Goal: Task Accomplishment & Management: Manage account settings

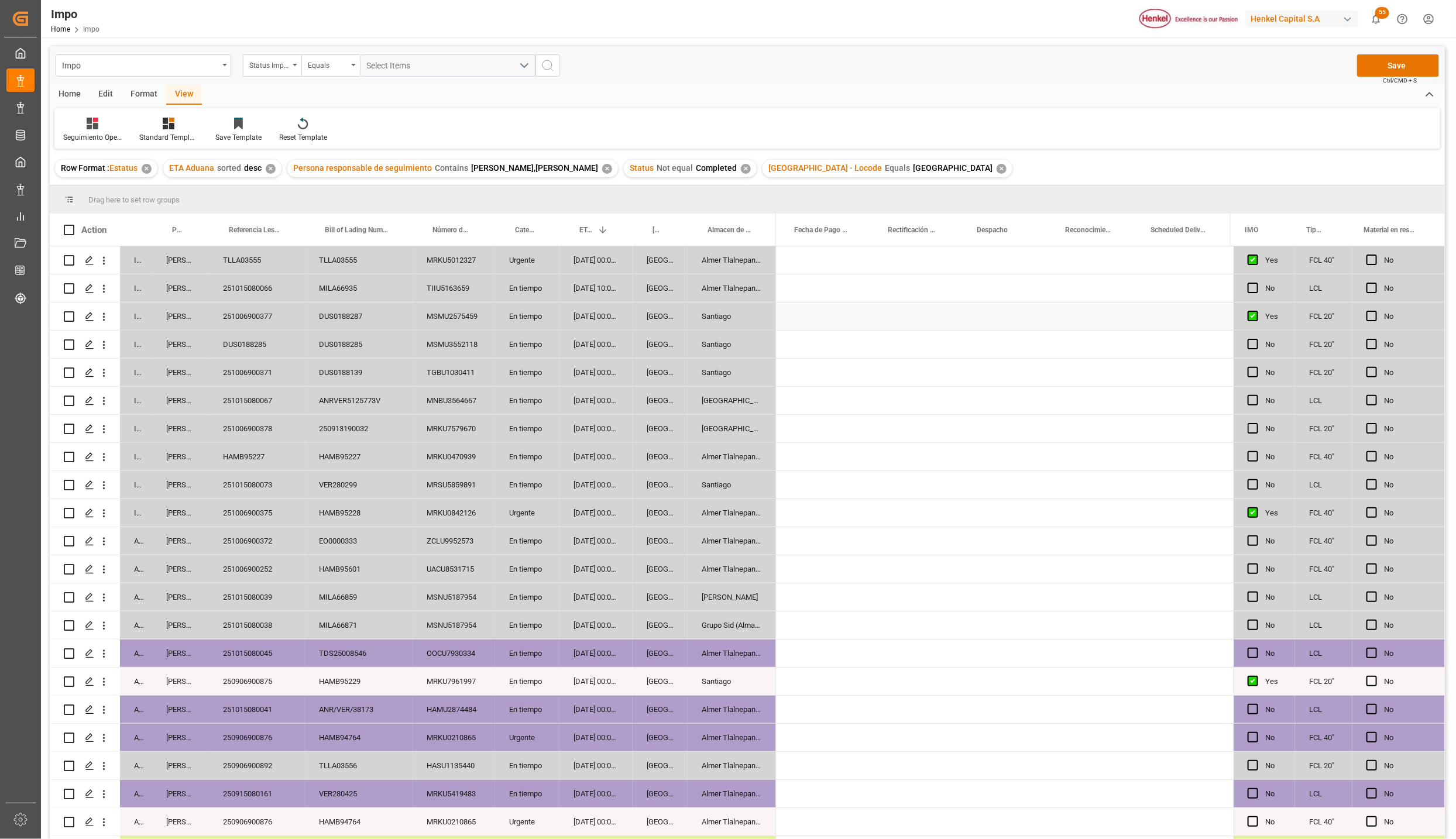
scroll to position [0, 2460]
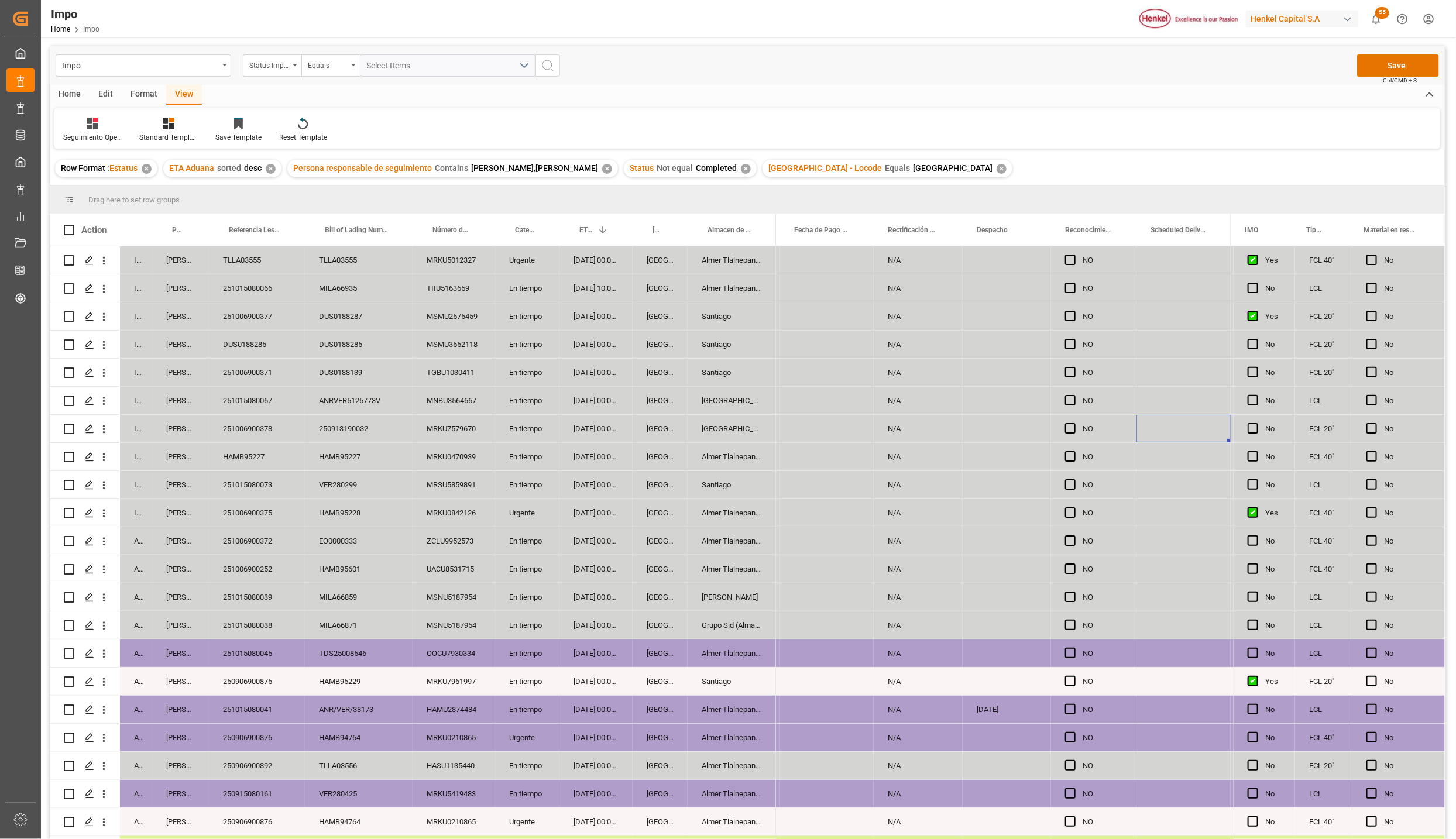
click at [668, 771] on div "[GEOGRAPHIC_DATA]" at bounding box center [660, 765] width 55 height 28
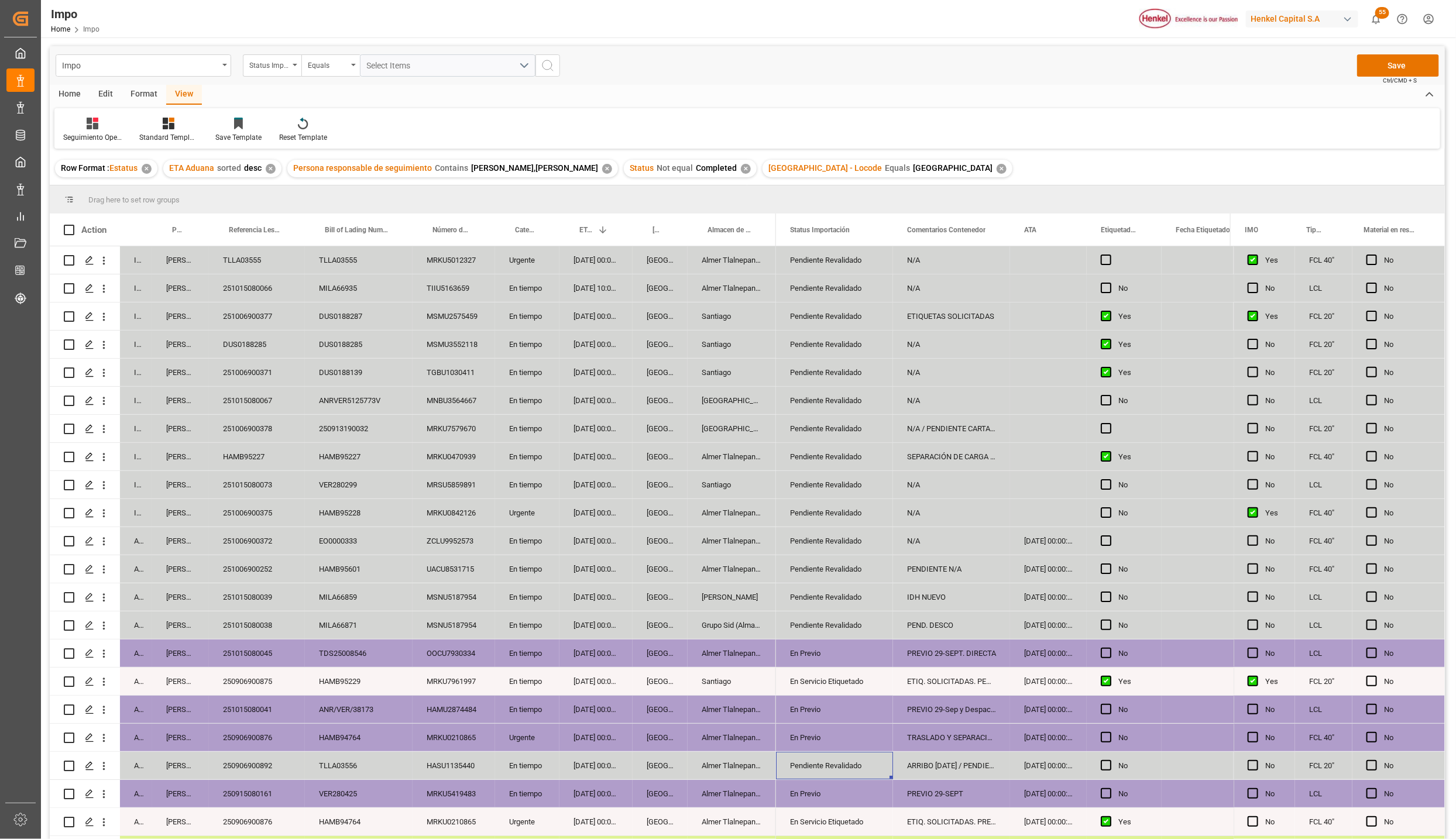
scroll to position [88, 0]
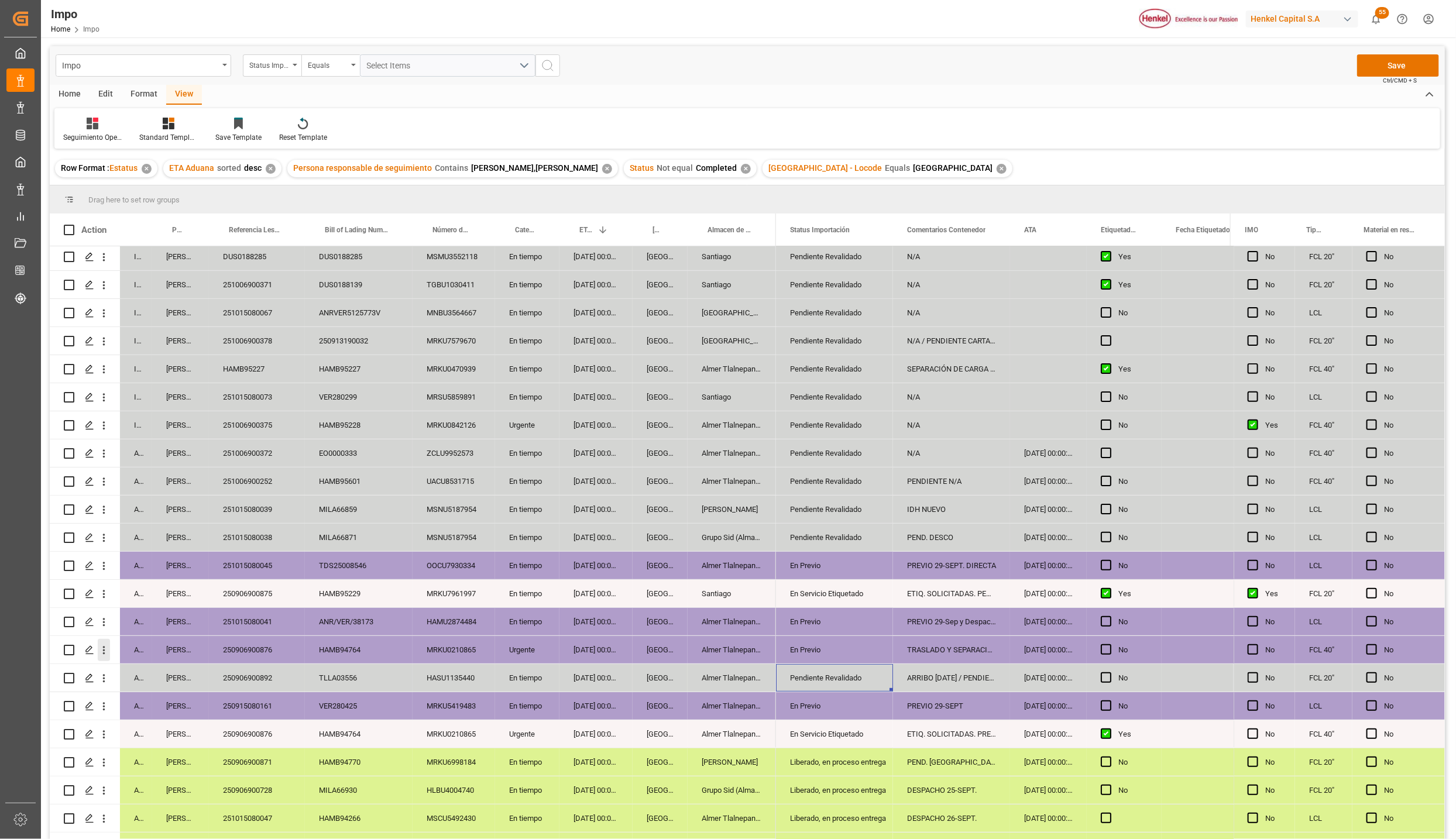
click at [104, 650] on icon "open menu" at bounding box center [104, 650] width 12 height 12
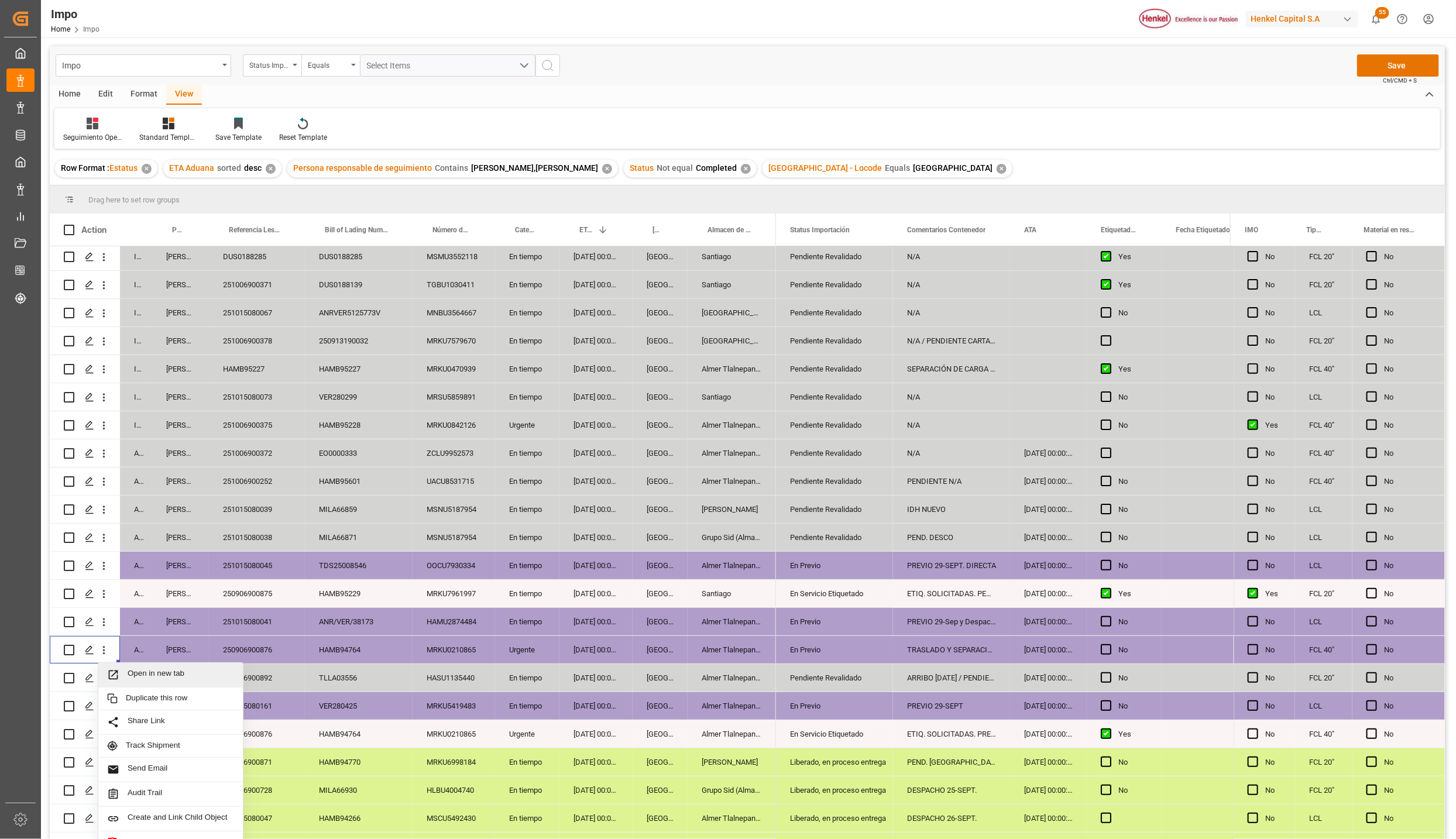
click at [123, 675] on span "Press SPACE to select this row." at bounding box center [117, 675] width 20 height 12
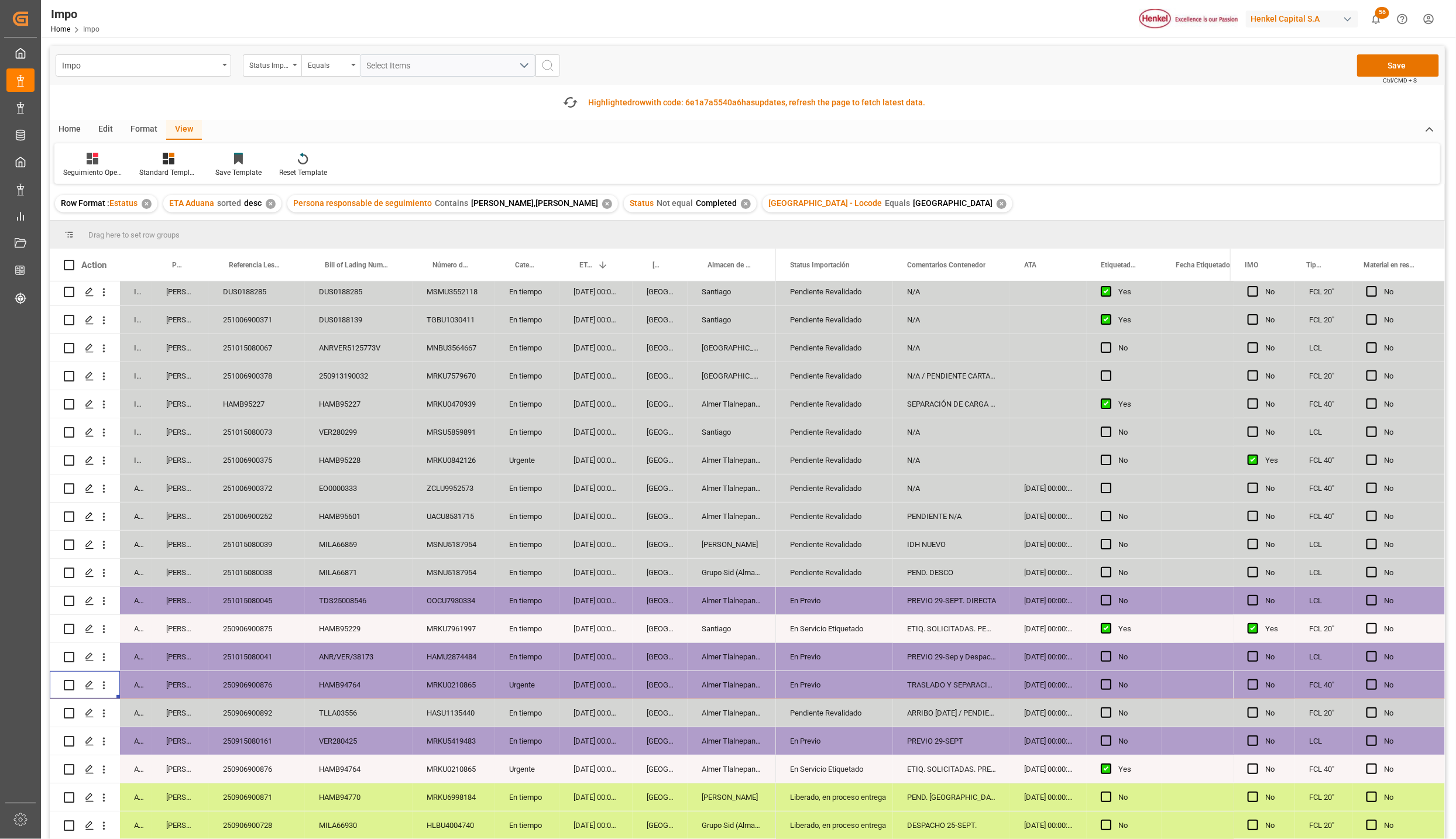
scroll to position [0, 0]
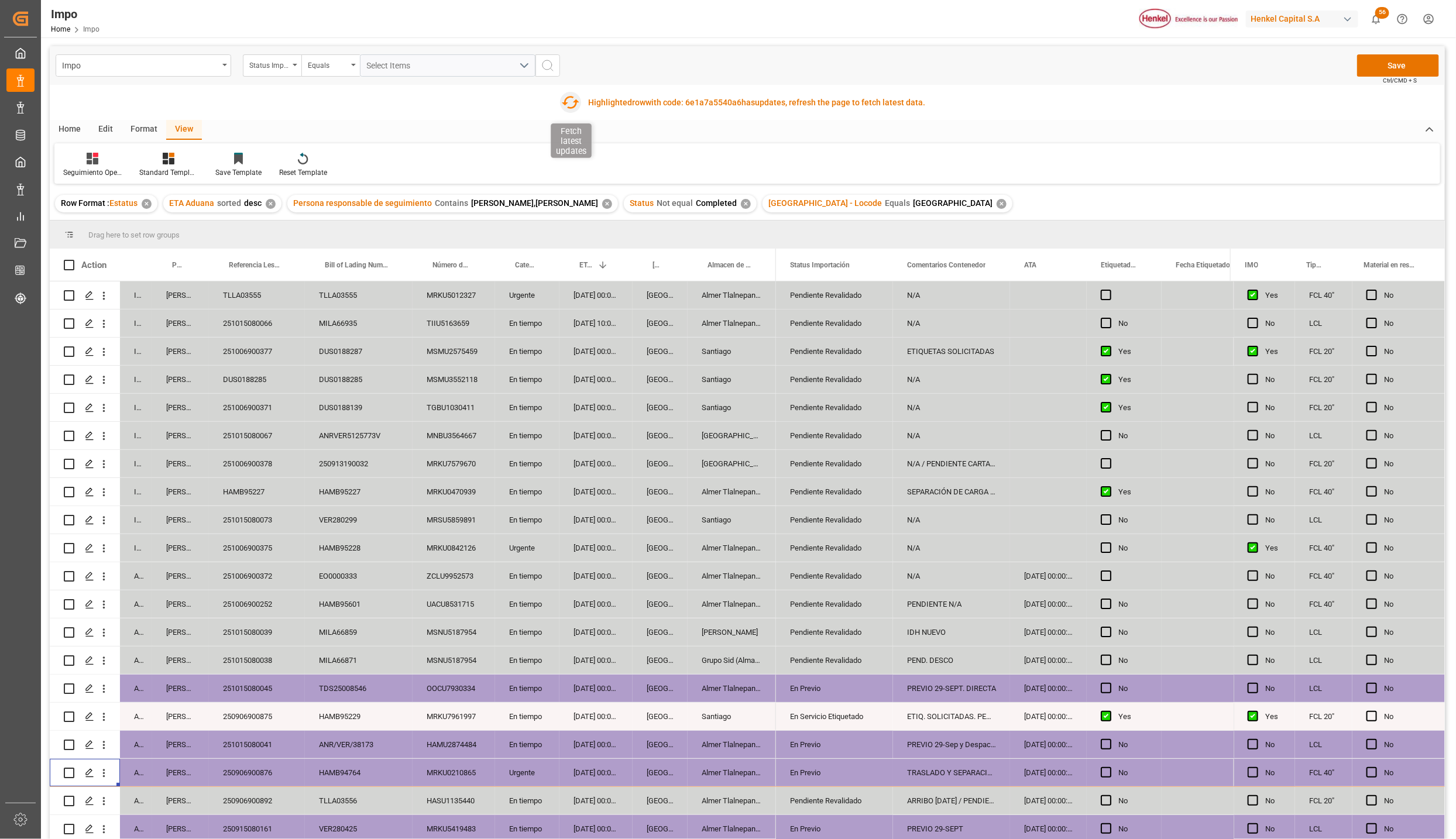
click at [564, 99] on icon "button" at bounding box center [570, 102] width 19 height 19
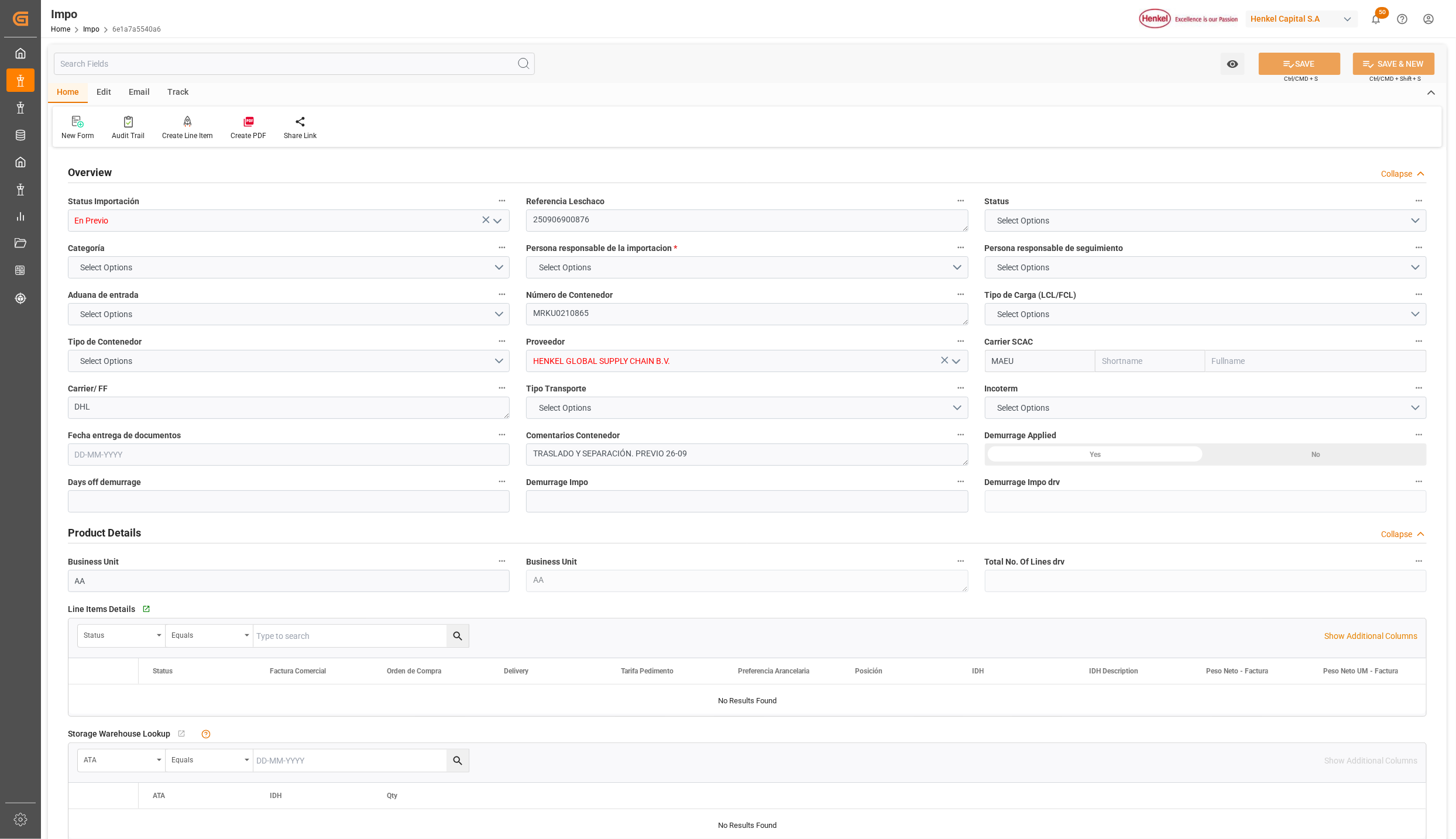
type input "Maersk"
type input "Maersk Line AS"
type input "5"
type input "50"
type input "24"
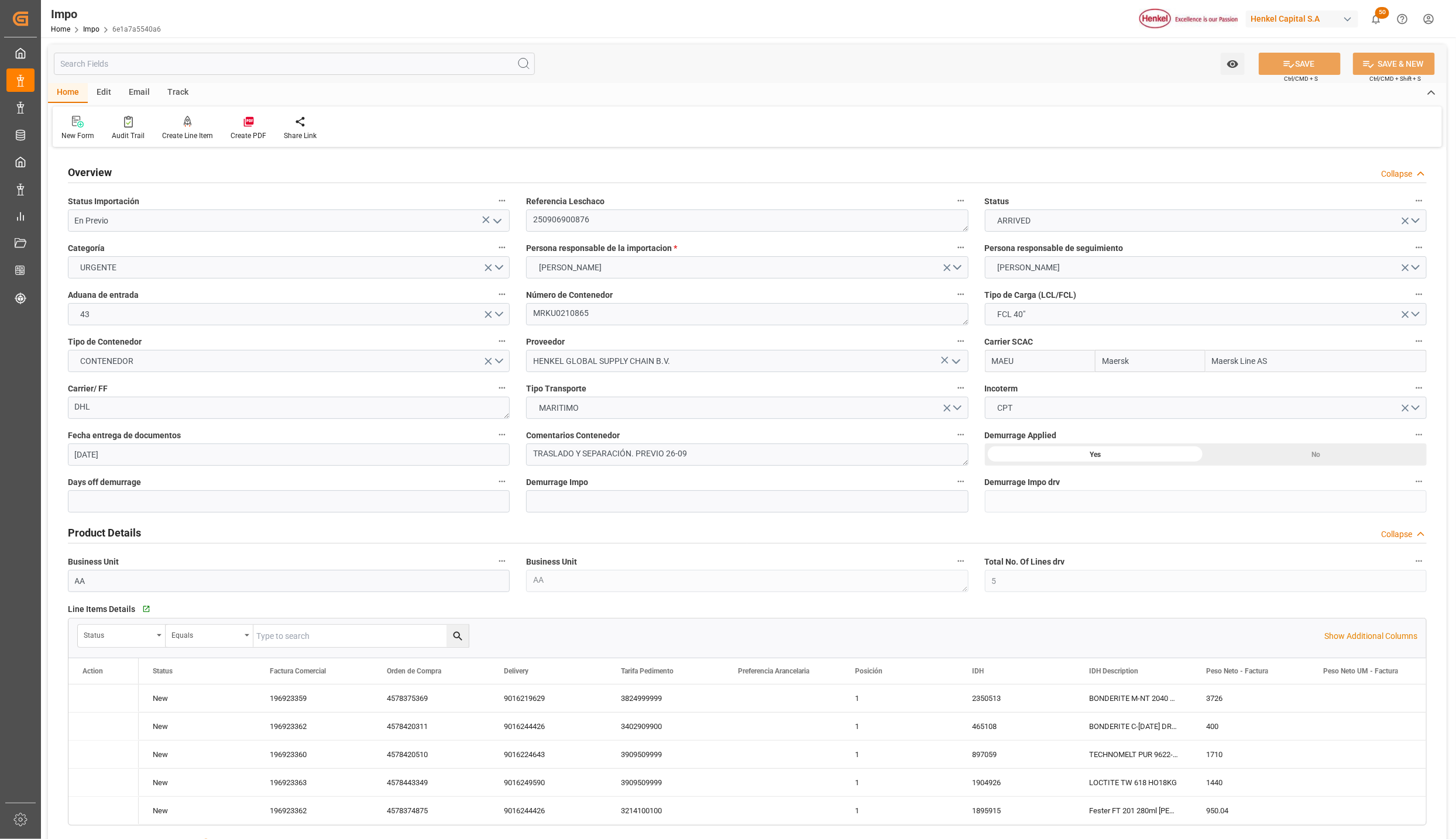
type input "19-09-2025"
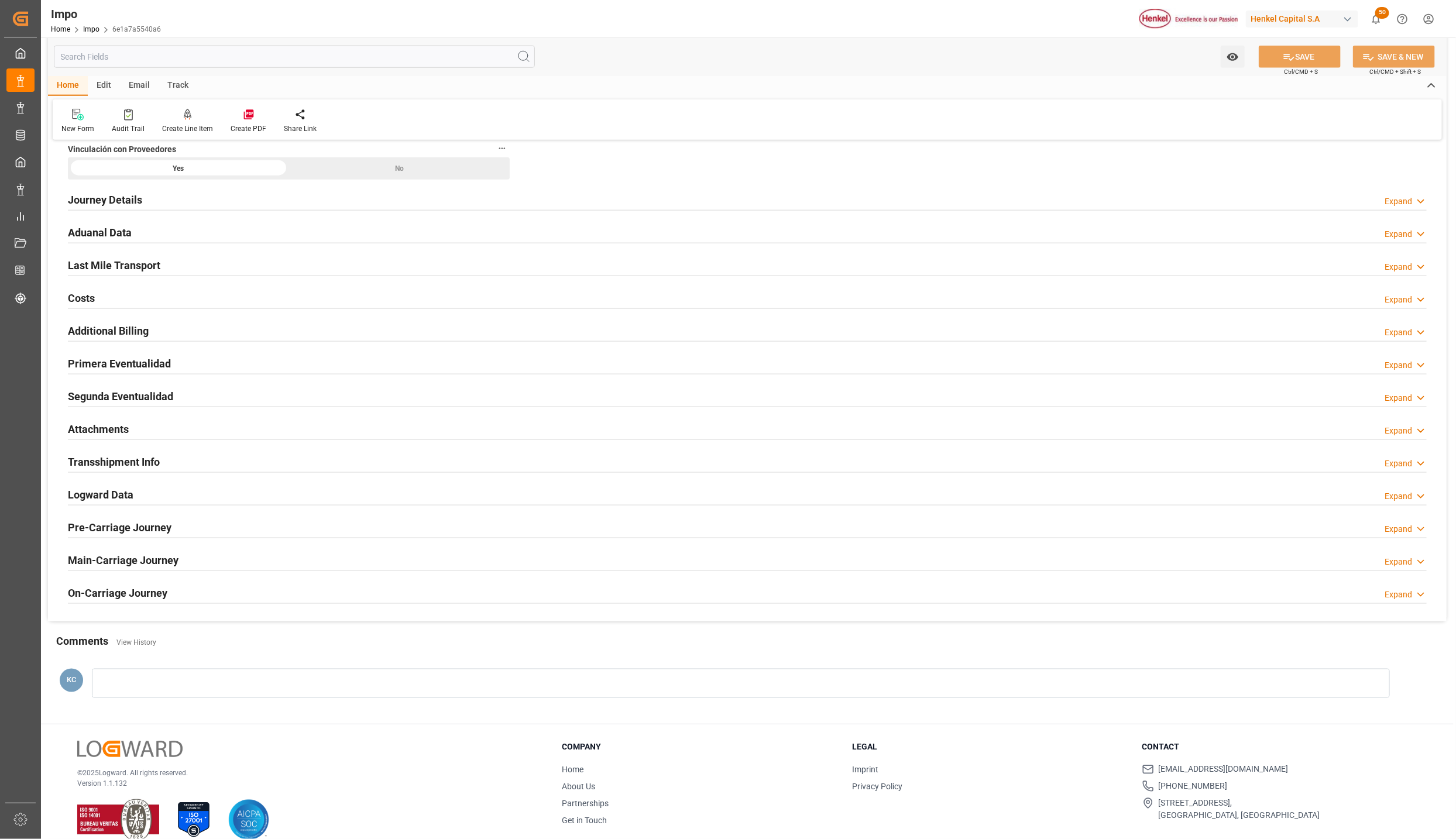
scroll to position [888, 0]
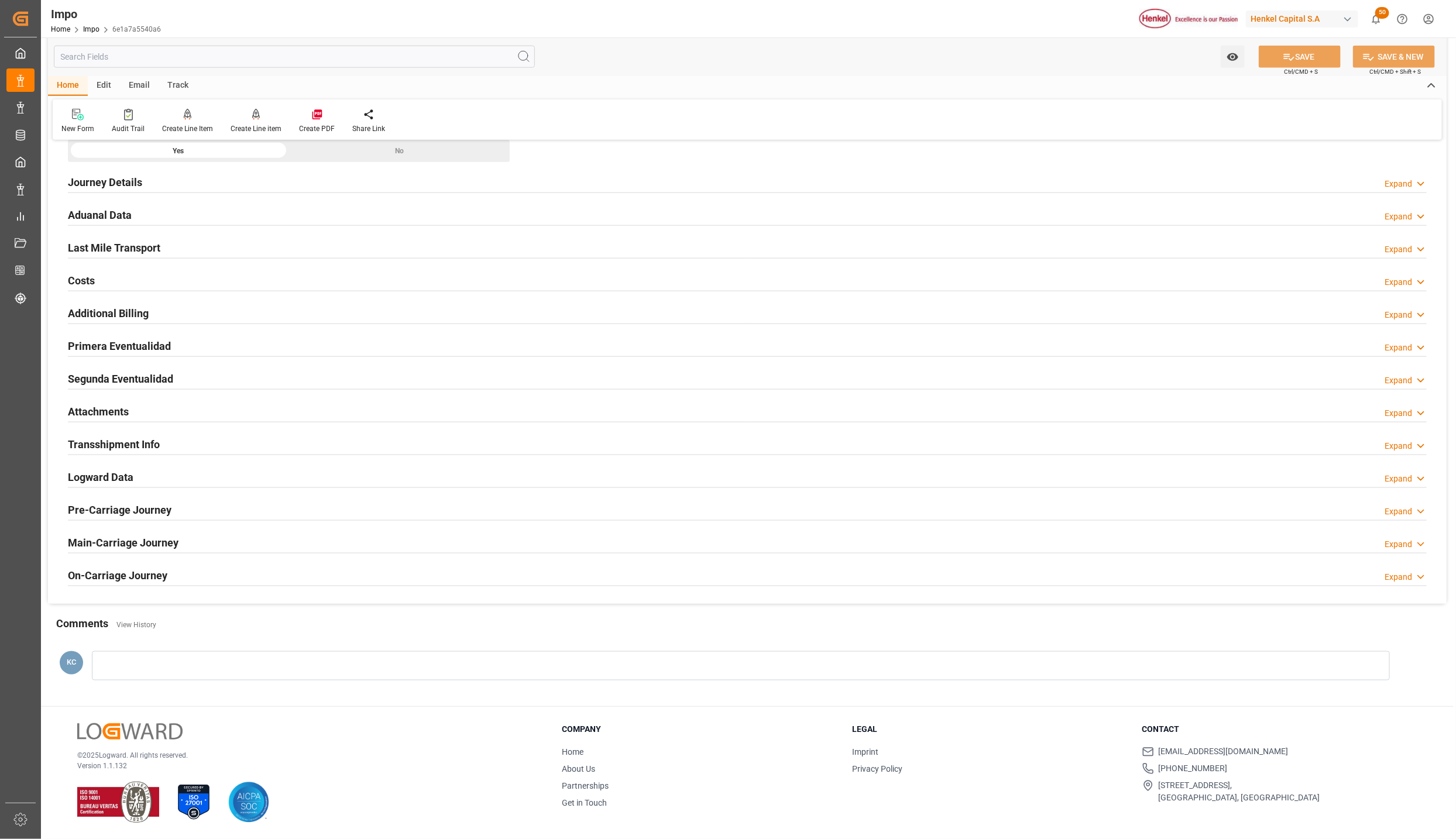
click at [104, 409] on h2 "Attachments" at bounding box center [98, 412] width 61 height 16
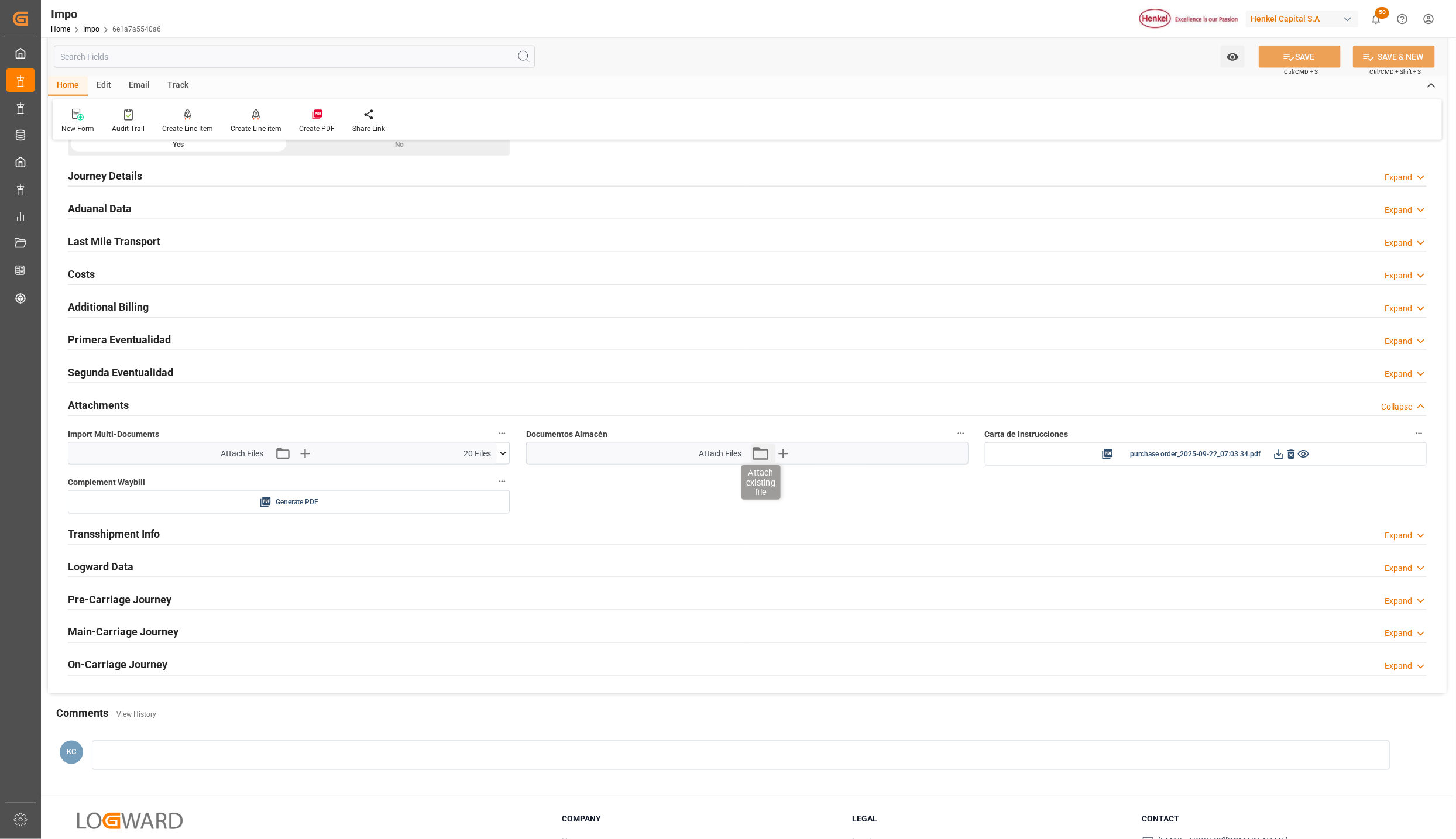
click at [762, 460] on icon "button" at bounding box center [760, 453] width 19 height 19
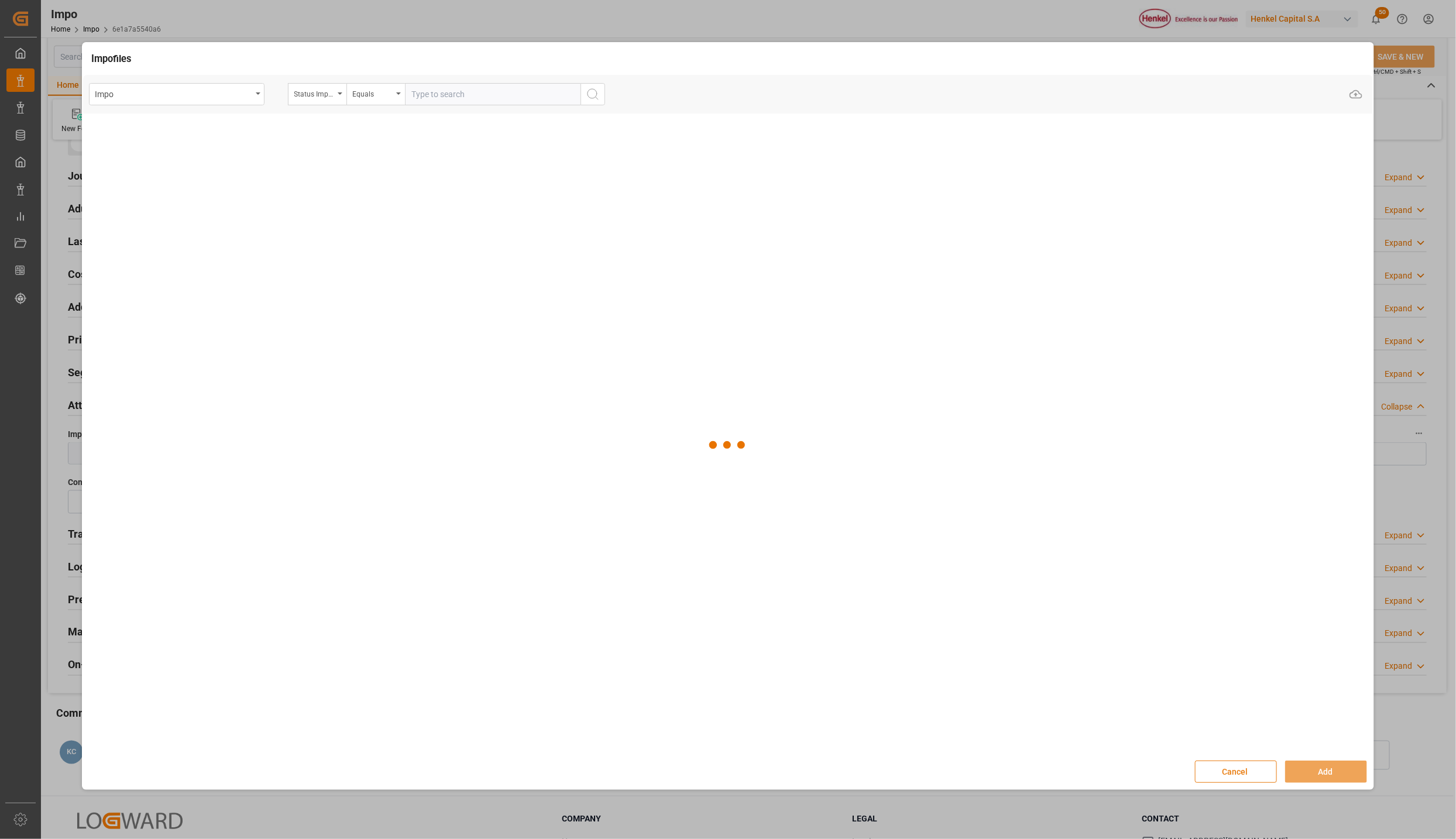
click at [1214, 763] on button "Cancel" at bounding box center [1236, 772] width 82 height 22
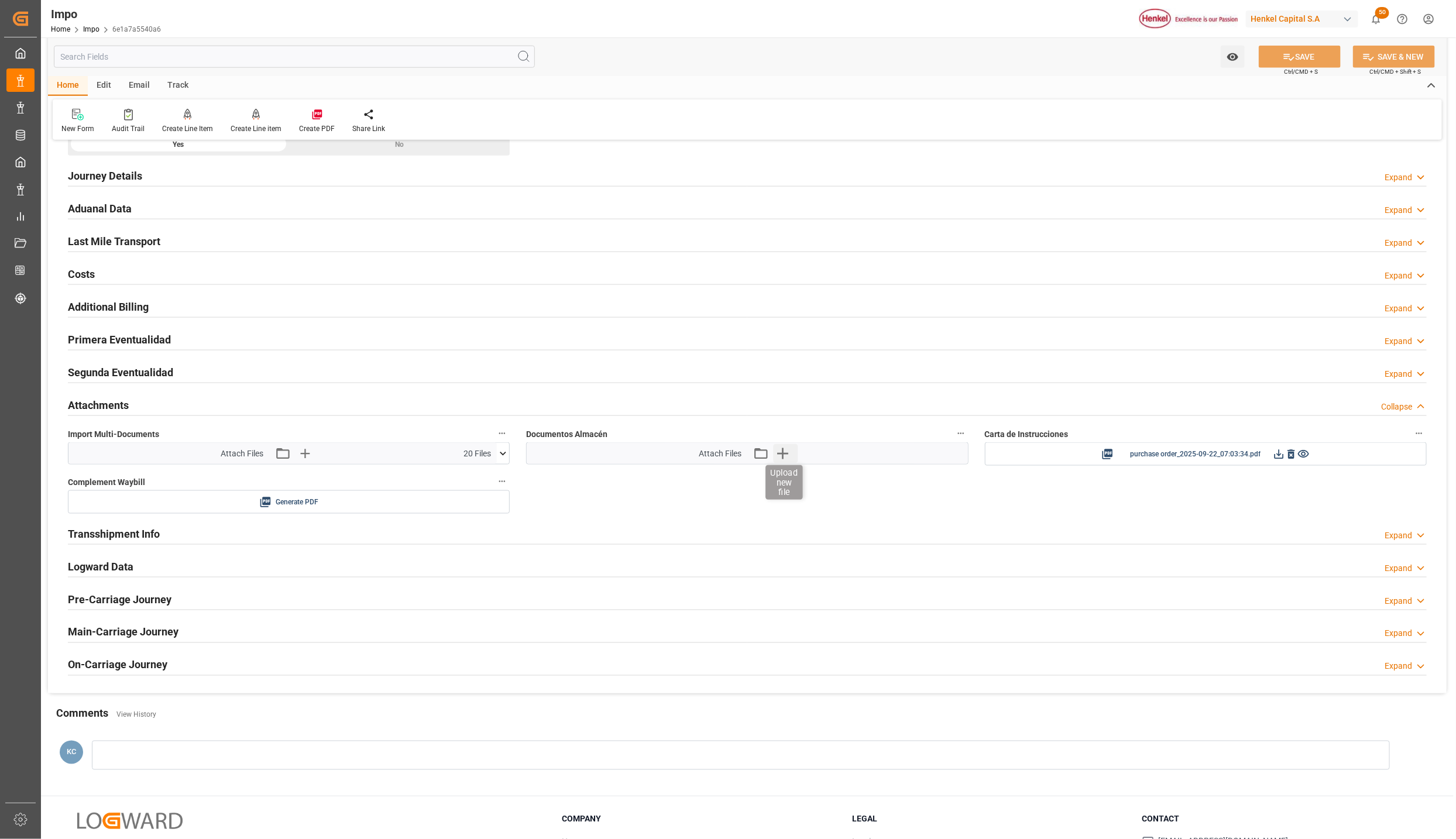
click at [790, 458] on icon "button" at bounding box center [782, 453] width 19 height 19
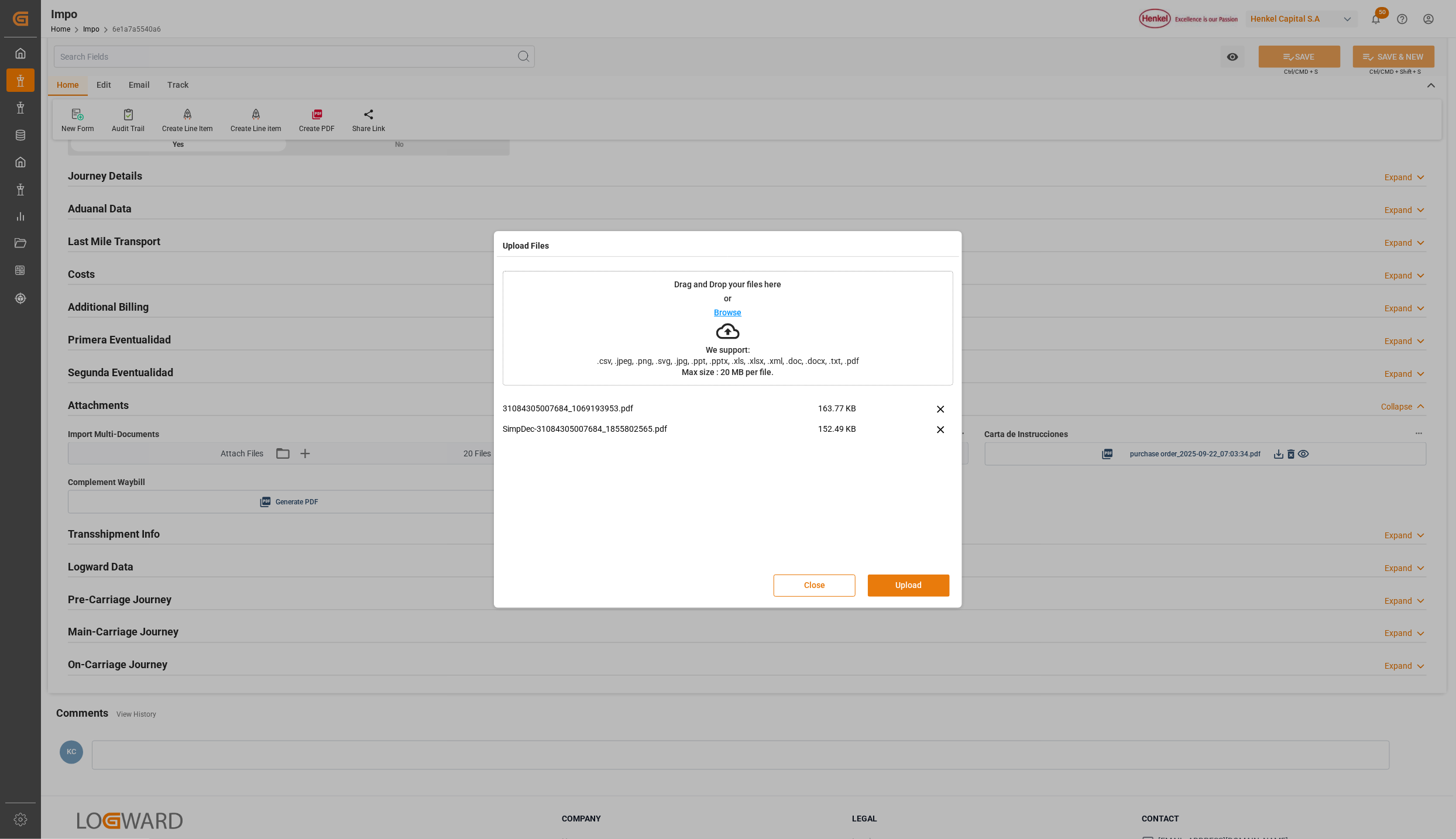
click at [924, 586] on button "Upload" at bounding box center [909, 586] width 82 height 22
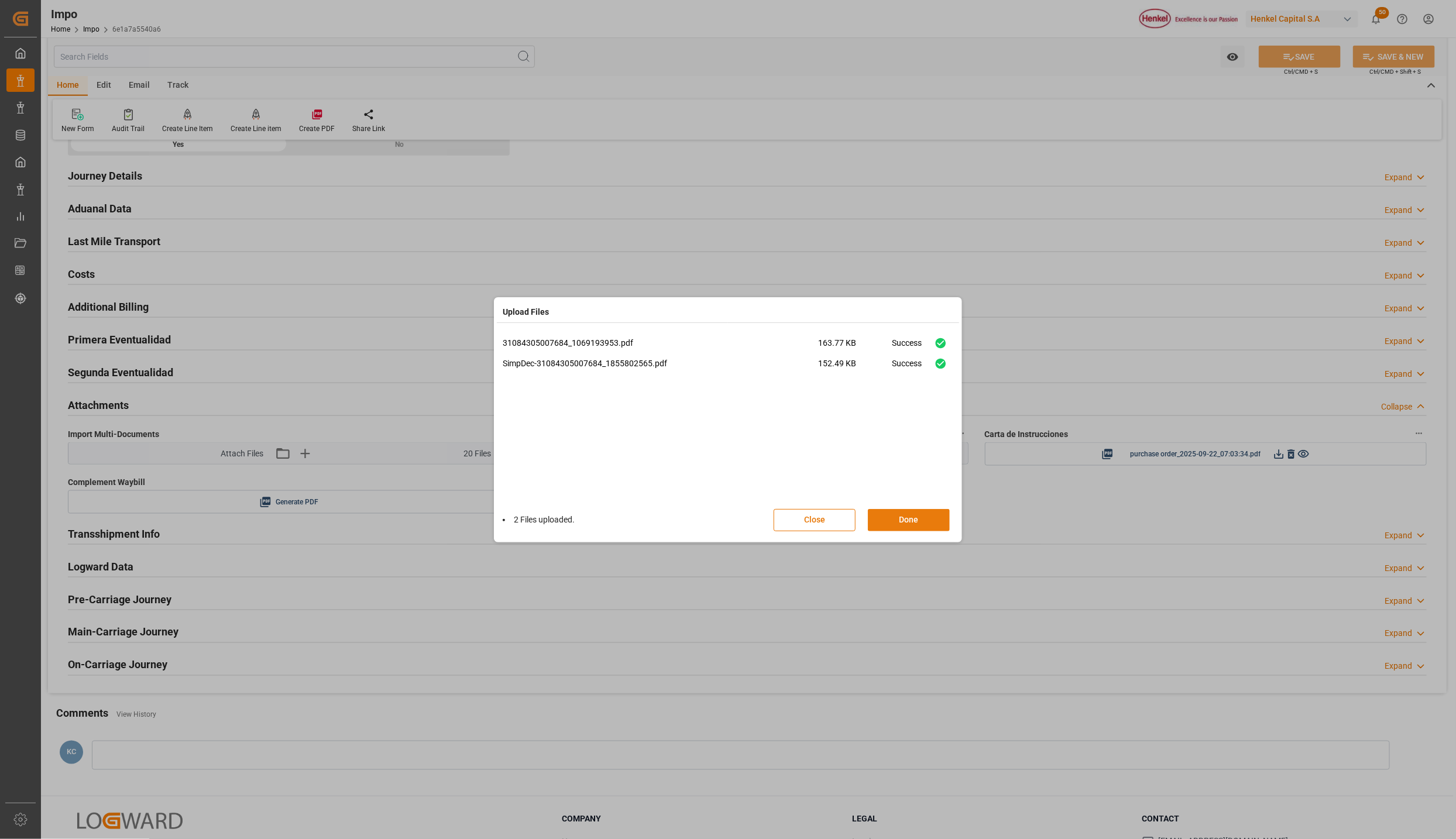
click at [938, 523] on button "Done" at bounding box center [909, 520] width 82 height 22
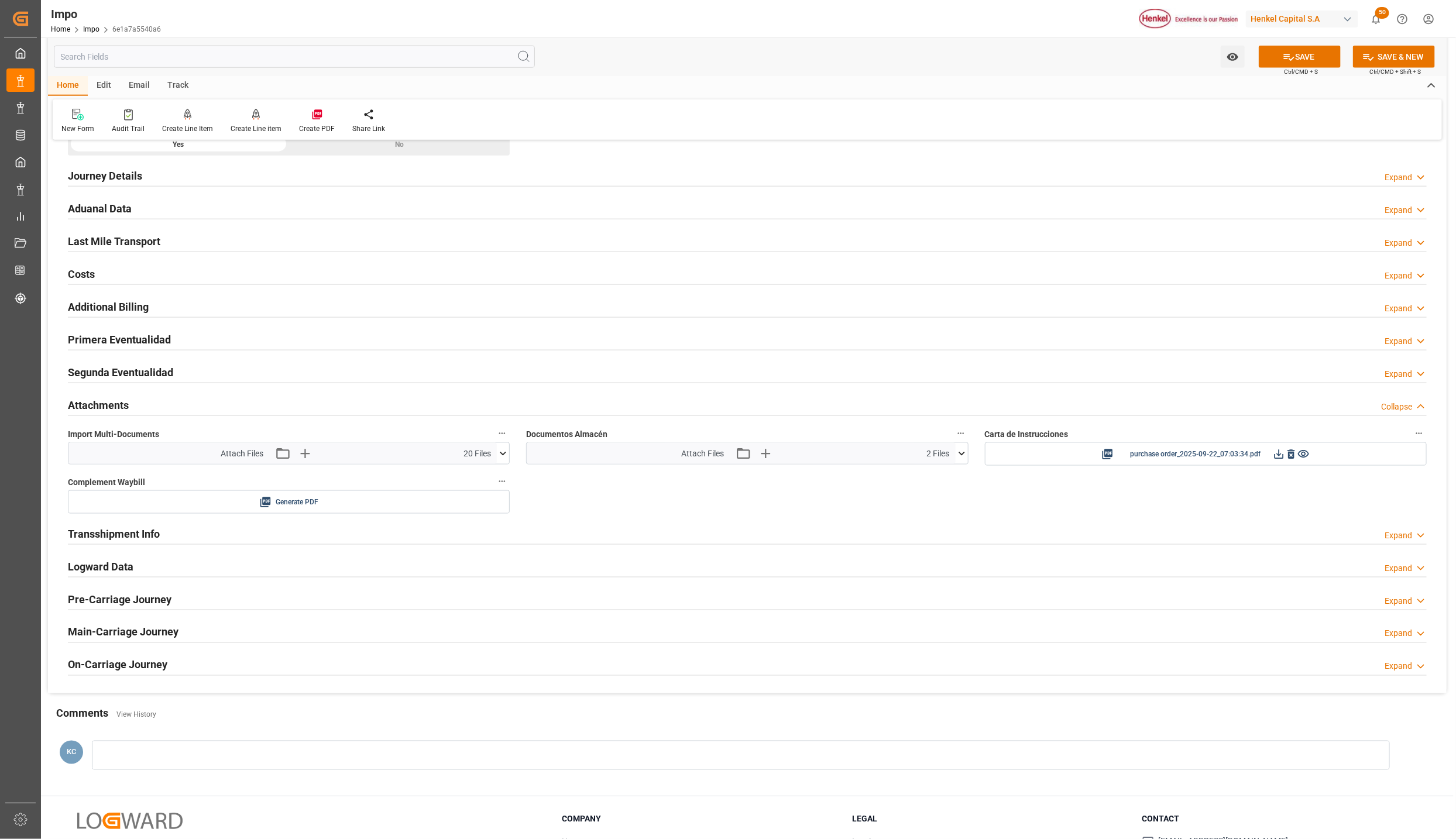
click at [107, 206] on h2 "Aduanal Data" at bounding box center [100, 209] width 64 height 16
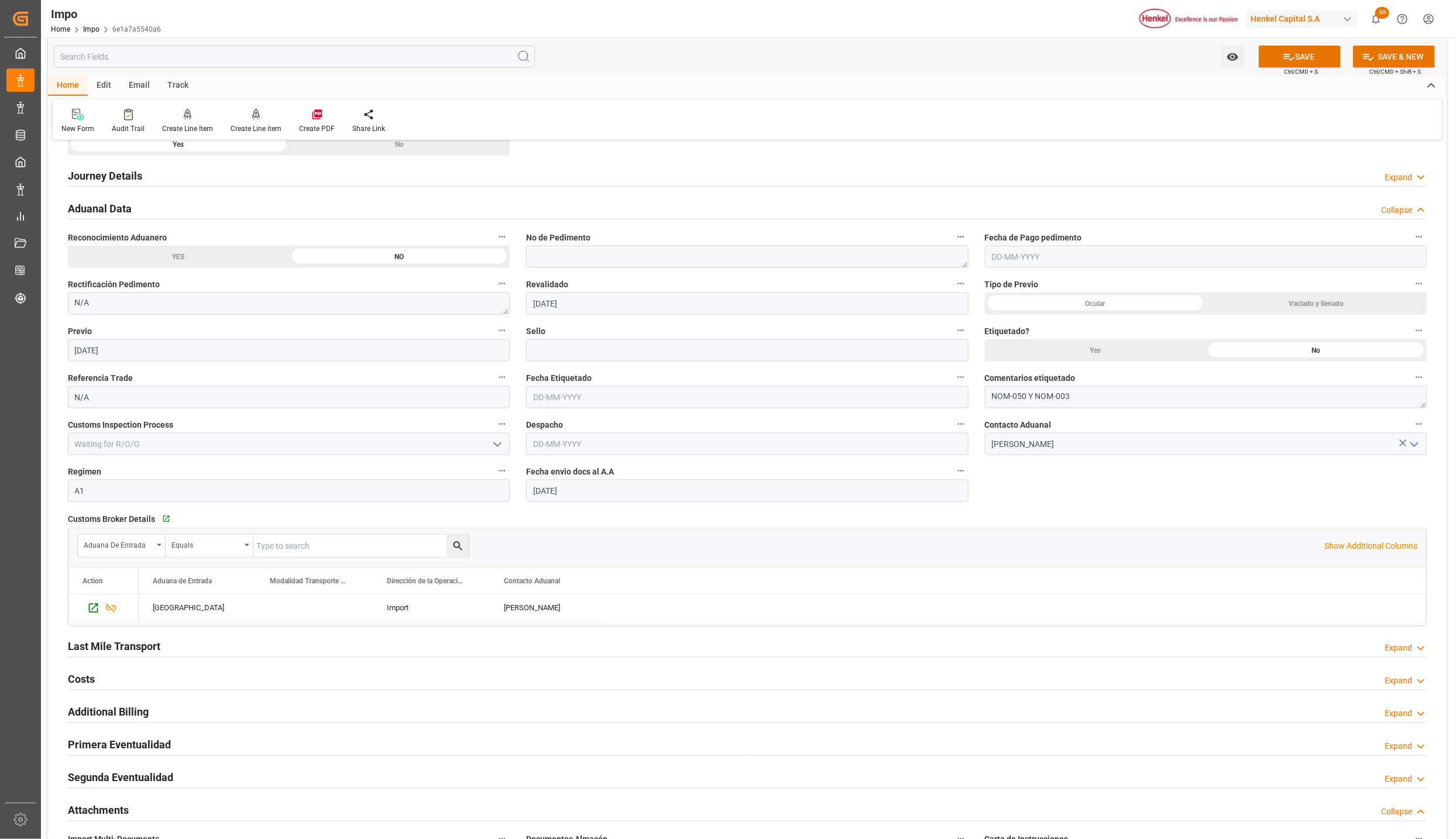
click at [1018, 253] on input "text" at bounding box center [1206, 257] width 442 height 22
type input "29-09-2025"
click at [1117, 483] on div "Overview Collapse Status Importación En Previo Referencia Leschaco 250906900876…" at bounding box center [748, 180] width 1399 height 1837
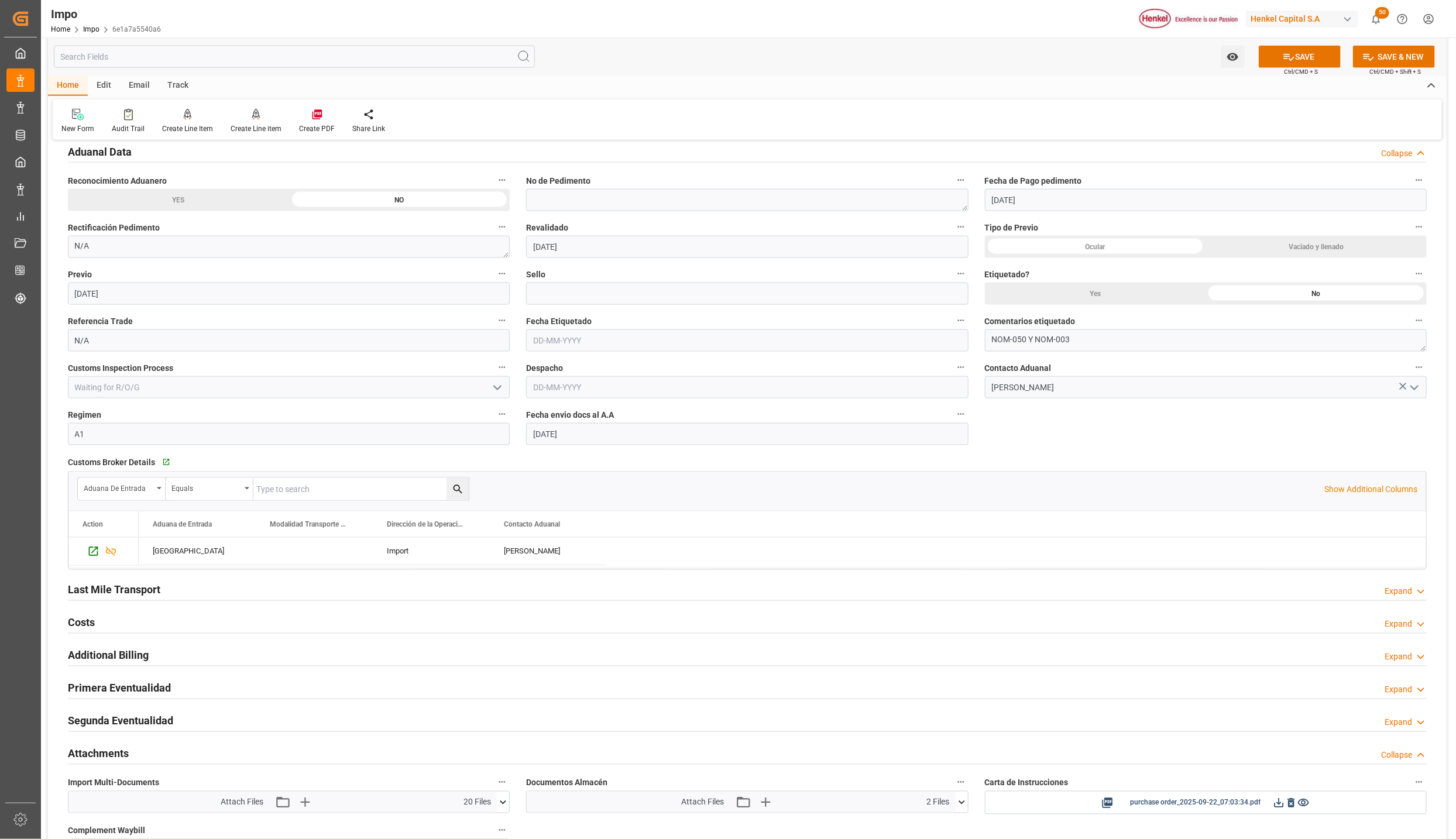
scroll to position [976, 0]
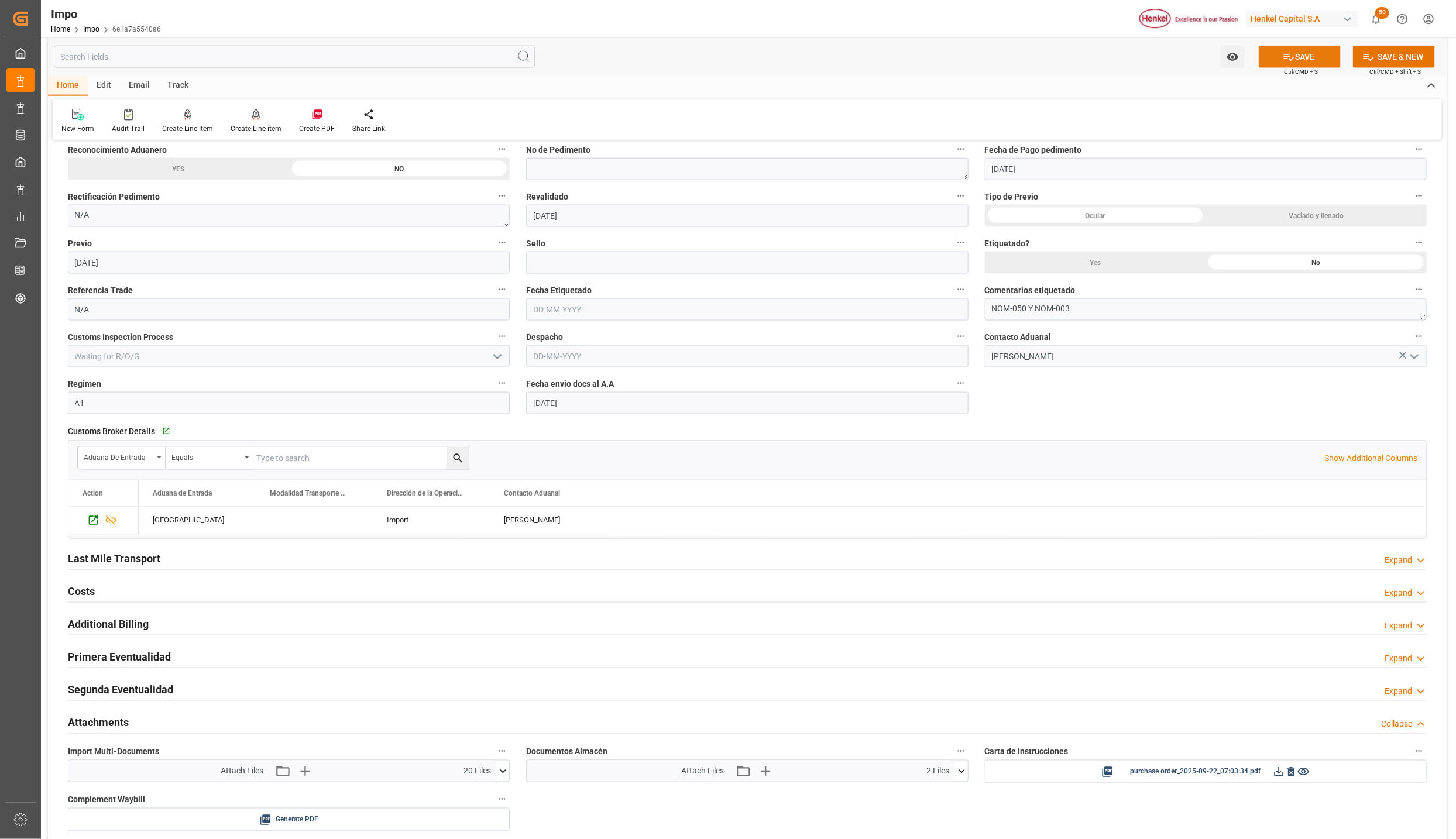
click at [1292, 55] on button "SAVE" at bounding box center [1300, 56] width 82 height 22
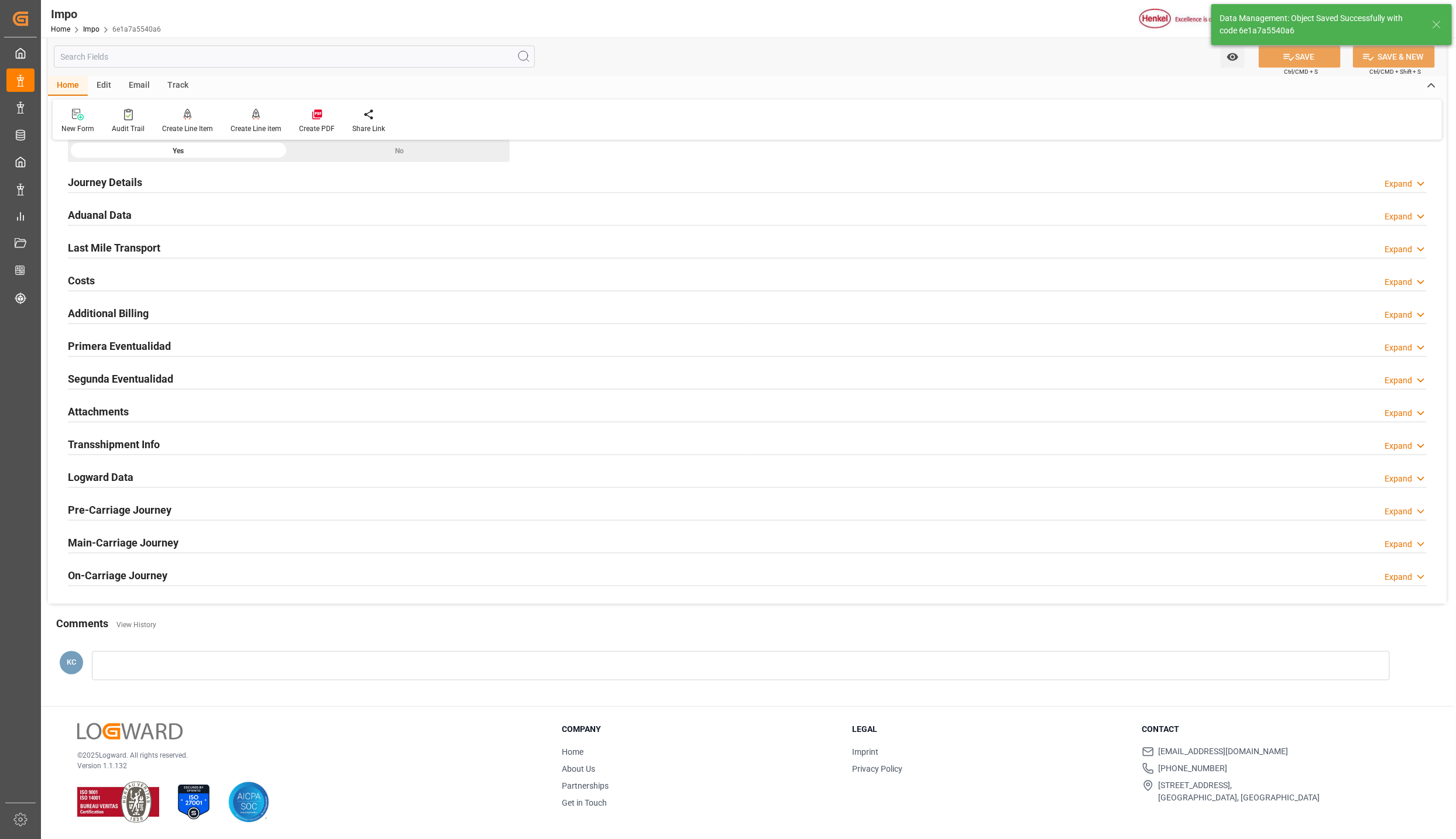
scroll to position [888, 0]
click at [100, 404] on h2 "Attachments" at bounding box center [98, 412] width 61 height 16
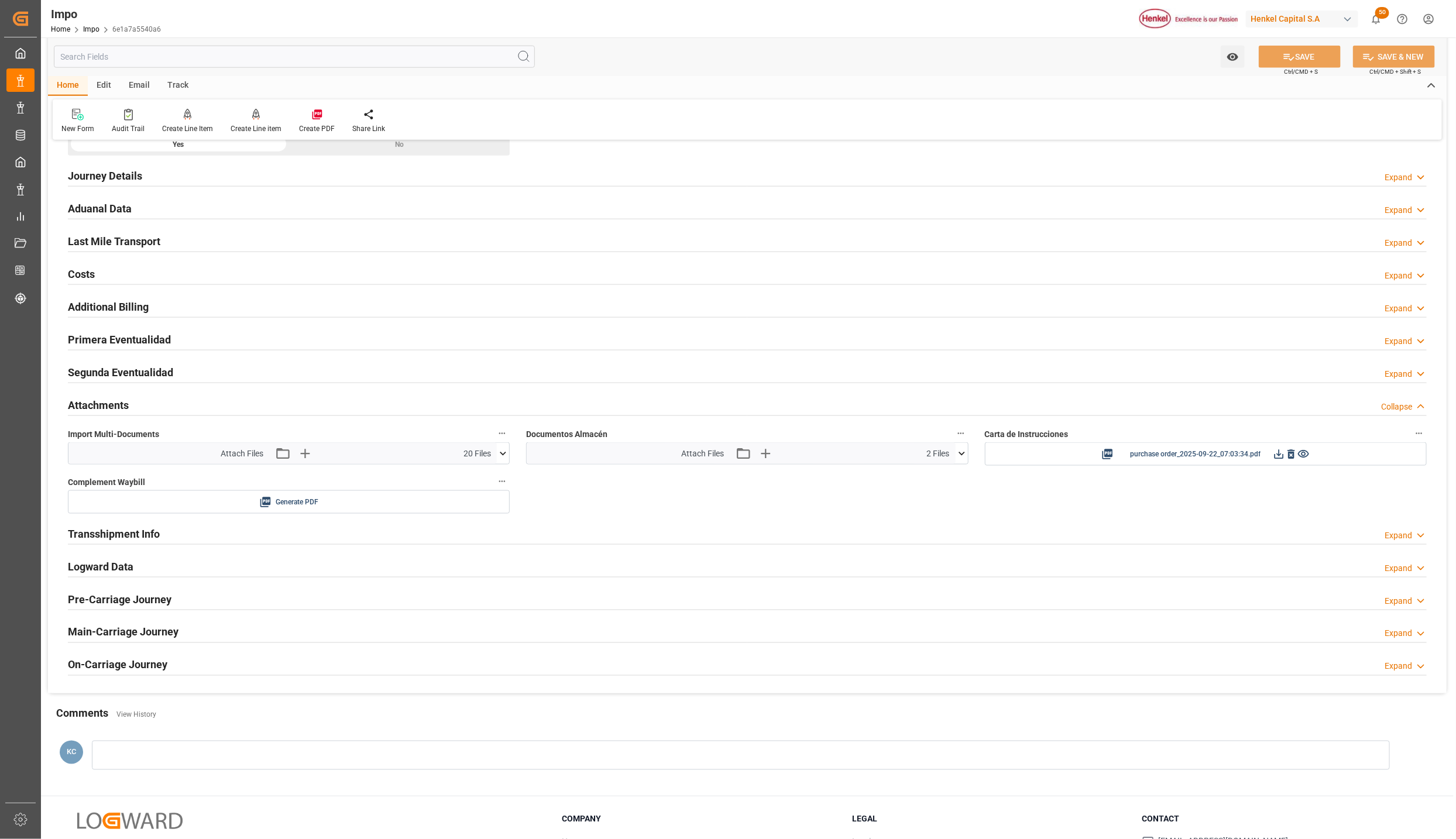
click at [499, 457] on icon at bounding box center [502, 454] width 12 height 12
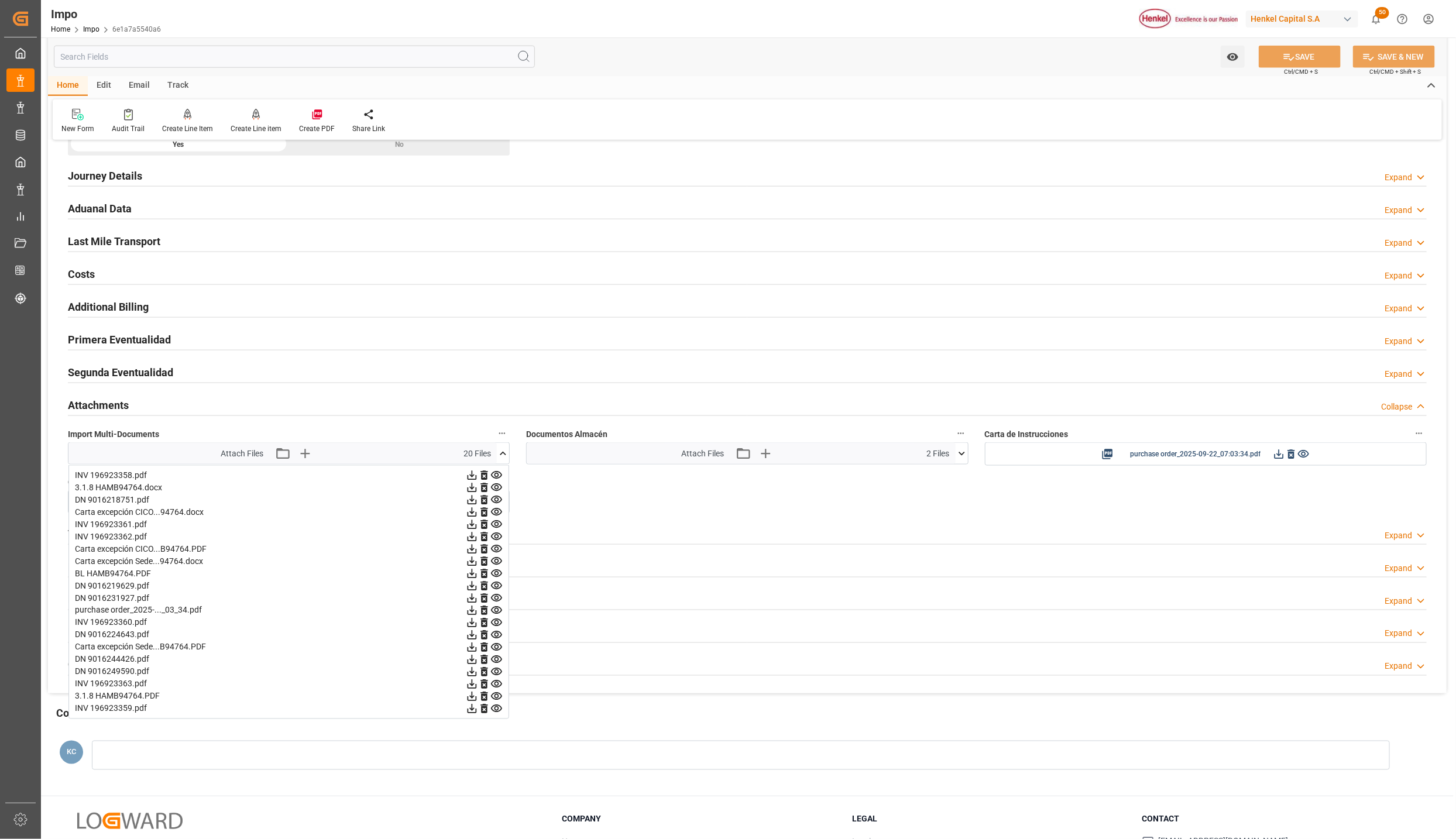
click at [499, 457] on icon at bounding box center [502, 454] width 12 height 12
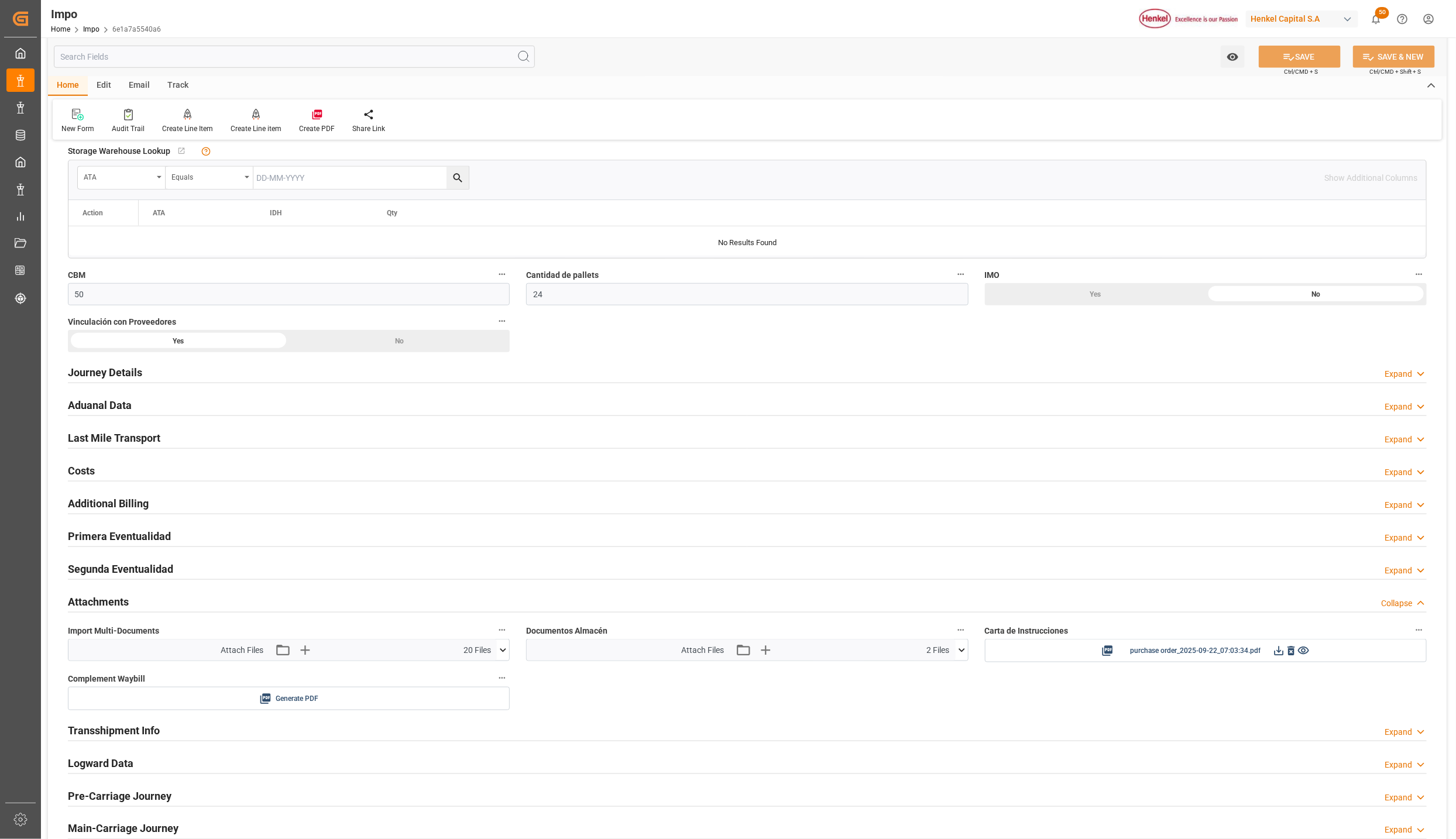
scroll to position [625, 0]
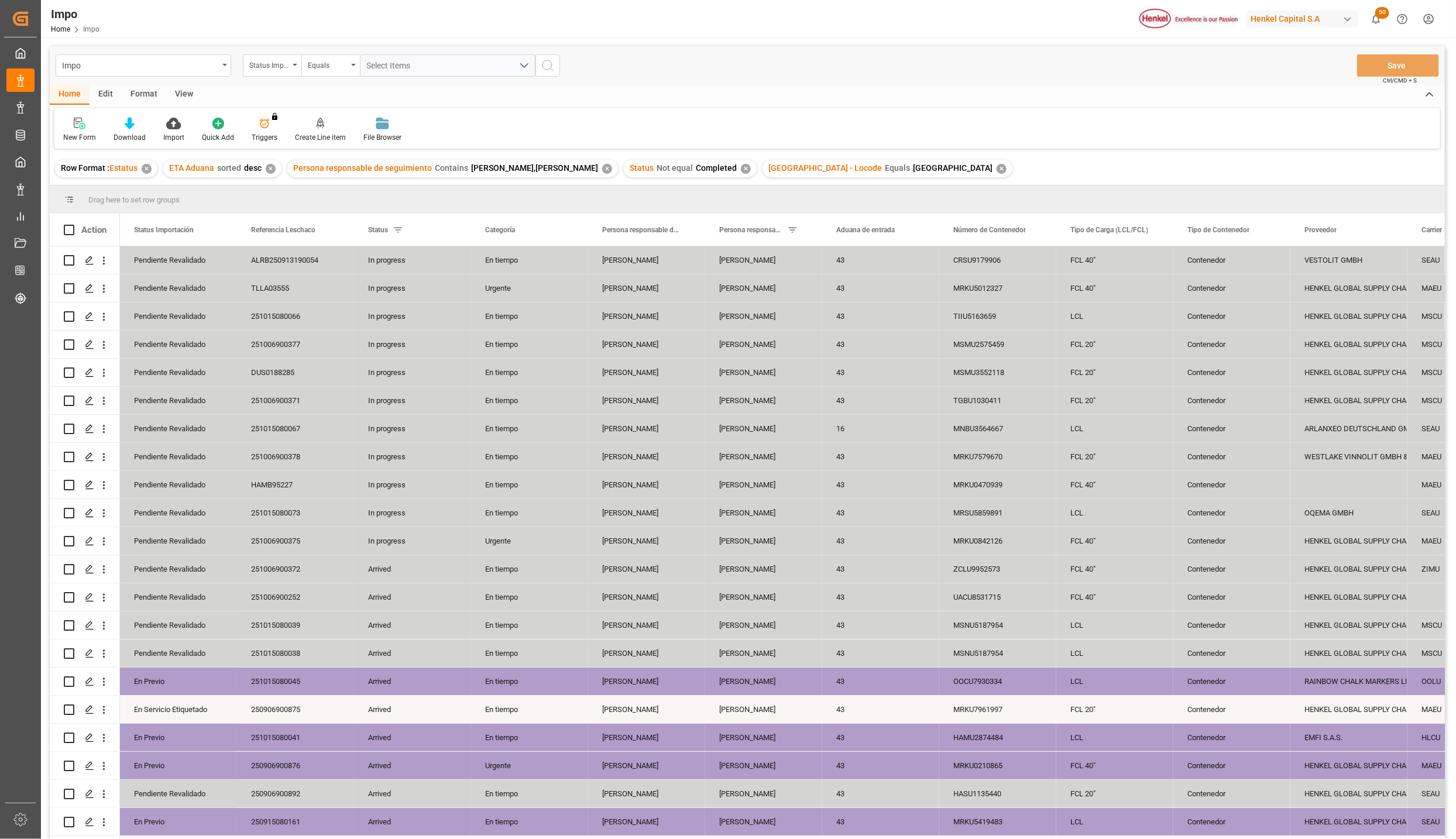
click at [186, 88] on div "View" at bounding box center [184, 95] width 36 height 20
click at [129, 123] on icon at bounding box center [132, 124] width 12 height 12
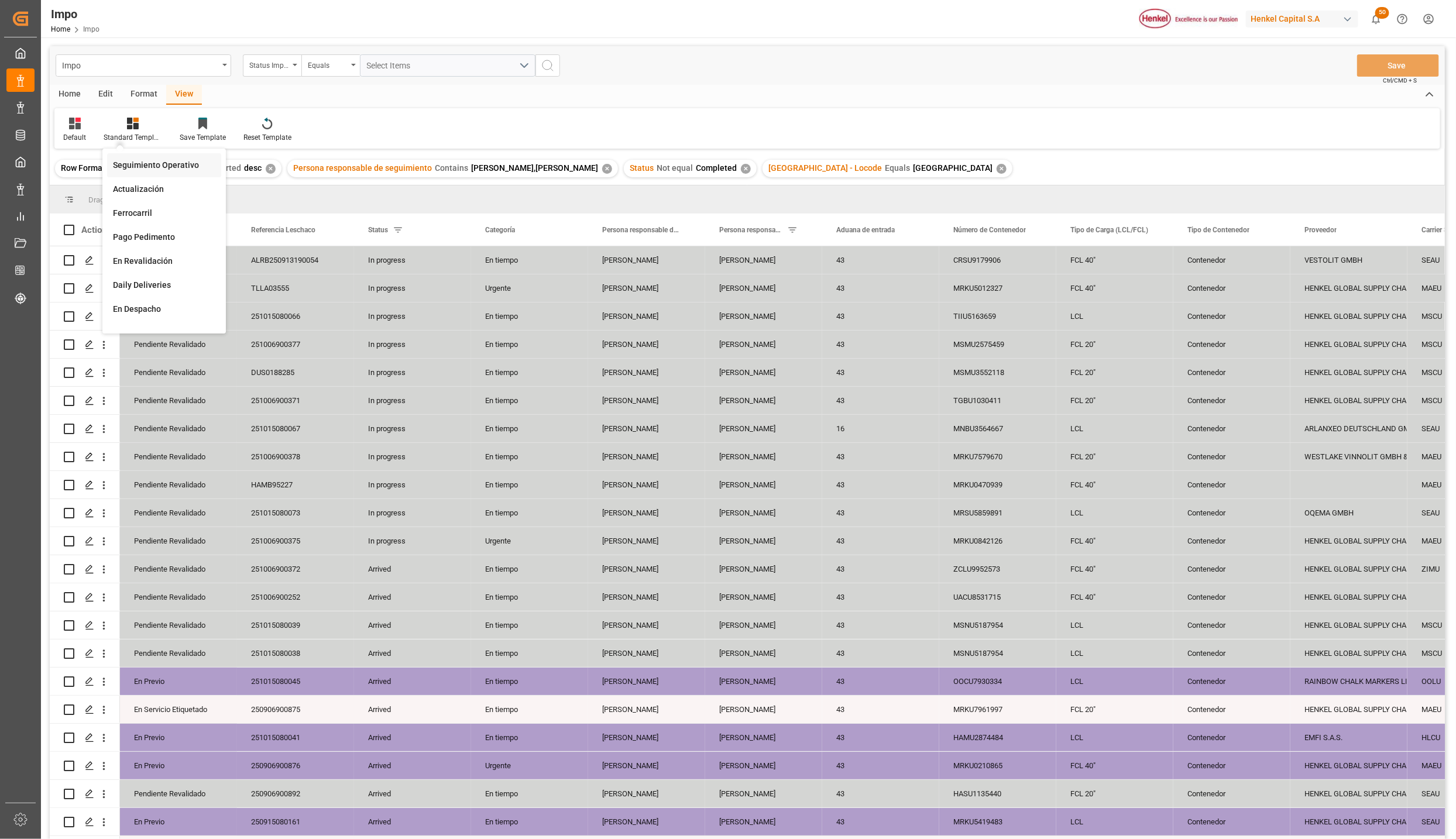
click at [140, 168] on div "Seguimiento Operativo" at bounding box center [164, 165] width 102 height 12
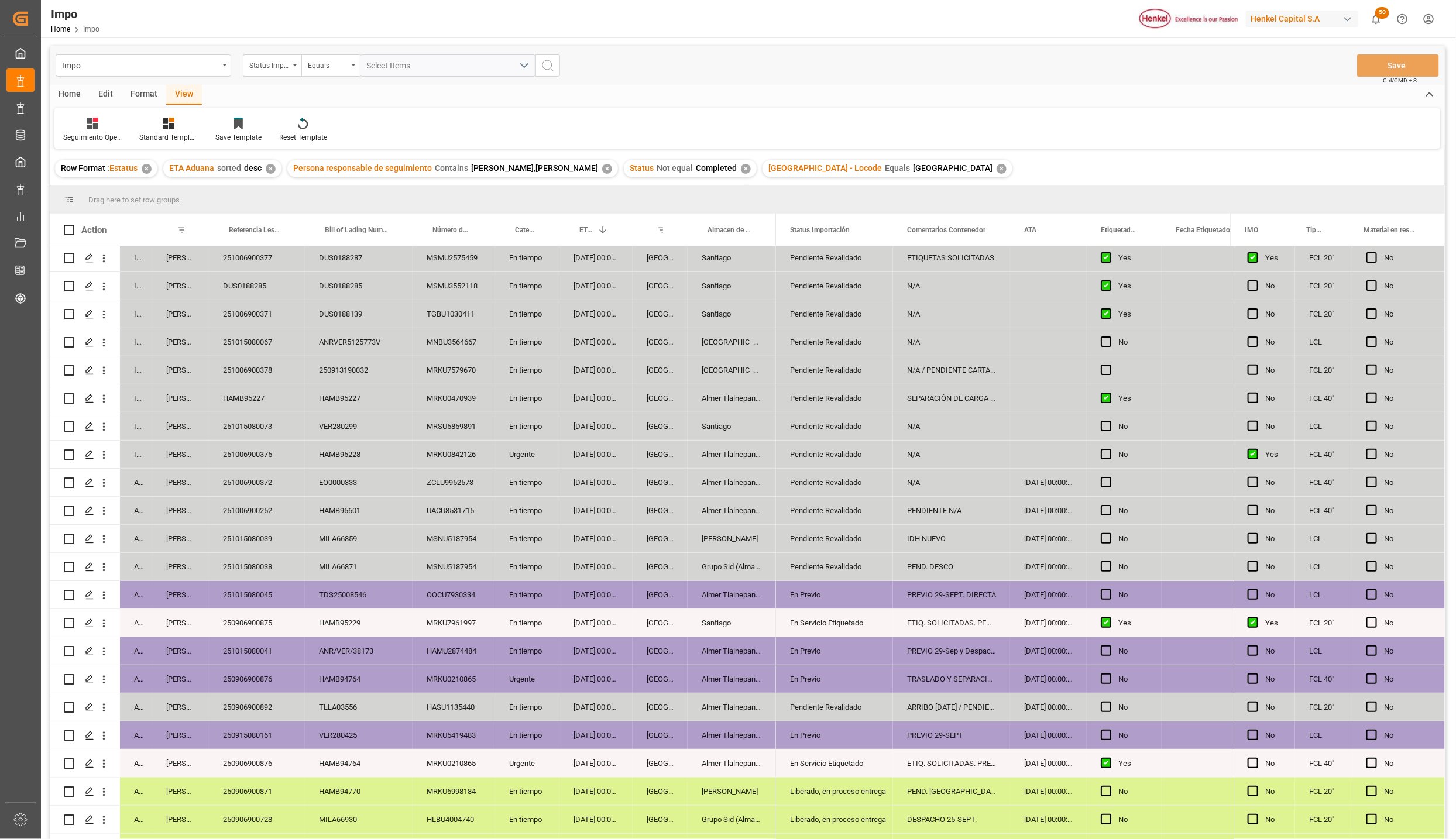
scroll to position [221, 0]
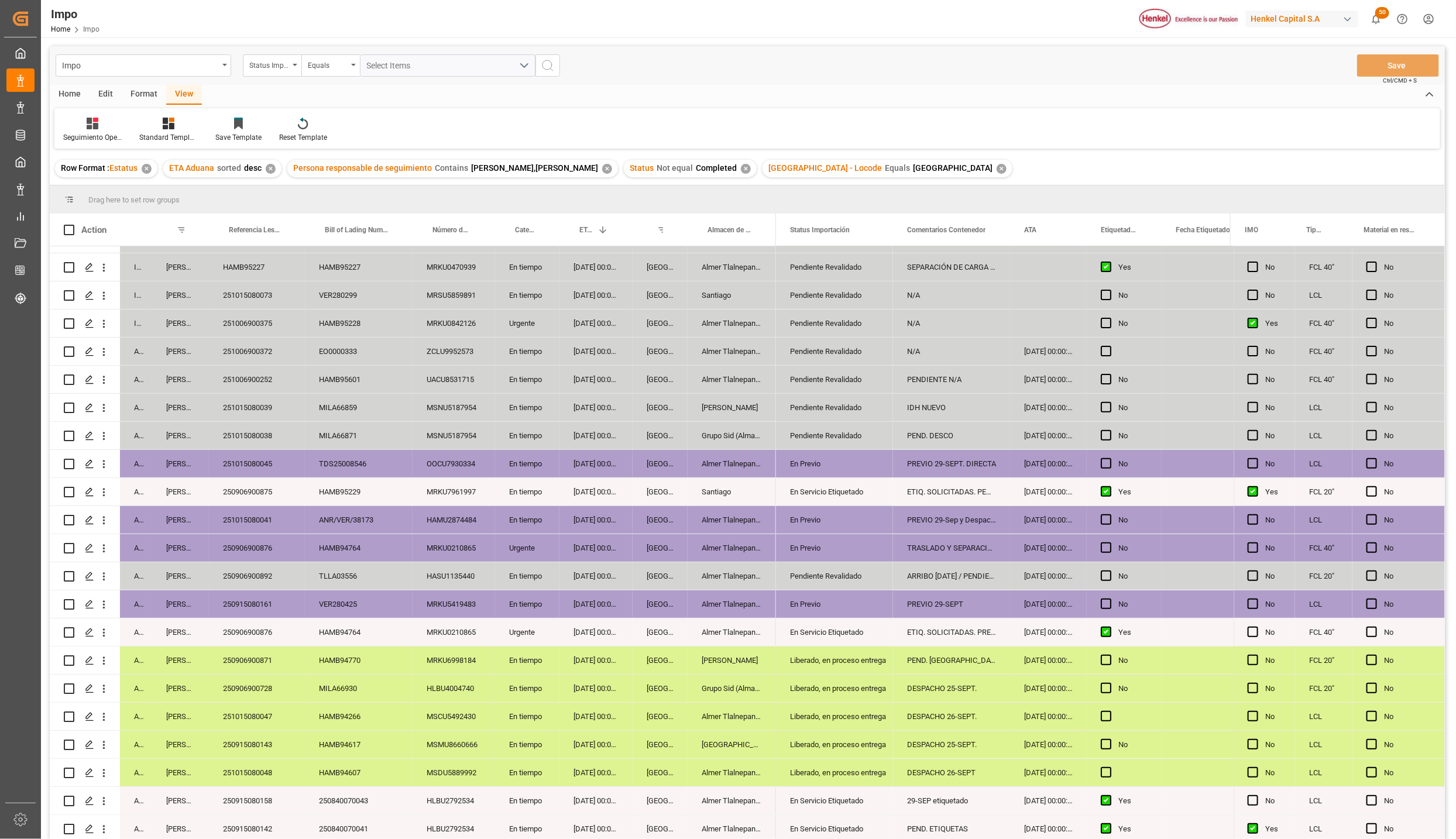
click at [484, 704] on div "MSCU5492430" at bounding box center [454, 716] width 83 height 28
click at [401, 735] on div "HAMB94617" at bounding box center [358, 744] width 108 height 28
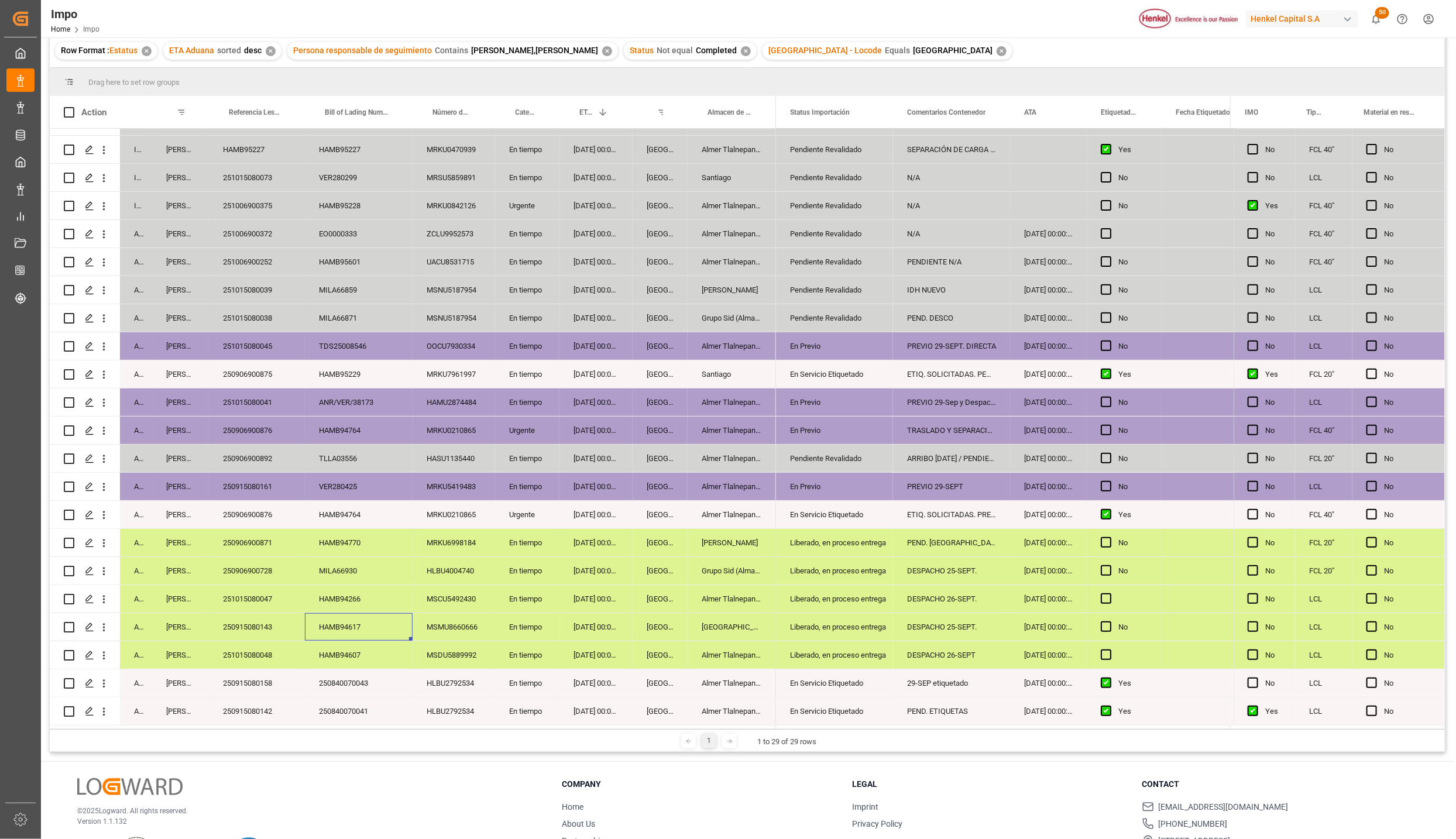
scroll to position [174, 0]
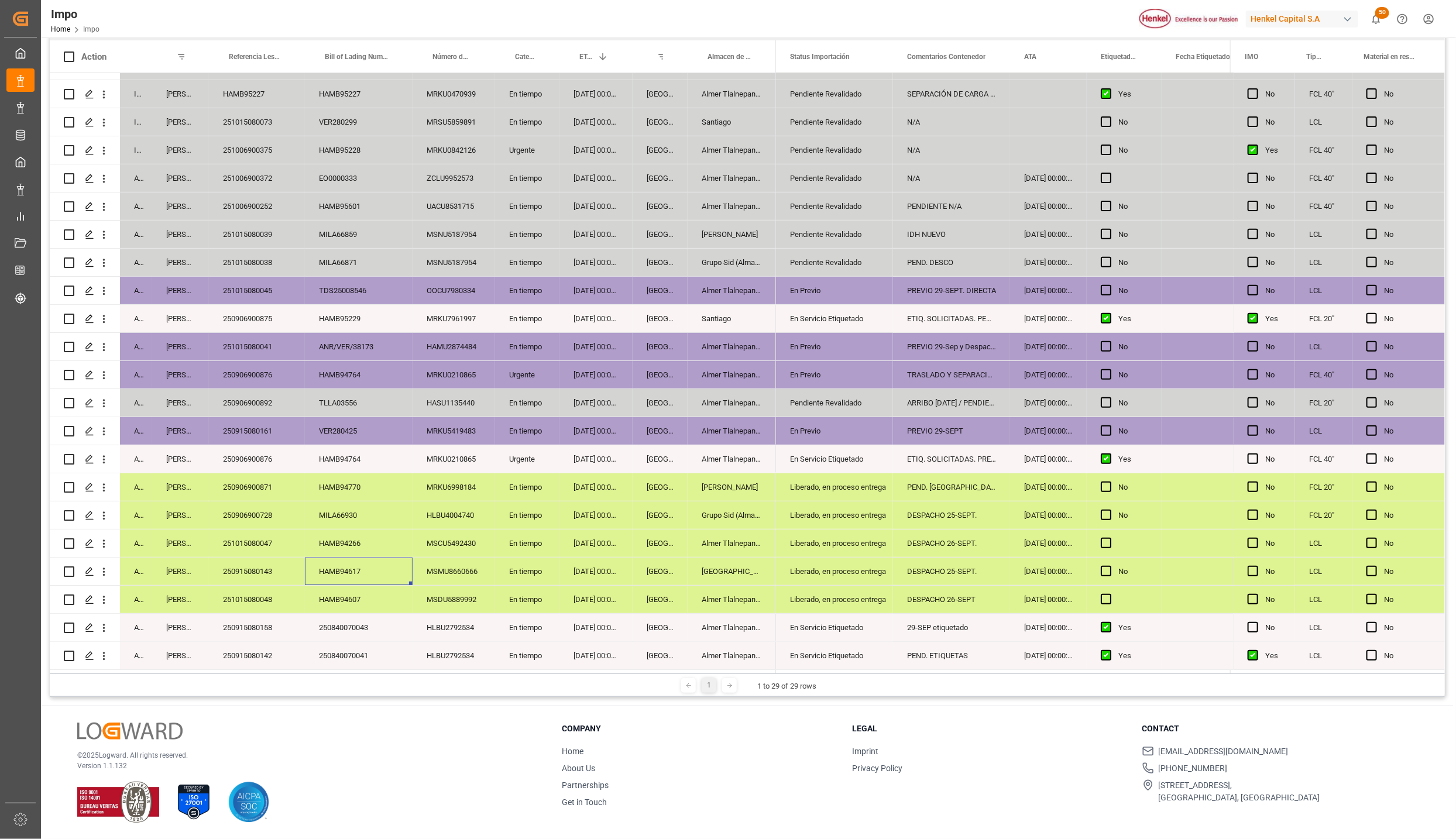
click at [716, 541] on div "Almer Tlalnepantla" at bounding box center [732, 543] width 88 height 28
click at [683, 457] on div "[GEOGRAPHIC_DATA]" at bounding box center [660, 459] width 55 height 28
click at [726, 429] on div "Almer Tlalnepantla" at bounding box center [732, 431] width 88 height 28
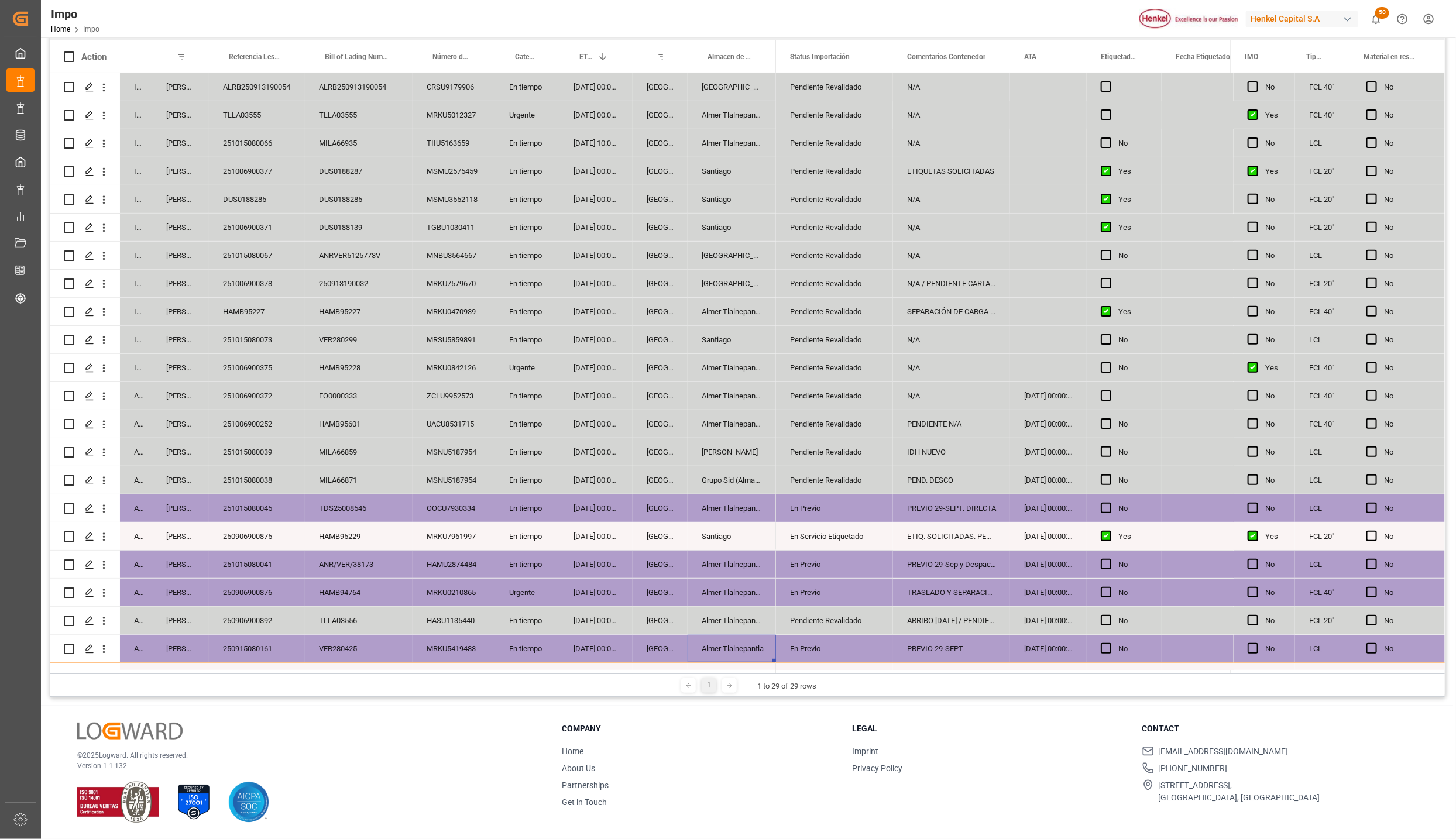
click at [588, 177] on div "02-10-2025 00:00:00" at bounding box center [596, 171] width 73 height 28
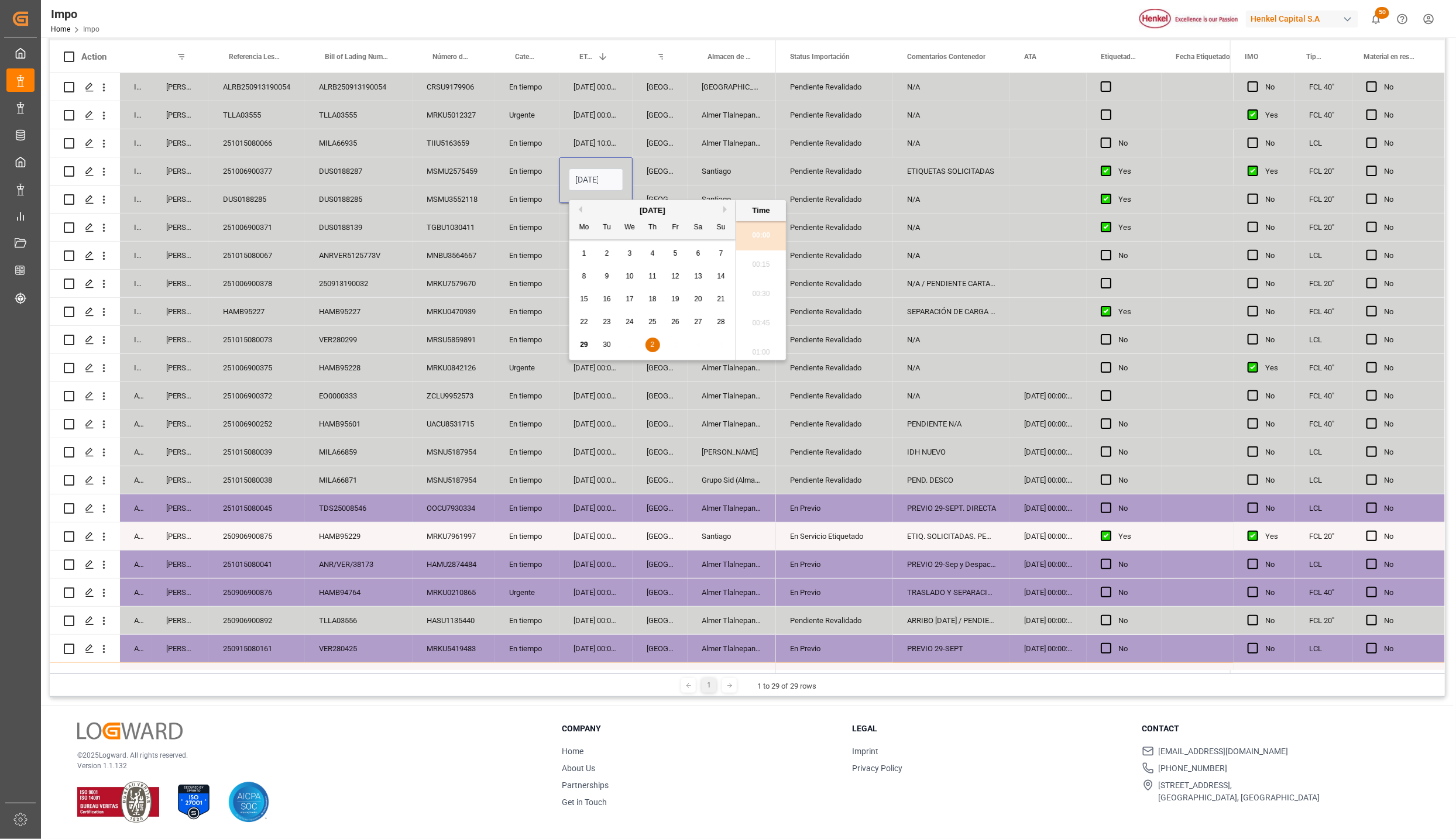
click at [588, 177] on input "02-10-2025 00:00" at bounding box center [596, 179] width 54 height 22
type input "0"
type input "03-10-2025 00:00"
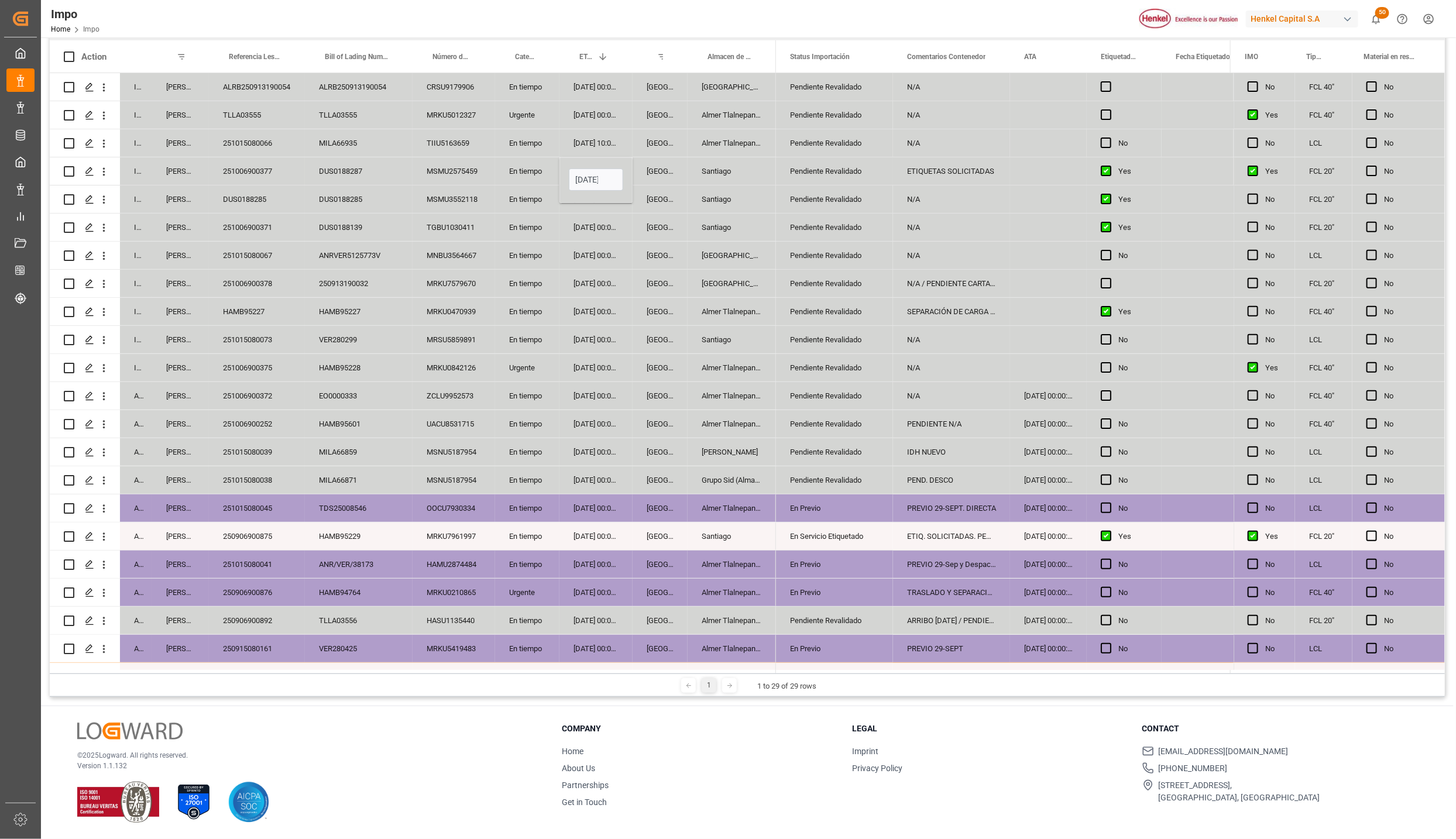
click at [590, 357] on div "[DATE] 00:00:00" at bounding box center [596, 367] width 73 height 28
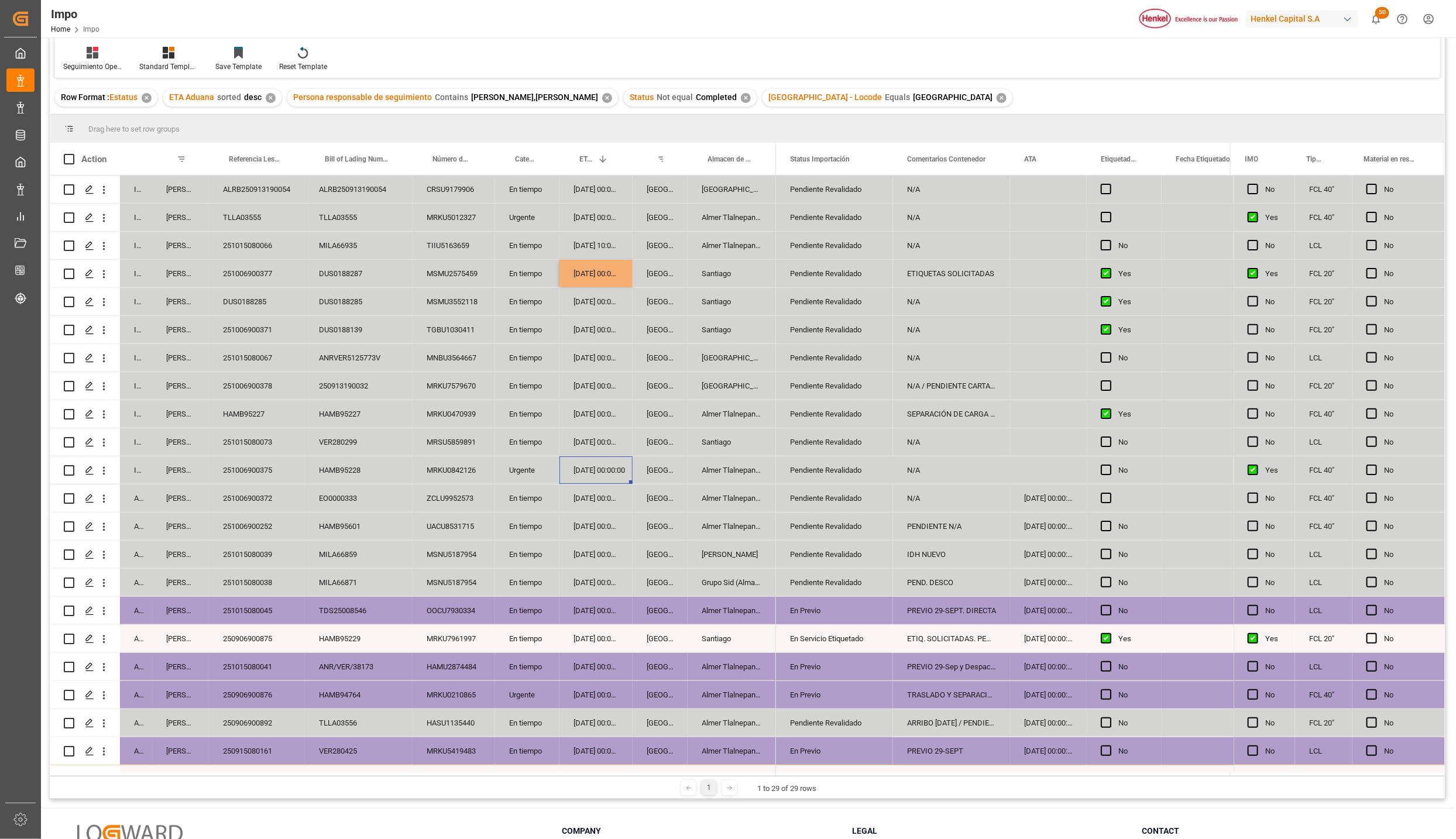
scroll to position [0, 0]
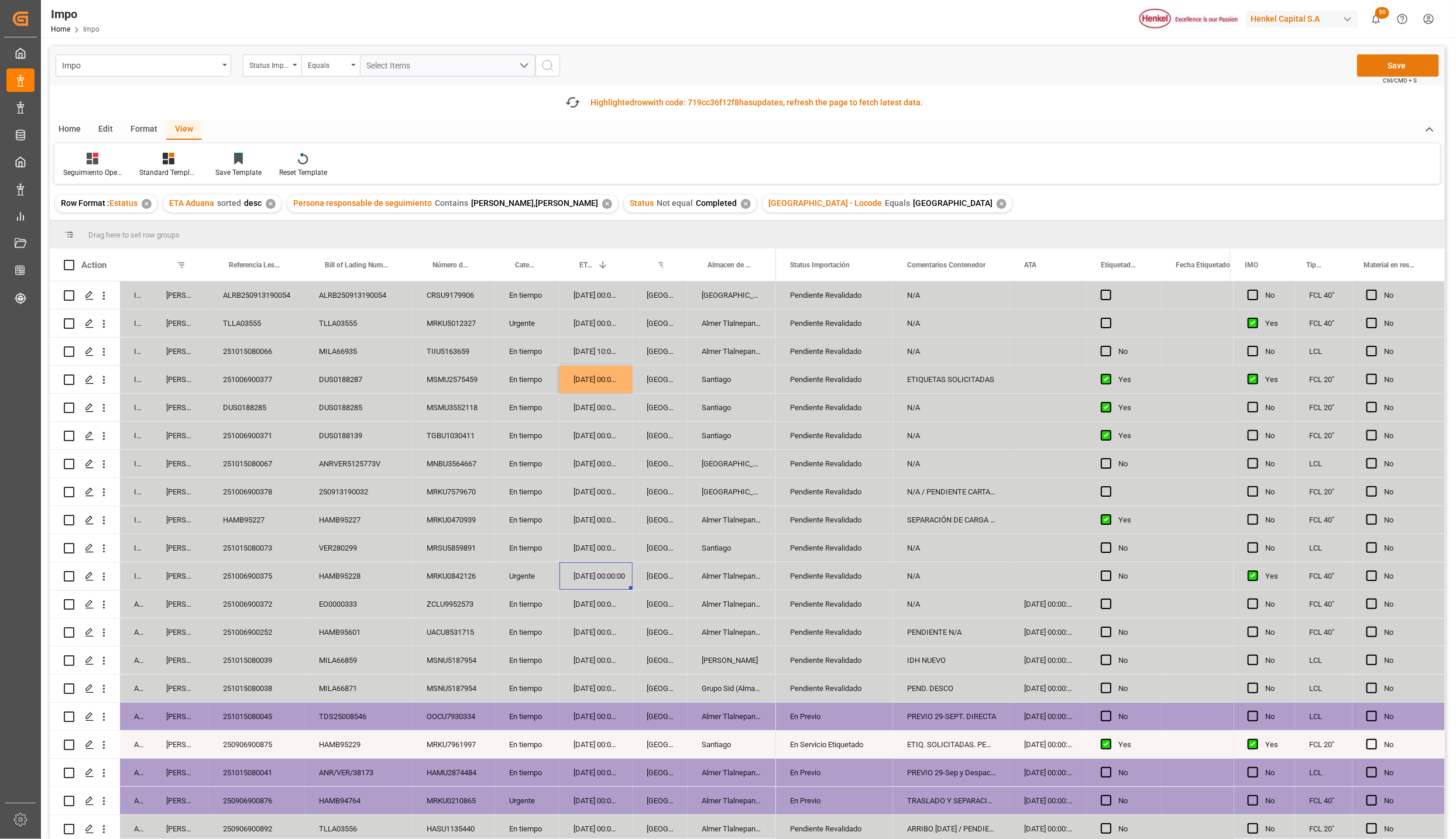
click at [1398, 74] on button "Save" at bounding box center [1398, 65] width 82 height 22
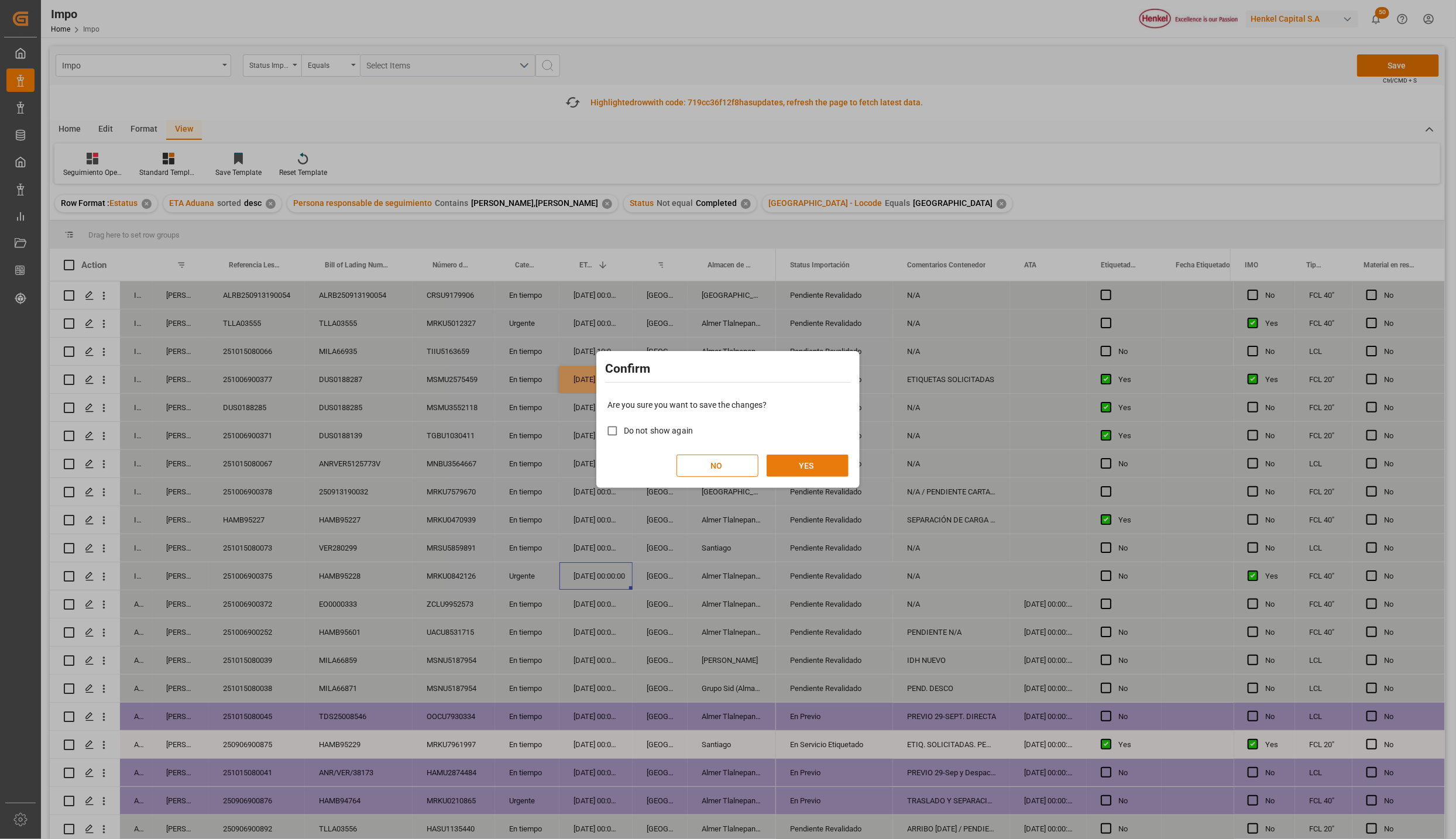
click at [813, 474] on button "YES" at bounding box center [808, 466] width 82 height 22
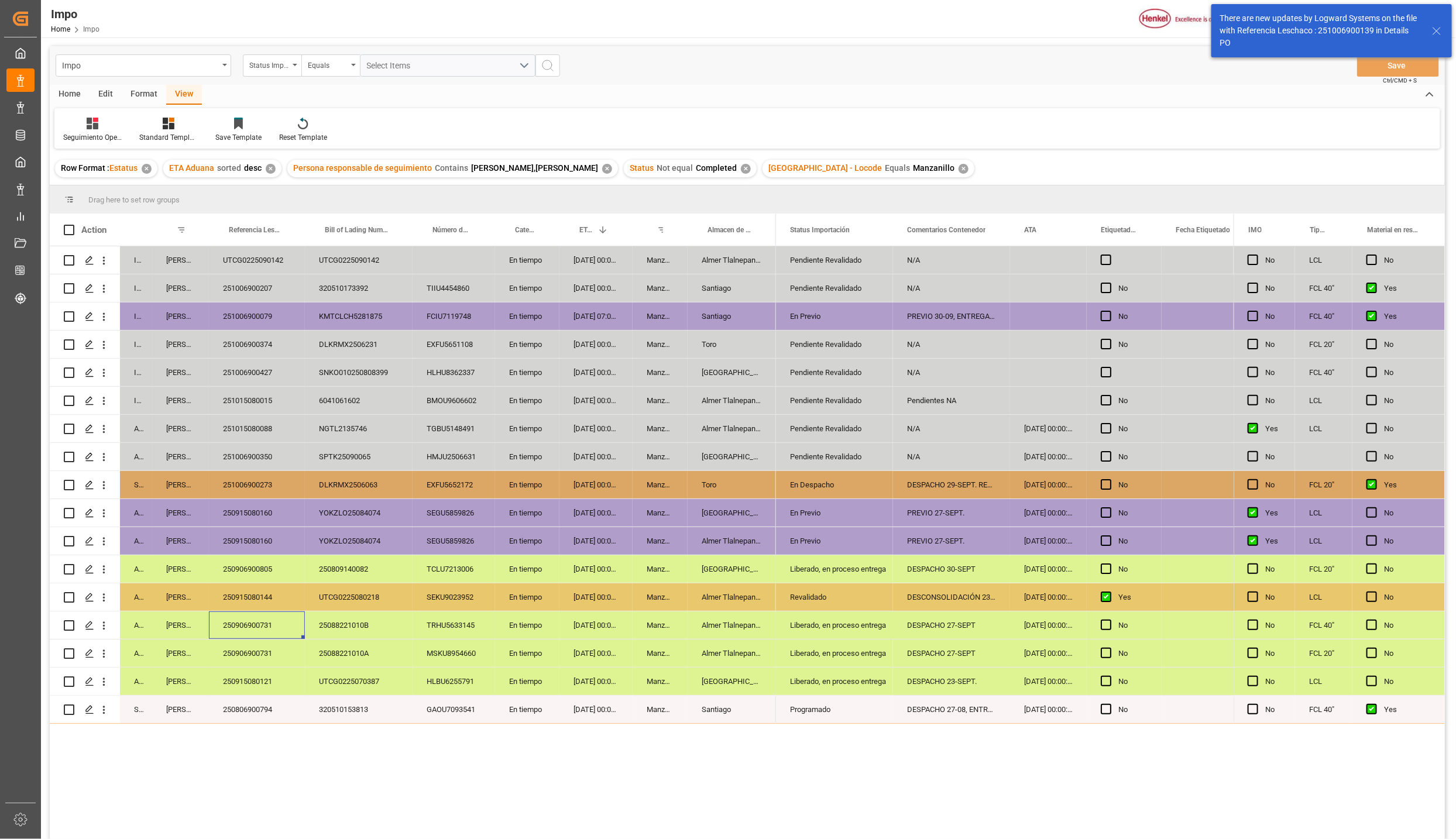
click at [276, 614] on div "250906900731" at bounding box center [257, 625] width 96 height 28
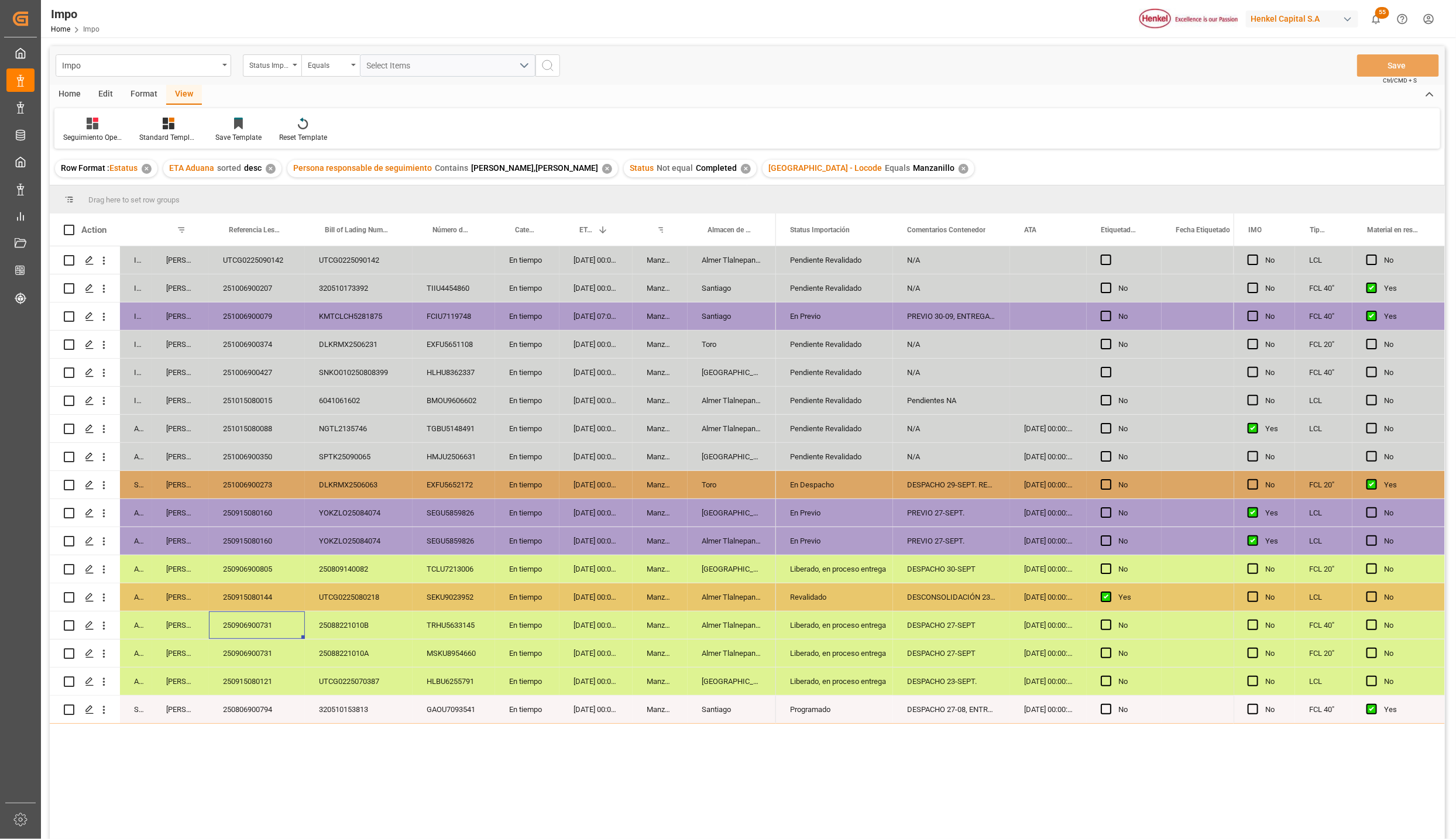
click at [403, 380] on div "SNKO010250808399" at bounding box center [358, 372] width 108 height 28
click at [654, 471] on div "Manzanillo" at bounding box center [660, 484] width 55 height 28
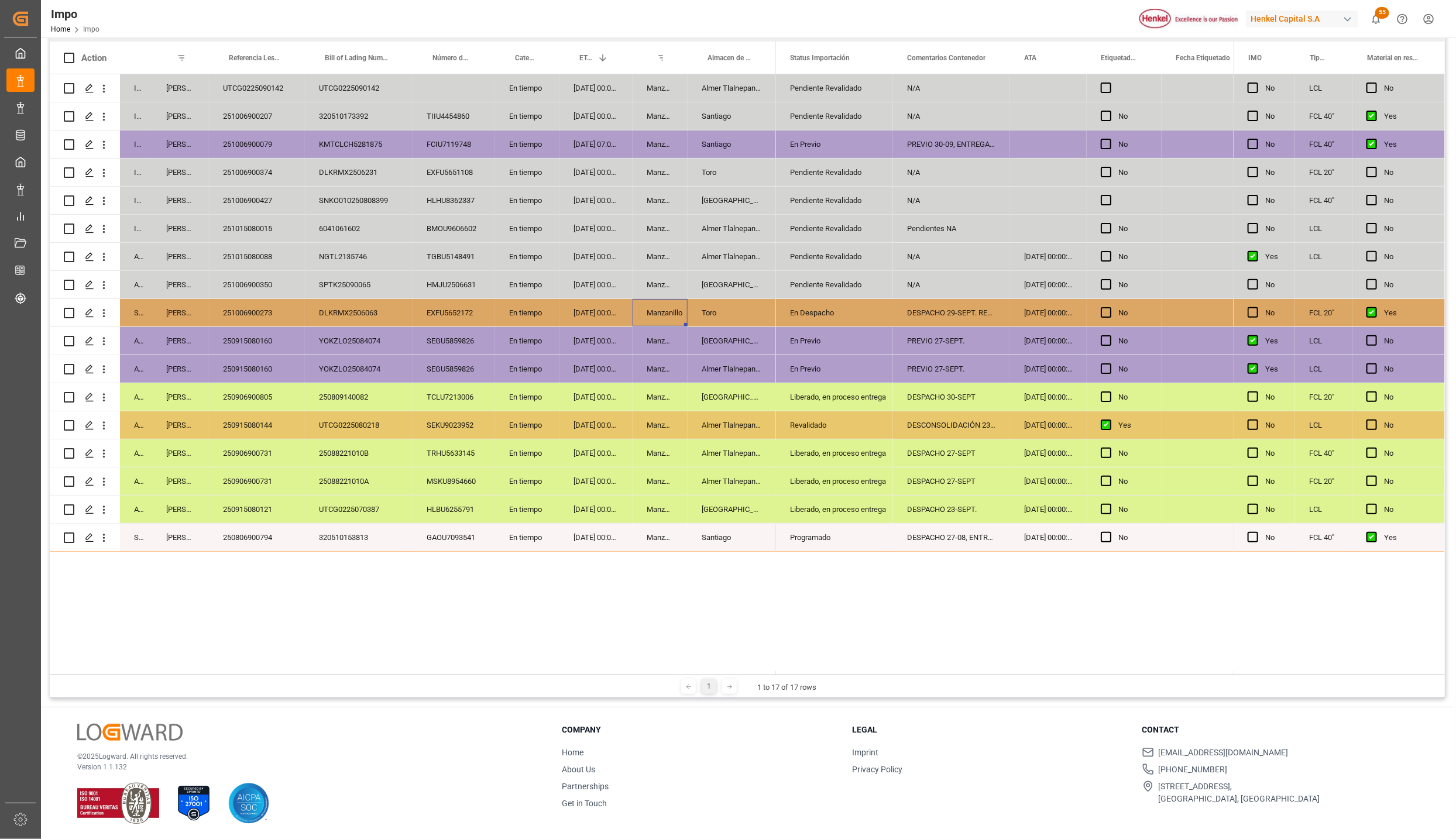
scroll to position [174, 0]
click at [246, 508] on div "250915080121" at bounding box center [257, 508] width 96 height 28
click at [346, 515] on div "UTCG0225070387" at bounding box center [358, 508] width 108 height 28
click at [336, 480] on div "25088221010A" at bounding box center [358, 480] width 108 height 28
click at [338, 450] on div "25088221010B" at bounding box center [358, 452] width 108 height 28
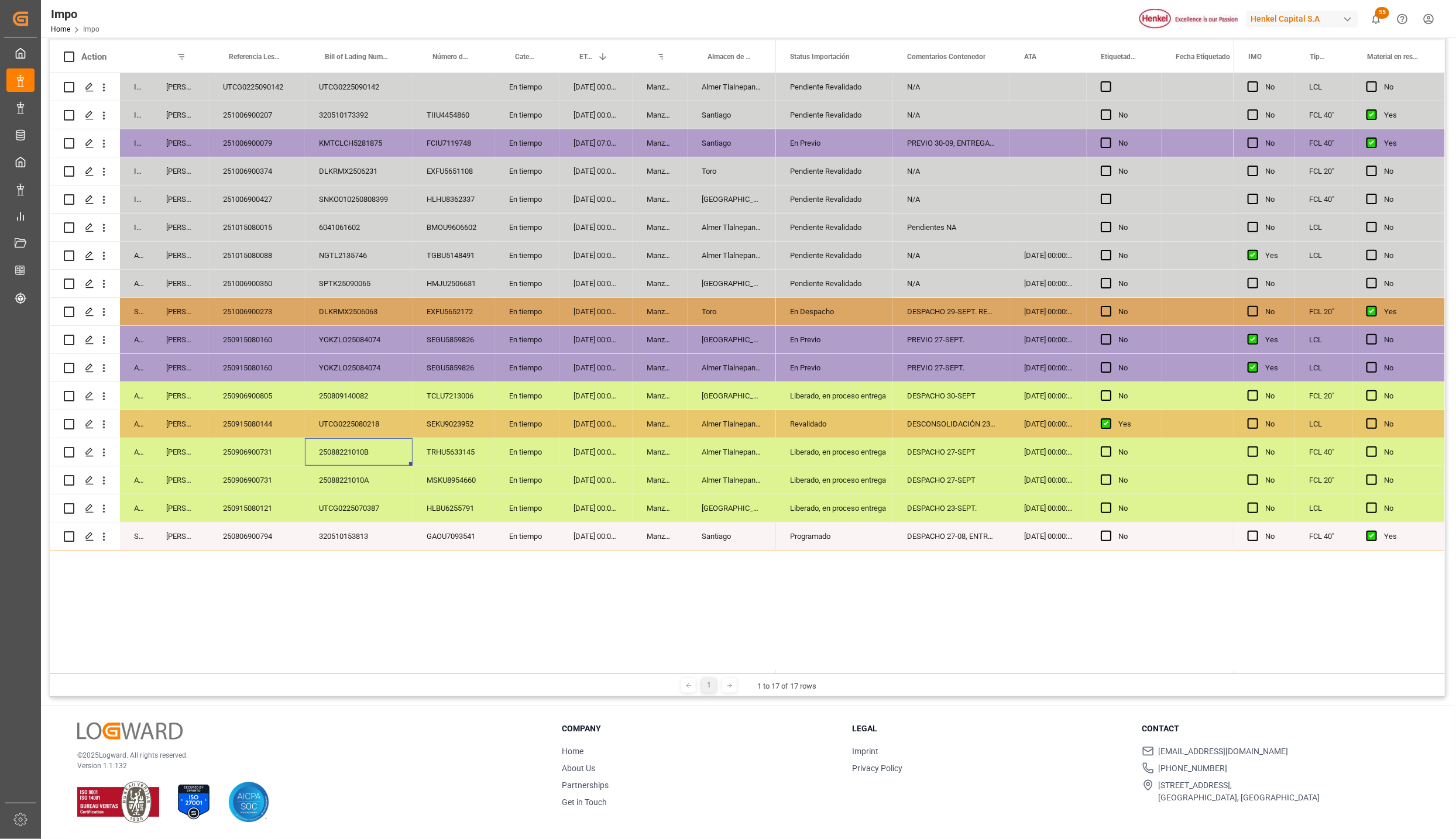
click at [756, 495] on div "[GEOGRAPHIC_DATA]" at bounding box center [732, 508] width 88 height 28
click at [250, 502] on div "250915080121" at bounding box center [257, 508] width 96 height 28
click at [752, 504] on div "[GEOGRAPHIC_DATA]" at bounding box center [732, 508] width 88 height 28
click at [822, 503] on div "Liberado, en proceso entrega" at bounding box center [835, 509] width 89 height 27
click at [867, 515] on icon "open menu" at bounding box center [872, 516] width 14 height 14
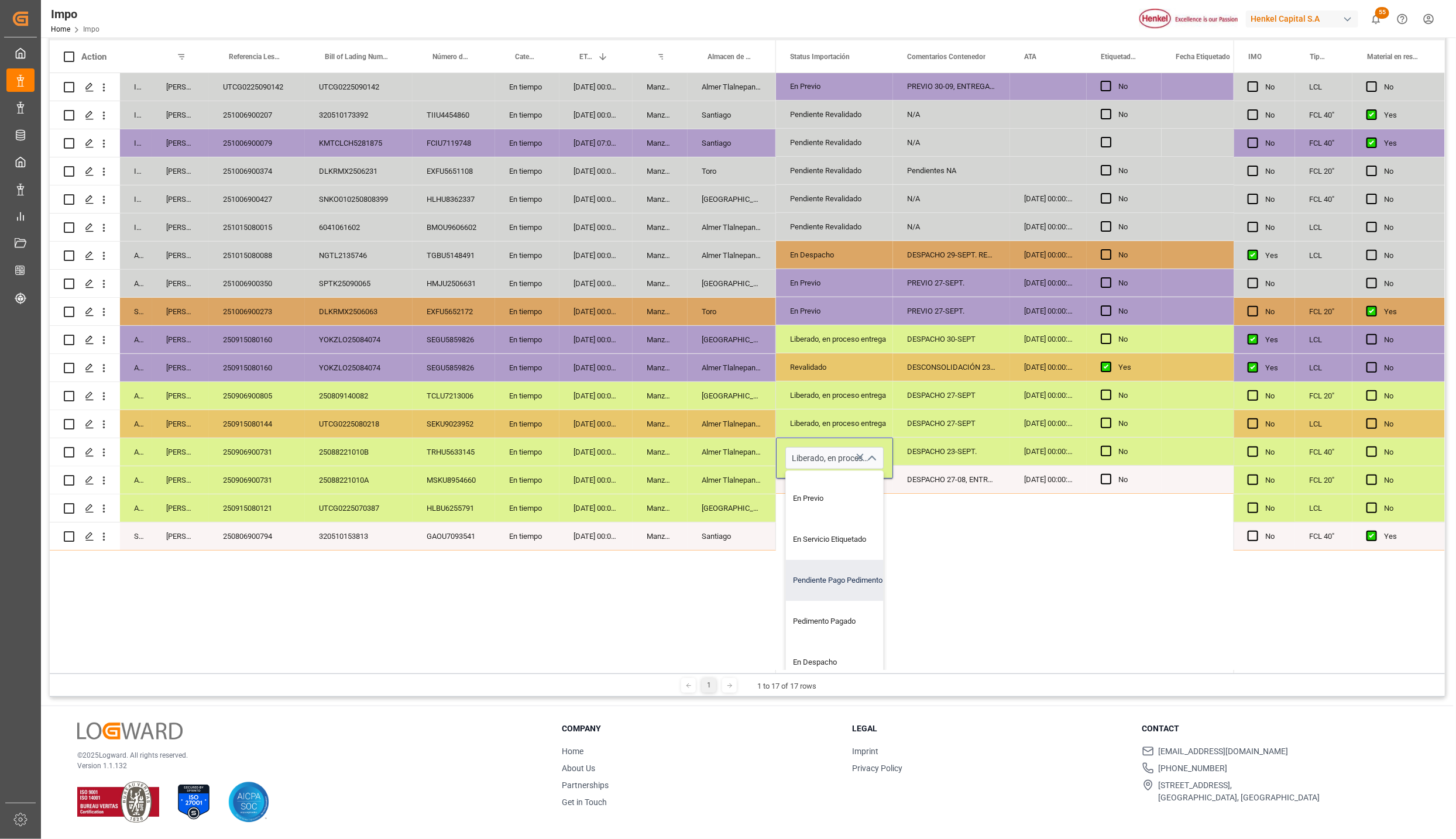
scroll to position [196, 0]
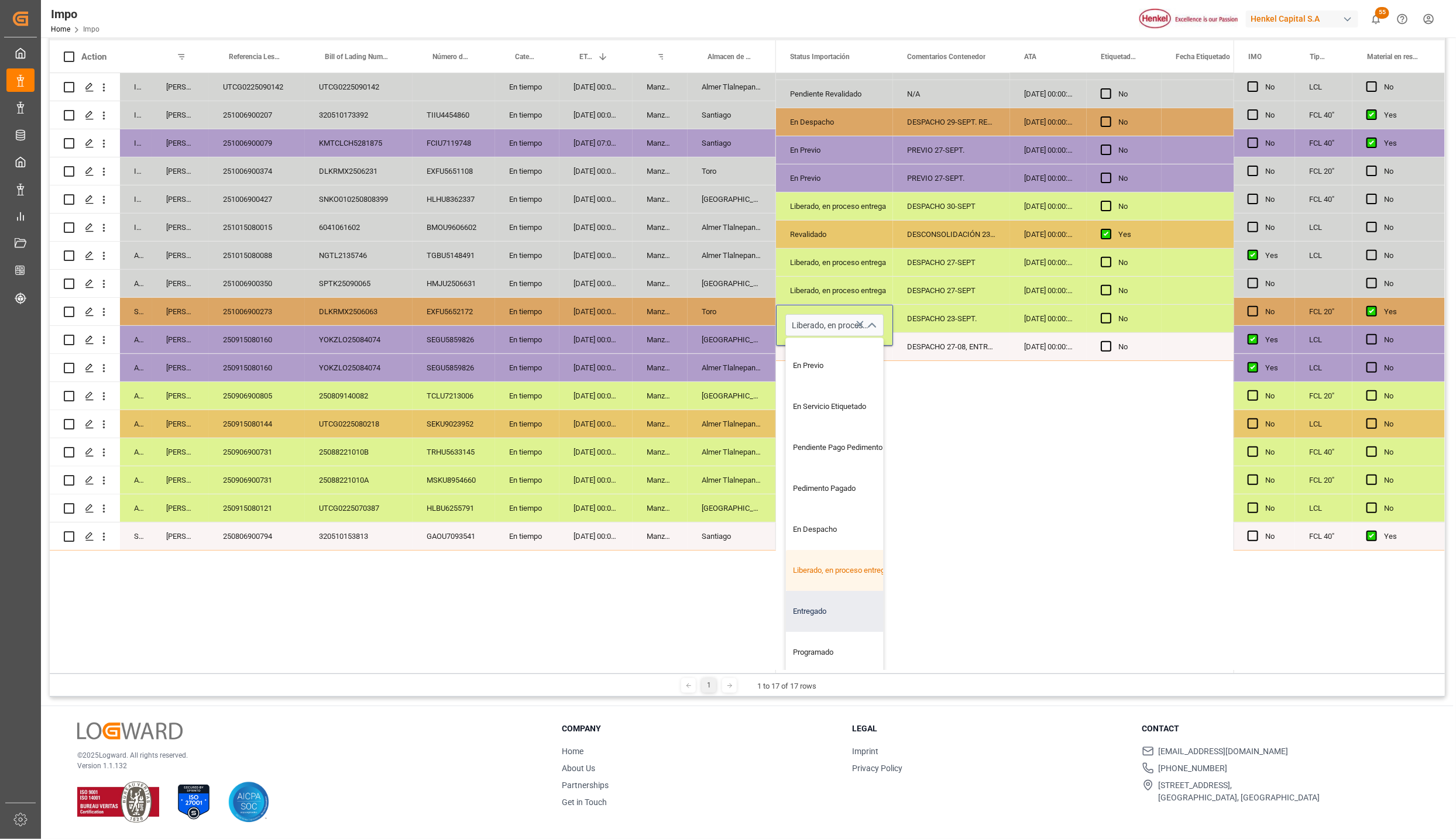
click at [835, 592] on div "Entregado" at bounding box center [841, 612] width 110 height 41
type input "Entregado"
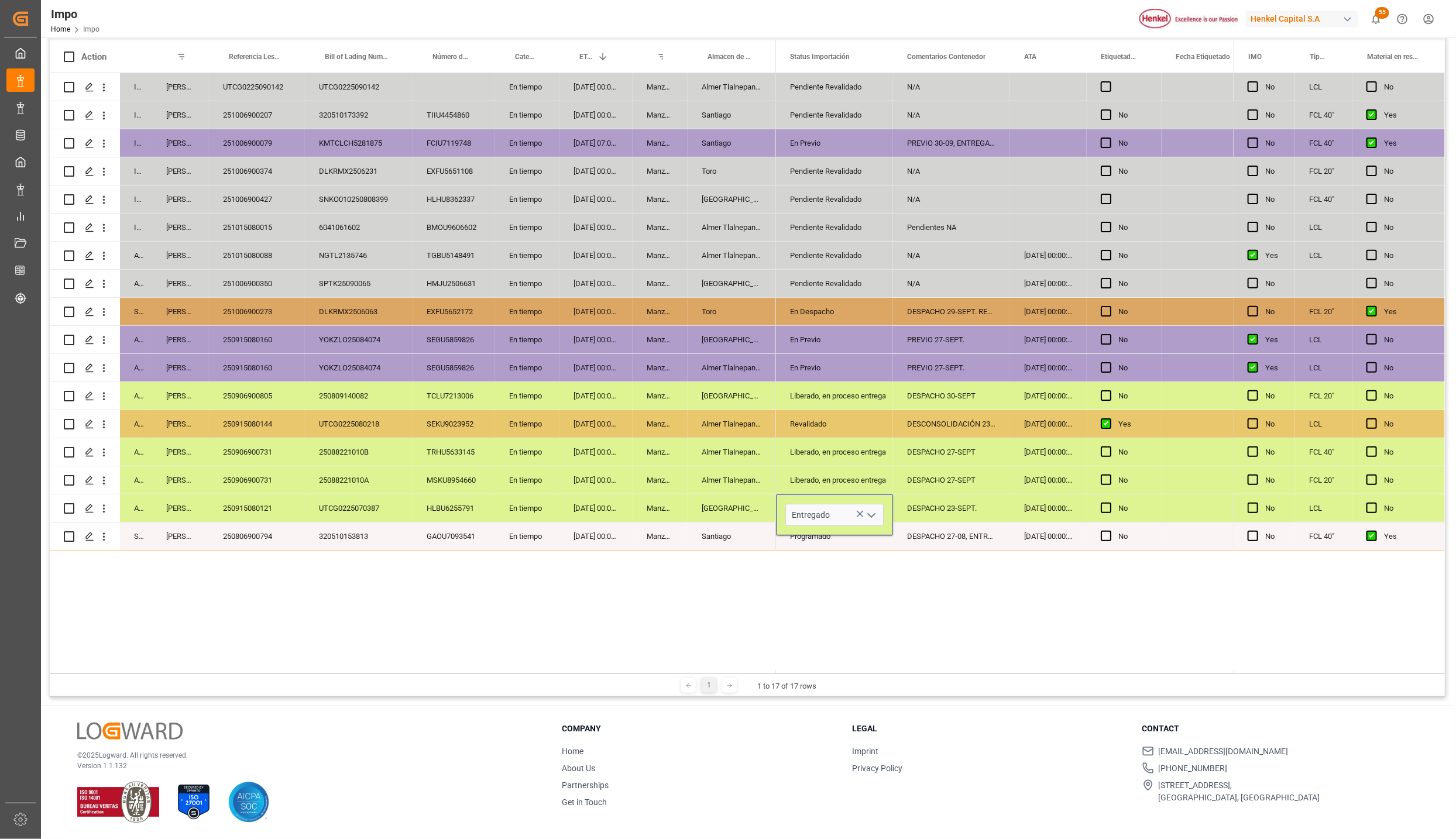
scroll to position [0, 0]
click at [860, 597] on div "Pendiente Revalidado N/A Pendiente Revalidado N/A No En Previo PREVIO 30-09, EN…" at bounding box center [1005, 373] width 458 height 600
drag, startPoint x: 908, startPoint y: 511, endPoint x: 916, endPoint y: 499, distance: 14.4
click at [909, 511] on div "DESPACHO 23-SEPT." at bounding box center [952, 508] width 117 height 28
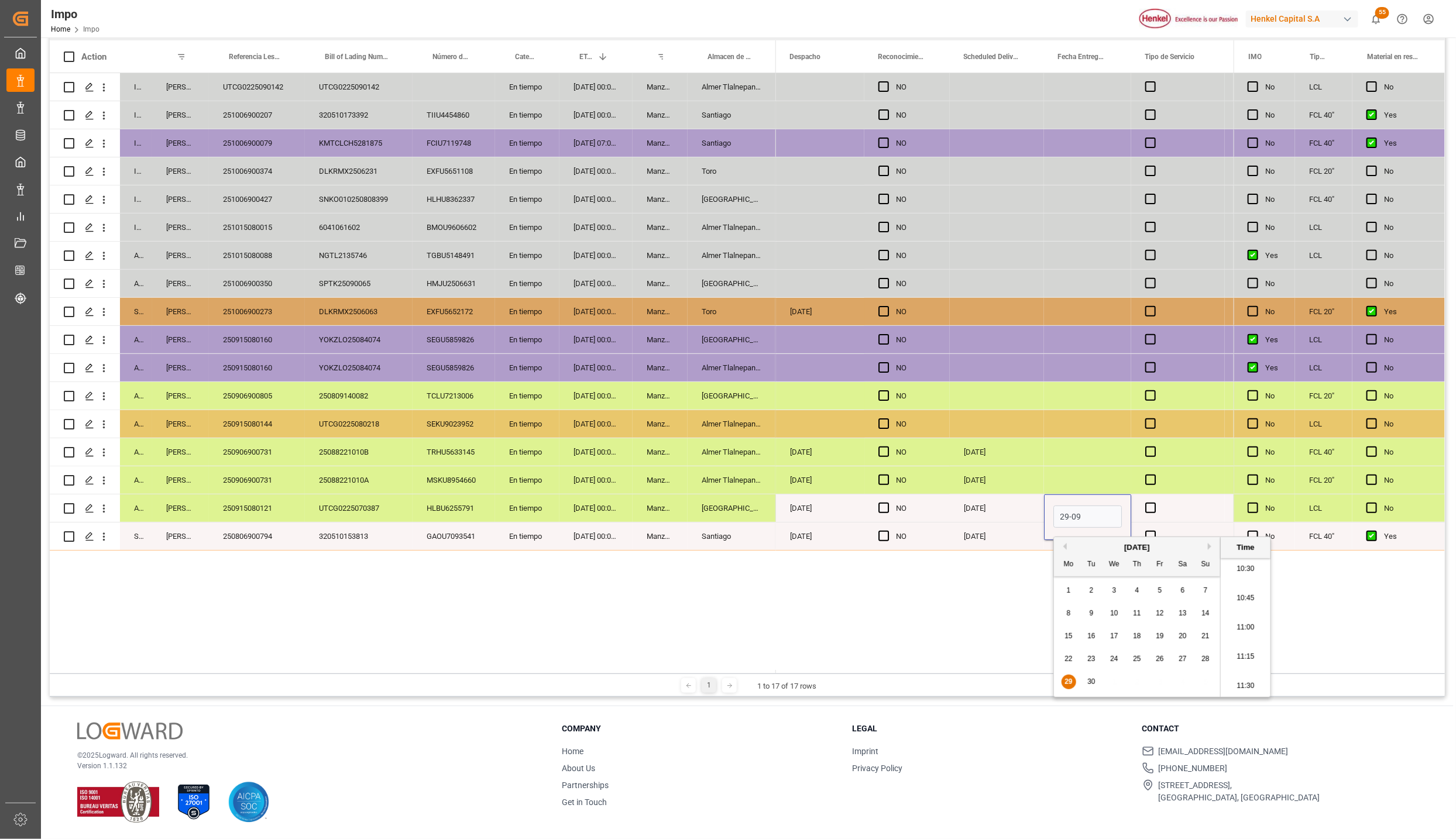
type input "29-09-2025 00:00"
click at [1151, 511] on span "Press SPACE to select this row." at bounding box center [1151, 508] width 10 height 10
click at [1155, 503] on input "Press SPACE to select this row." at bounding box center [1155, 503] width 0 height 0
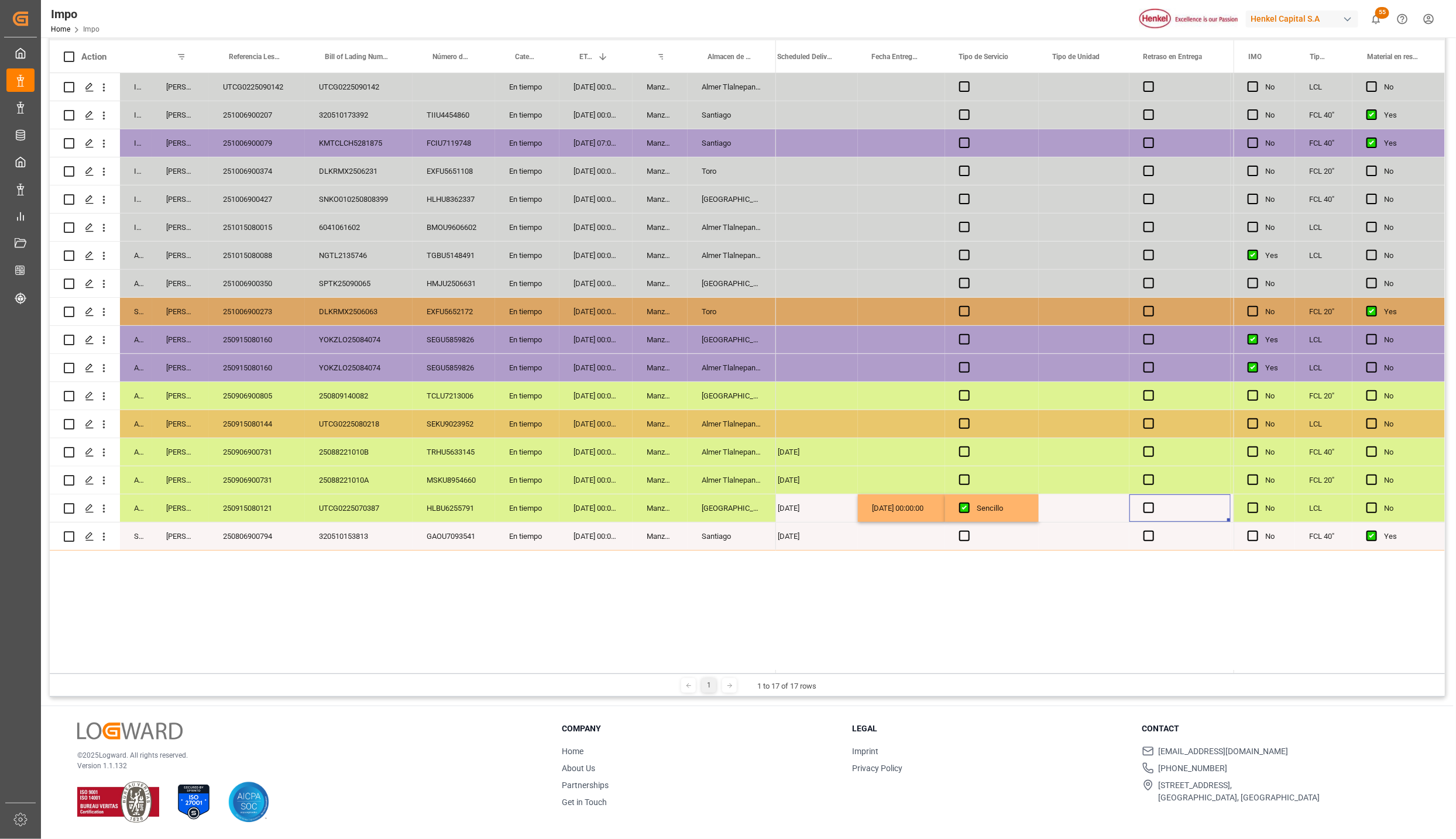
click at [1089, 507] on div "Press SPACE to select this row." at bounding box center [1084, 508] width 91 height 28
click at [1086, 511] on input "Press SPACE to select this row." at bounding box center [1084, 515] width 72 height 22
type input "CONSOLIDADO LESCHACO"
click at [1149, 510] on span "Press SPACE to select this row." at bounding box center [1149, 508] width 10 height 10
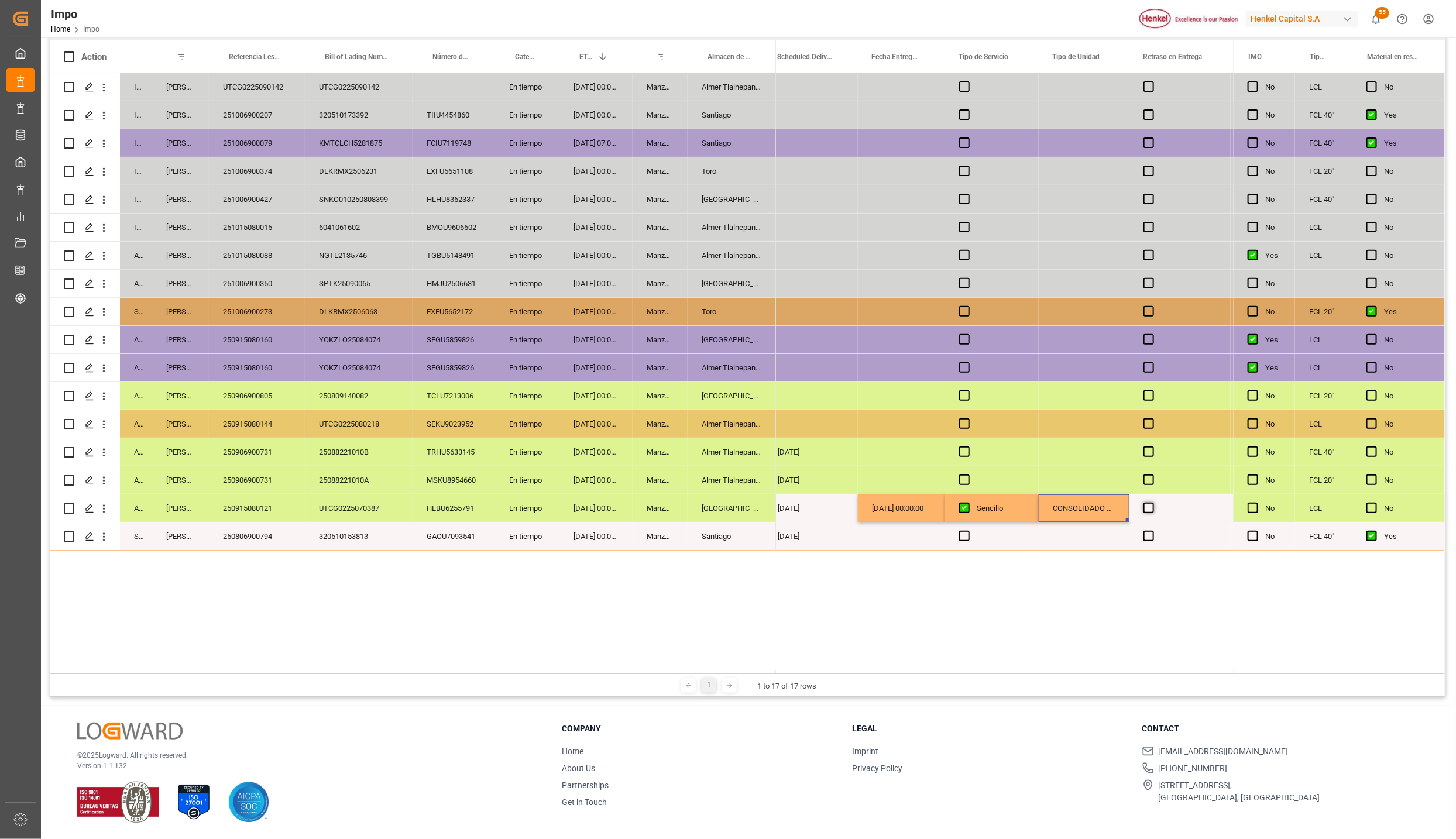
click at [1153, 503] on input "Press SPACE to select this row." at bounding box center [1153, 503] width 0 height 0
click at [1149, 513] on span "Press SPACE to select this row." at bounding box center [1149, 508] width 10 height 10
click at [1153, 503] on input "Press SPACE to select this row." at bounding box center [1153, 503] width 0 height 0
click at [1098, 510] on div "CONSOLIDADO LESCHACO" at bounding box center [1084, 508] width 91 height 28
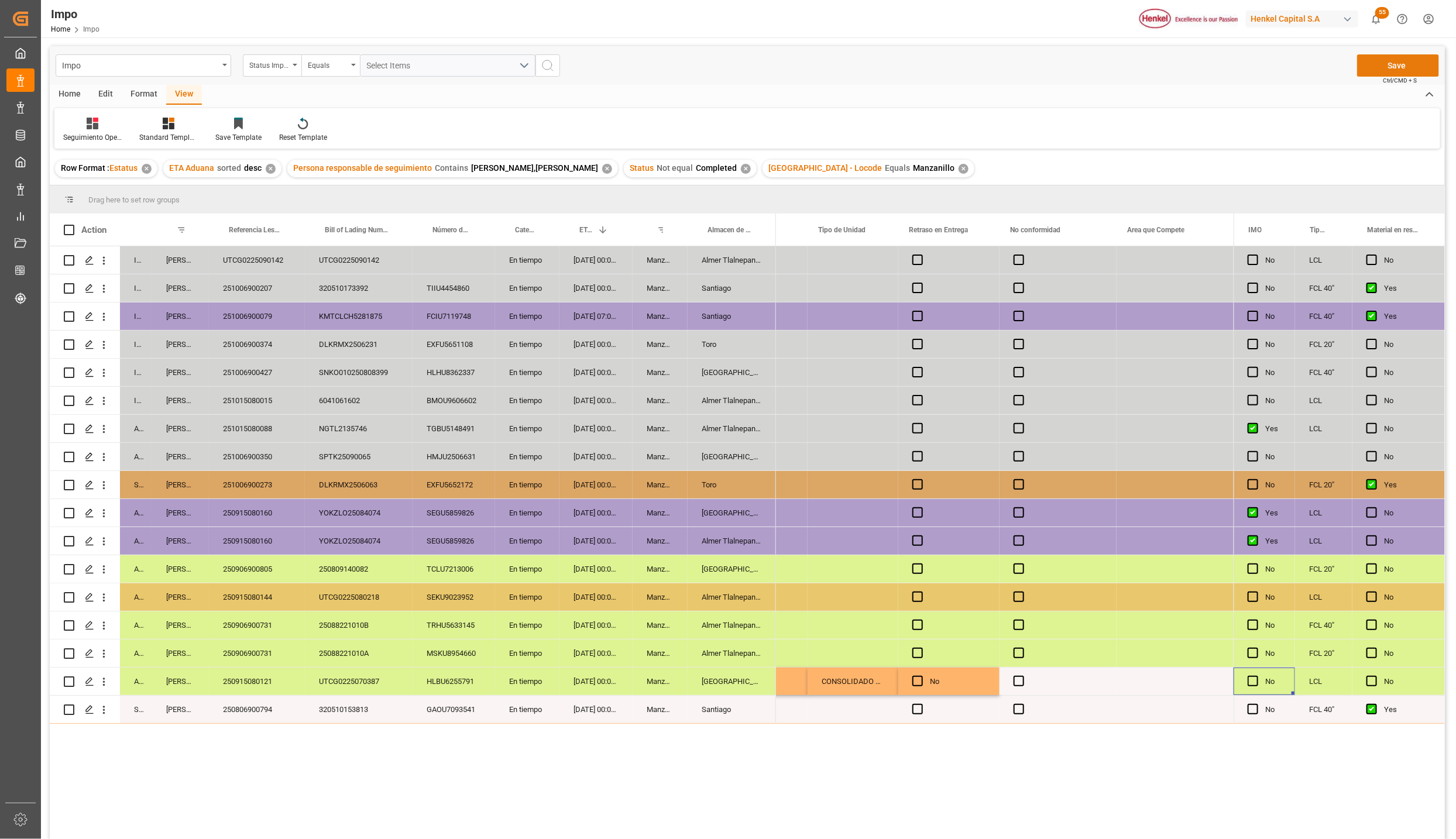
click at [1388, 65] on button "Save" at bounding box center [1398, 65] width 82 height 22
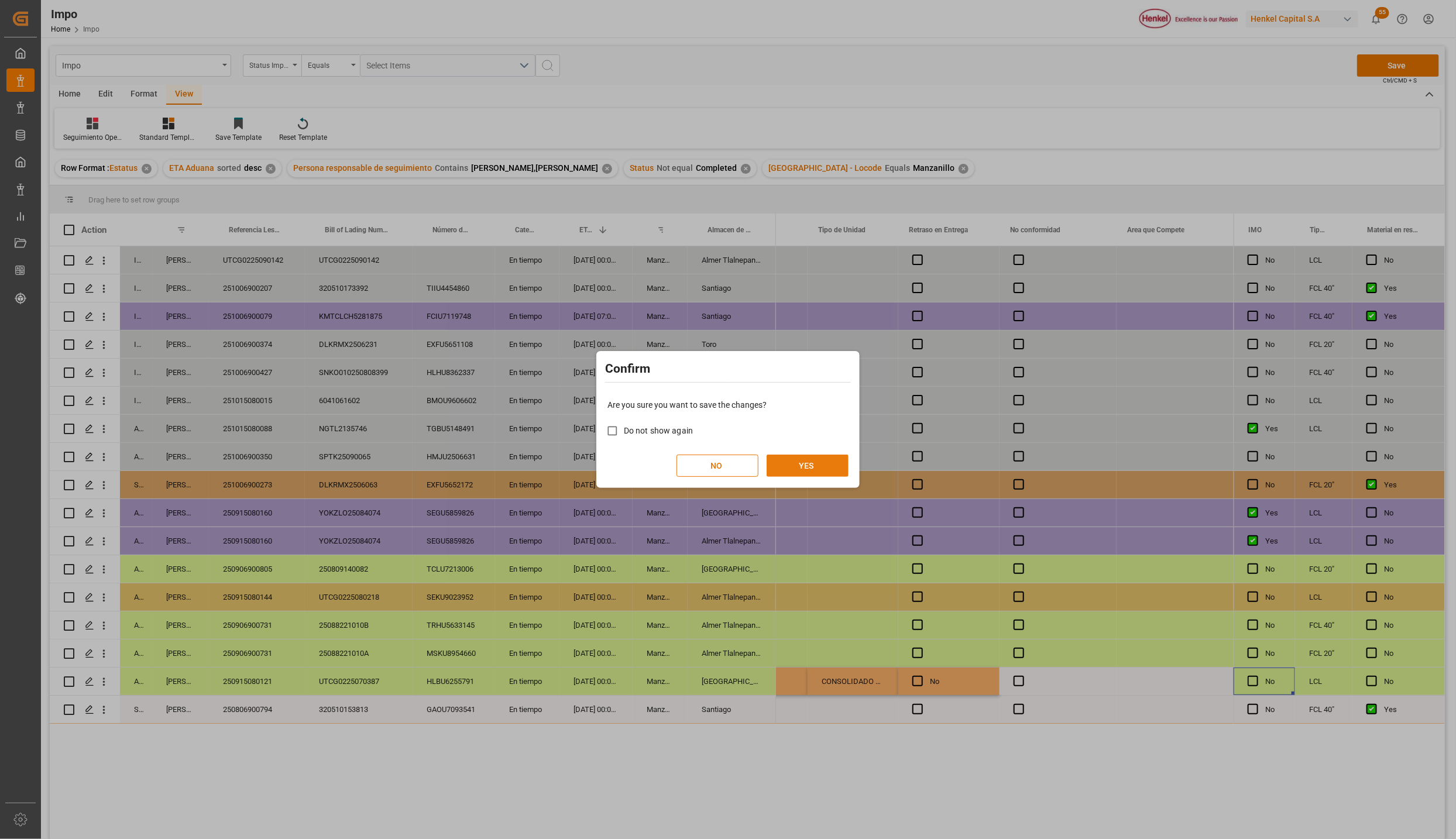
click at [799, 460] on button "YES" at bounding box center [808, 466] width 82 height 22
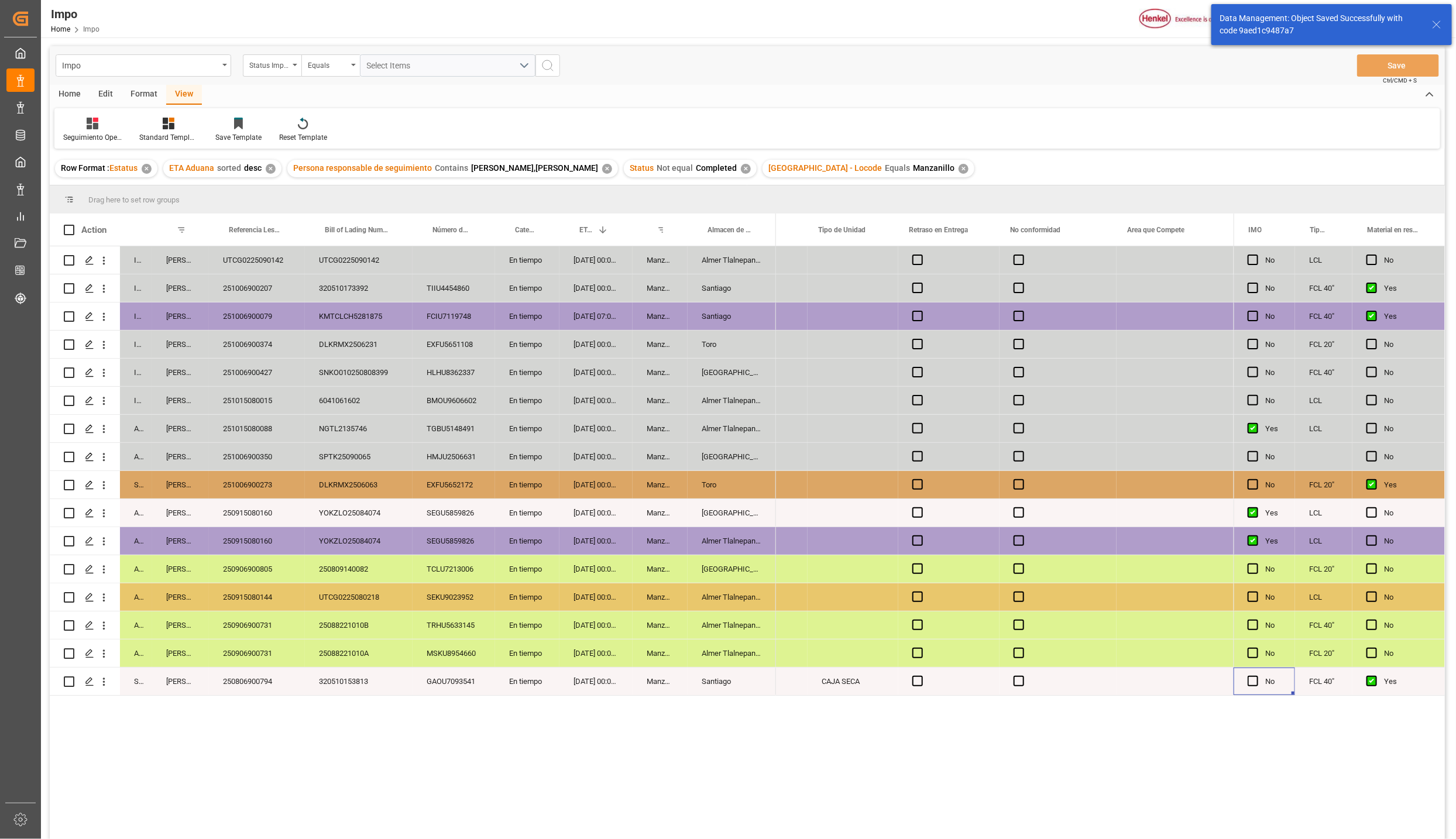
click at [276, 655] on div "250906900731" at bounding box center [257, 653] width 96 height 28
click at [274, 612] on div "250906900731" at bounding box center [257, 625] width 96 height 28
click at [276, 595] on div "250915080144" at bounding box center [257, 597] width 96 height 28
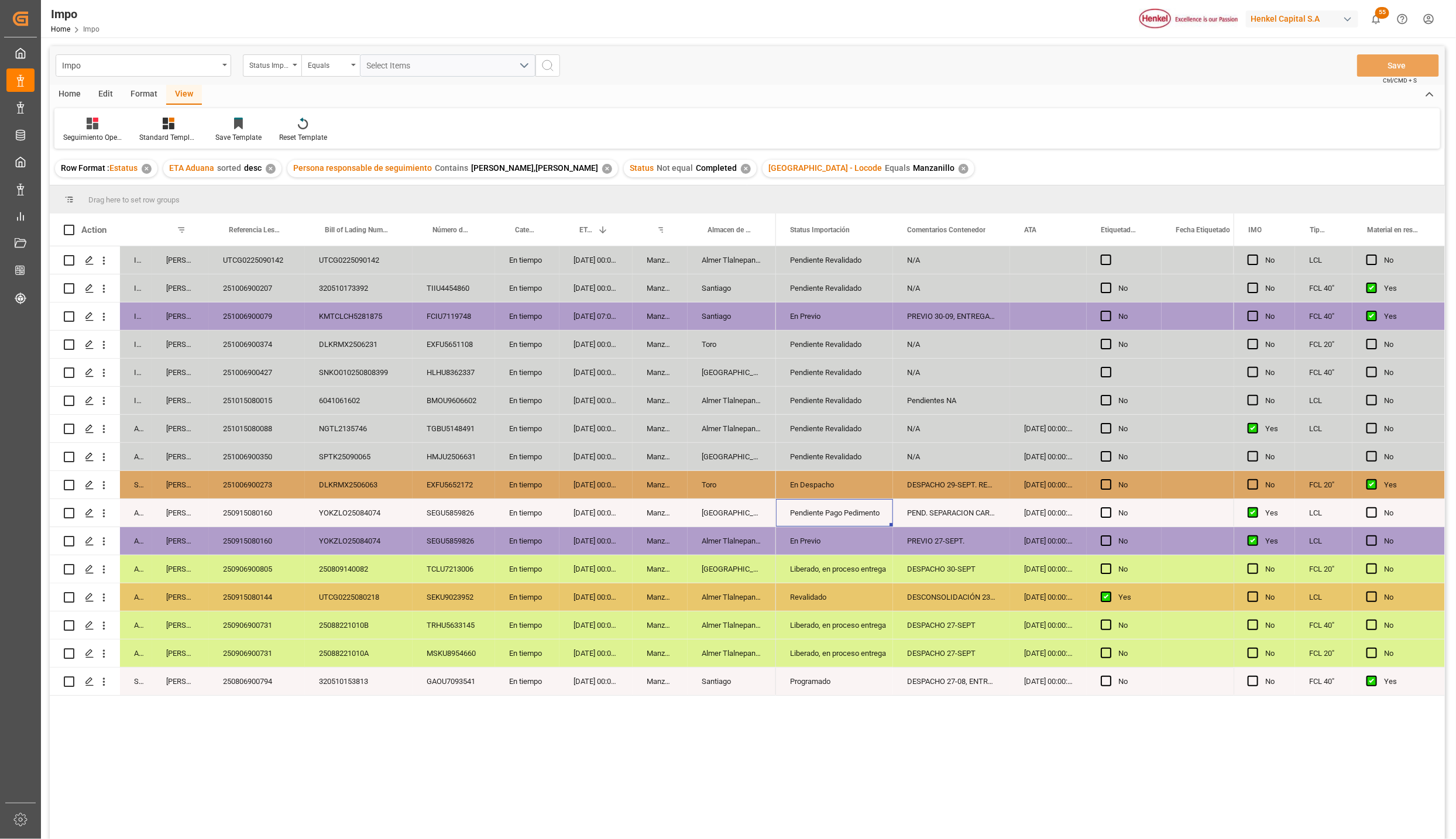
click at [881, 486] on div "En Despacho" at bounding box center [835, 484] width 117 height 28
click at [980, 494] on div "DESPACHO 29-SEPT. RESGUARDO MTY" at bounding box center [952, 484] width 117 height 28
click at [973, 602] on div "DESCONSOLIDACIÓN 23-SEPT. PEND. PREVIO" at bounding box center [952, 597] width 117 height 28
click at [961, 492] on div "DESPACHO 29-SEPT. RESGUARDO MTY" at bounding box center [952, 484] width 117 height 28
click at [852, 564] on div "Liberado, en proceso entrega" at bounding box center [835, 570] width 89 height 27
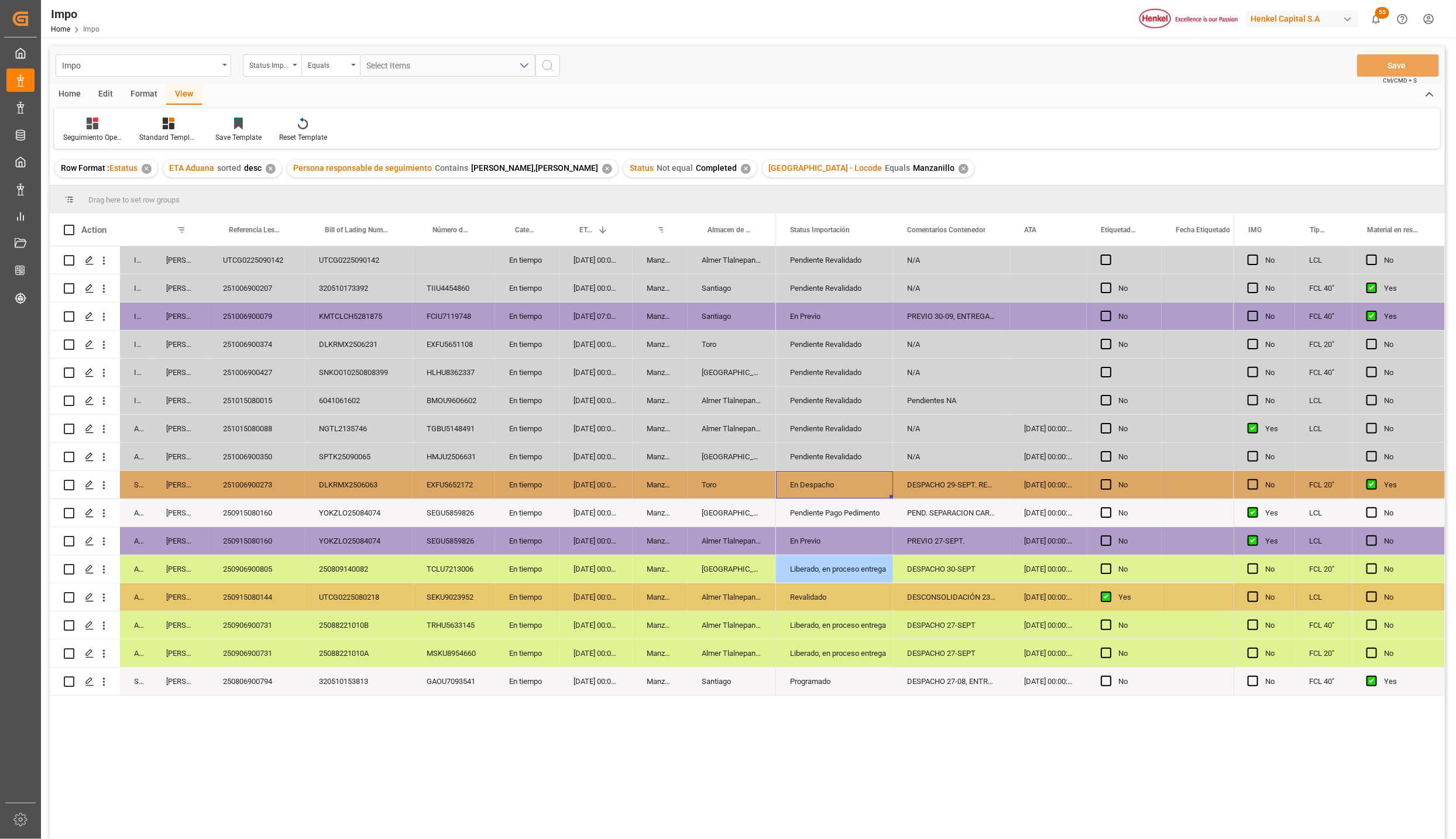
click at [829, 486] on div "En Despacho" at bounding box center [835, 485] width 89 height 27
click at [834, 536] on div "En Previo" at bounding box center [835, 541] width 89 height 27
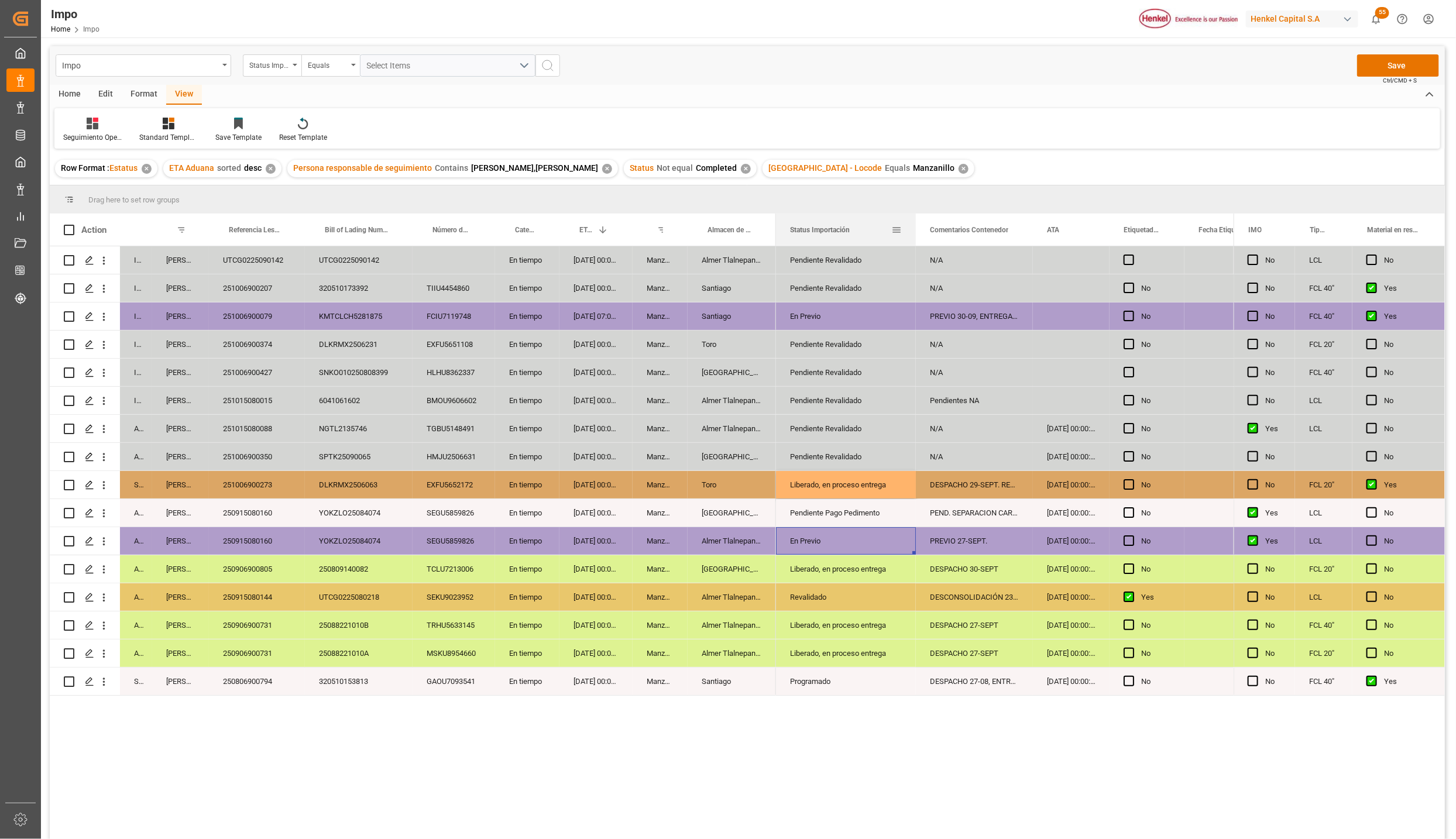
drag, startPoint x: 892, startPoint y: 218, endPoint x: 915, endPoint y: 220, distance: 23.1
click at [915, 220] on div at bounding box center [916, 230] width 4 height 32
click at [1398, 63] on button "Save" at bounding box center [1398, 65] width 82 height 22
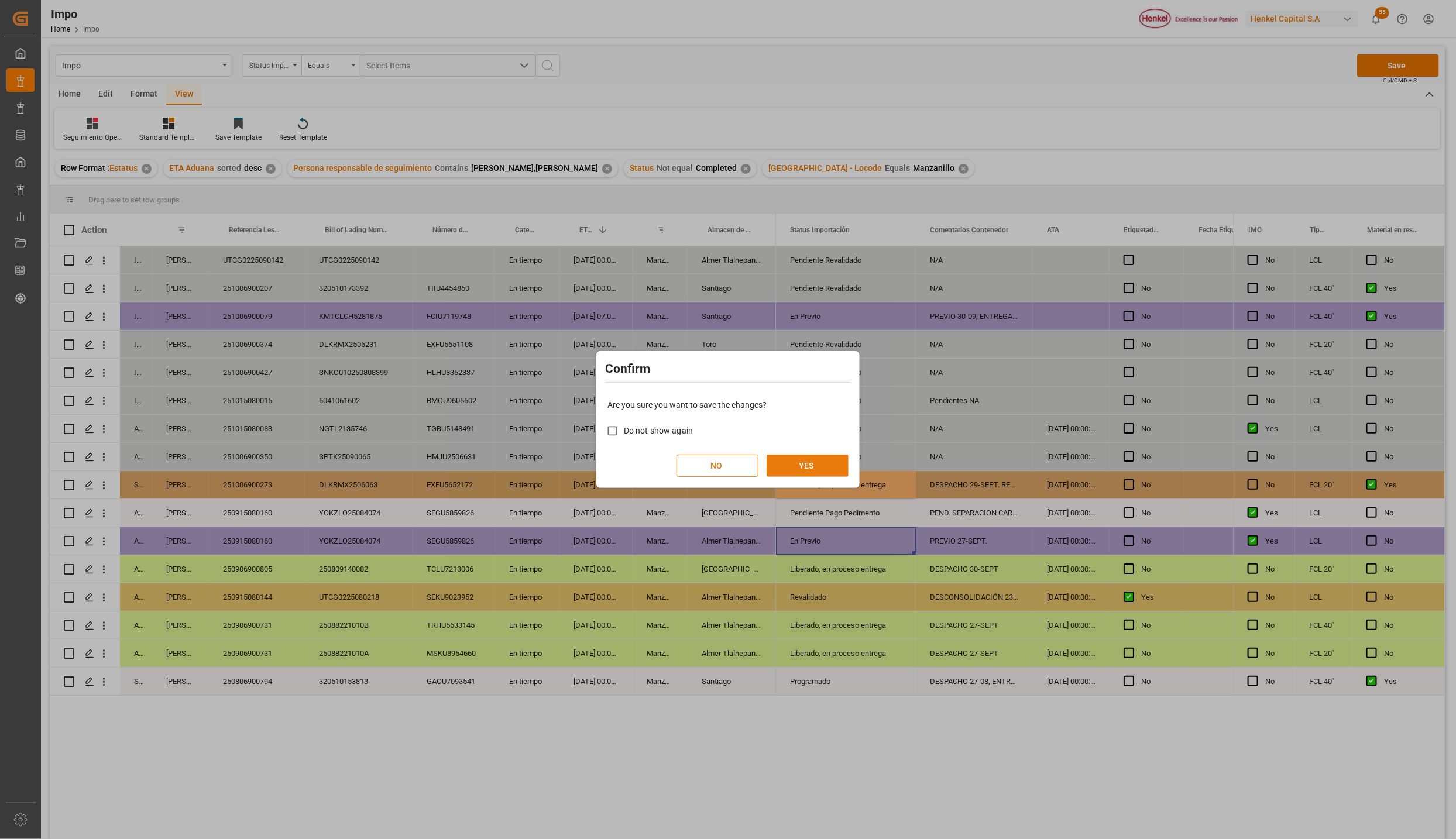
click at [788, 467] on button "YES" at bounding box center [808, 466] width 82 height 22
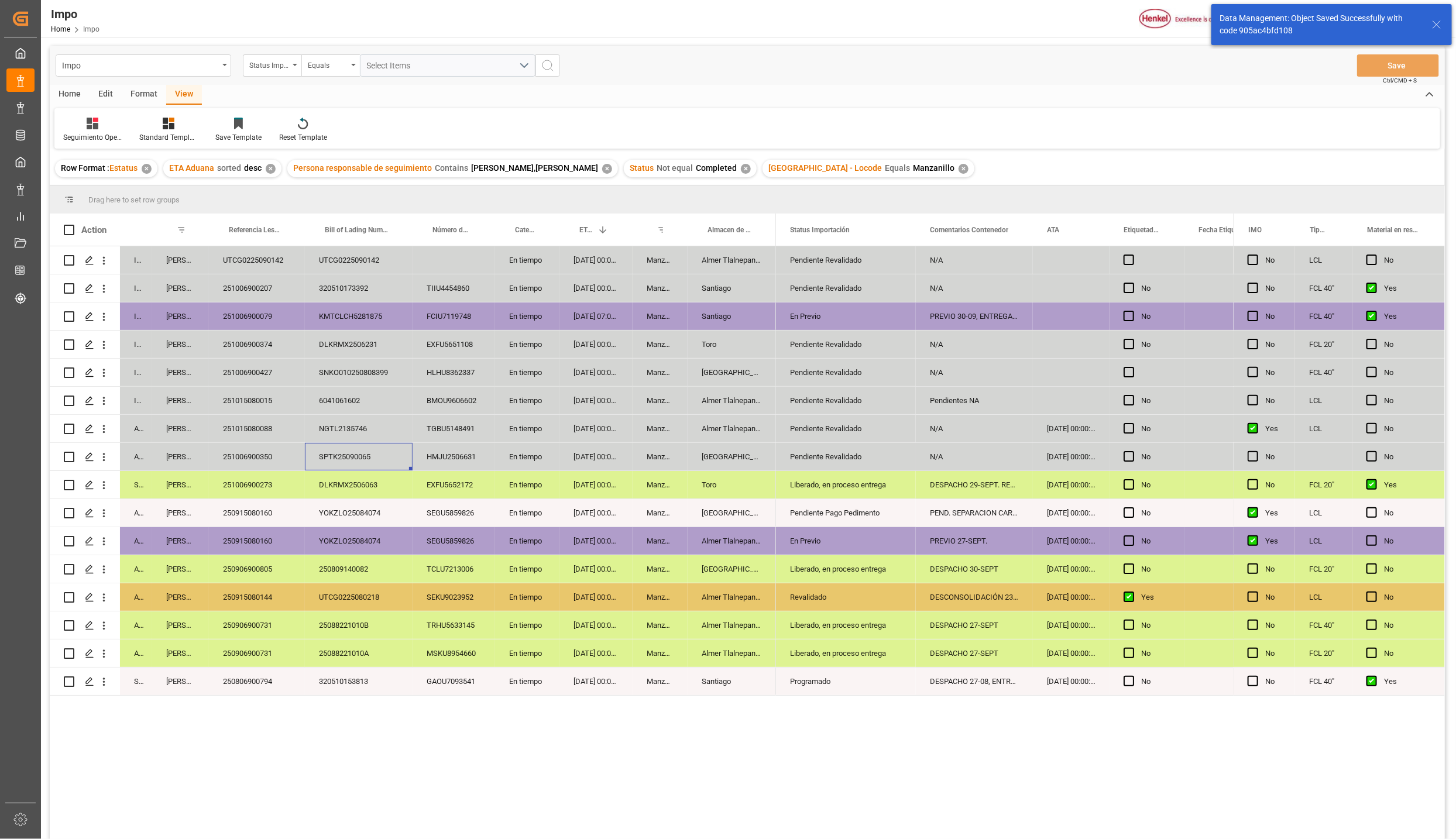
click at [341, 456] on div "SPTK25090065" at bounding box center [358, 456] width 108 height 28
click at [250, 461] on div "251006900350" at bounding box center [257, 456] width 96 height 28
click at [701, 456] on div "[GEOGRAPHIC_DATA]" at bounding box center [732, 456] width 88 height 28
click at [274, 425] on div "251015080088" at bounding box center [257, 428] width 96 height 28
click at [808, 431] on div "Pendiente Revalidado" at bounding box center [846, 429] width 112 height 27
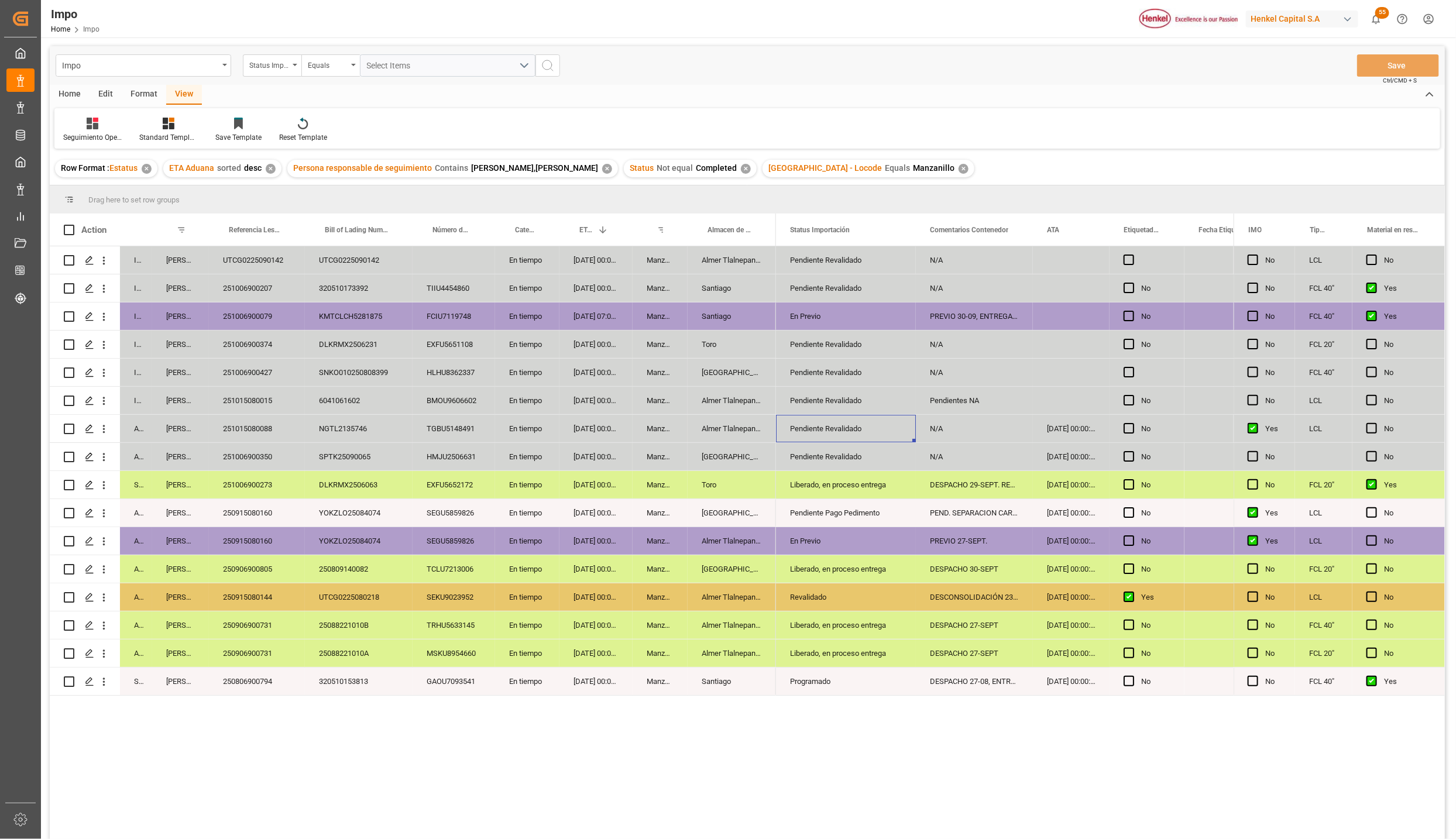
click at [808, 431] on div "Pendiente Revalidado" at bounding box center [846, 429] width 112 height 27
click at [942, 435] on div "N/A" at bounding box center [974, 428] width 117 height 28
click at [1068, 423] on div "28-09-2025 00:00:00" at bounding box center [1071, 428] width 77 height 28
click at [291, 428] on div "251015080088" at bounding box center [257, 428] width 96 height 28
click at [845, 427] on div "Pendiente Revalidado" at bounding box center [846, 429] width 112 height 27
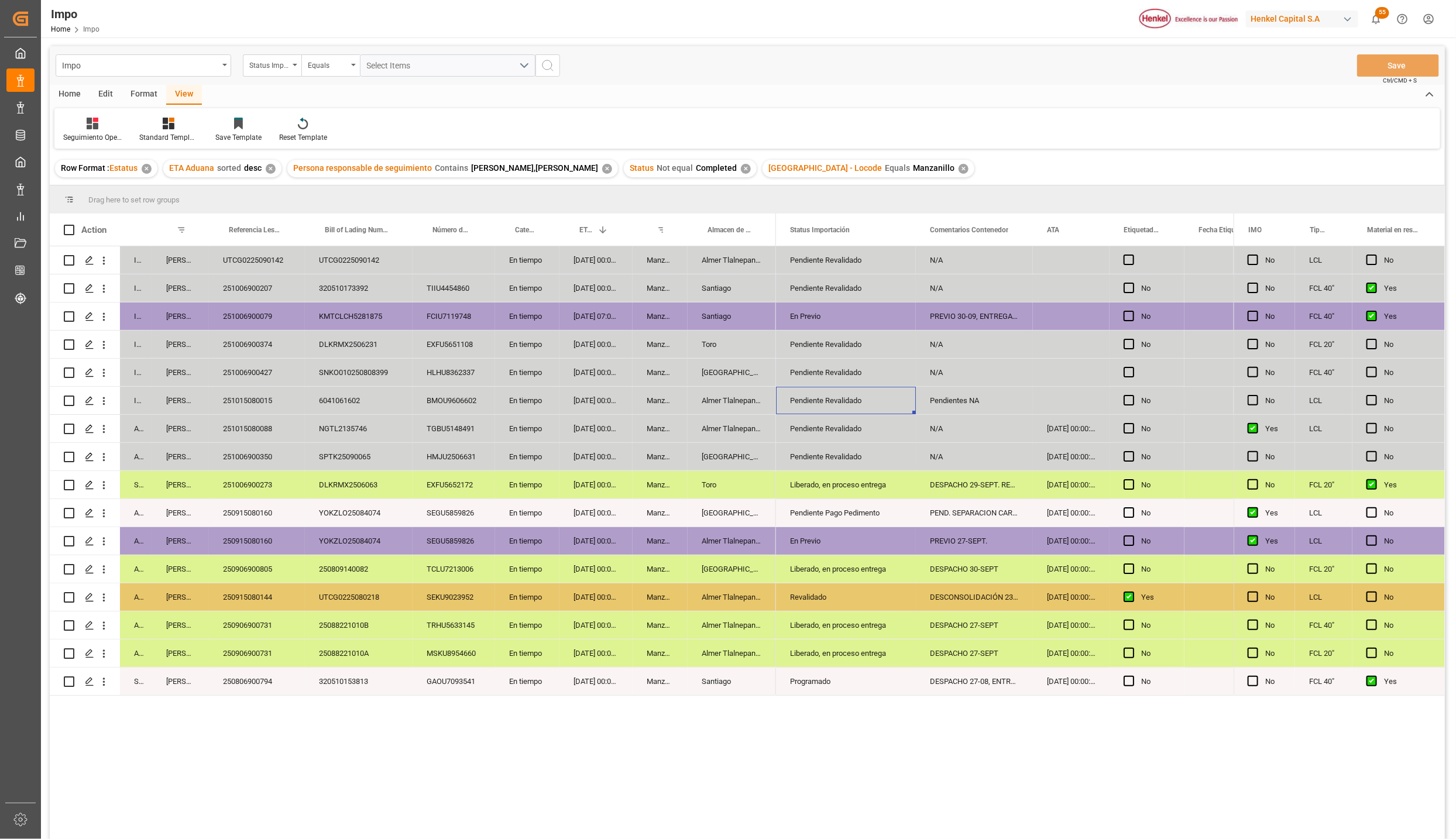
click at [831, 399] on div "Pendiente Revalidado" at bounding box center [846, 401] width 112 height 27
click at [594, 401] on div "[DATE] 00:00:00" at bounding box center [596, 401] width 73 height 28
click at [241, 404] on div "251015080015" at bounding box center [257, 401] width 96 height 28
click at [579, 399] on div "[DATE] 00:00:00" at bounding box center [596, 401] width 73 height 28
click at [594, 362] on div "[DATE] 00:00:00" at bounding box center [596, 372] width 73 height 28
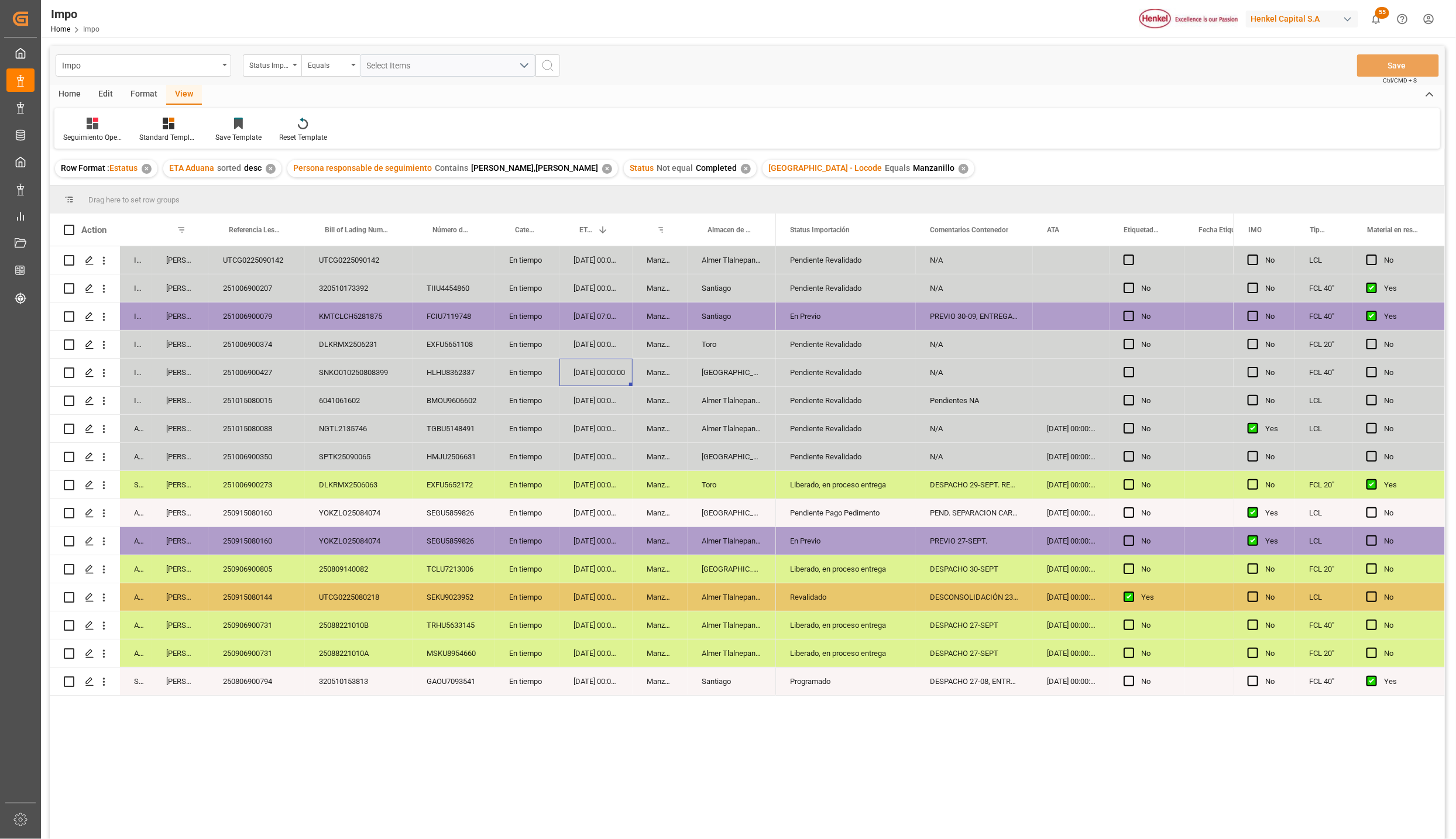
click at [267, 369] on div "251006900427" at bounding box center [257, 372] width 96 height 28
click at [246, 339] on div "251006900374" at bounding box center [257, 344] width 96 height 28
click at [288, 311] on div "251006900079" at bounding box center [257, 316] width 96 height 28
click at [553, 298] on div "En tiempo" at bounding box center [527, 288] width 65 height 28
click at [499, 319] on div "En tiempo" at bounding box center [527, 316] width 65 height 28
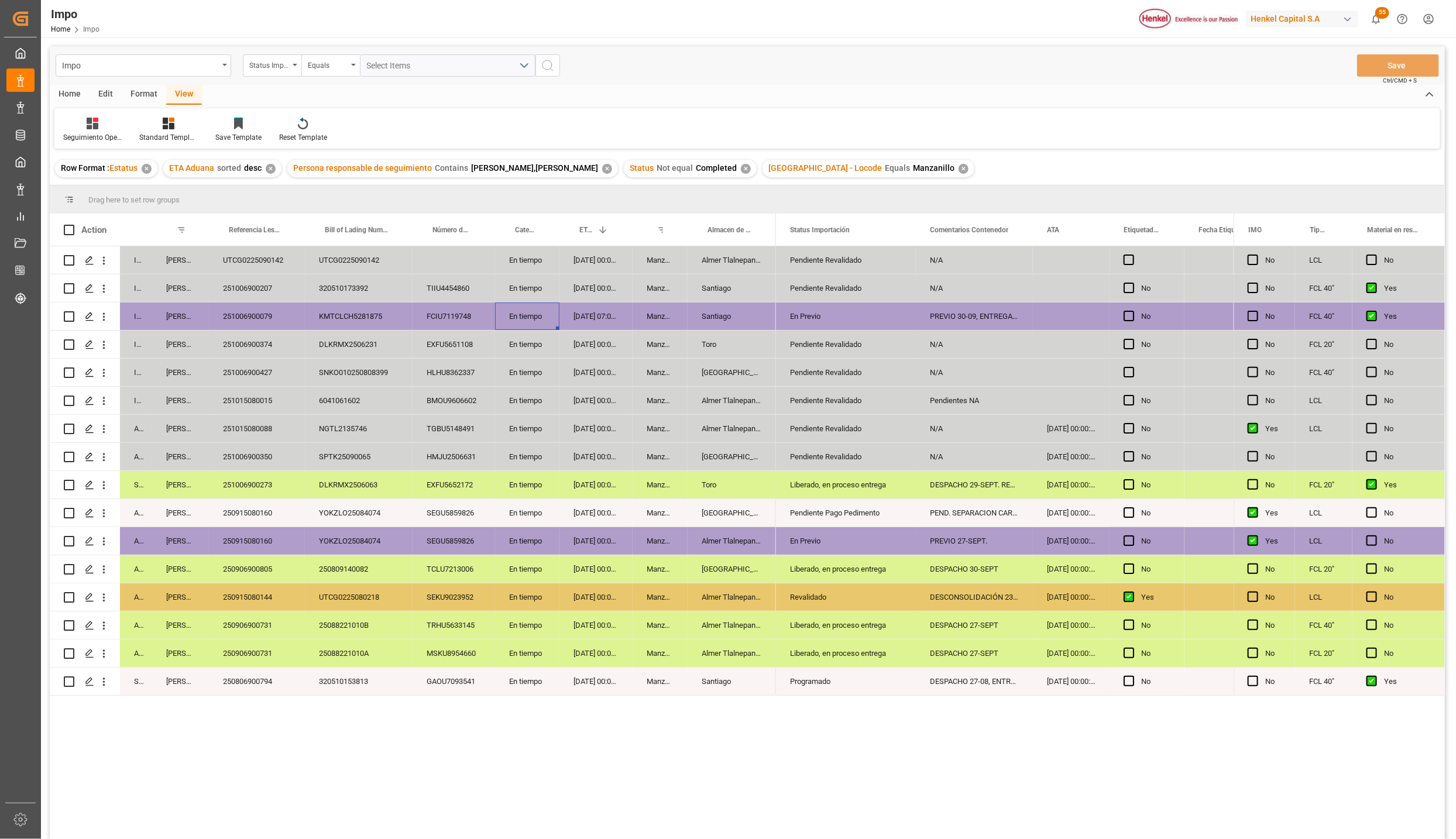
click at [668, 311] on div "Manzanillo" at bounding box center [660, 316] width 55 height 28
click at [771, 317] on div "Santiago" at bounding box center [732, 316] width 88 height 28
drag, startPoint x: 897, startPoint y: 298, endPoint x: 950, endPoint y: 276, distance: 57.4
drag, startPoint x: 997, startPoint y: 326, endPoint x: 1007, endPoint y: 330, distance: 10.8
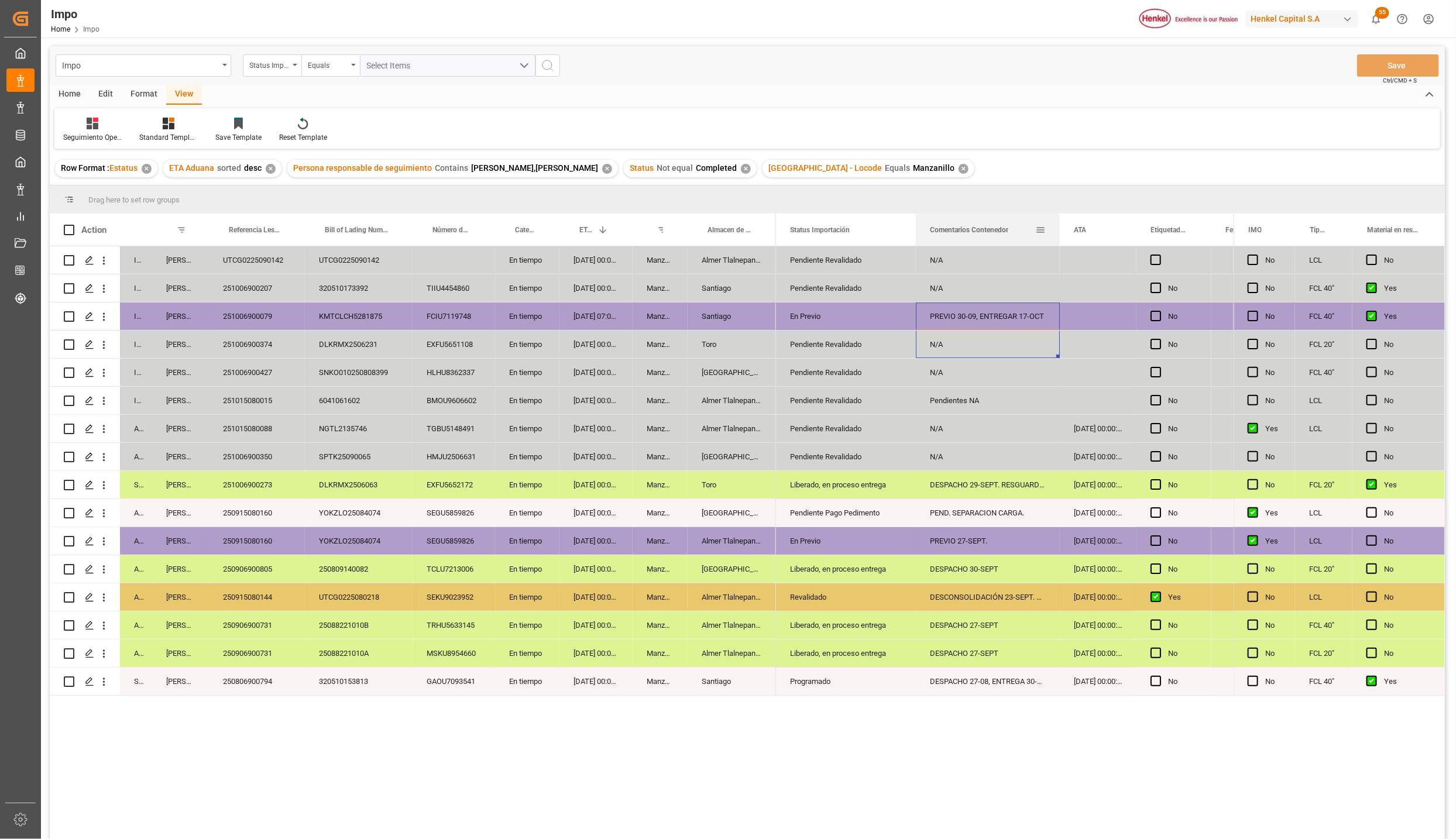
drag, startPoint x: 1032, startPoint y: 218, endPoint x: 1059, endPoint y: 220, distance: 27.1
click at [1059, 220] on div at bounding box center [1060, 230] width 4 height 32
click at [621, 399] on div "[DATE] 00:00:00" at bounding box center [596, 401] width 73 height 28
click at [599, 312] on div "[DATE] 07:00:00" at bounding box center [596, 316] width 73 height 28
click at [282, 312] on div "251006900079" at bounding box center [257, 316] width 96 height 28
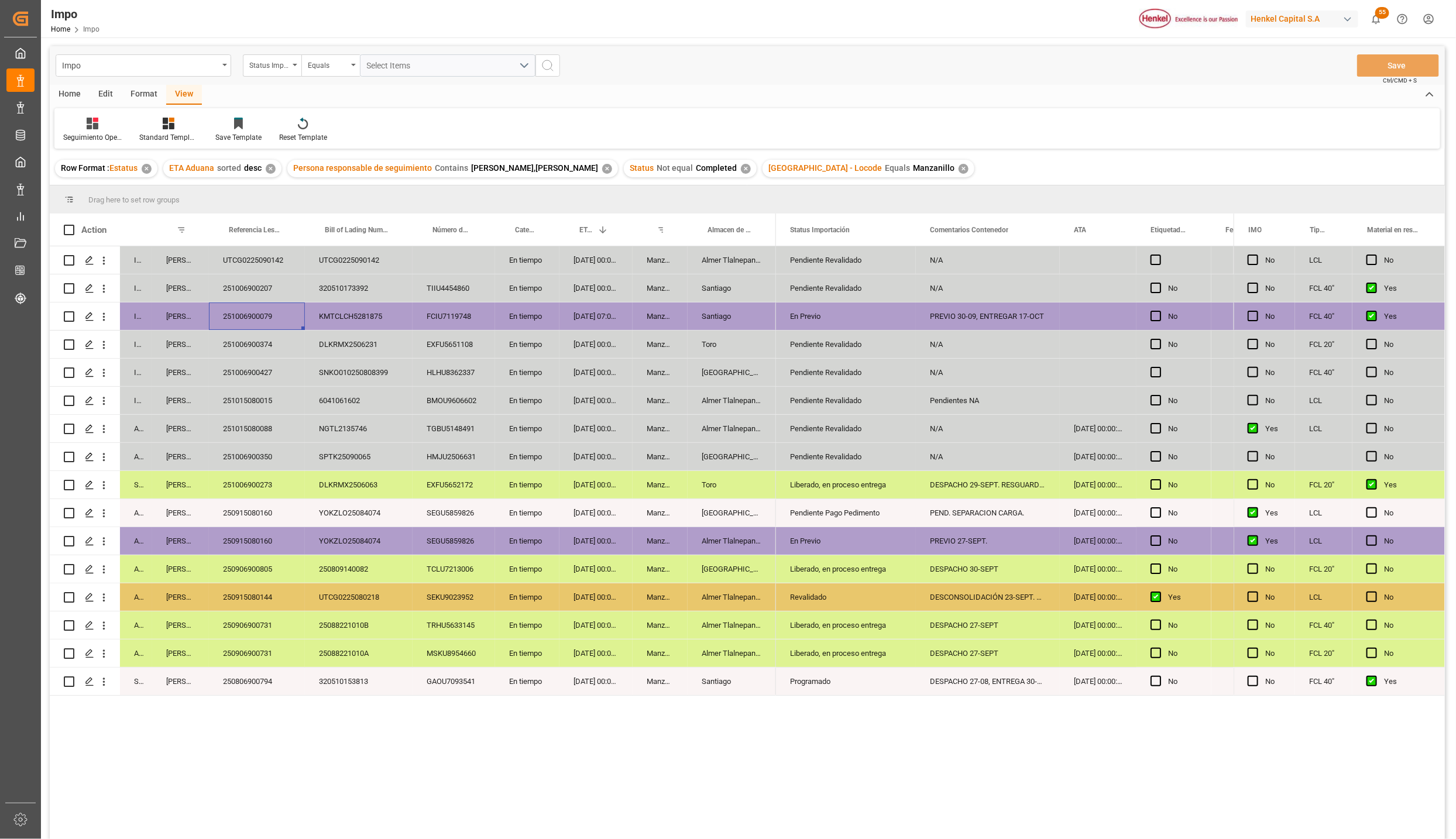
click at [441, 312] on div "FCIU7119748" at bounding box center [454, 316] width 83 height 28
drag, startPoint x: 442, startPoint y: 321, endPoint x: 421, endPoint y: 327, distance: 21.8
click at [442, 327] on div "FCIU7119748" at bounding box center [454, 316] width 83 height 28
click at [328, 312] on div "KMTCLCH5281875" at bounding box center [358, 316] width 108 height 28
click at [264, 311] on div "251006900079" at bounding box center [257, 316] width 96 height 28
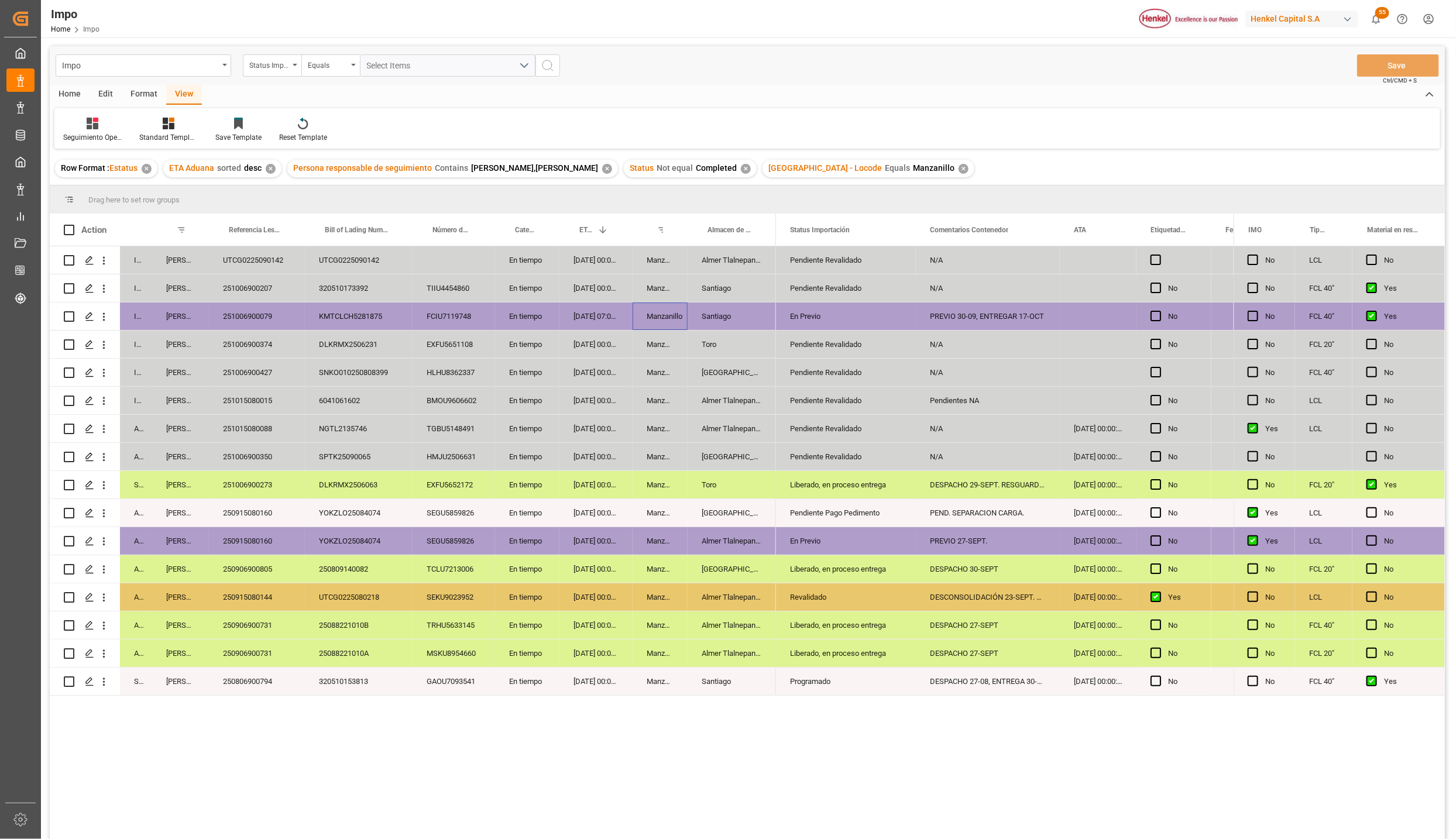
click at [659, 318] on div "Manzanillo" at bounding box center [660, 316] width 55 height 28
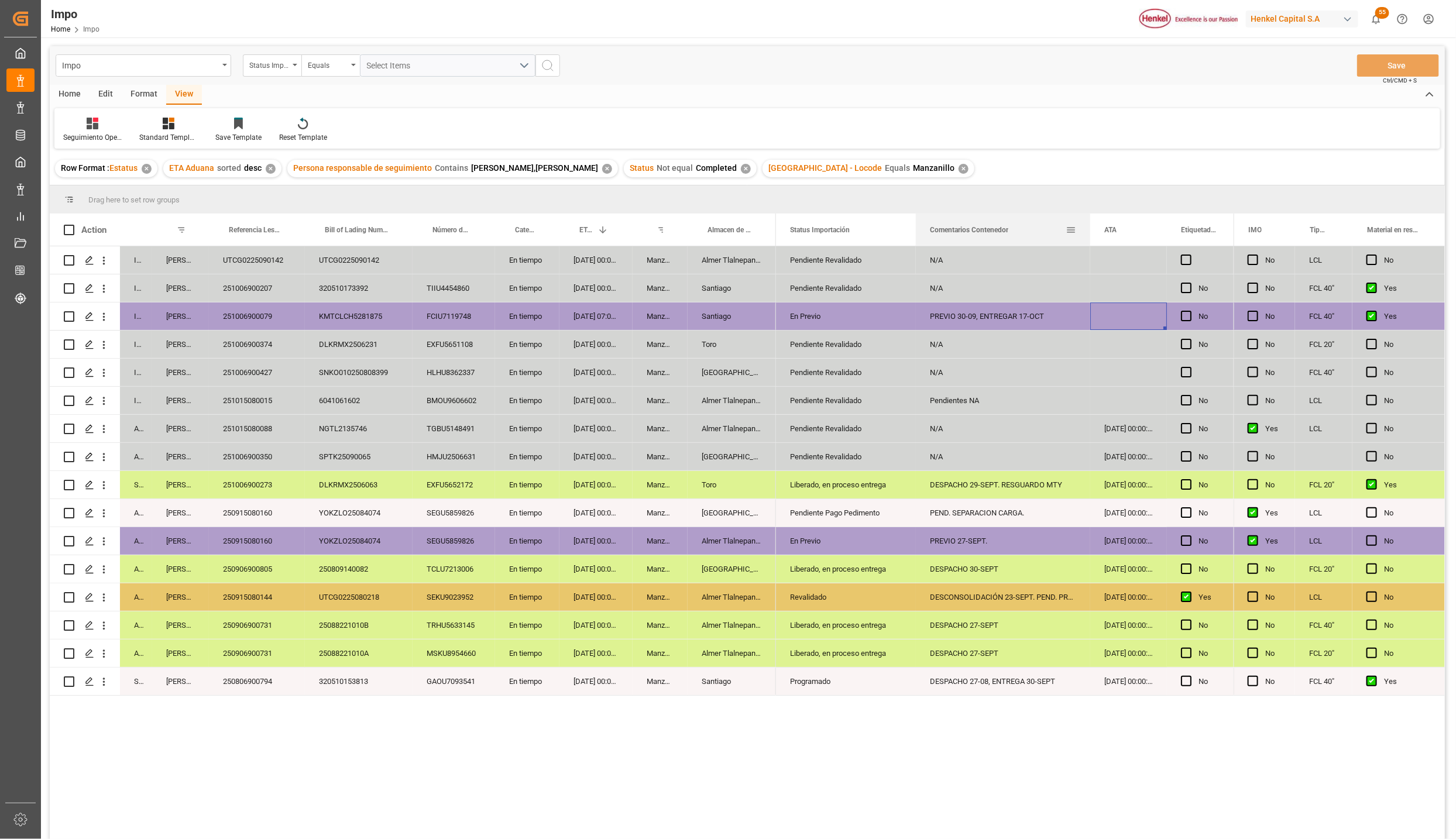
drag, startPoint x: 1059, startPoint y: 215, endPoint x: 1089, endPoint y: 230, distance: 33.5
click at [1089, 230] on div at bounding box center [1090, 230] width 4 height 32
click at [1043, 315] on div "PREVIO 30-09, ENTREGAR 17-OCT" at bounding box center [1003, 316] width 175 height 28
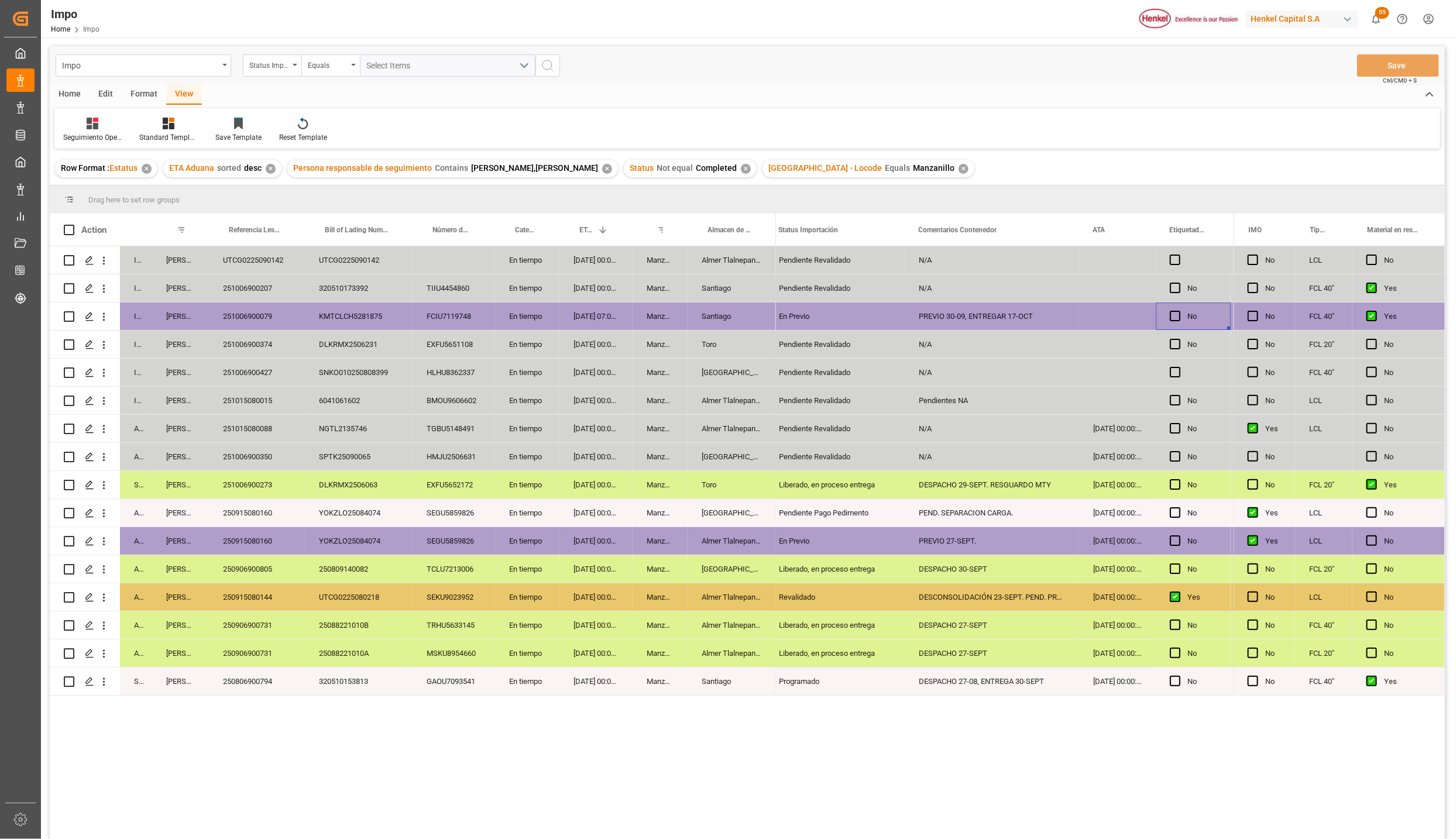
scroll to position [0, 11]
click at [278, 304] on div "251006900079" at bounding box center [257, 316] width 96 height 28
click at [956, 325] on div "PREVIO 30-09, ENTREGAR 17-OCT" at bounding box center [992, 316] width 175 height 28
click at [1107, 311] on div "Press SPACE to select this row." at bounding box center [1117, 316] width 77 height 28
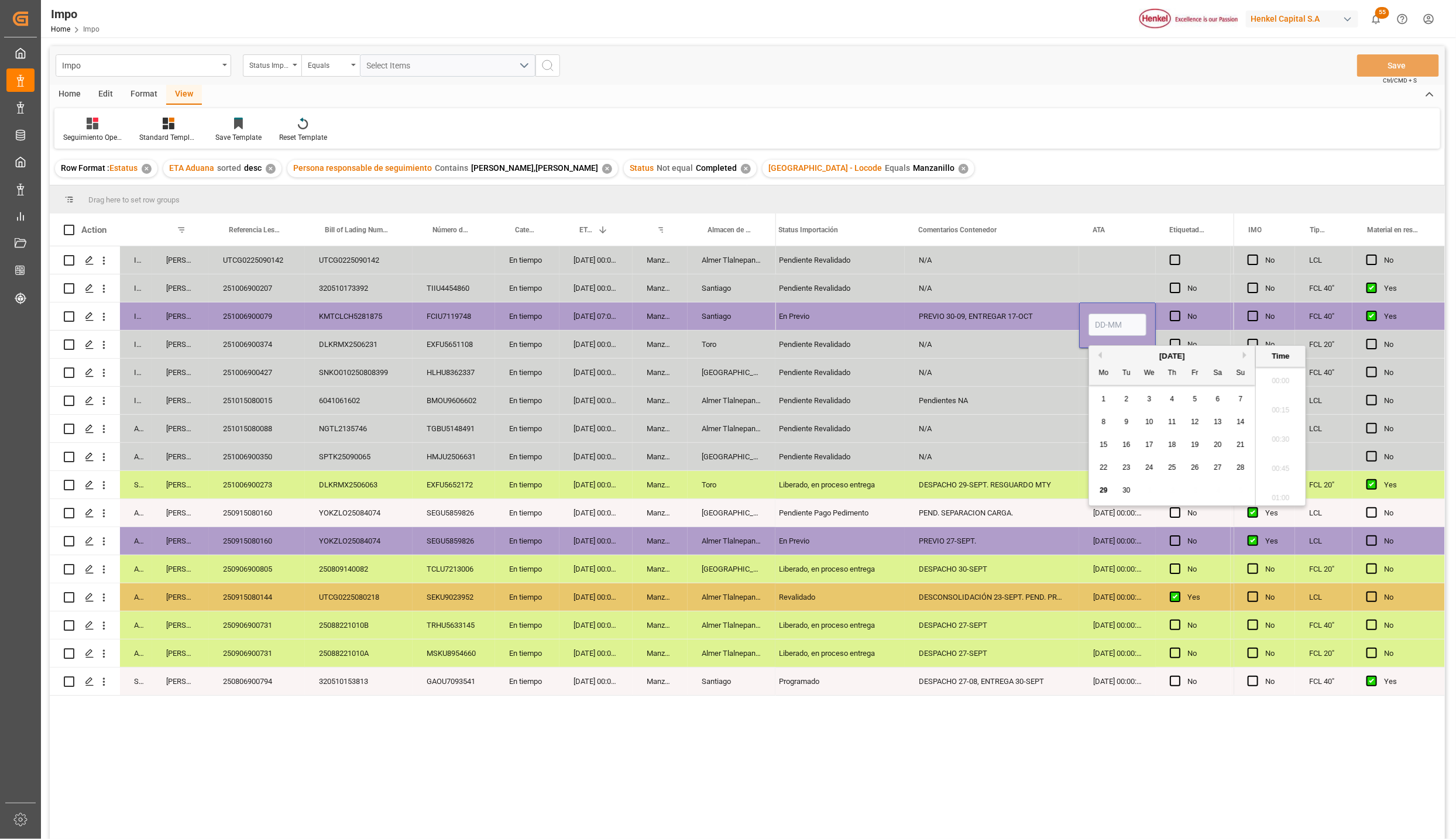
scroll to position [1233, 0]
click at [1110, 319] on input "Press SPACE to select this row." at bounding box center [1117, 324] width 58 height 22
type input "29-09-2025 00:00"
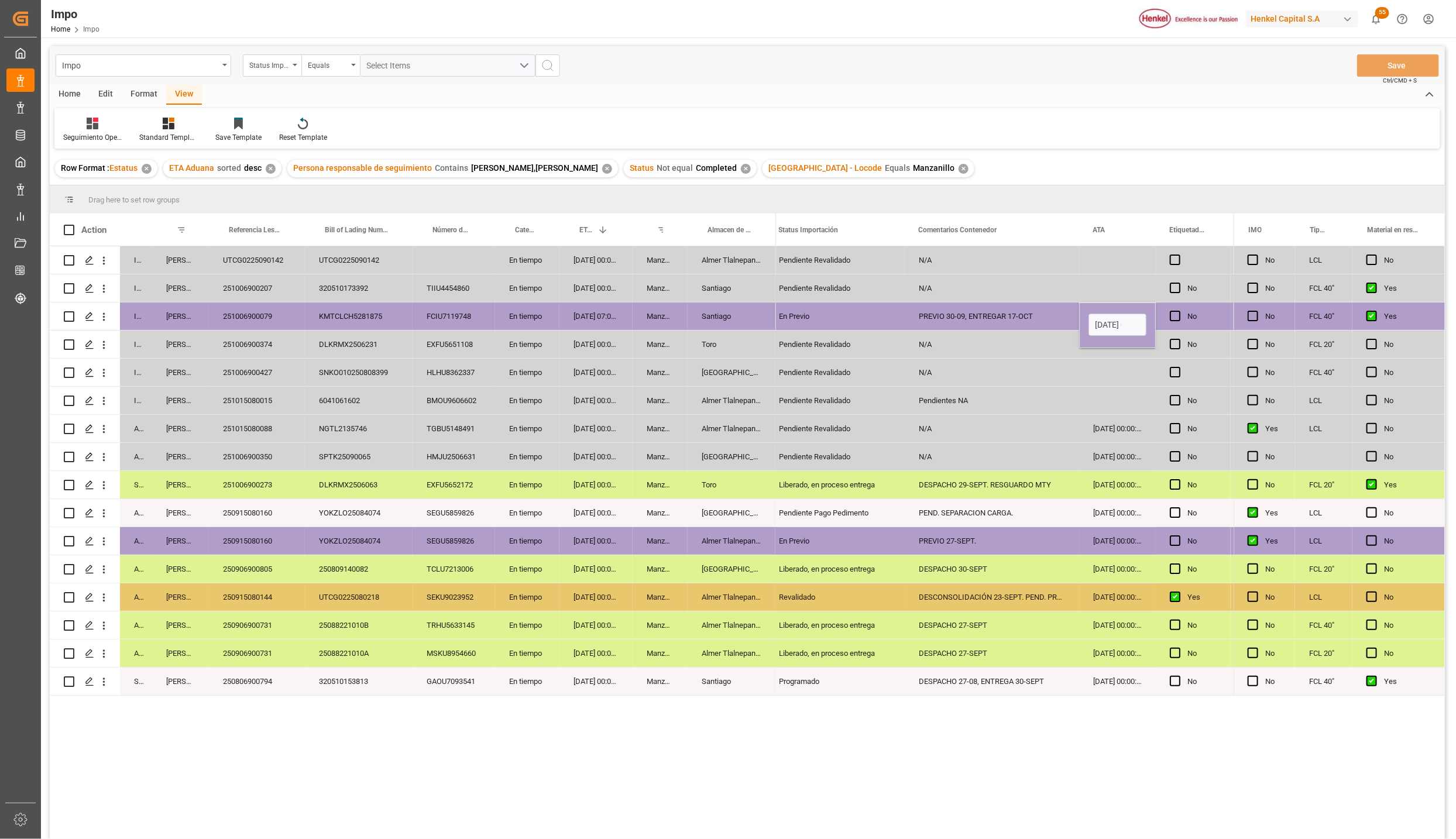
click at [1055, 383] on div "N/A" at bounding box center [992, 372] width 175 height 28
click at [1100, 312] on div "29-09-2025 00:00:00" at bounding box center [1117, 316] width 77 height 28
drag, startPoint x: 1119, startPoint y: 343, endPoint x: 1119, endPoint y: 399, distance: 56.0
click at [1119, 399] on div "29-09-2025 00:00:00" at bounding box center [1117, 401] width 77 height 28
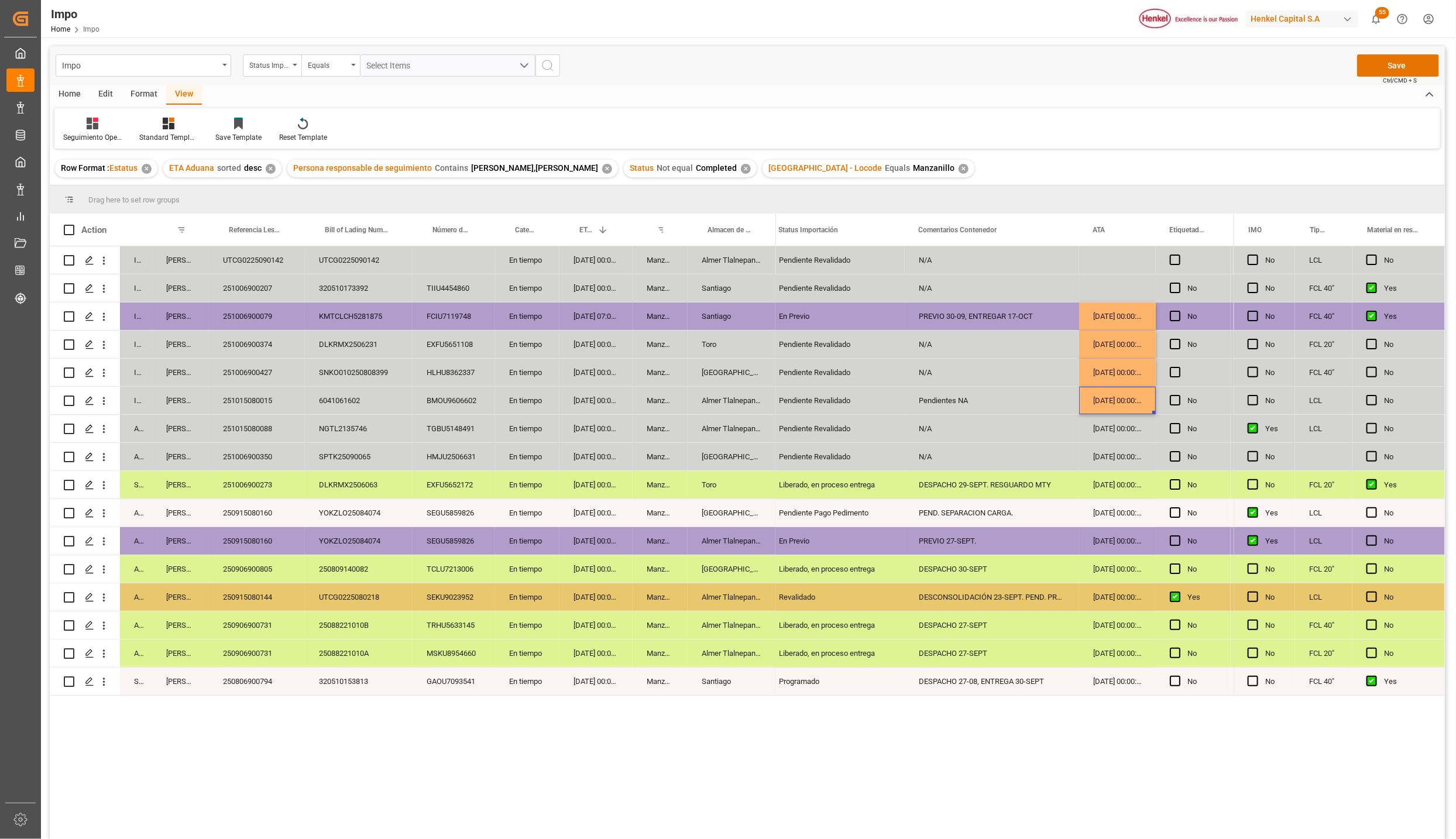
click at [867, 373] on div "Pendiente Revalidado" at bounding box center [835, 373] width 112 height 27
click at [881, 350] on div "Pendiente Revalidado" at bounding box center [835, 345] width 112 height 27
click at [892, 372] on div "Pendiente Revalidado" at bounding box center [835, 372] width 140 height 28
click at [1403, 62] on button "Save" at bounding box center [1398, 65] width 82 height 22
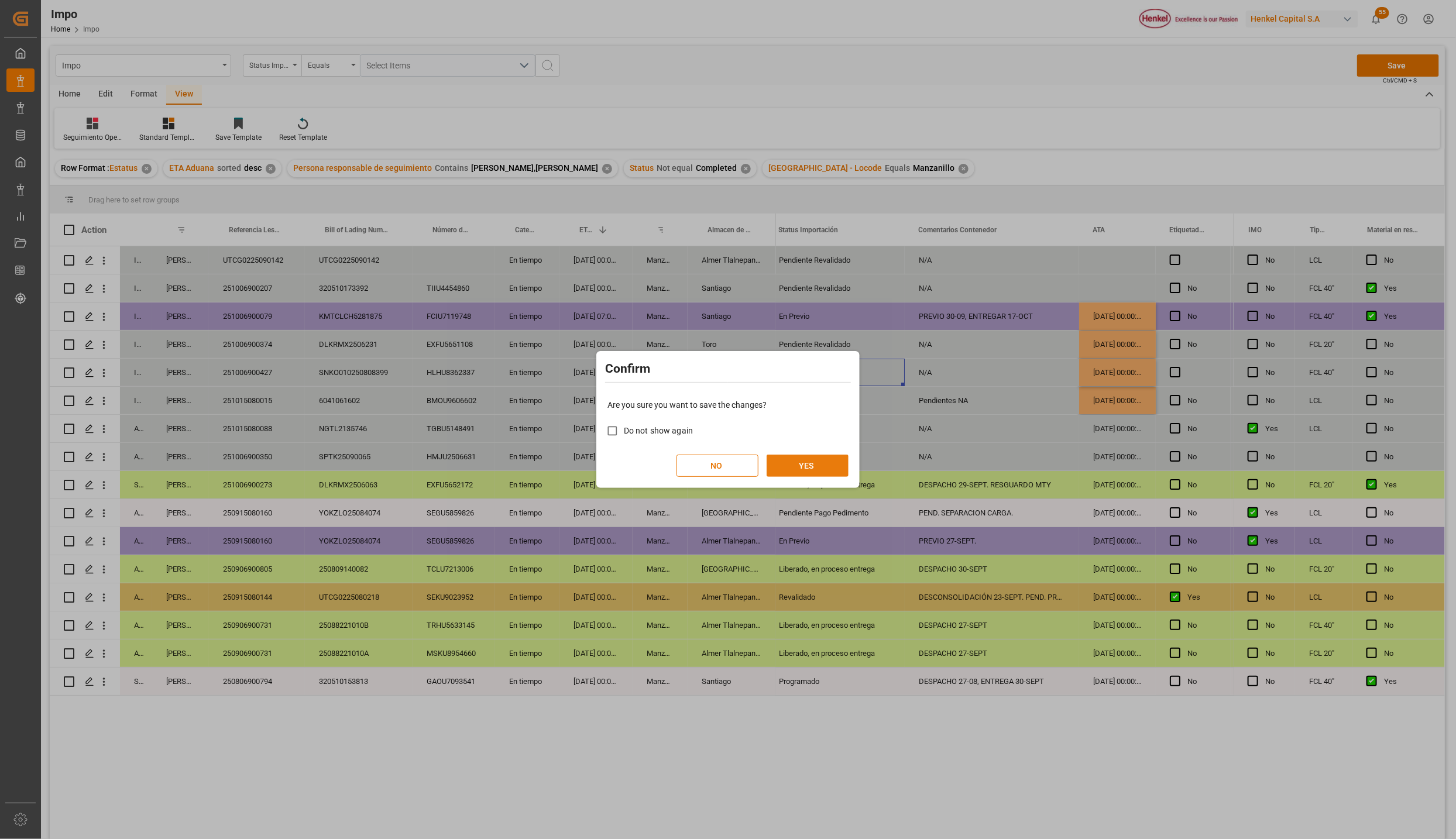
click at [815, 467] on button "YES" at bounding box center [808, 466] width 82 height 22
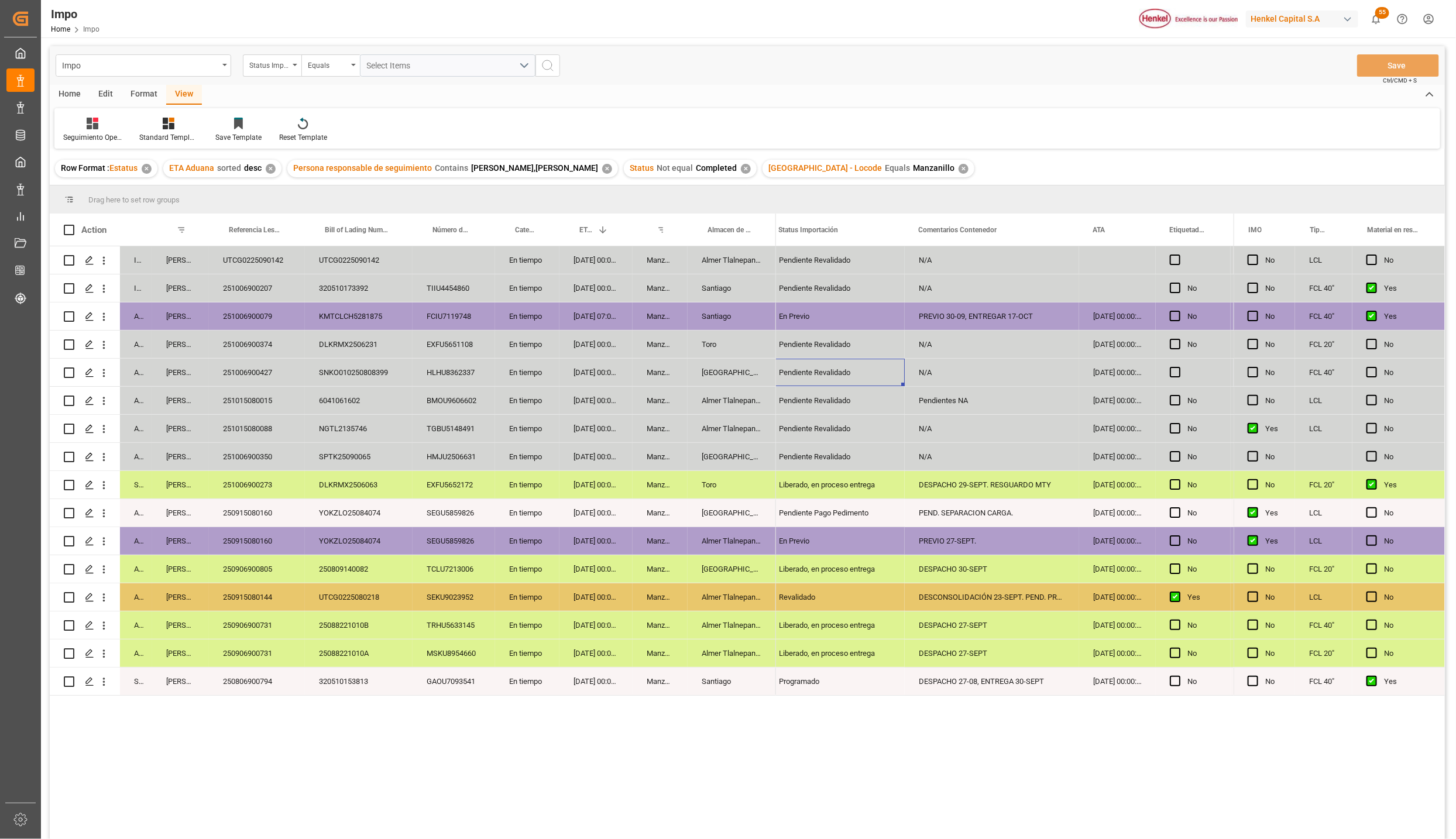
click at [586, 550] on div "20-09-2025 00:00:00" at bounding box center [596, 541] width 73 height 28
drag, startPoint x: 432, startPoint y: 422, endPoint x: 432, endPoint y: 374, distance: 48.0
click at [432, 421] on div "TGBU5148491" at bounding box center [454, 428] width 83 height 28
click at [606, 483] on div "23-09-2025 00:00:00" at bounding box center [596, 484] width 73 height 28
click at [777, 415] on div "Pendiente Revalidado" at bounding box center [835, 401] width 140 height 28
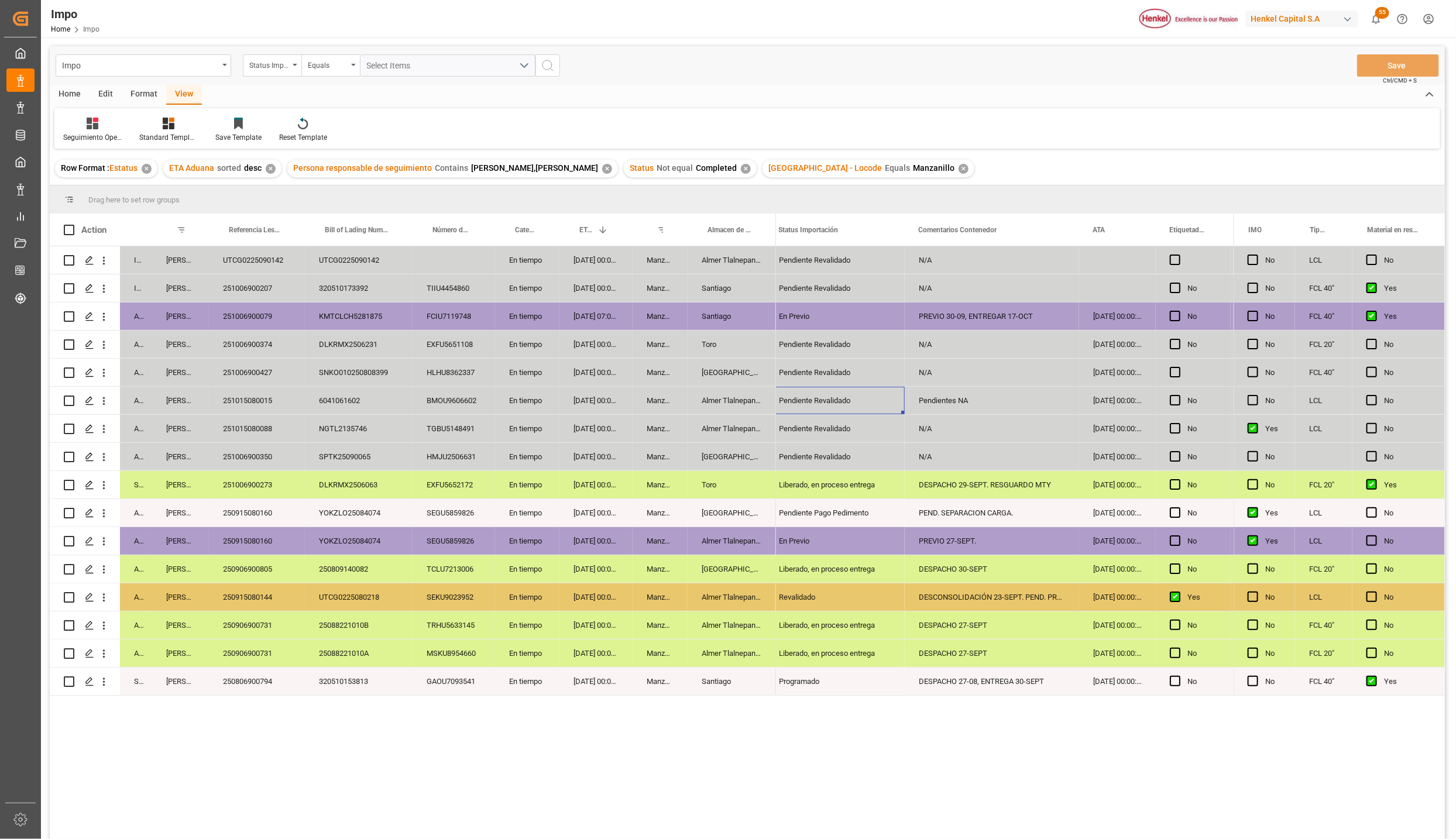
click at [762, 367] on div "Salamanca" at bounding box center [732, 372] width 88 height 28
click at [992, 345] on div "N/A" at bounding box center [992, 344] width 175 height 28
drag, startPoint x: 1011, startPoint y: 335, endPoint x: 1017, endPoint y: 339, distance: 7.2
click at [1014, 334] on div "N/A" at bounding box center [992, 344] width 175 height 28
click at [587, 287] on div "05-10-2025 00:00:00" at bounding box center [596, 288] width 73 height 28
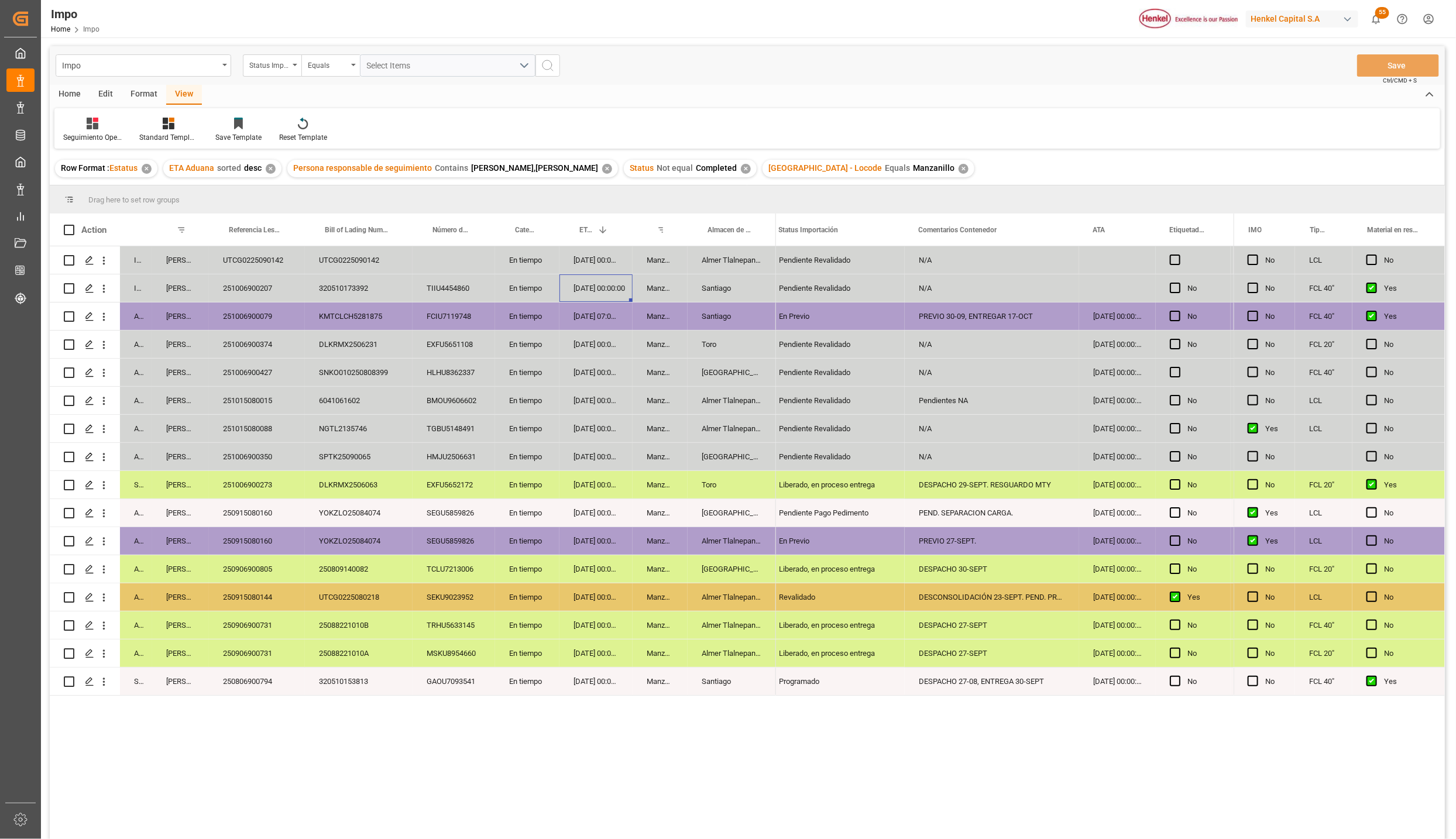
click at [609, 346] on div "[DATE] 00:00:00" at bounding box center [596, 344] width 73 height 28
click at [593, 282] on div "05-10-2025 00:00:00" at bounding box center [596, 288] width 73 height 28
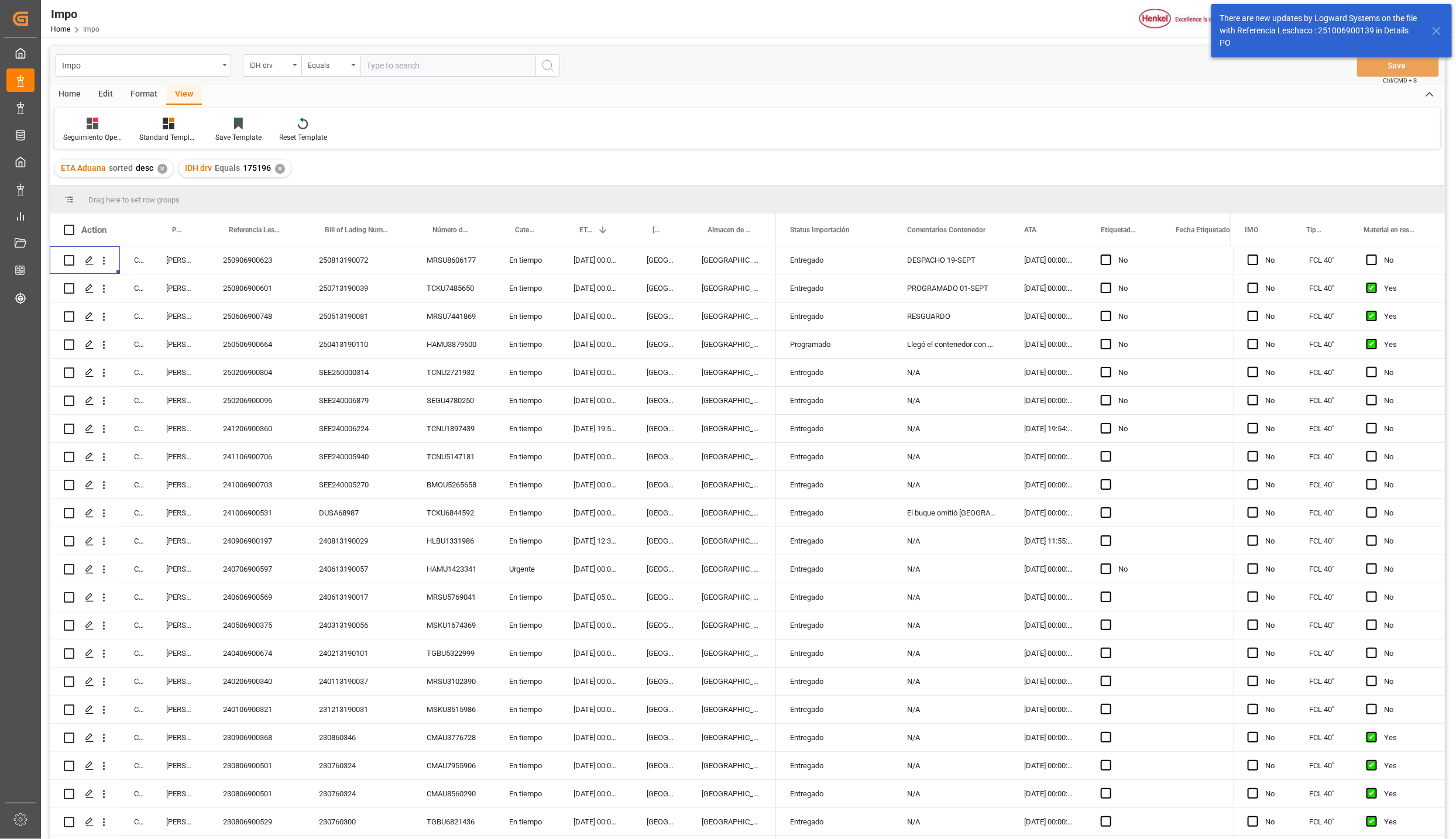
click at [376, 67] on input "text" at bounding box center [447, 65] width 175 height 22
type input "b"
paste input "2232044"
type input "2232044"
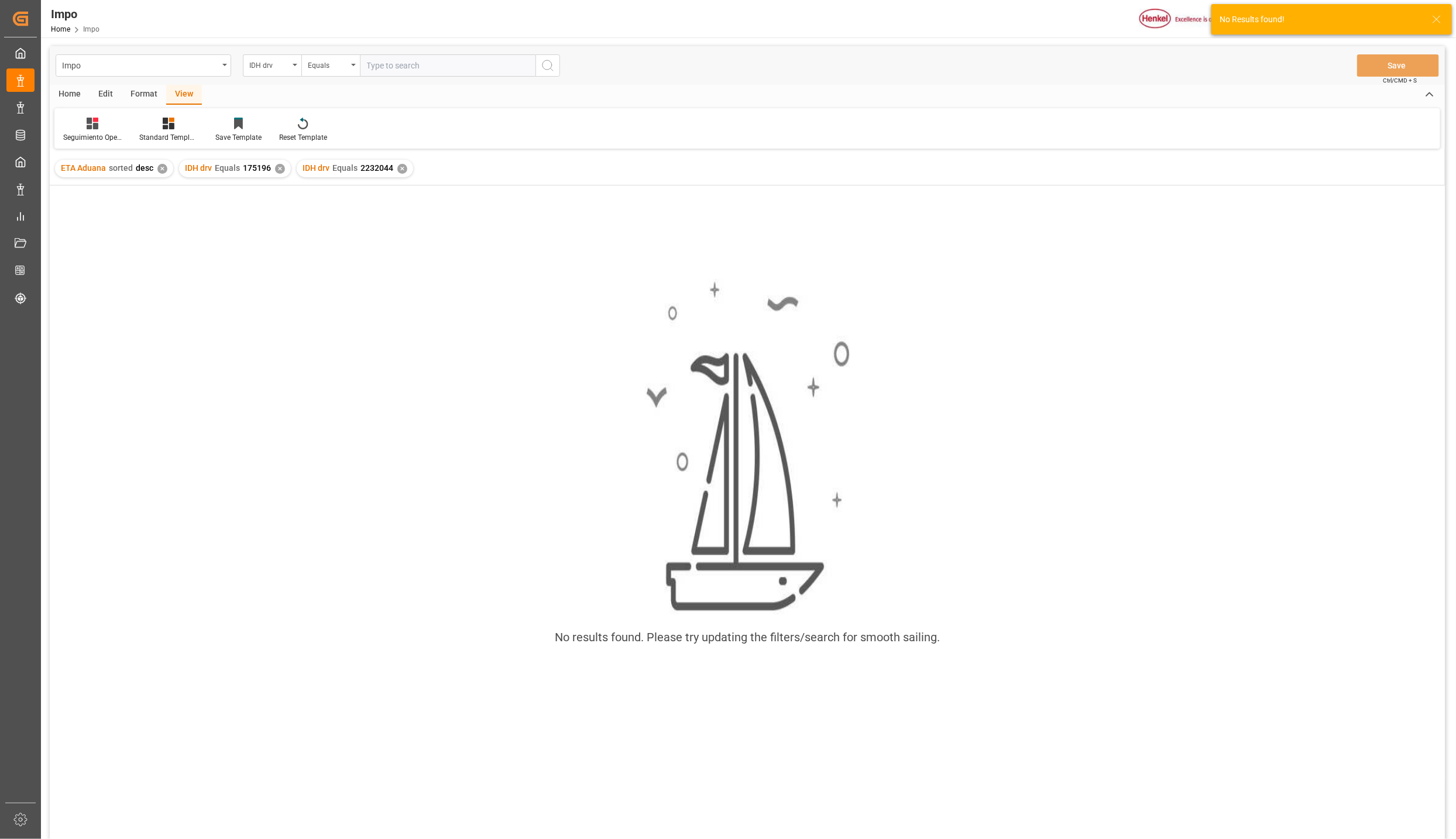
click at [279, 168] on div "✕" at bounding box center [280, 169] width 10 height 10
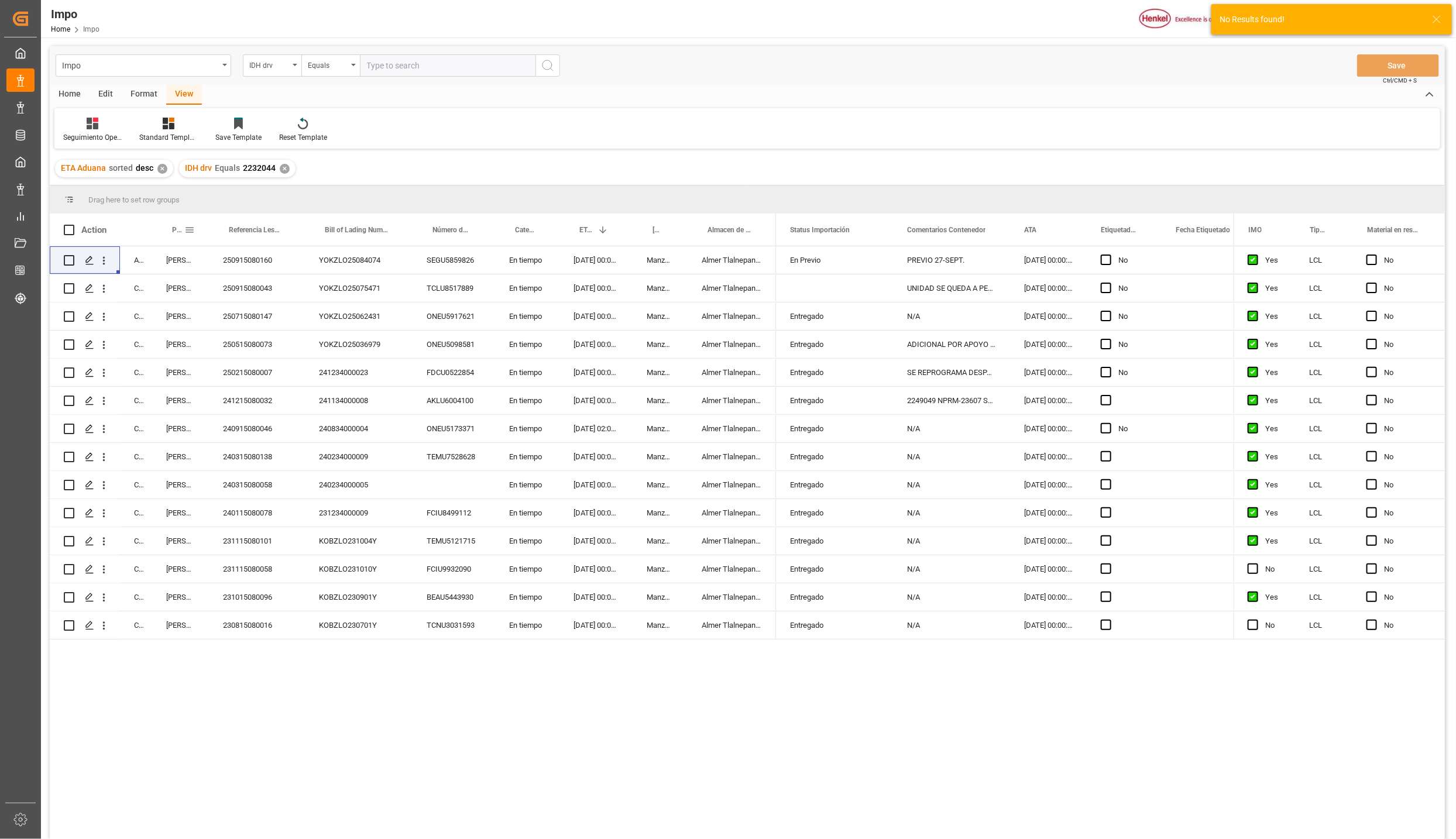
click at [189, 225] on span at bounding box center [189, 230] width 10 height 10
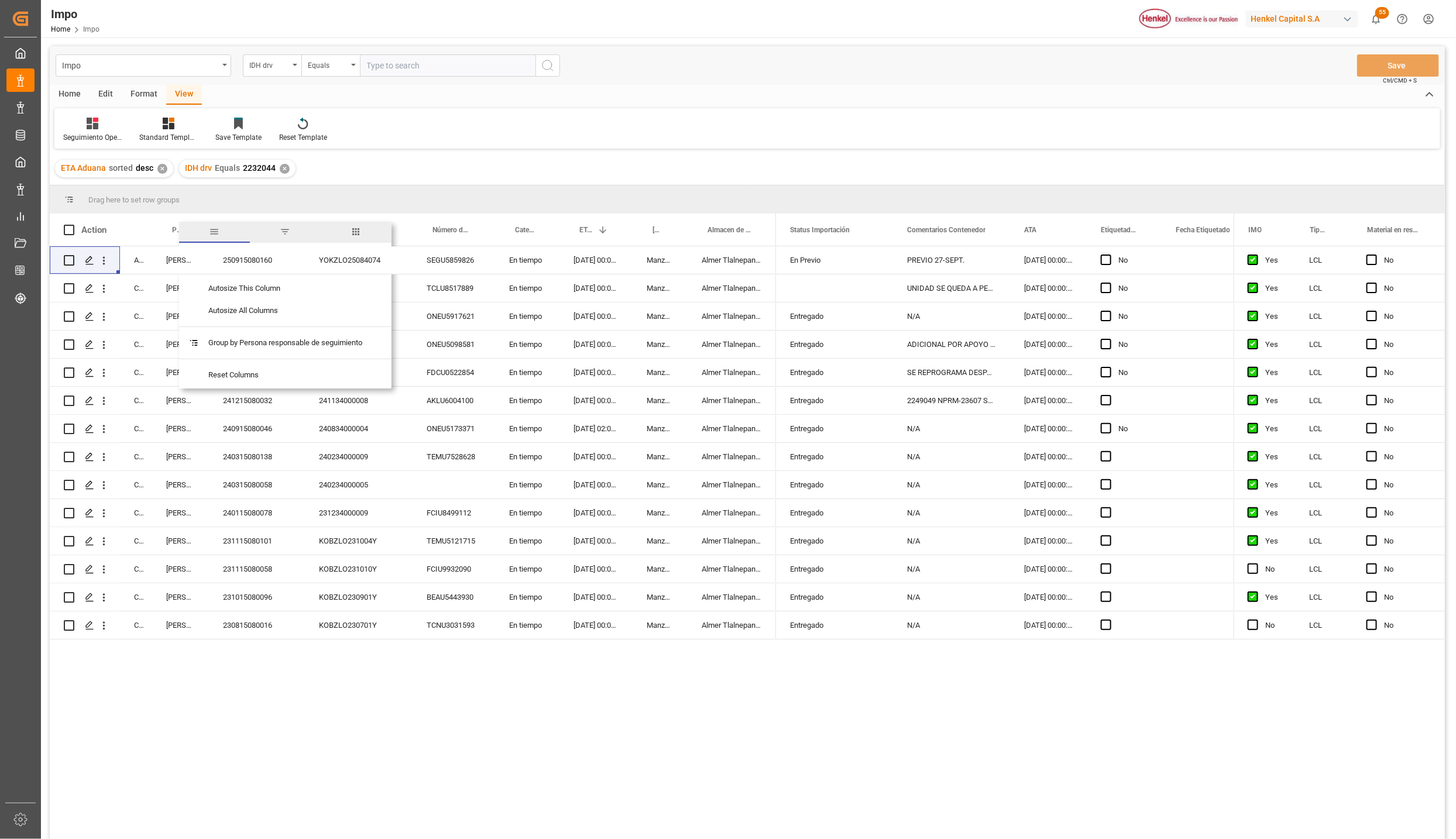
click at [197, 90] on div "View" at bounding box center [184, 95] width 36 height 20
click at [173, 132] on div "Standard Templates" at bounding box center [168, 138] width 58 height 10
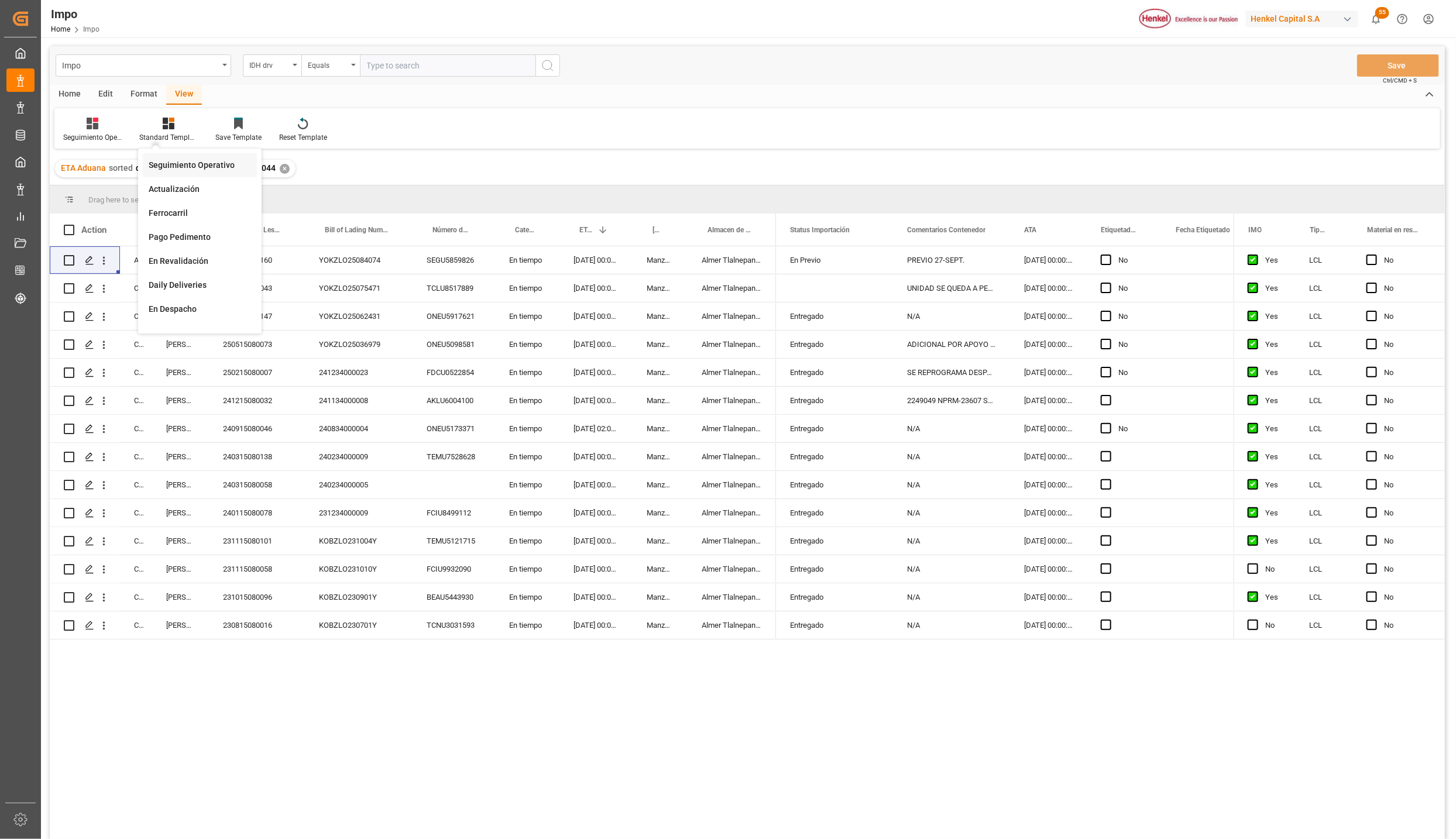
click at [169, 154] on div "Seguimiento Operativo" at bounding box center [200, 165] width 114 height 24
click at [154, 268] on div "[PERSON_NAME]" at bounding box center [180, 260] width 57 height 28
click at [166, 283] on div "[PERSON_NAME]" at bounding box center [180, 288] width 57 height 28
click at [239, 284] on div "250915080043" at bounding box center [257, 288] width 96 height 28
click at [339, 276] on div "YOKZLO25075471" at bounding box center [358, 288] width 108 height 28
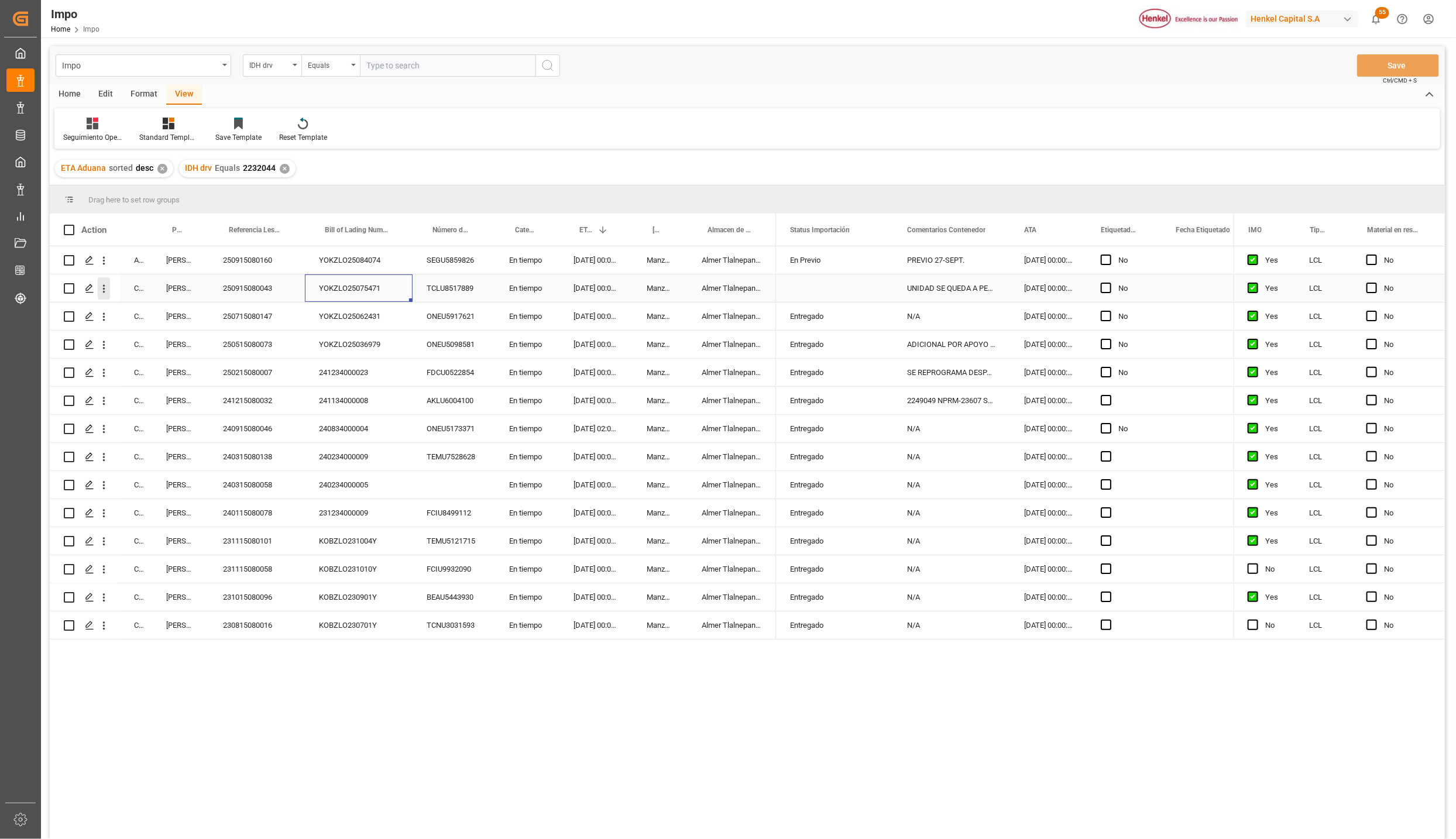
click at [100, 287] on icon "open menu" at bounding box center [104, 289] width 12 height 12
click at [118, 317] on icon "Press SPACE to select this row." at bounding box center [113, 313] width 12 height 12
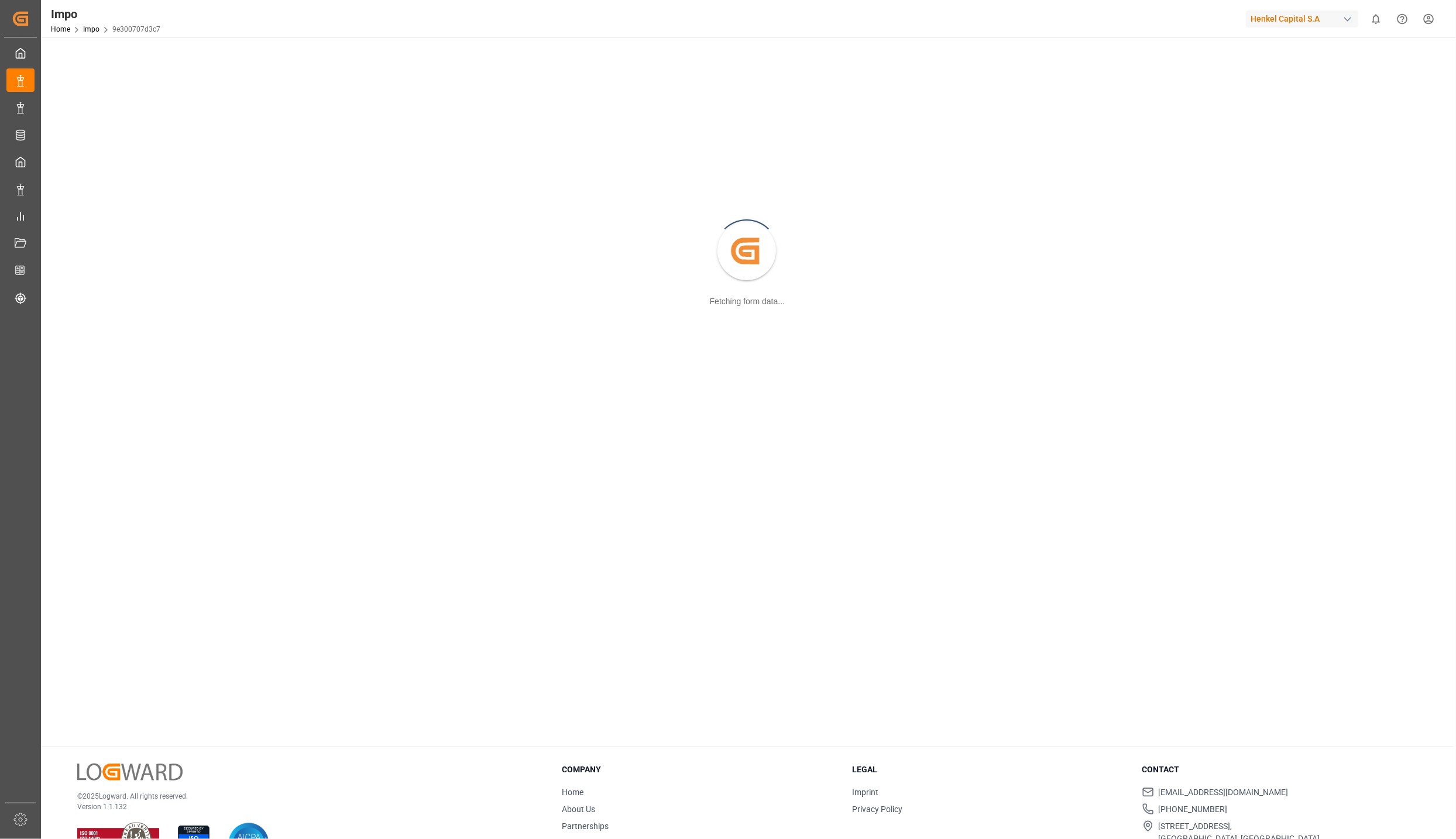
scroll to position [127, 0]
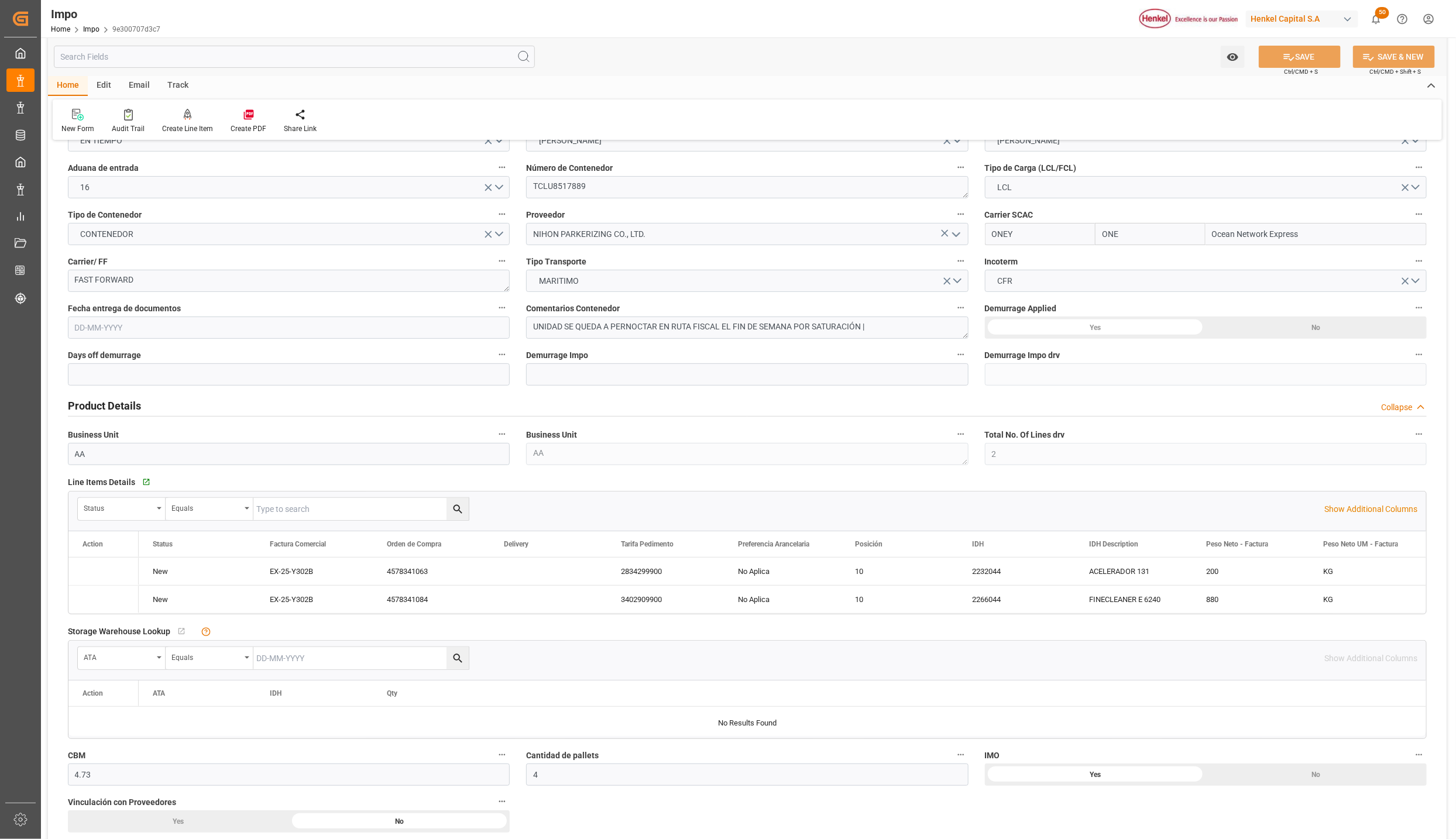
type input "ONE"
type input "Ocean Network Express"
type input "2"
type input "4.73"
type input "4"
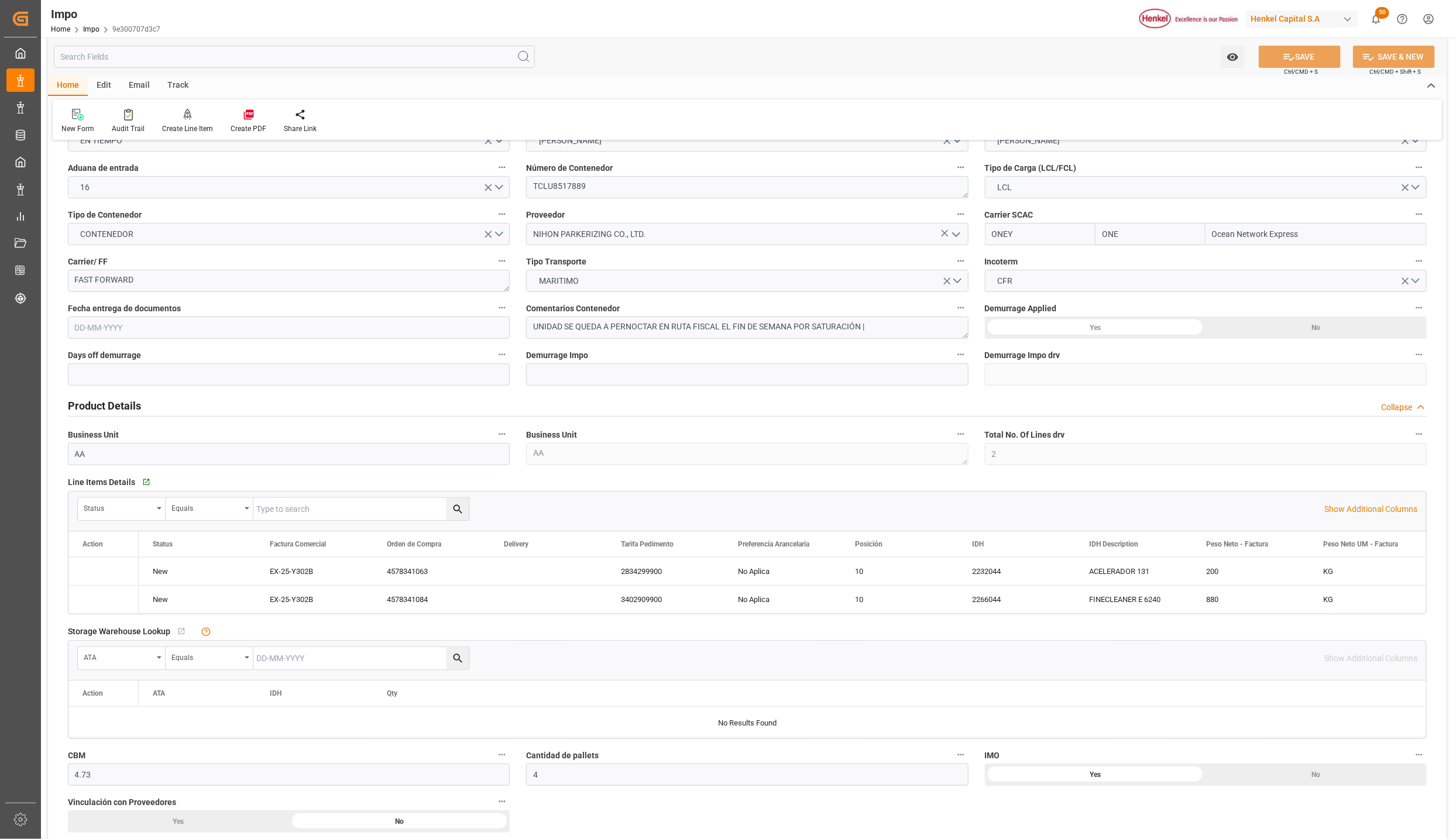
type input "18-08-2025"
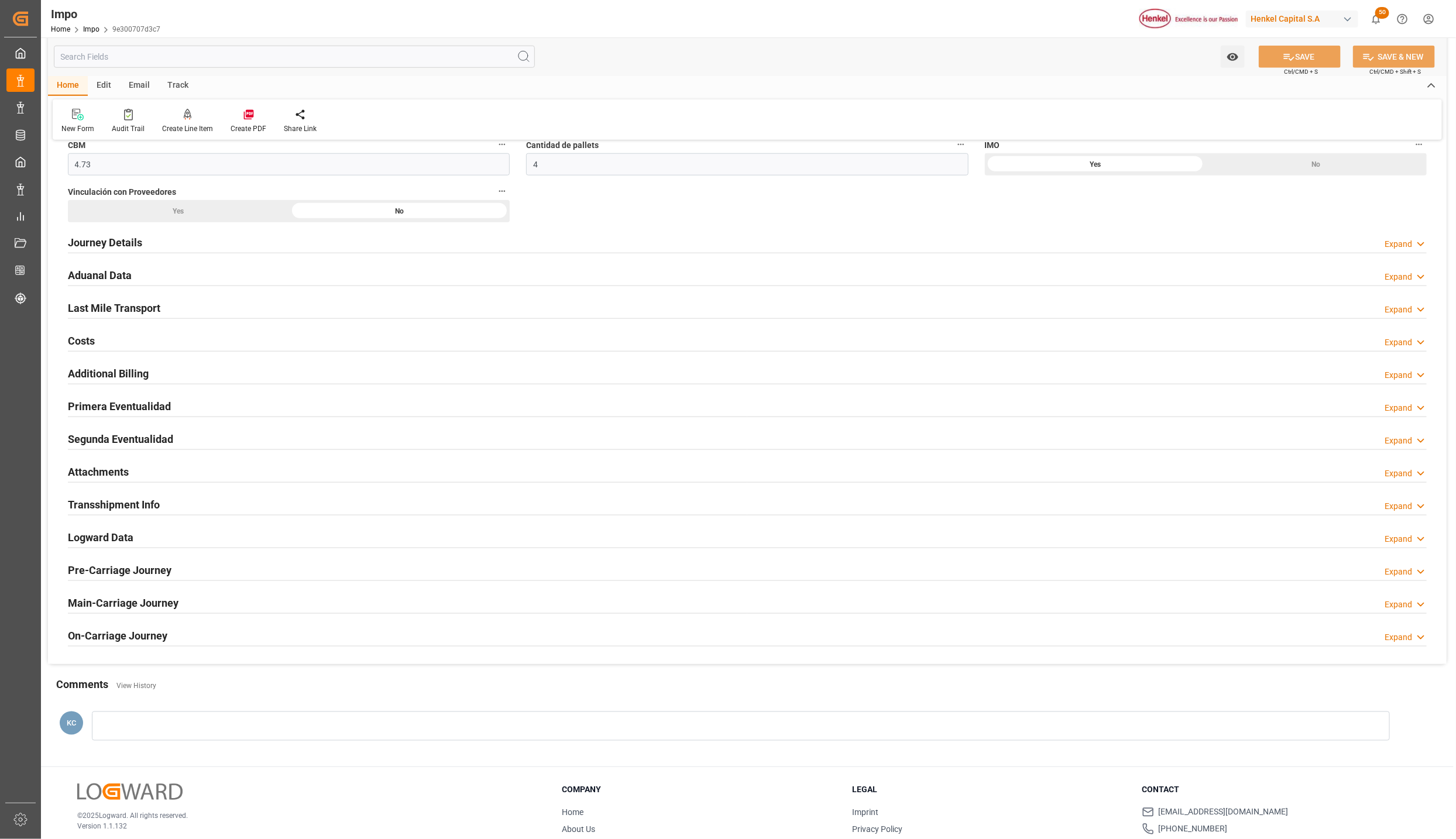
scroll to position [742, 0]
drag, startPoint x: 109, startPoint y: 464, endPoint x: 122, endPoint y: 468, distance: 13.6
click at [109, 464] on h2 "Attachments" at bounding box center [98, 468] width 61 height 16
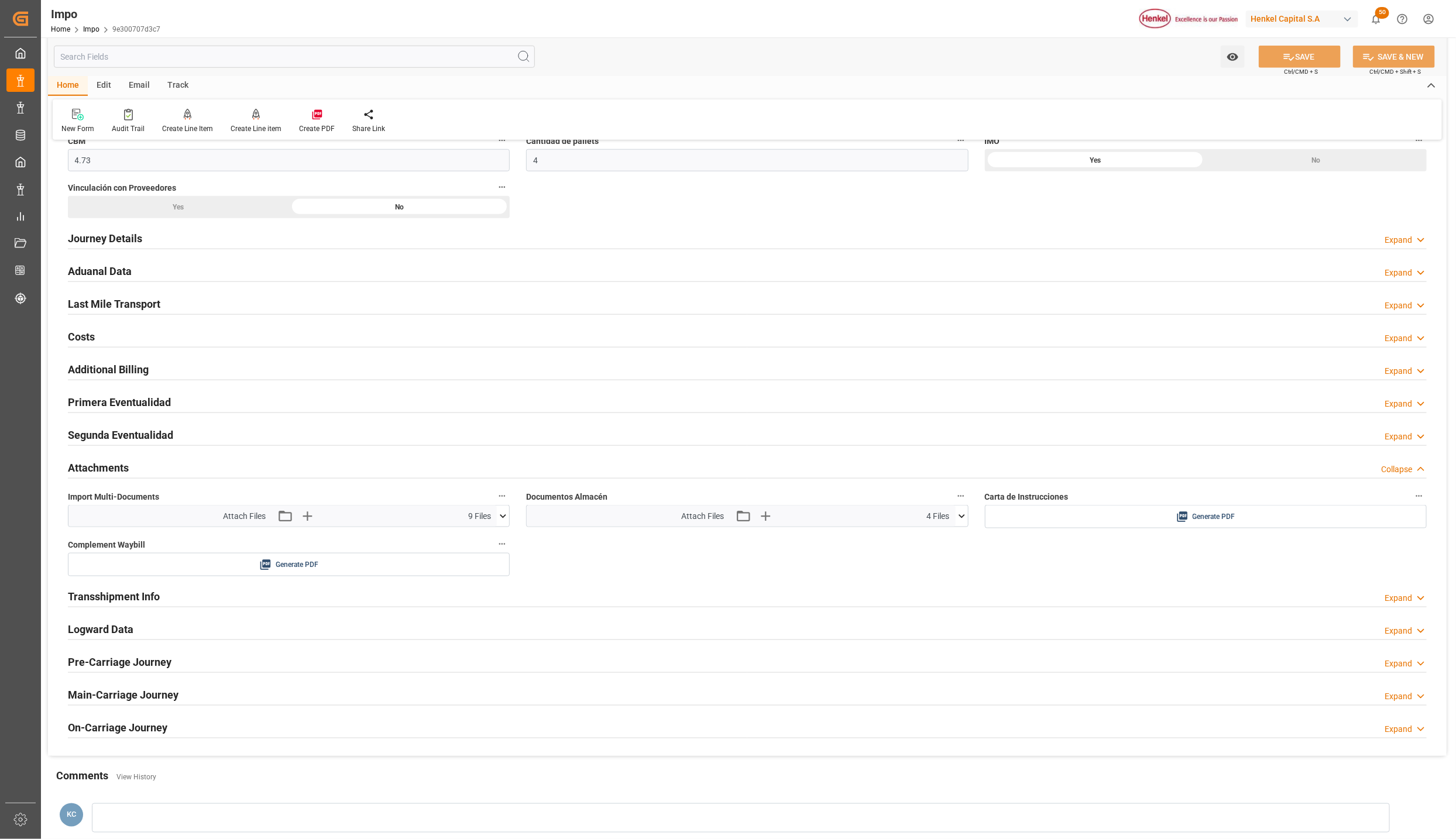
click at [502, 518] on icon at bounding box center [502, 516] width 12 height 12
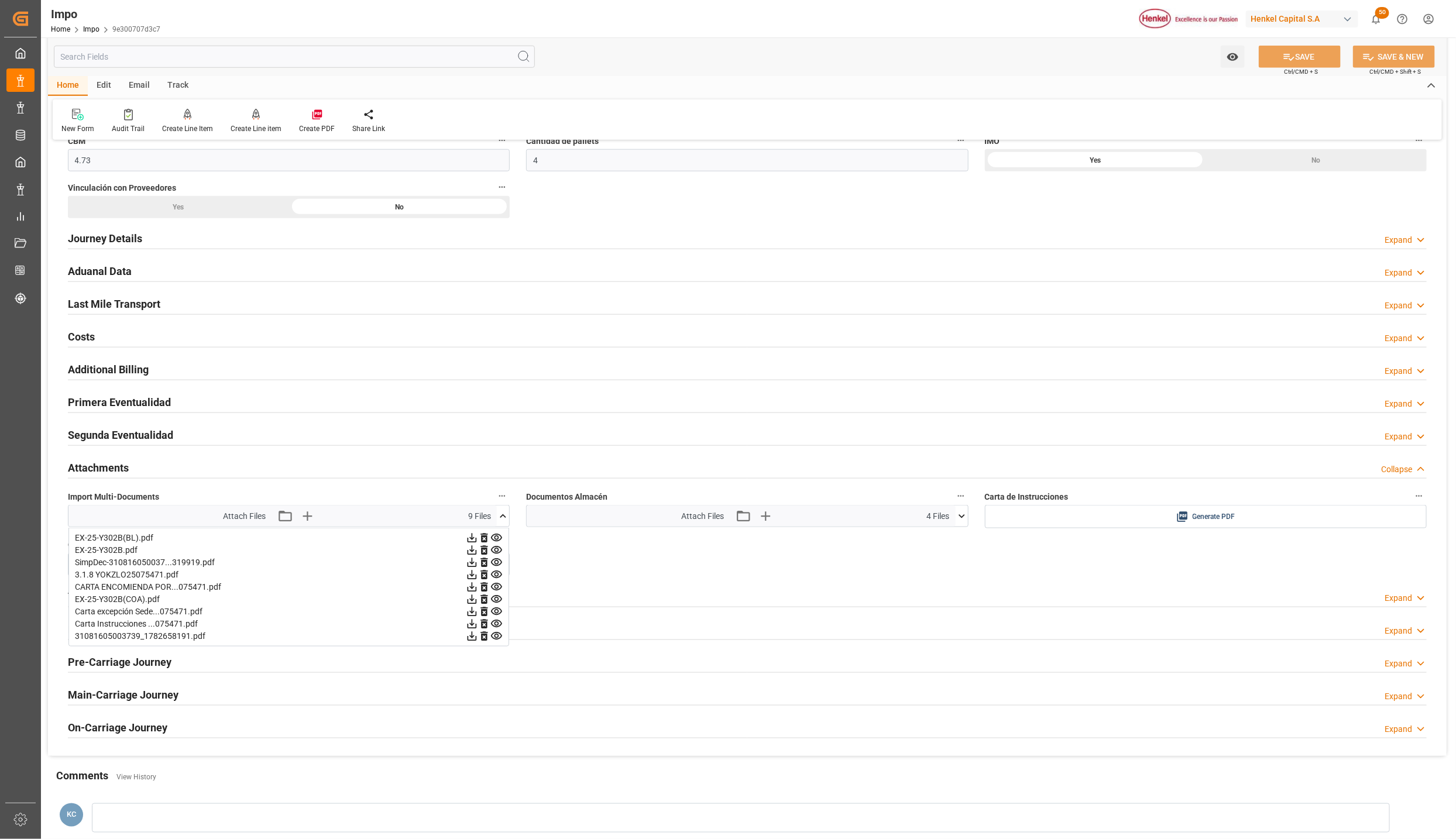
click at [473, 618] on icon at bounding box center [472, 612] width 12 height 12
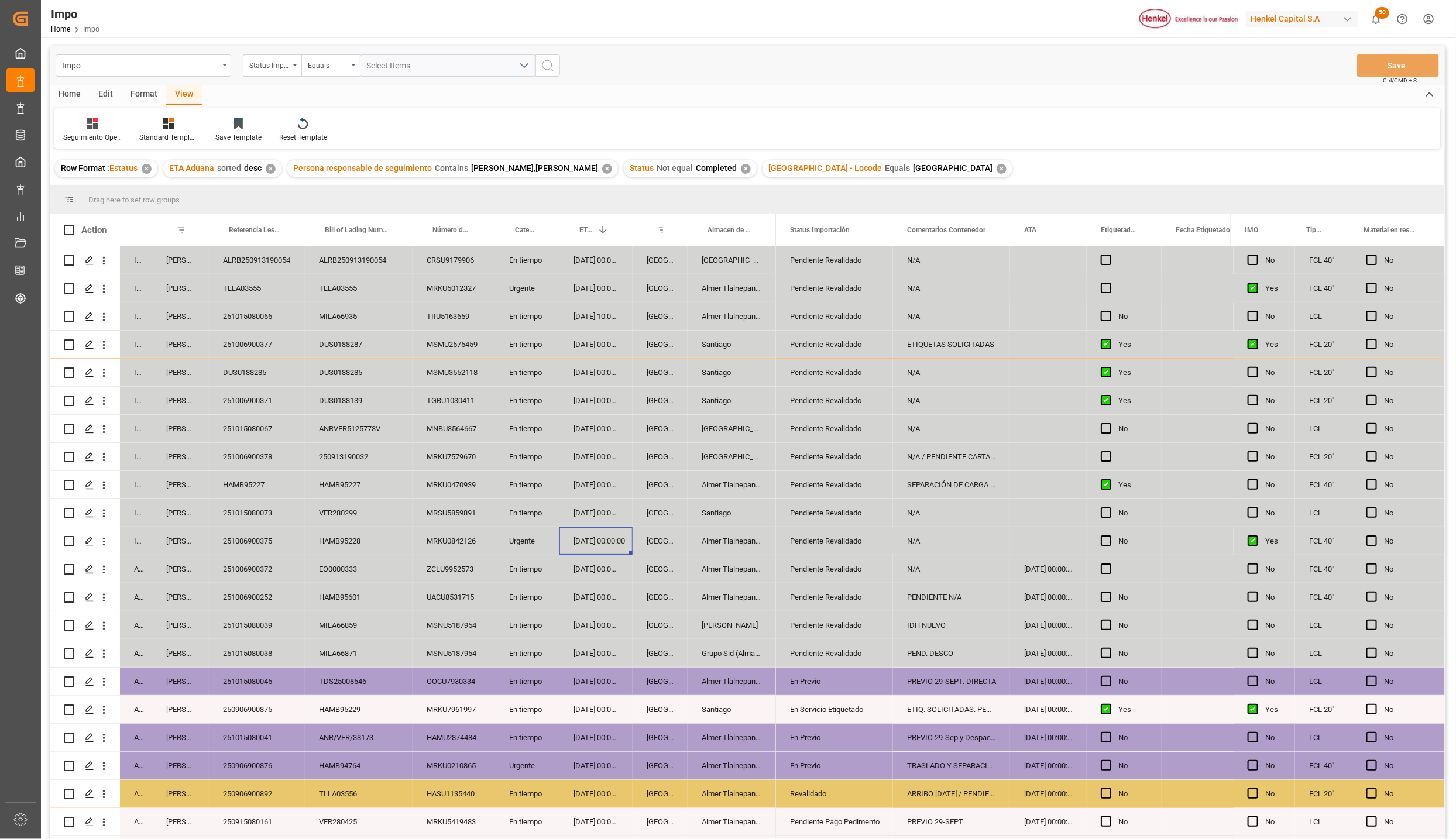
scroll to position [221, 0]
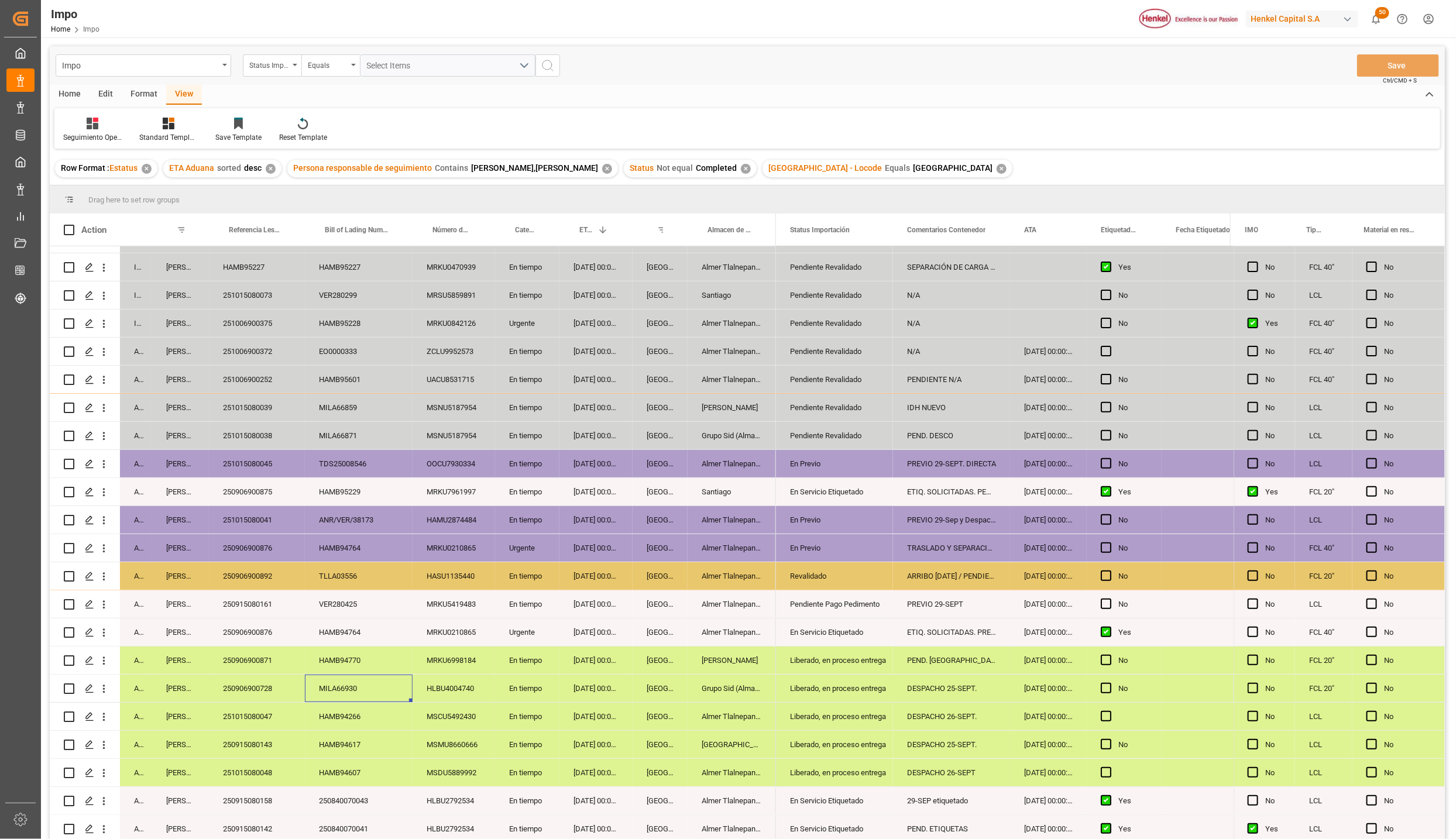
click at [330, 689] on div "MILA66930" at bounding box center [358, 688] width 108 height 28
click at [669, 406] on div "Veracruz" at bounding box center [660, 408] width 55 height 28
click at [833, 413] on div "Pendiente Revalidado" at bounding box center [835, 408] width 89 height 27
click at [862, 406] on button "open menu" at bounding box center [870, 415] width 17 height 18
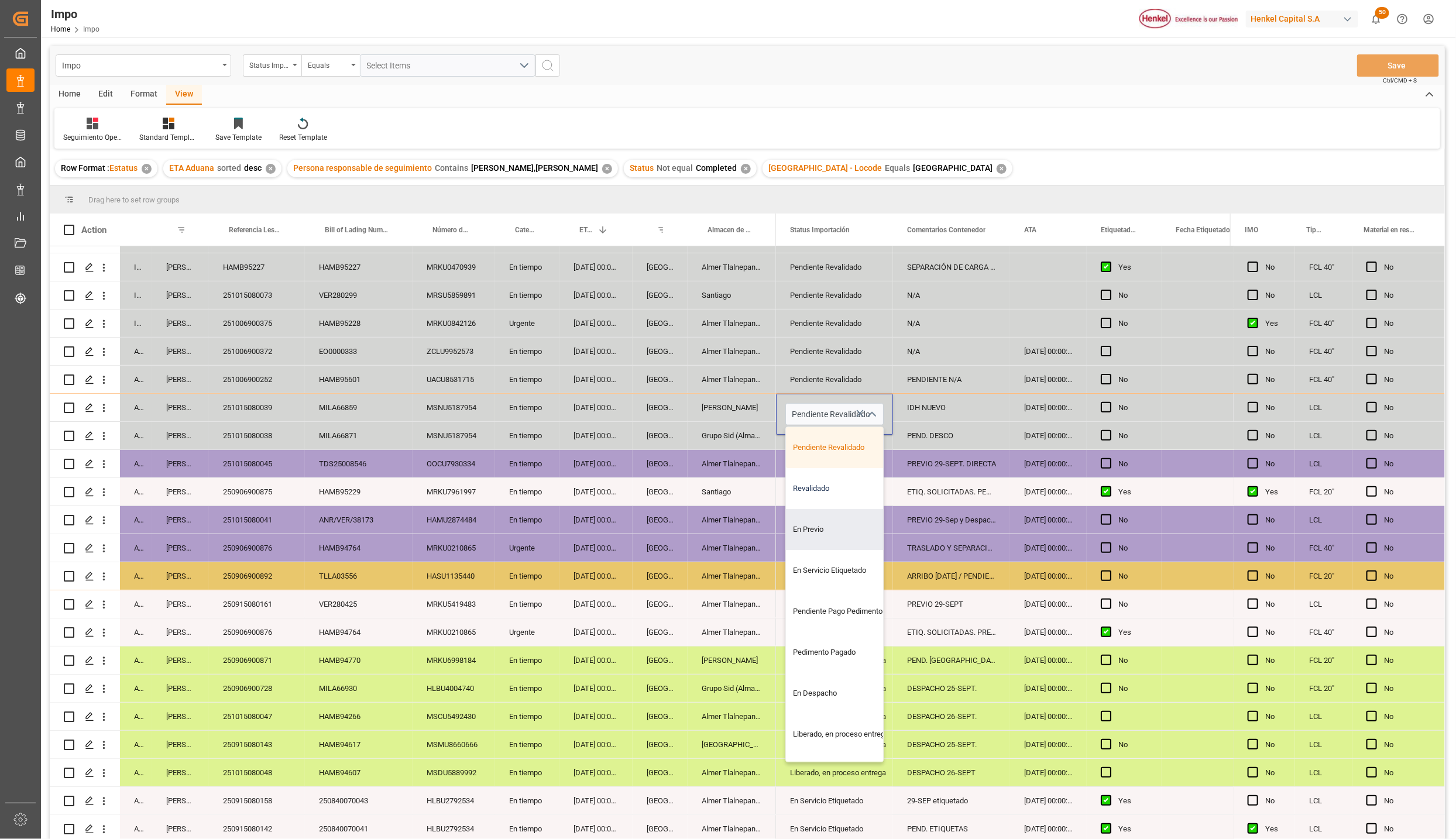
click at [828, 485] on div "Revalidado" at bounding box center [841, 489] width 110 height 41
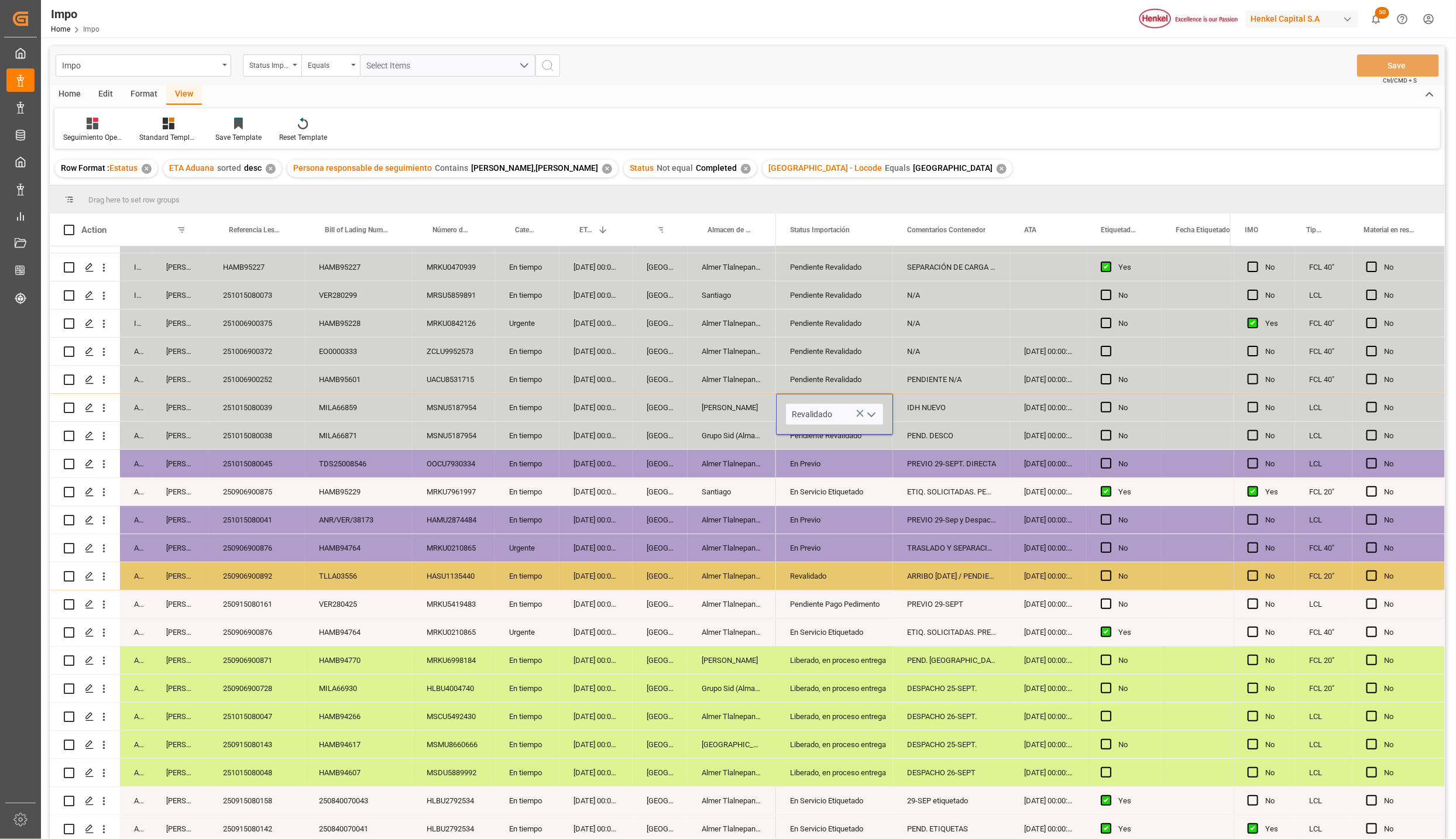
type input "Revalidado"
click at [929, 527] on div "PREVIO 29-Sep y Despacho 30-Sep / CONSOL" at bounding box center [952, 520] width 117 height 28
click at [838, 404] on div "Revalidado" at bounding box center [835, 408] width 89 height 27
click at [868, 415] on icon "open menu" at bounding box center [872, 415] width 14 height 14
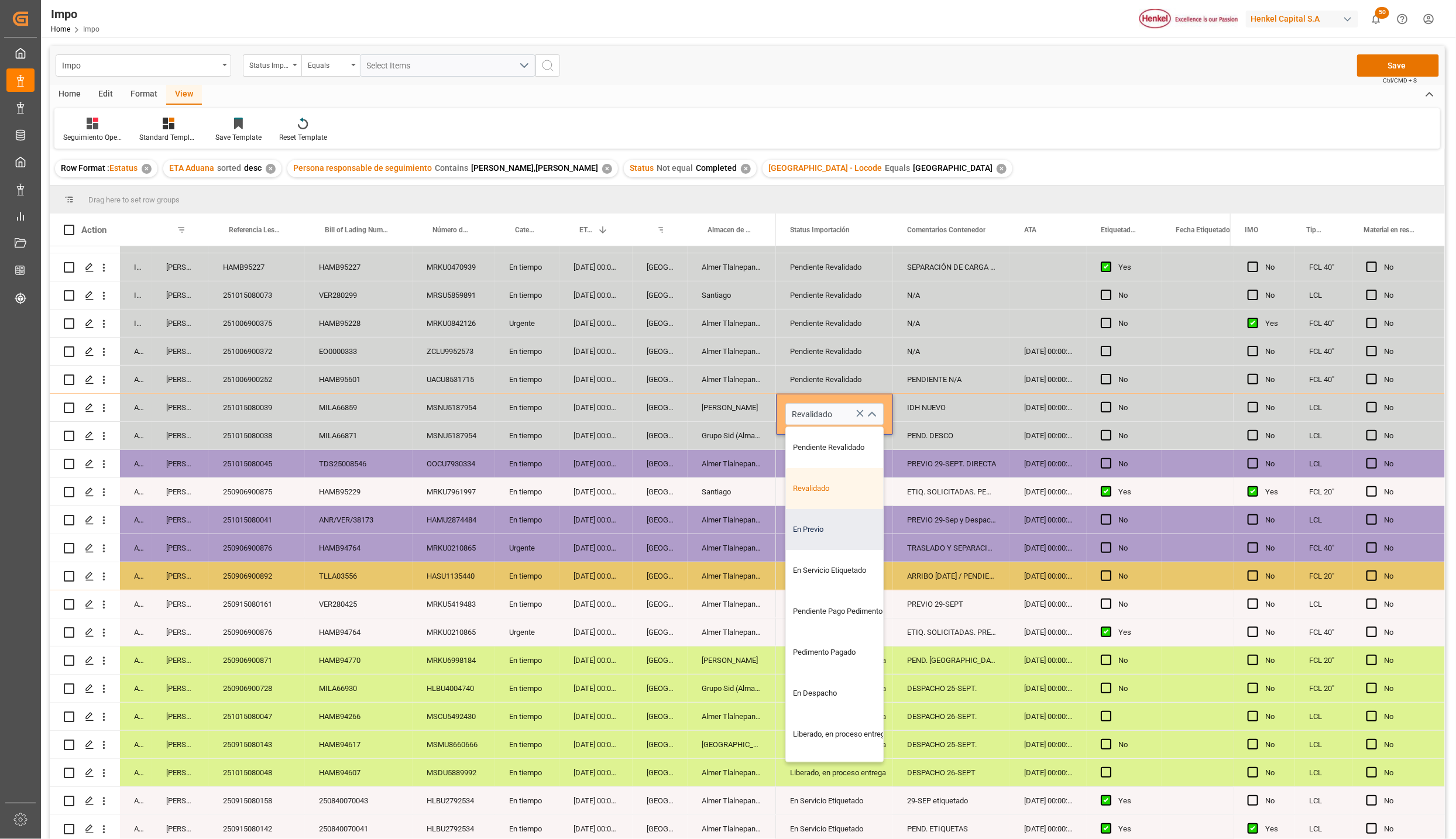
click at [840, 529] on div "En Previo" at bounding box center [841, 530] width 110 height 41
type input "En Previo"
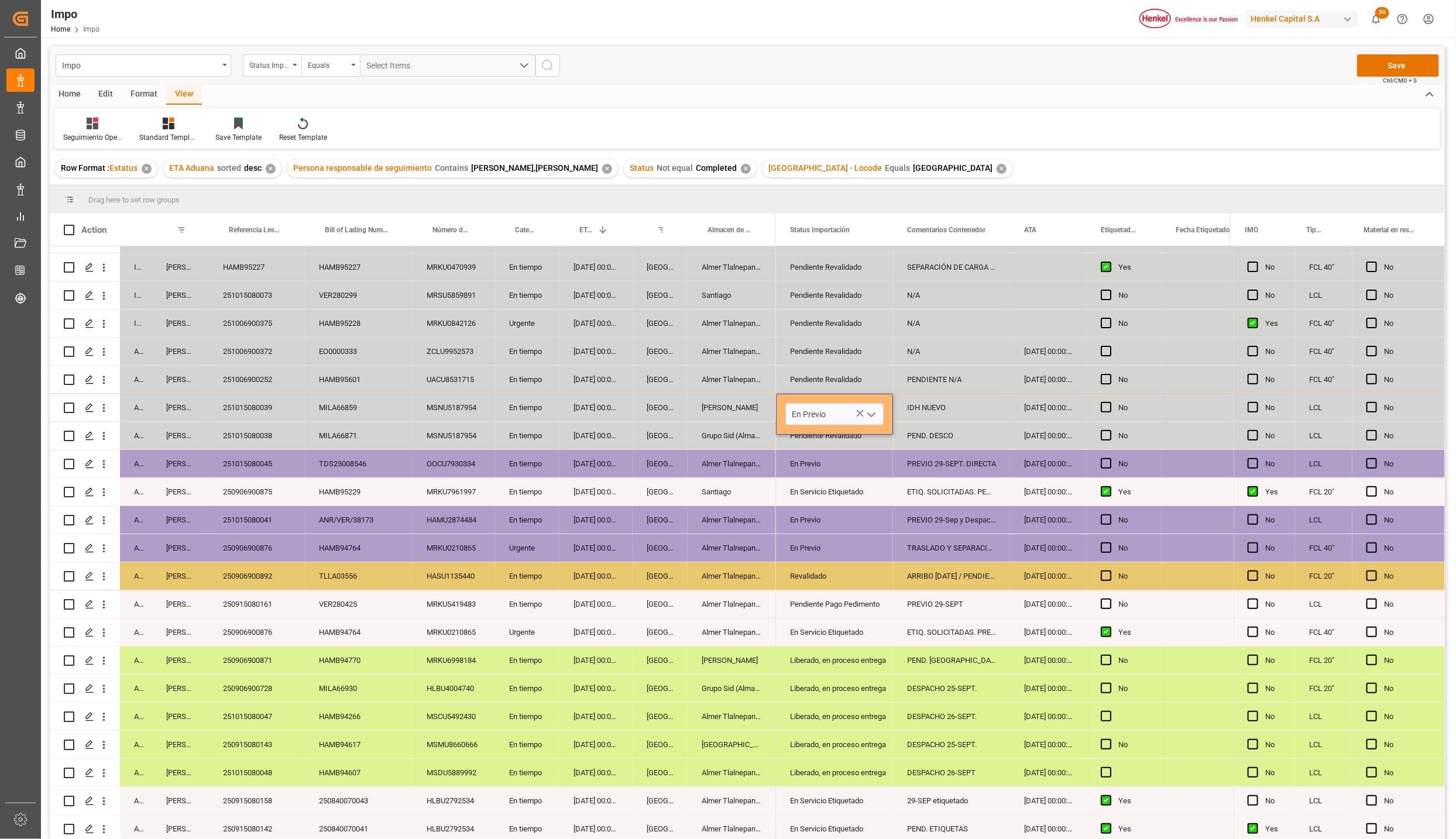
click at [909, 536] on div "TRASLADO Y SEPARACIÓN. PREVIO 26-09" at bounding box center [952, 548] width 117 height 28
click at [938, 408] on div "IDH NUEVO" at bounding box center [952, 408] width 117 height 28
type input "PREVIO 30-09"
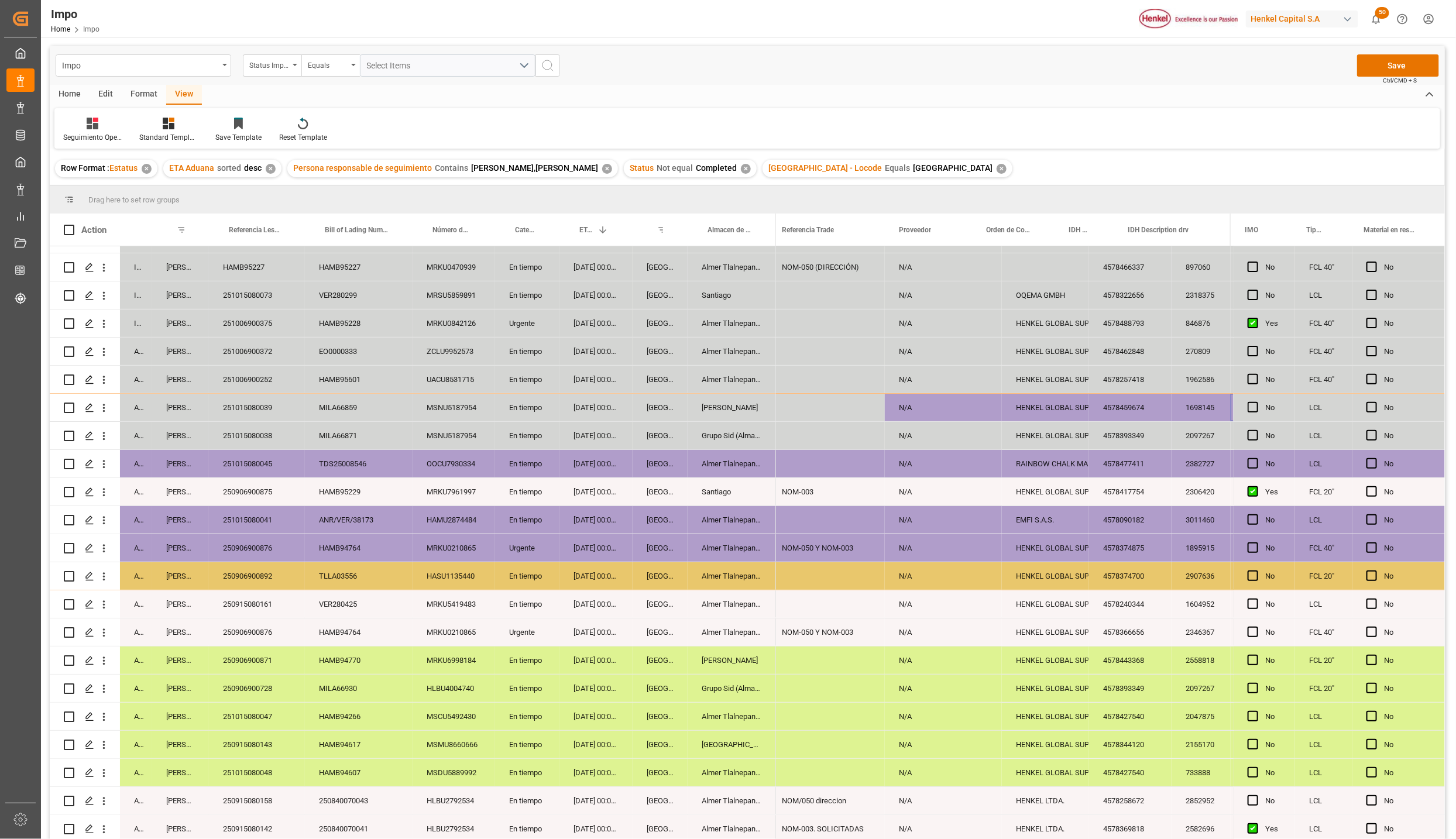
scroll to position [0, 0]
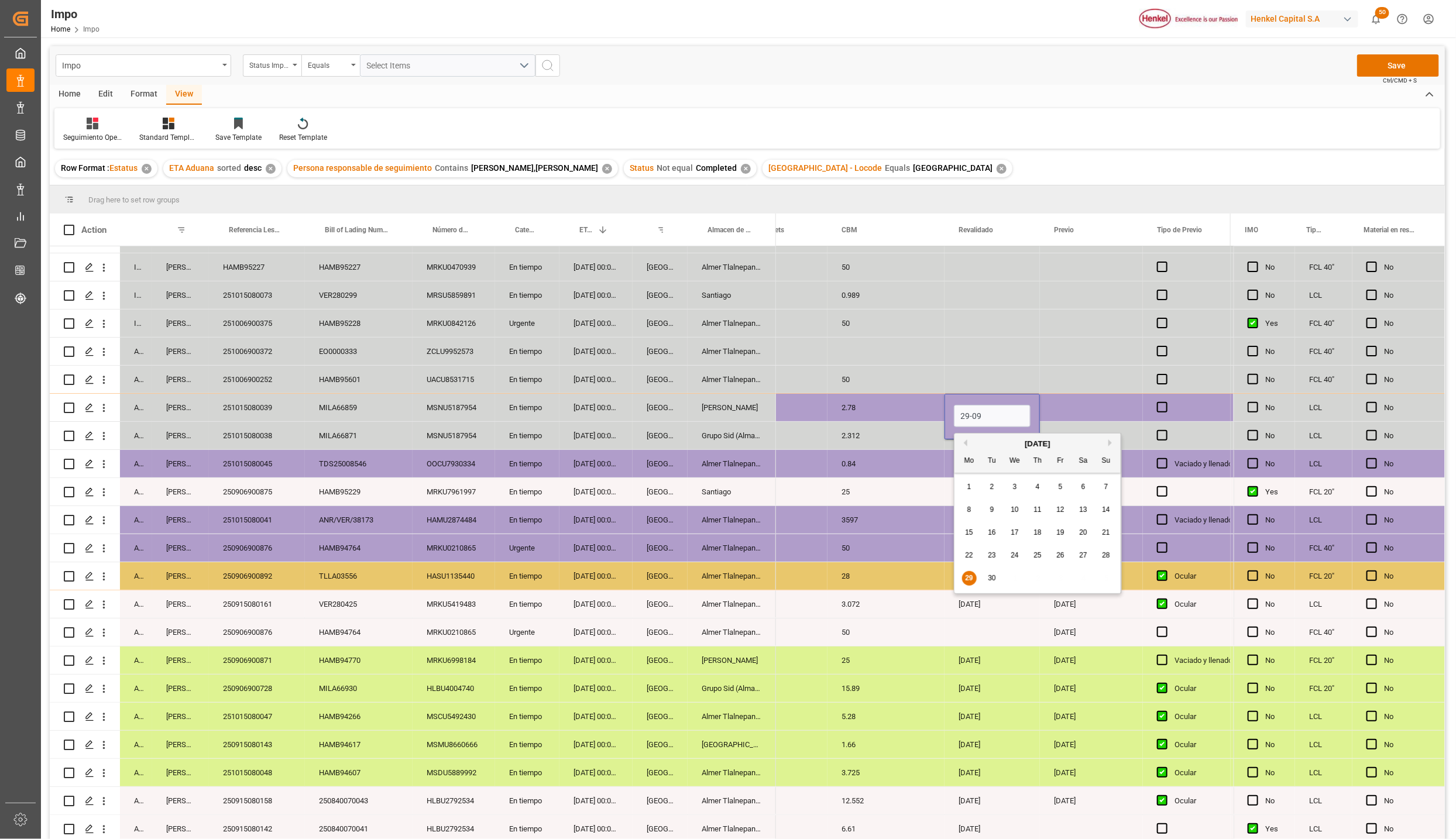
type input "[DATE]"
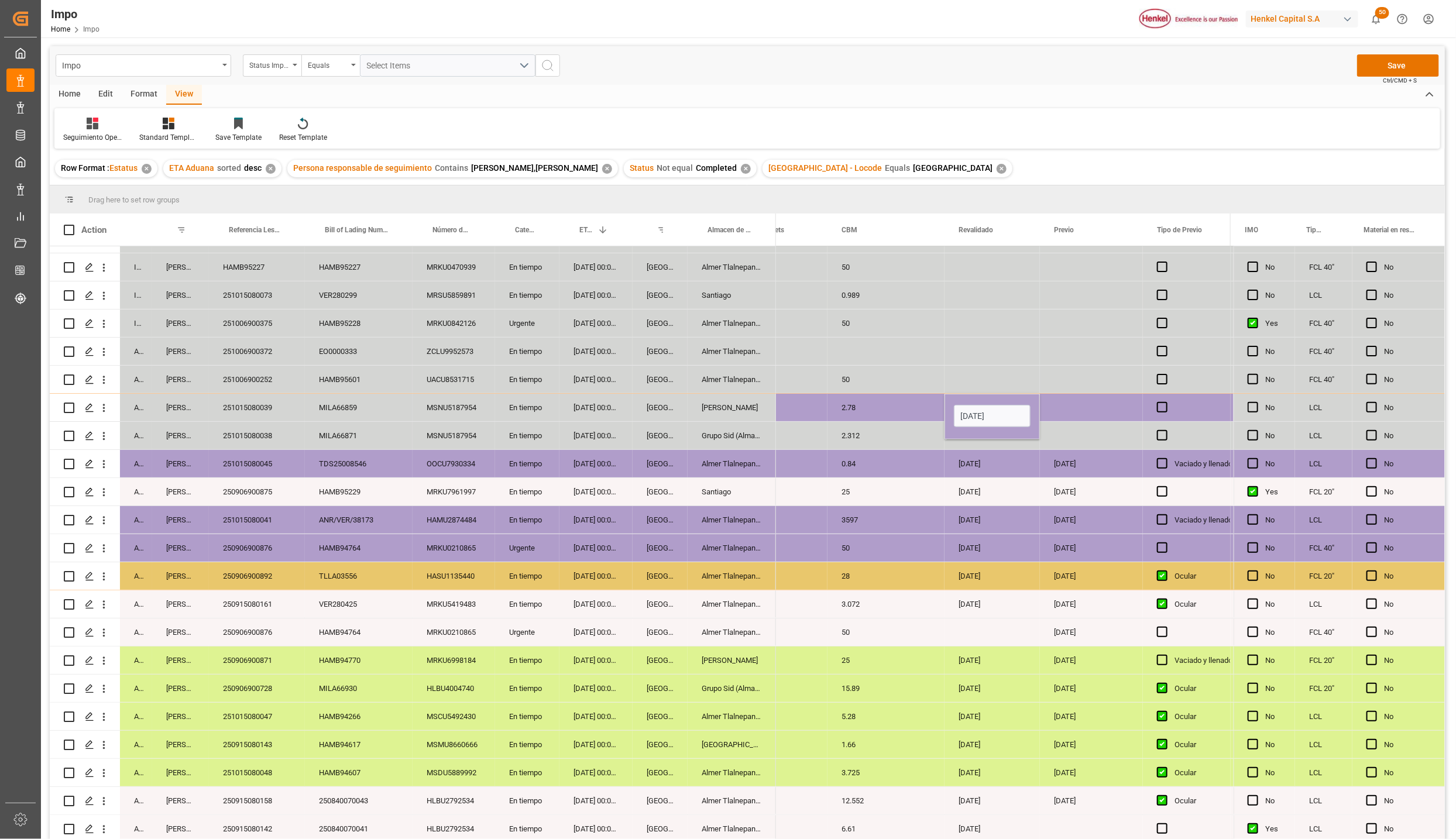
click at [1055, 406] on div "Press SPACE to select this row." at bounding box center [1091, 408] width 103 height 28
click at [1084, 408] on div "Press SPACE to select this row." at bounding box center [1091, 408] width 103 height 28
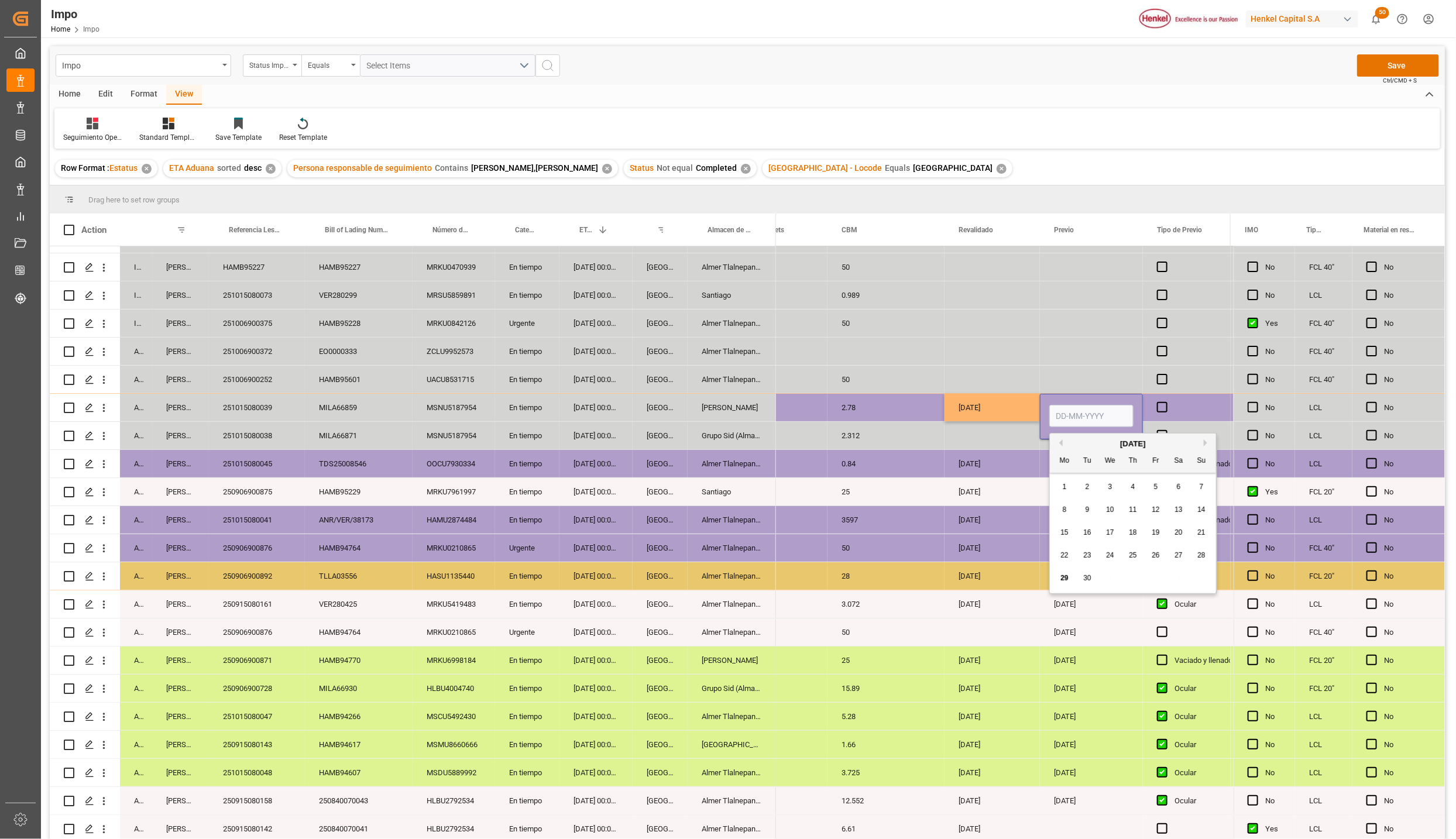
click at [1084, 408] on input "Press SPACE to select this row." at bounding box center [1092, 416] width 84 height 22
type input "[DATE]"
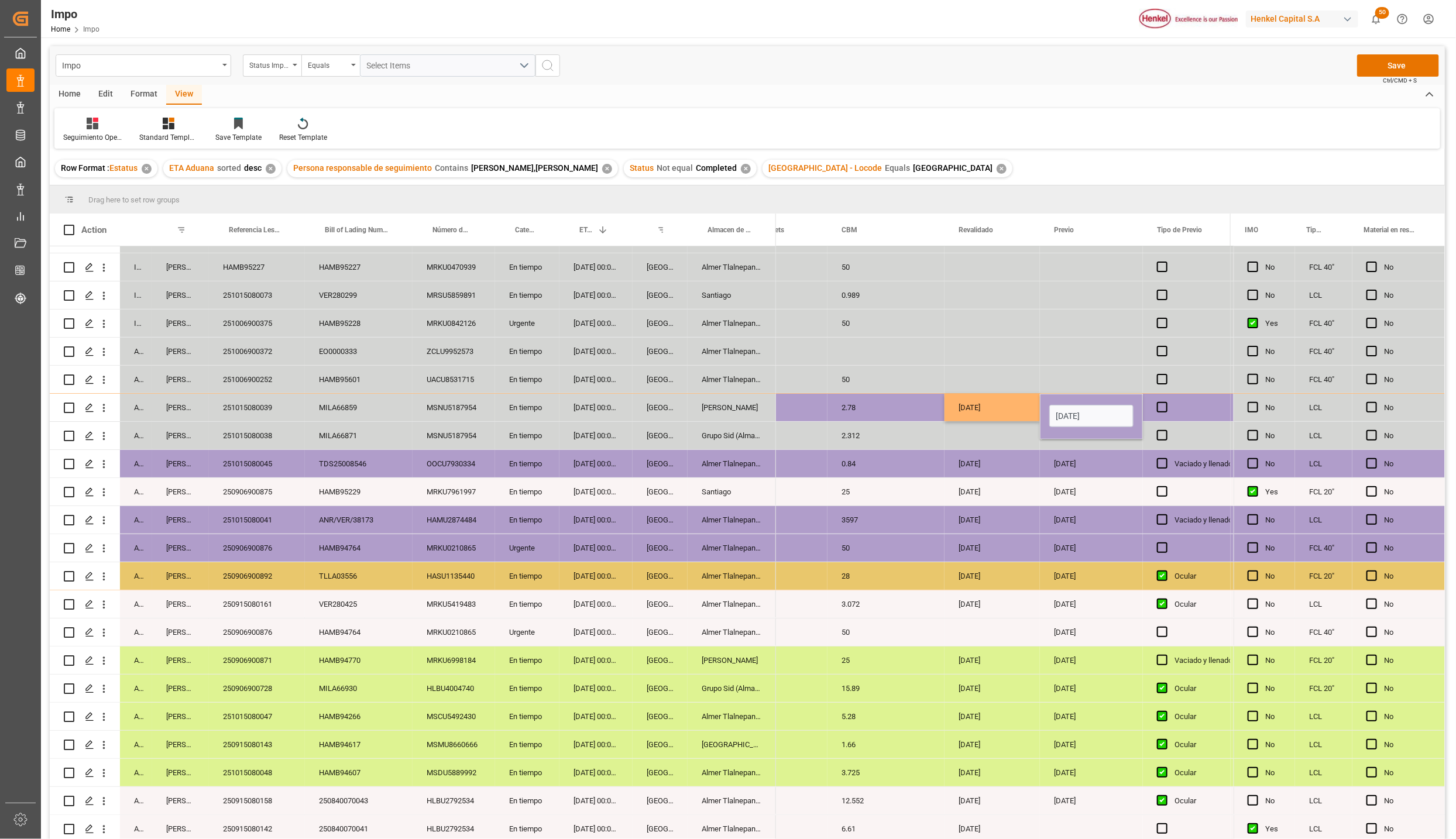
click at [1006, 399] on div "[DATE]" at bounding box center [992, 408] width 95 height 28
click at [1168, 401] on div "Press SPACE to select this row." at bounding box center [1187, 408] width 88 height 28
click at [1161, 404] on span "Press SPACE to select this row." at bounding box center [1162, 407] width 10 height 10
click at [1166, 402] on input "Press SPACE to select this row." at bounding box center [1166, 402] width 0 height 0
click at [1161, 404] on span "Press SPACE to select this row." at bounding box center [1162, 407] width 10 height 10
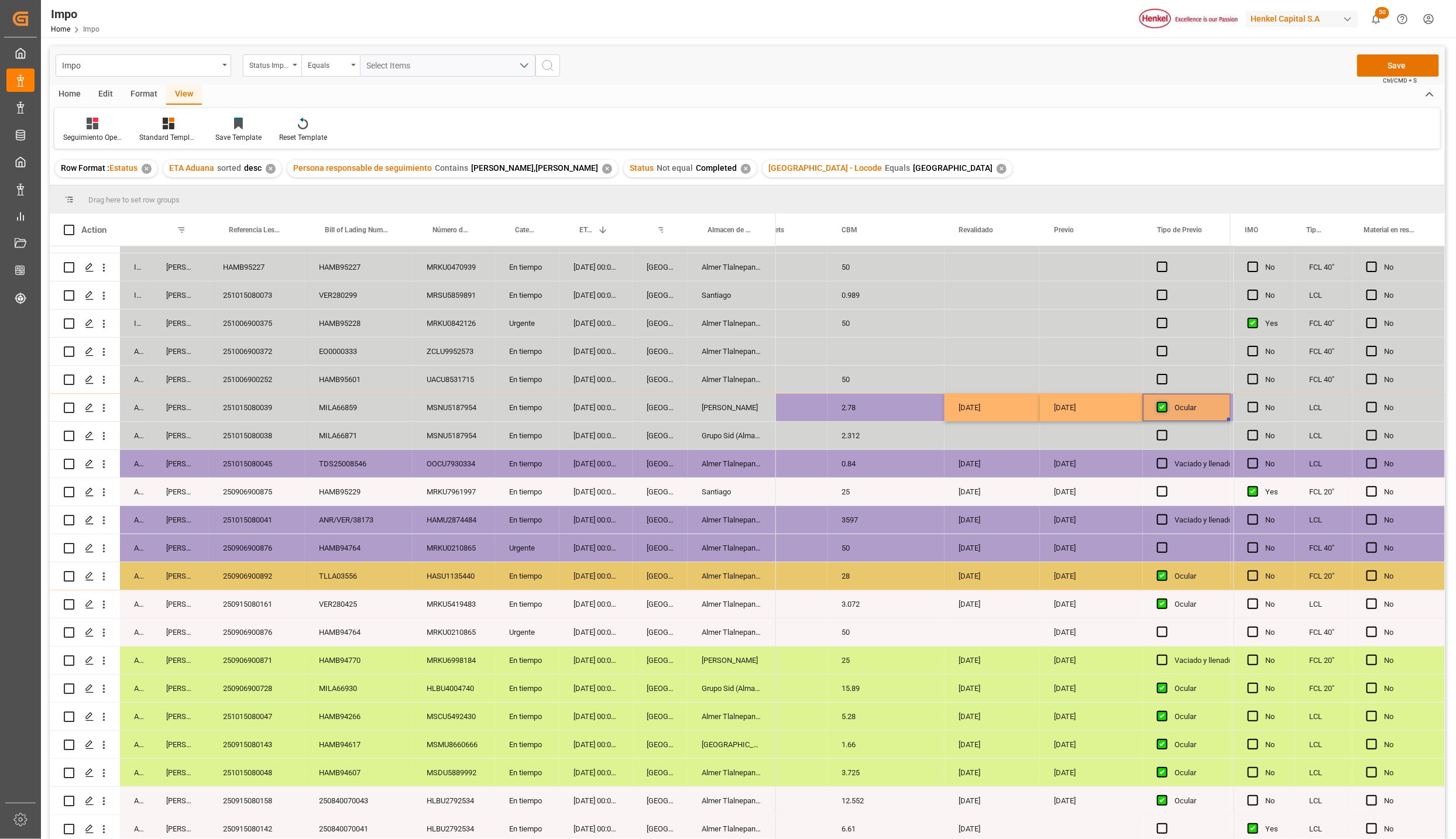
click at [1166, 402] on input "Press SPACE to select this row." at bounding box center [1166, 402] width 0 height 0
click at [1108, 408] on div "[DATE]" at bounding box center [1091, 408] width 103 height 28
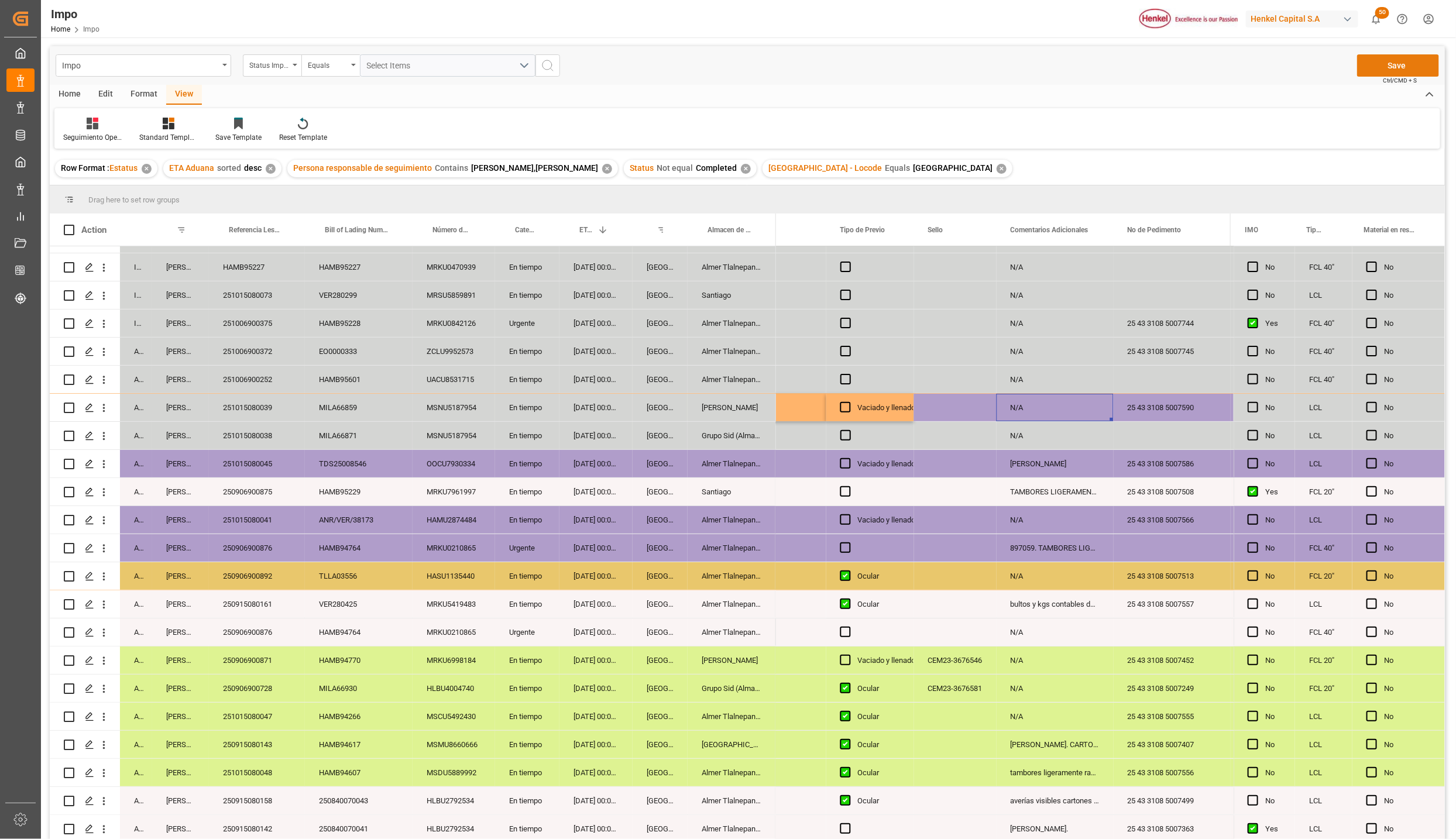
click at [1403, 58] on button "Save" at bounding box center [1398, 65] width 82 height 22
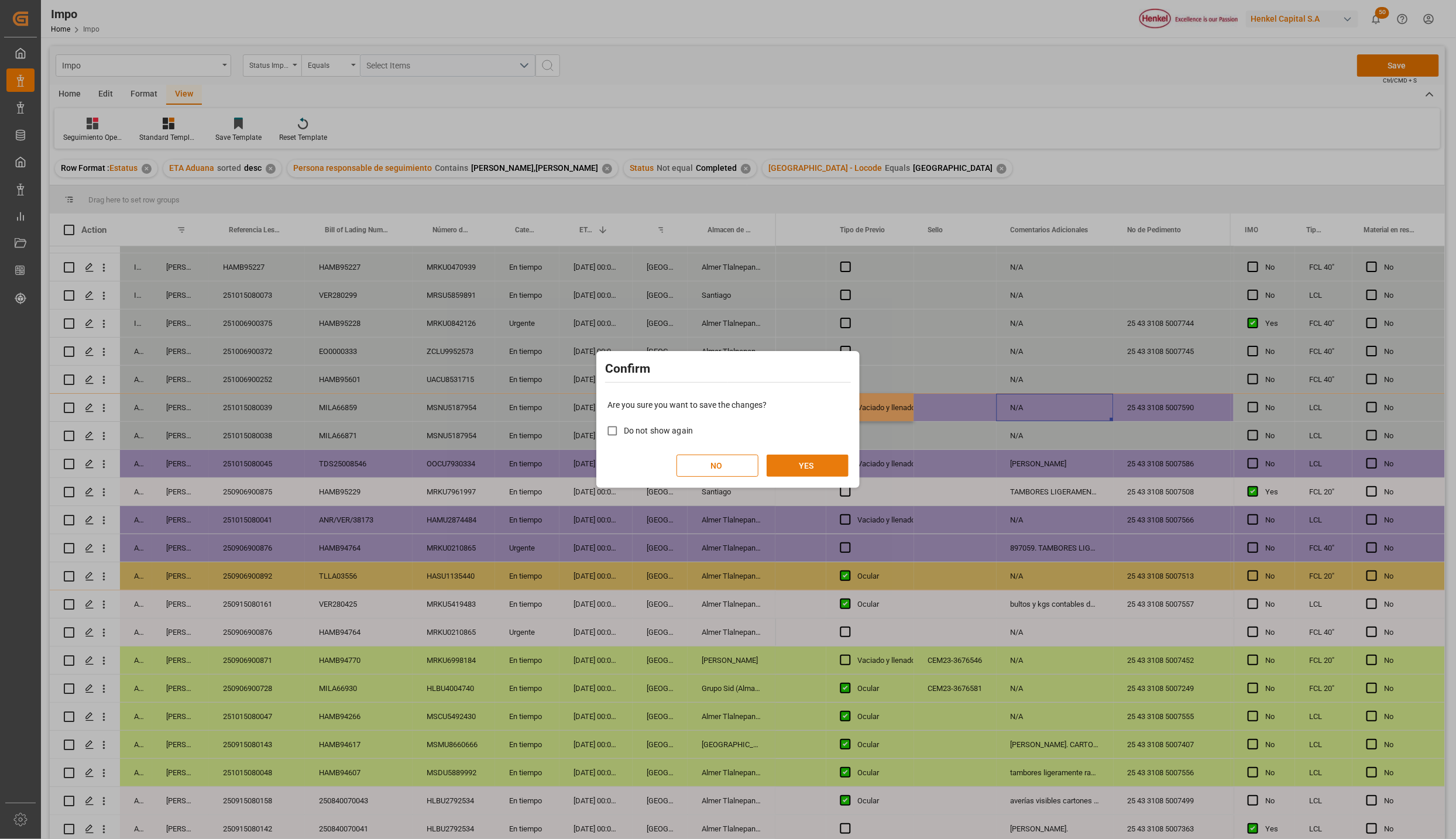
click at [812, 468] on button "YES" at bounding box center [808, 466] width 82 height 22
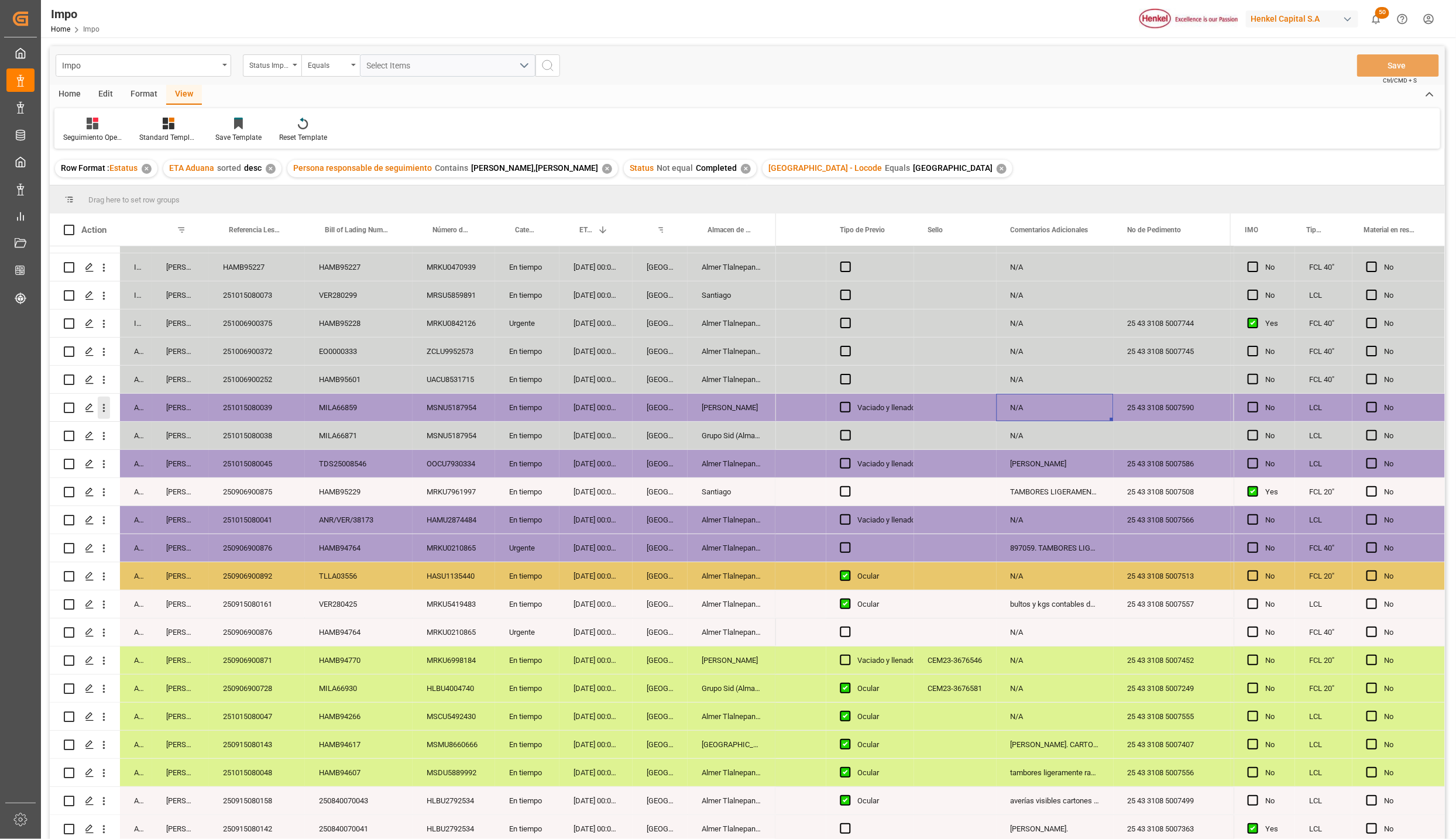
click at [109, 402] on icon "open menu" at bounding box center [104, 408] width 12 height 12
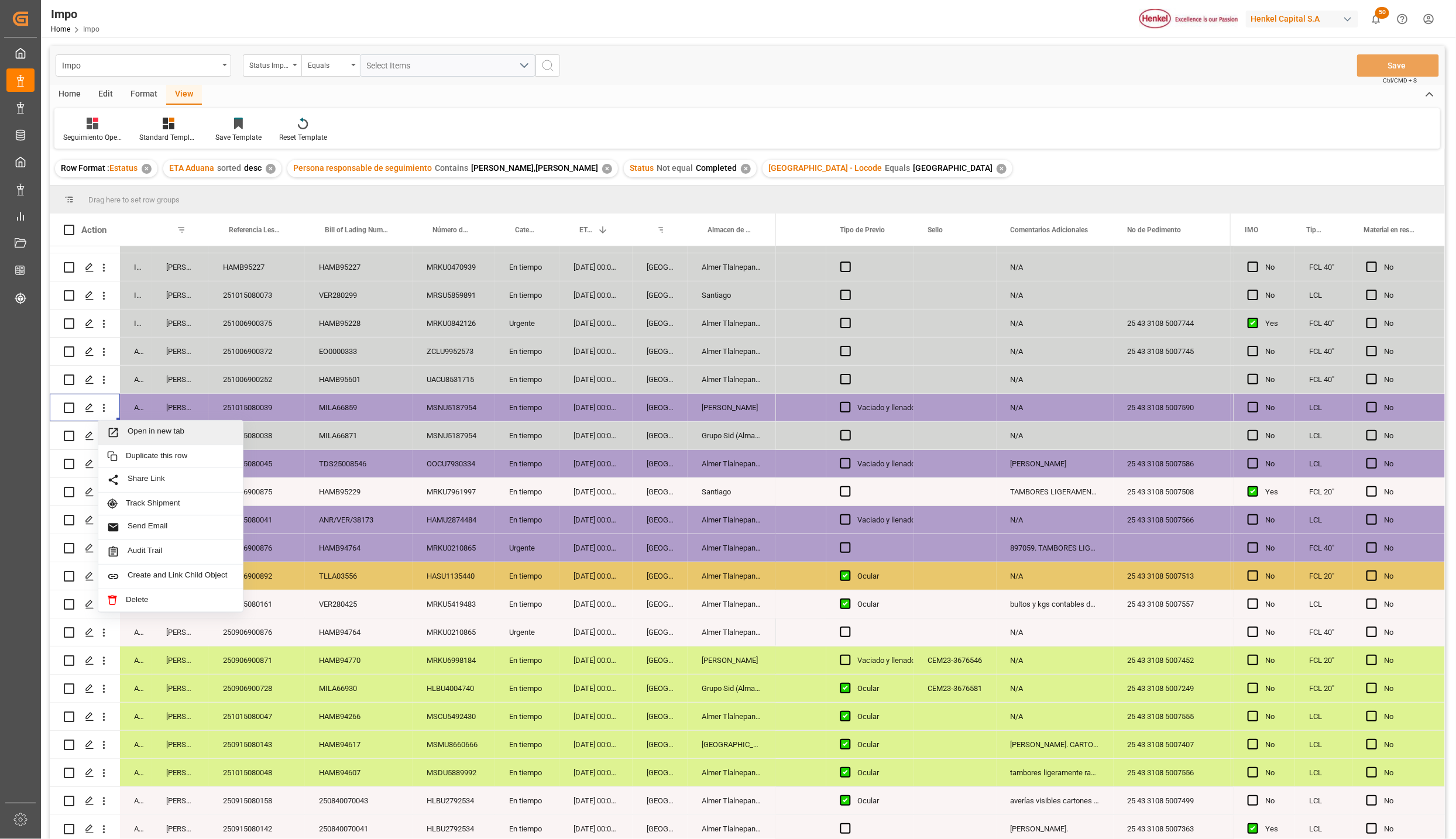
click at [123, 432] on span "Press SPACE to select this row." at bounding box center [117, 433] width 20 height 12
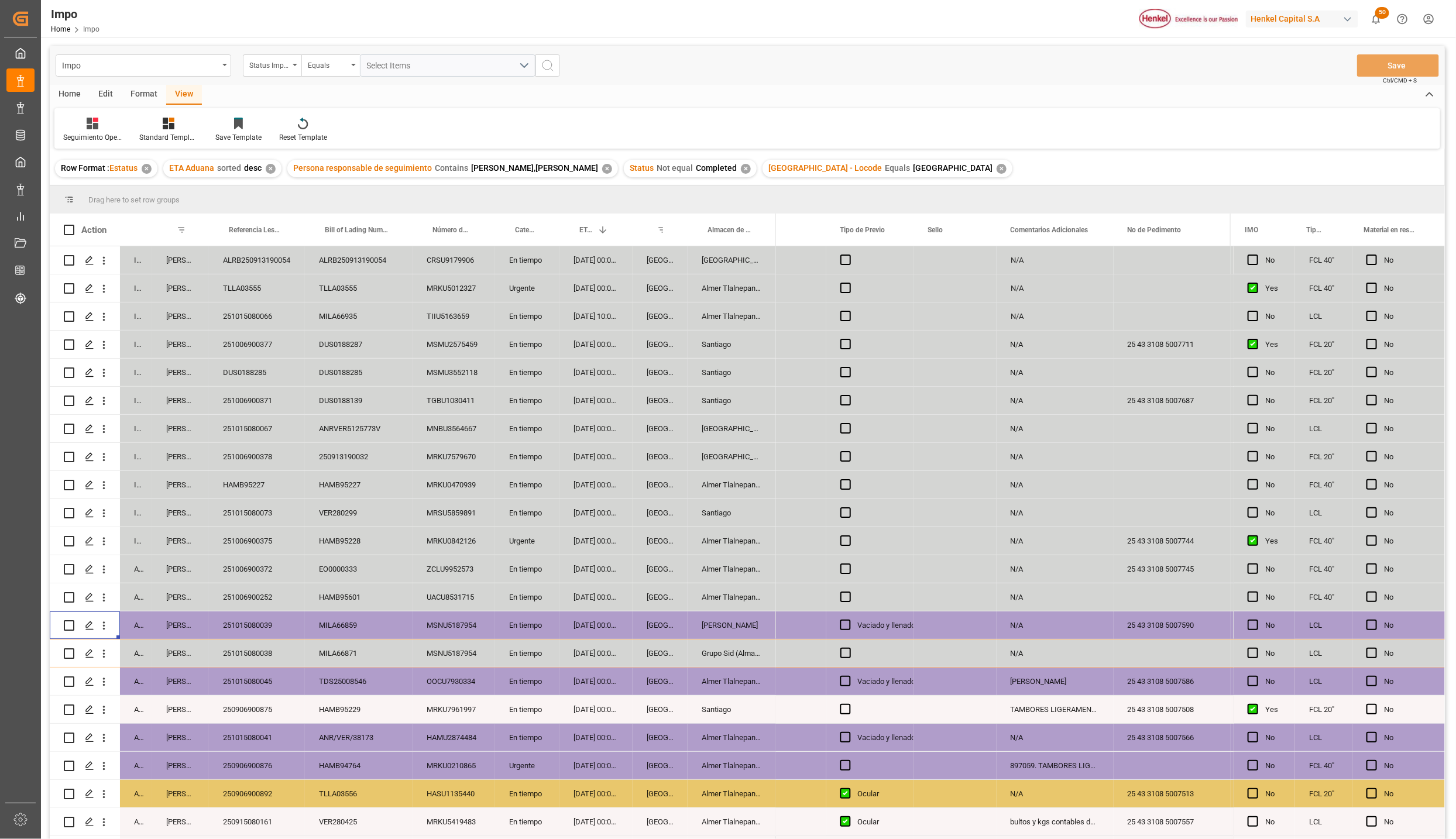
click at [241, 294] on div "TLLA03555" at bounding box center [257, 288] width 96 height 28
click at [241, 294] on input "TLLA03555" at bounding box center [257, 295] width 77 height 22
type input "251006900434"
click at [294, 387] on div "DUS0188285" at bounding box center [257, 372] width 96 height 28
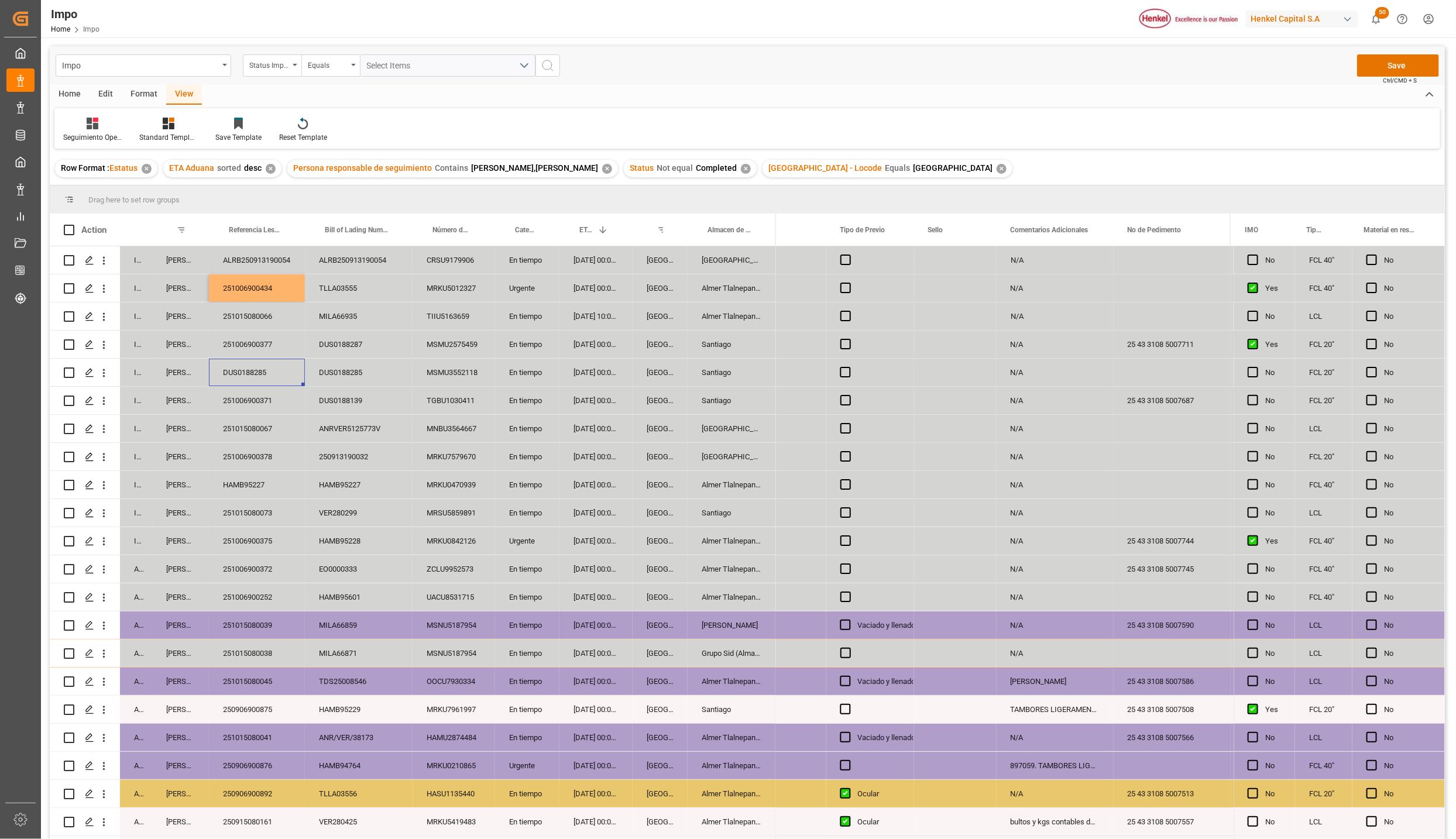
click at [1384, 78] on span "Ctrl/CMD + S" at bounding box center [1400, 81] width 34 height 9
click at [1384, 71] on button "Save" at bounding box center [1398, 65] width 82 height 22
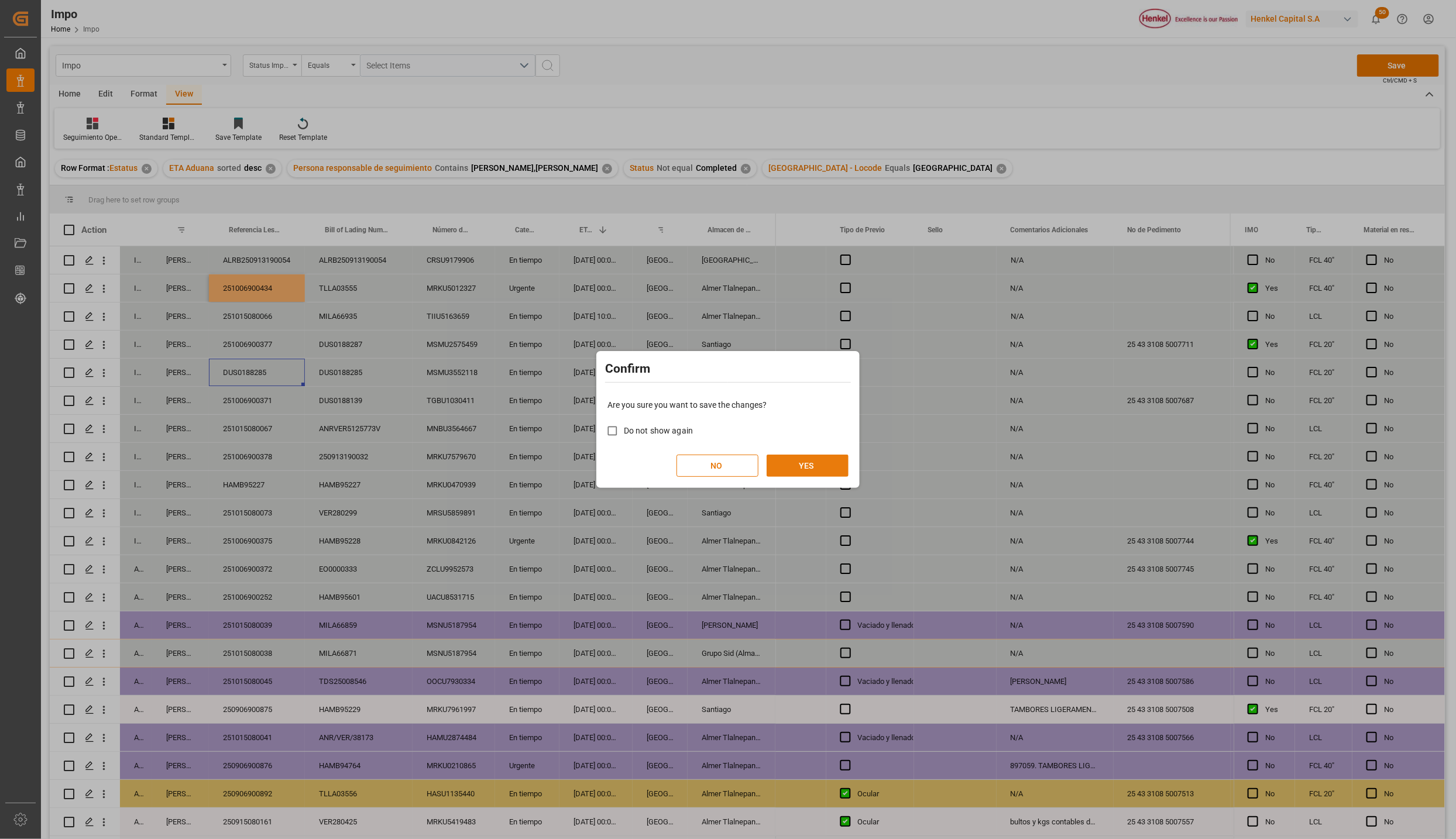
click at [803, 466] on button "YES" at bounding box center [808, 466] width 82 height 22
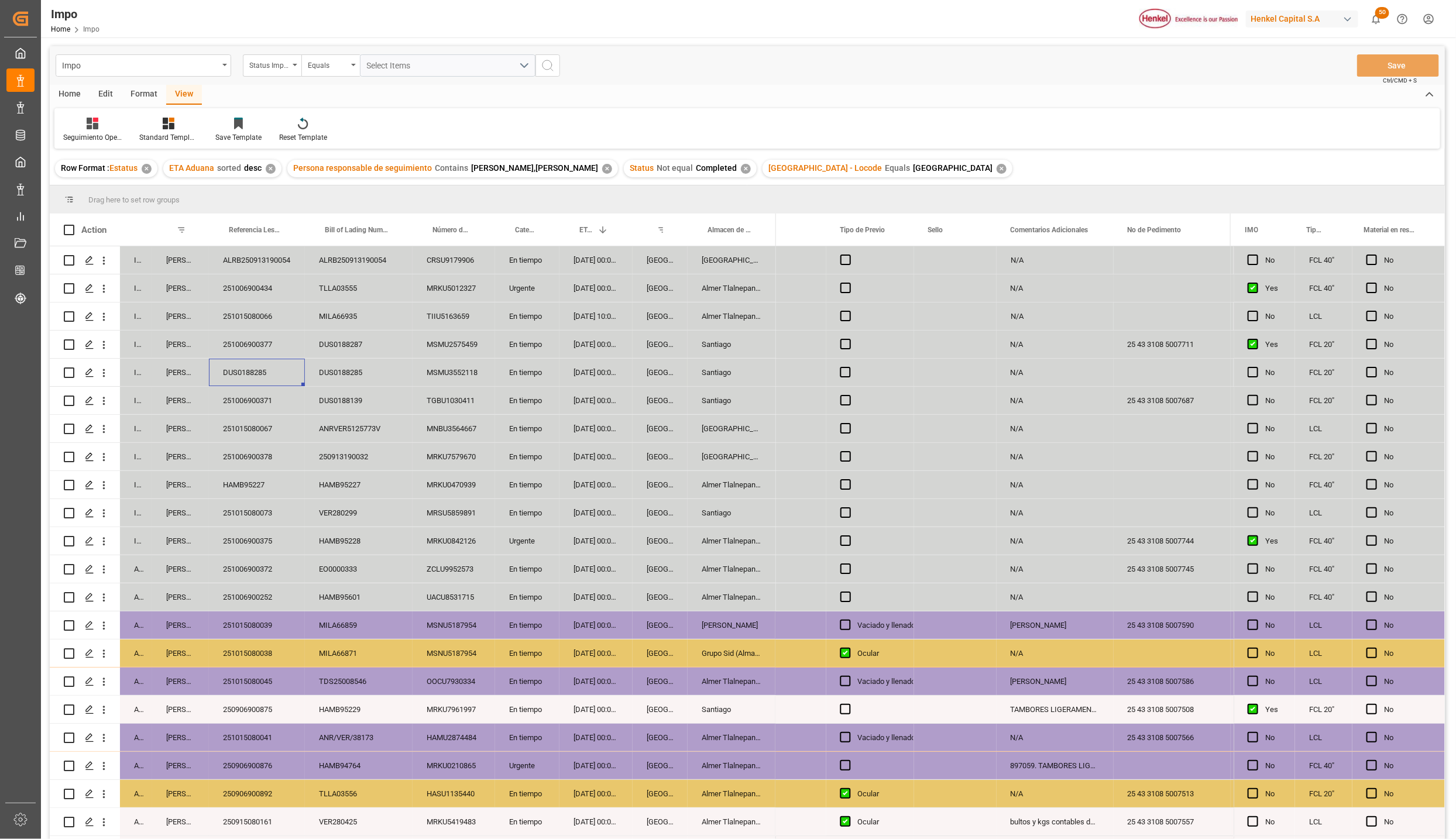
click at [671, 579] on div "[GEOGRAPHIC_DATA]" at bounding box center [660, 569] width 55 height 28
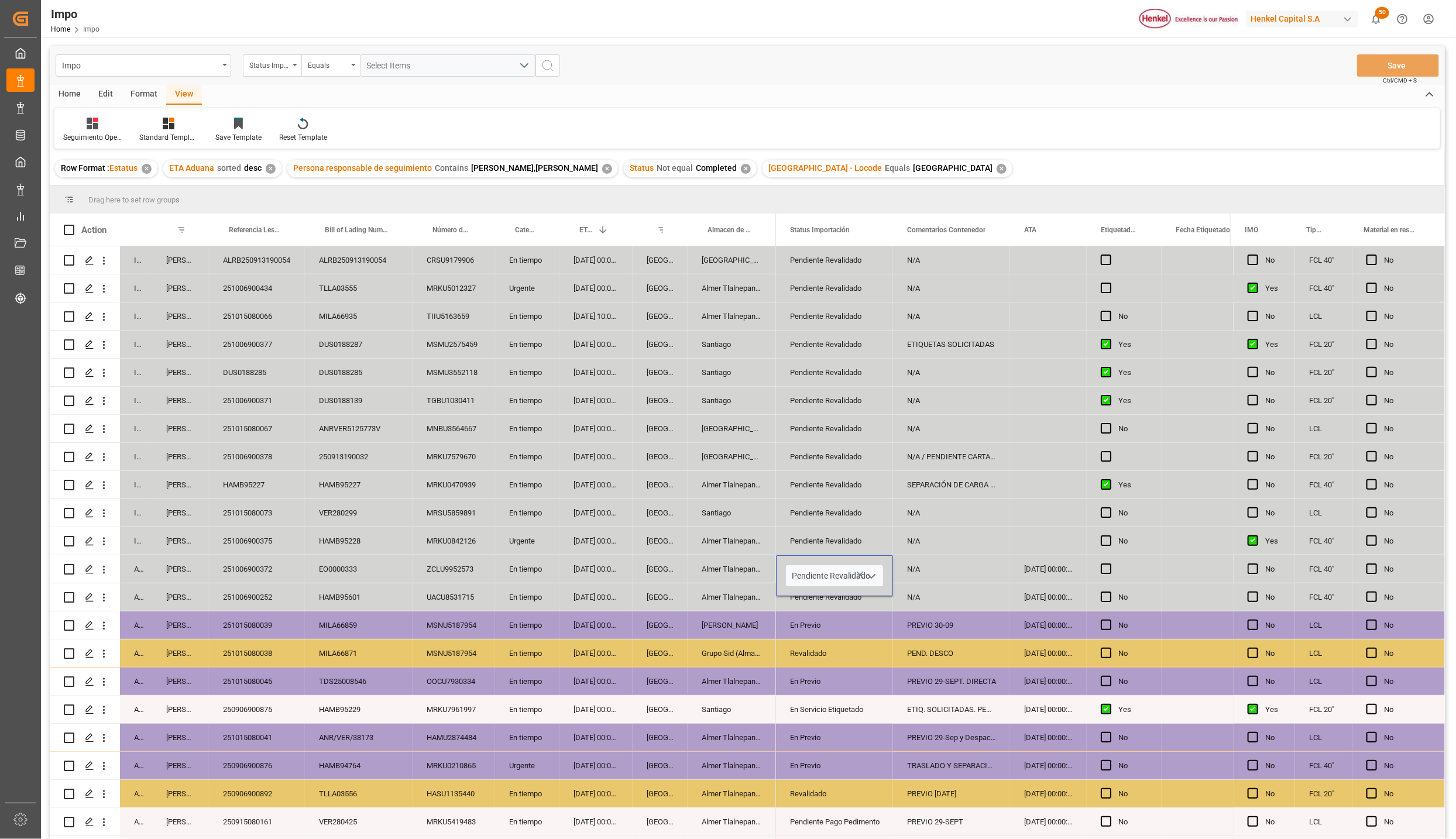
click at [866, 574] on icon "open menu" at bounding box center [872, 577] width 14 height 14
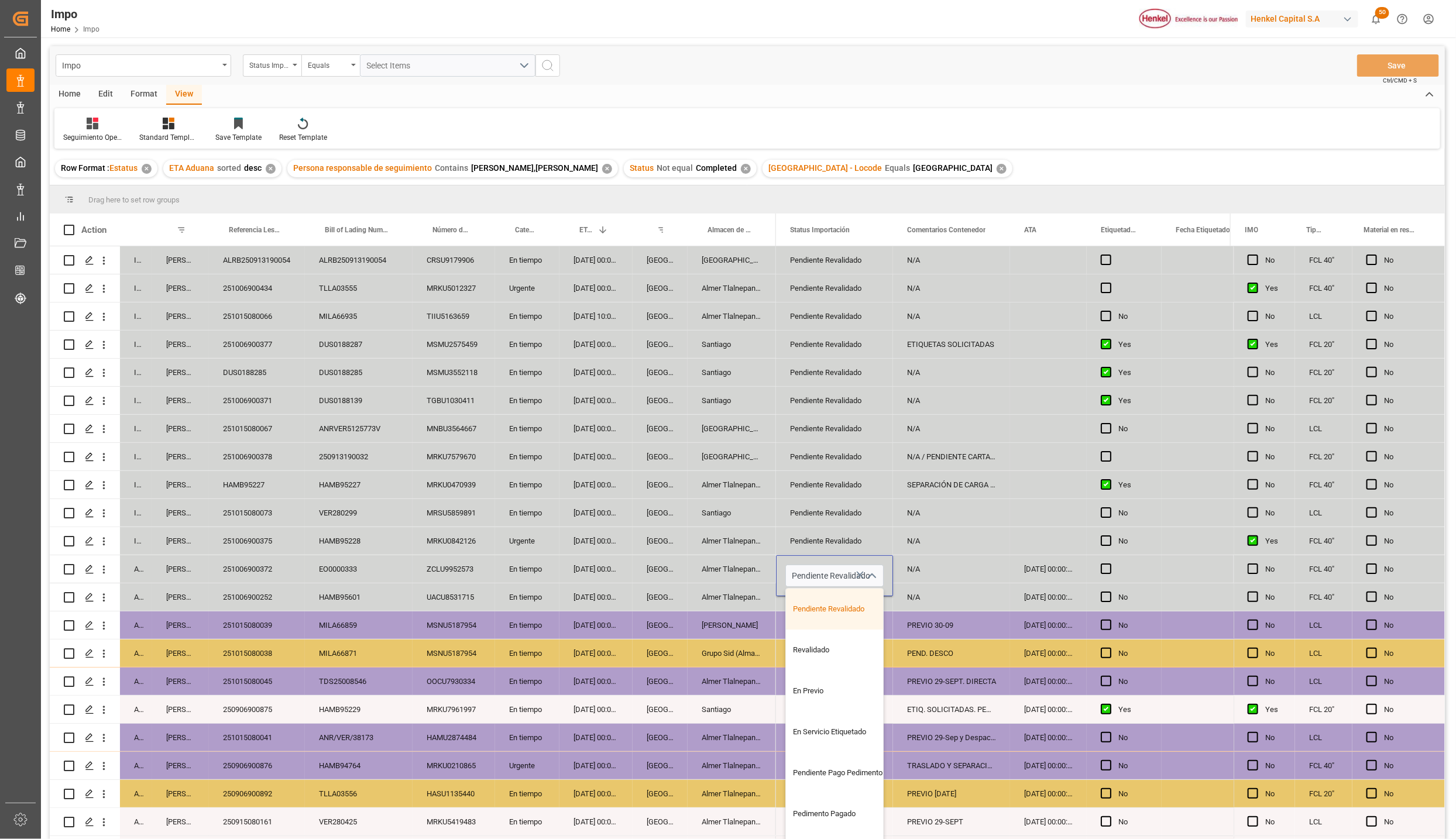
click at [826, 641] on div "Revalidado" at bounding box center [841, 650] width 110 height 41
type input "Revalidado"
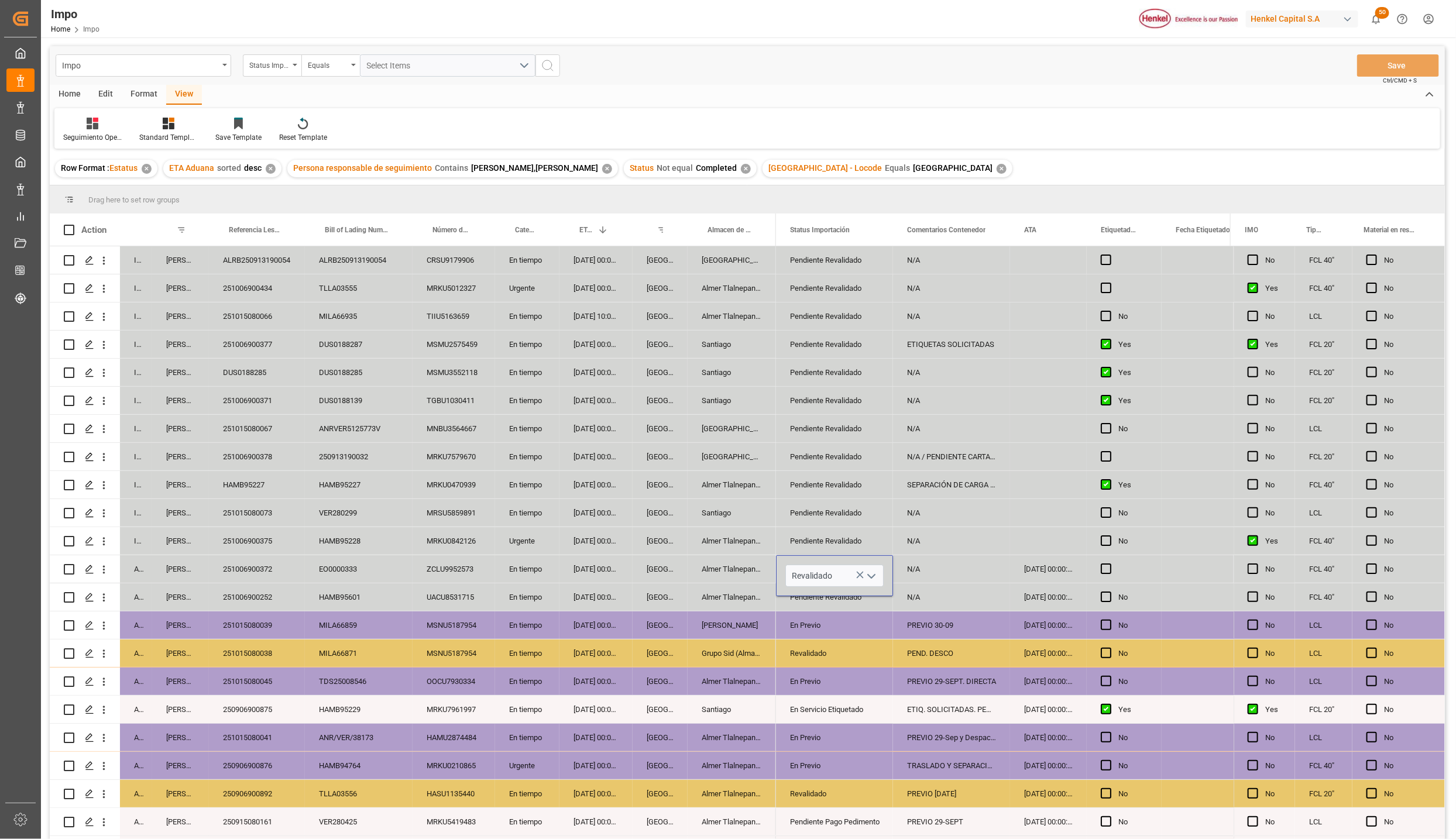
click at [924, 648] on div "PEND. DESCO" at bounding box center [952, 653] width 117 height 28
click at [931, 558] on div "N/A" at bounding box center [952, 569] width 117 height 28
click at [1022, 564] on div "26-09-2025 00:00:00" at bounding box center [1049, 569] width 77 height 28
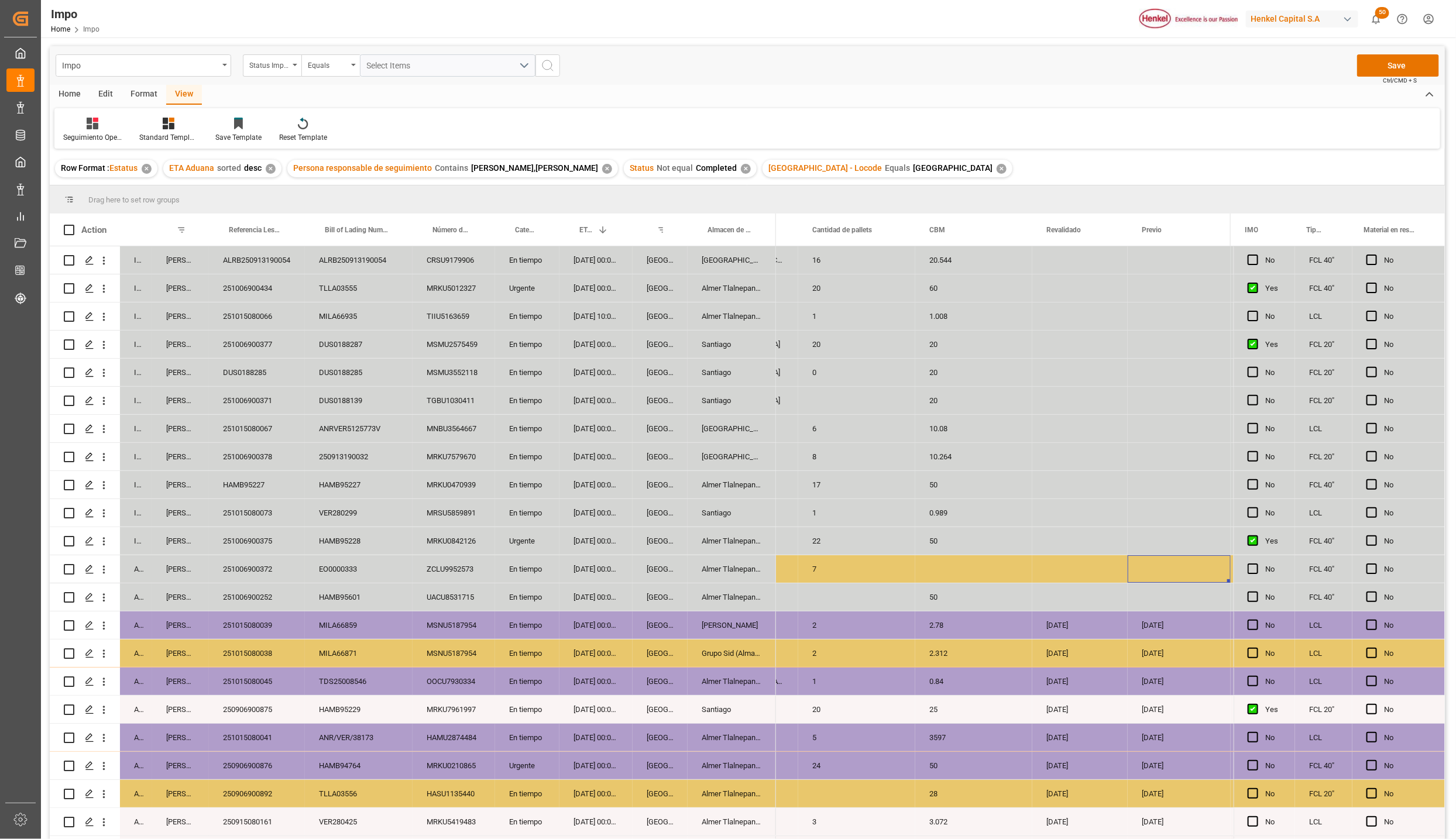
scroll to position [0, 1693]
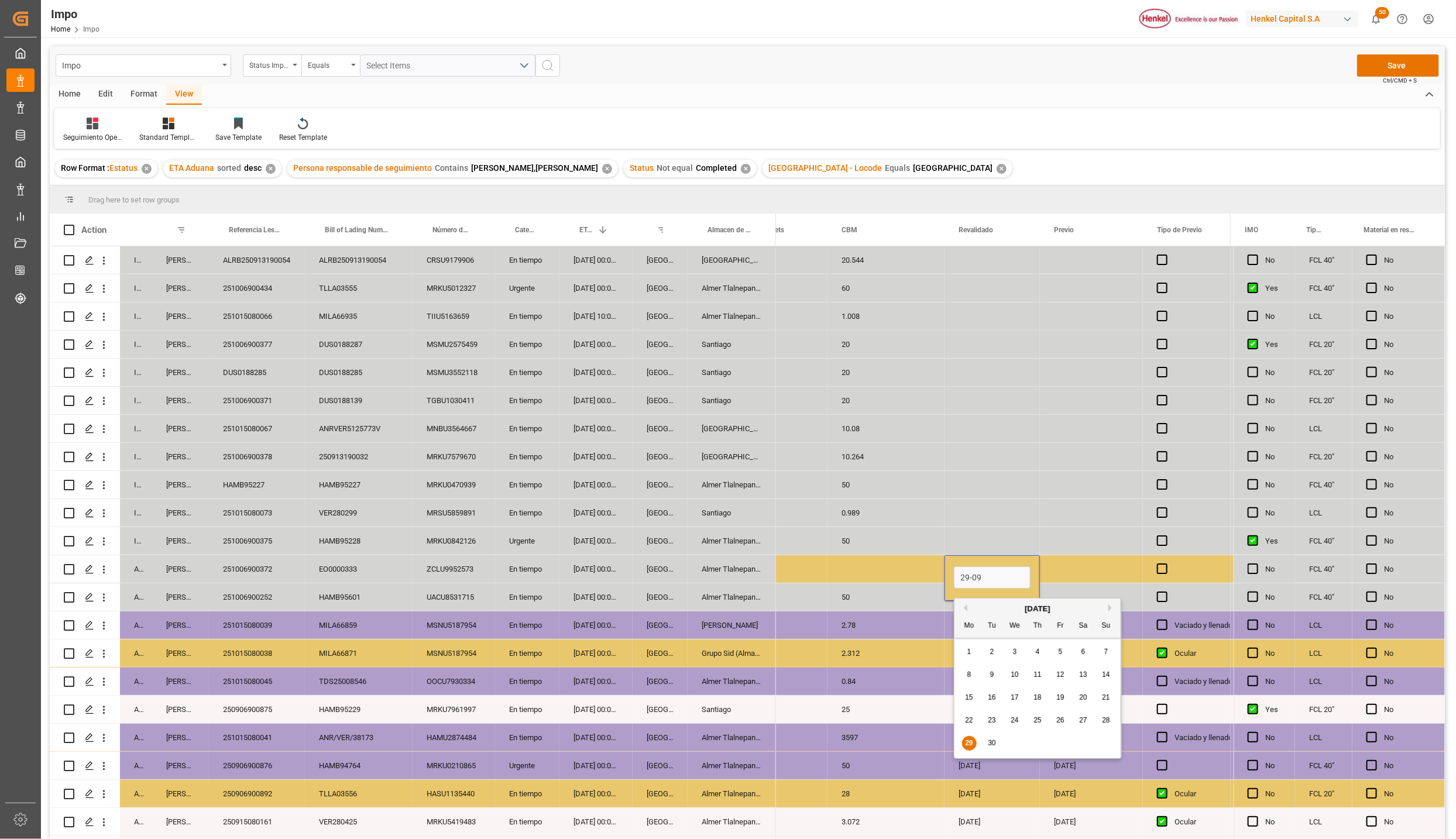
type input "[DATE]"
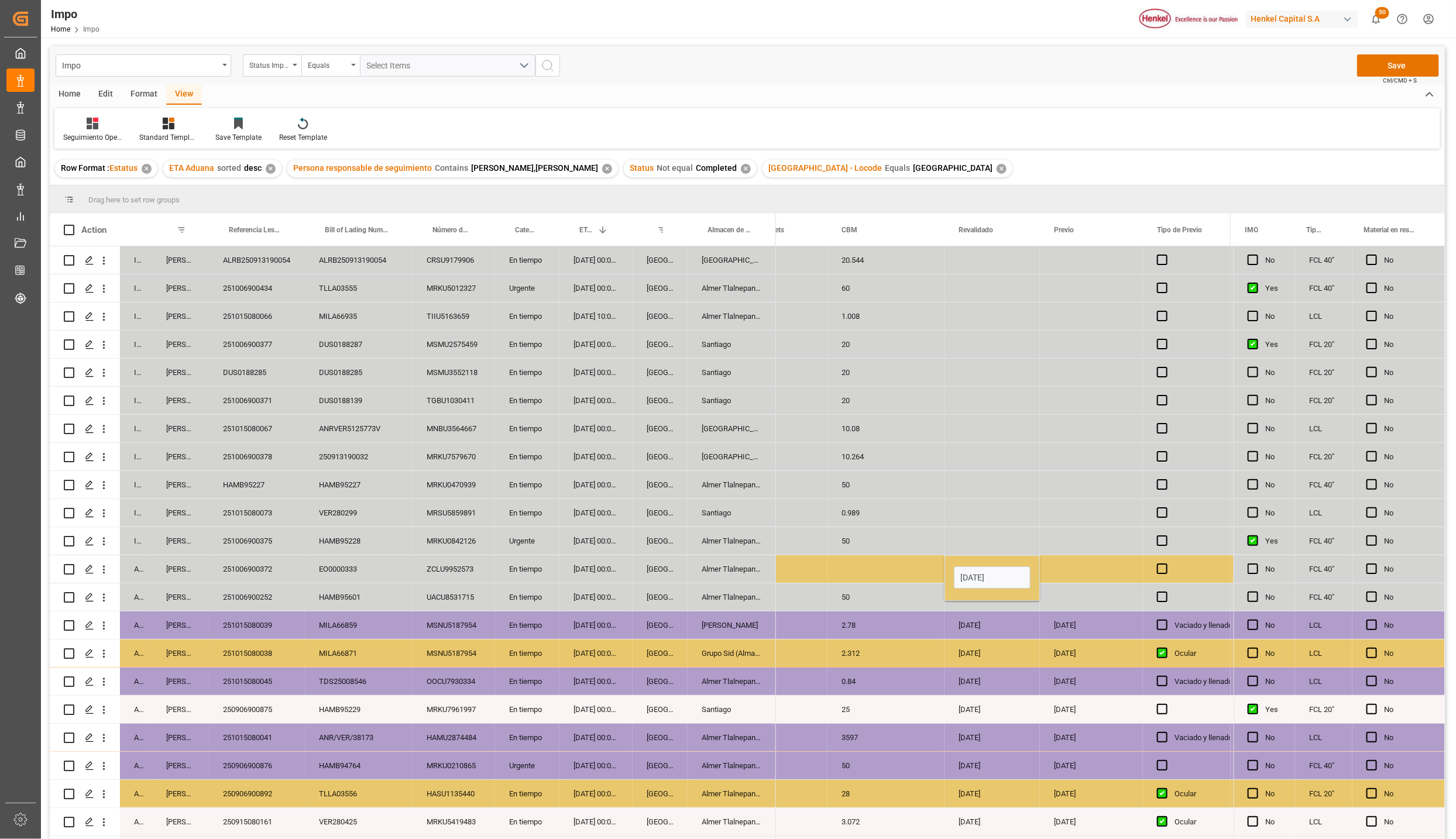
click at [1009, 680] on div "26-09-2025" at bounding box center [992, 682] width 95 height 28
click at [1375, 76] on button "Save" at bounding box center [1398, 65] width 82 height 22
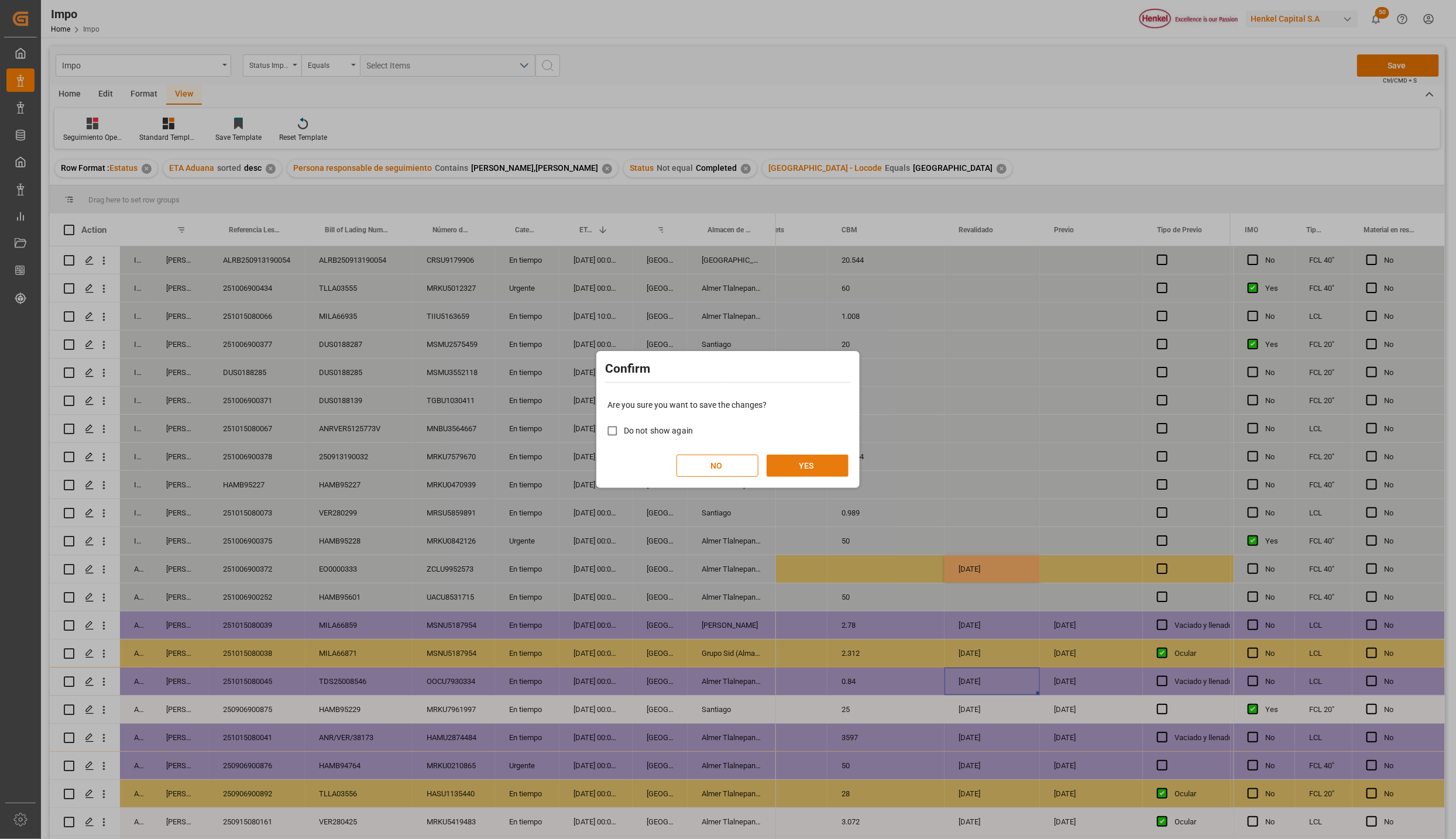
click at [783, 466] on button "YES" at bounding box center [808, 466] width 82 height 22
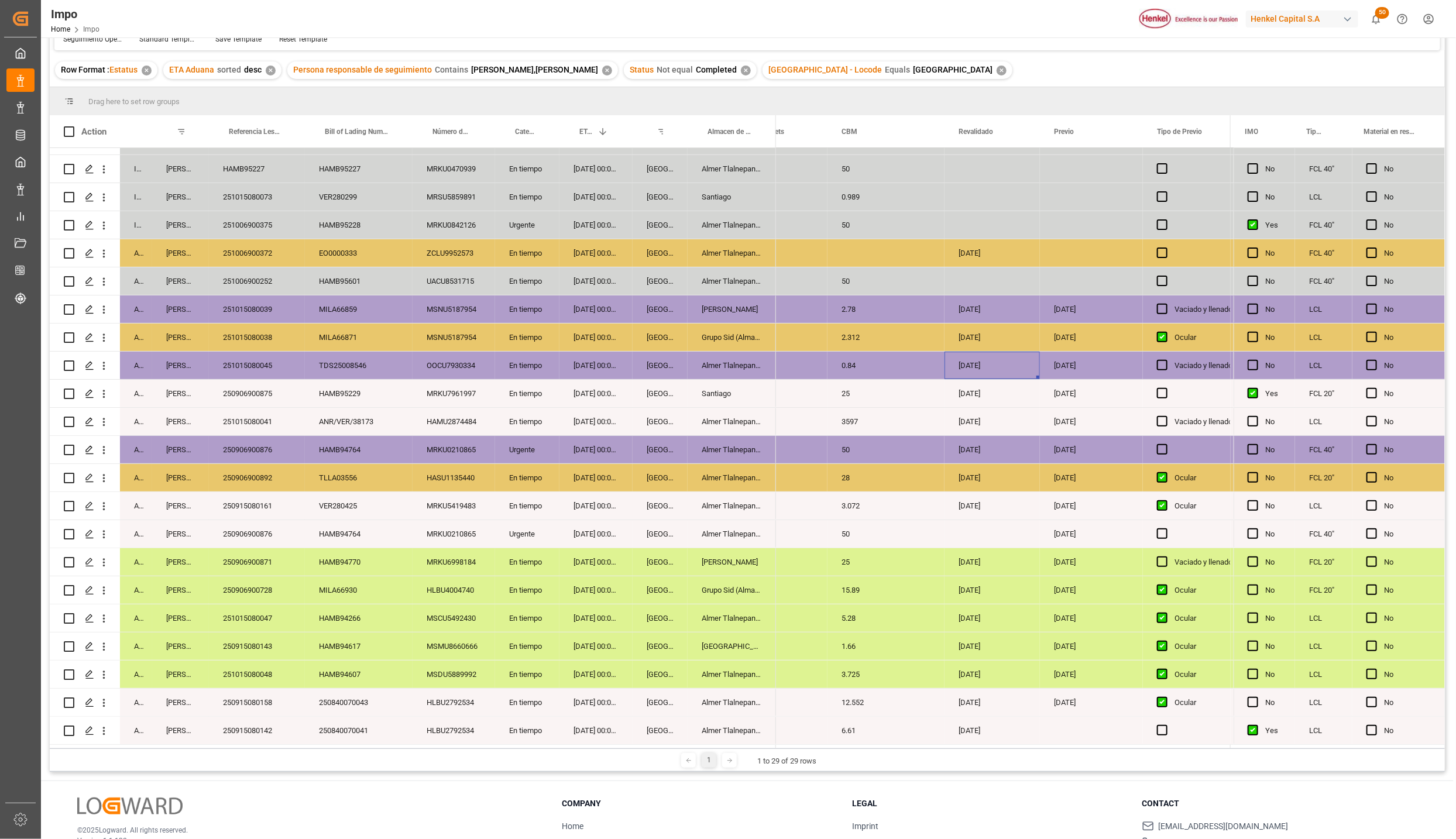
scroll to position [174, 0]
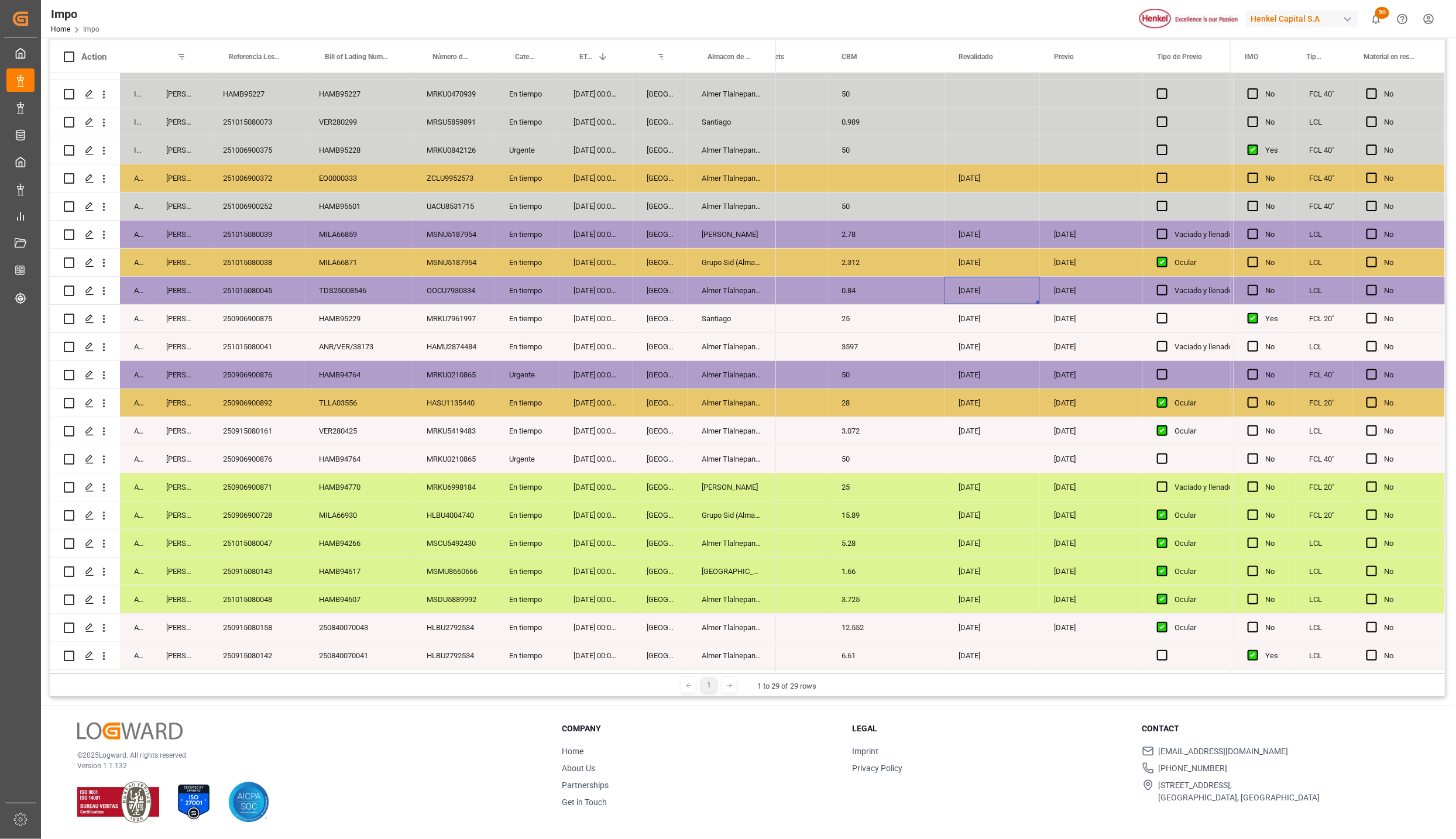
click at [513, 534] on div "En tiempo" at bounding box center [527, 543] width 65 height 28
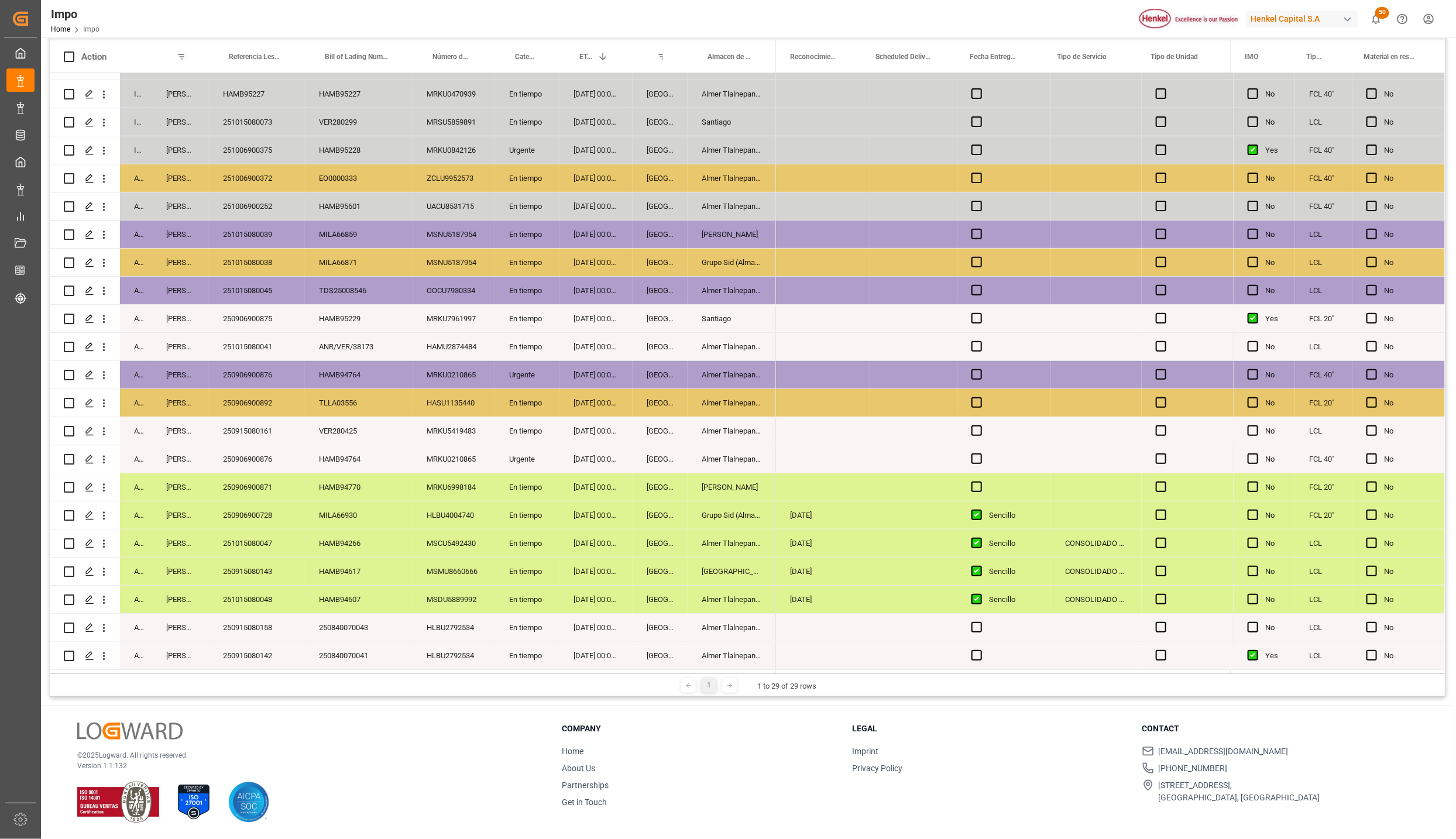
scroll to position [0, 2735]
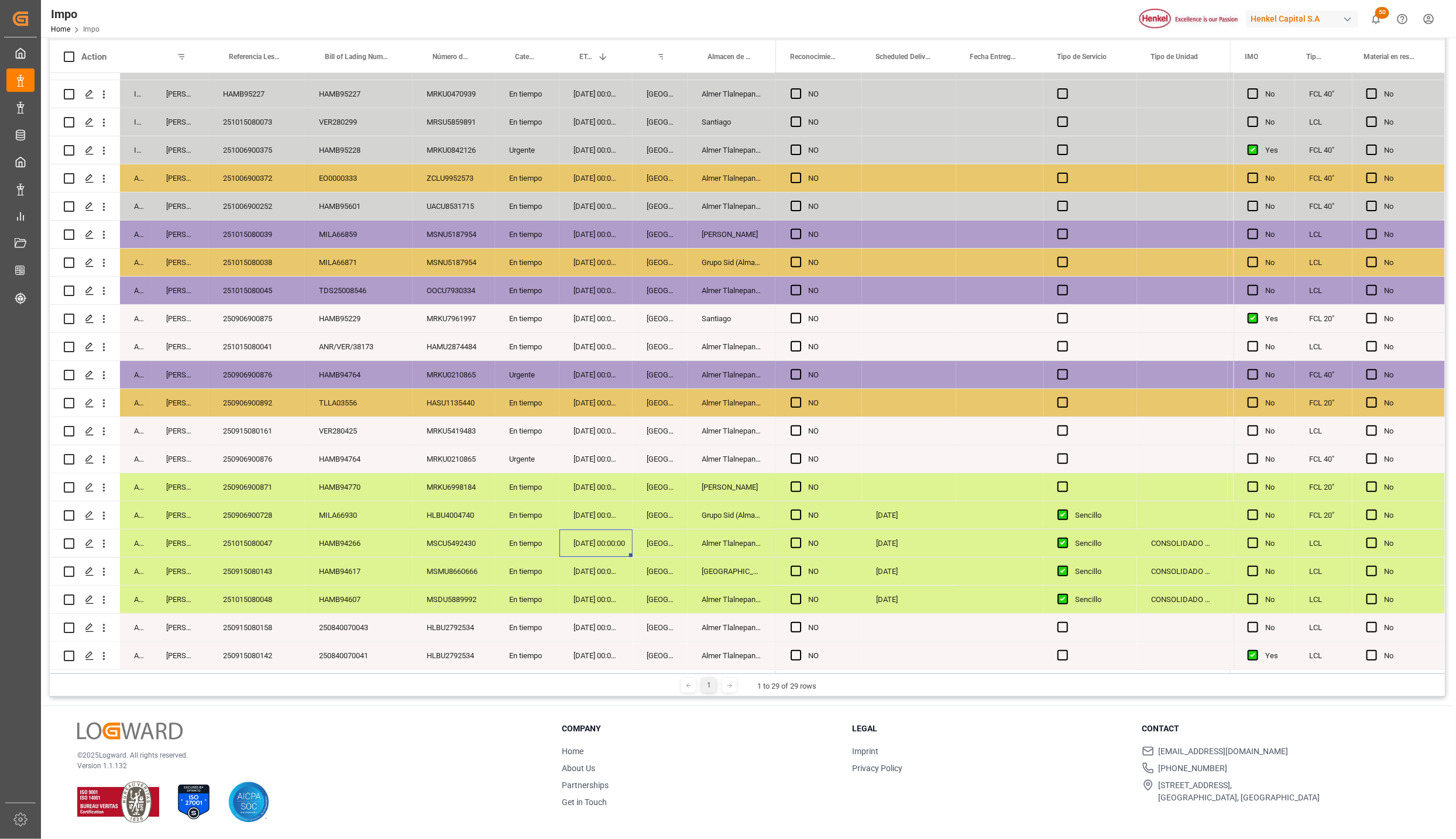
click at [612, 543] on div "18-09-2025 00:00:00" at bounding box center [596, 543] width 73 height 28
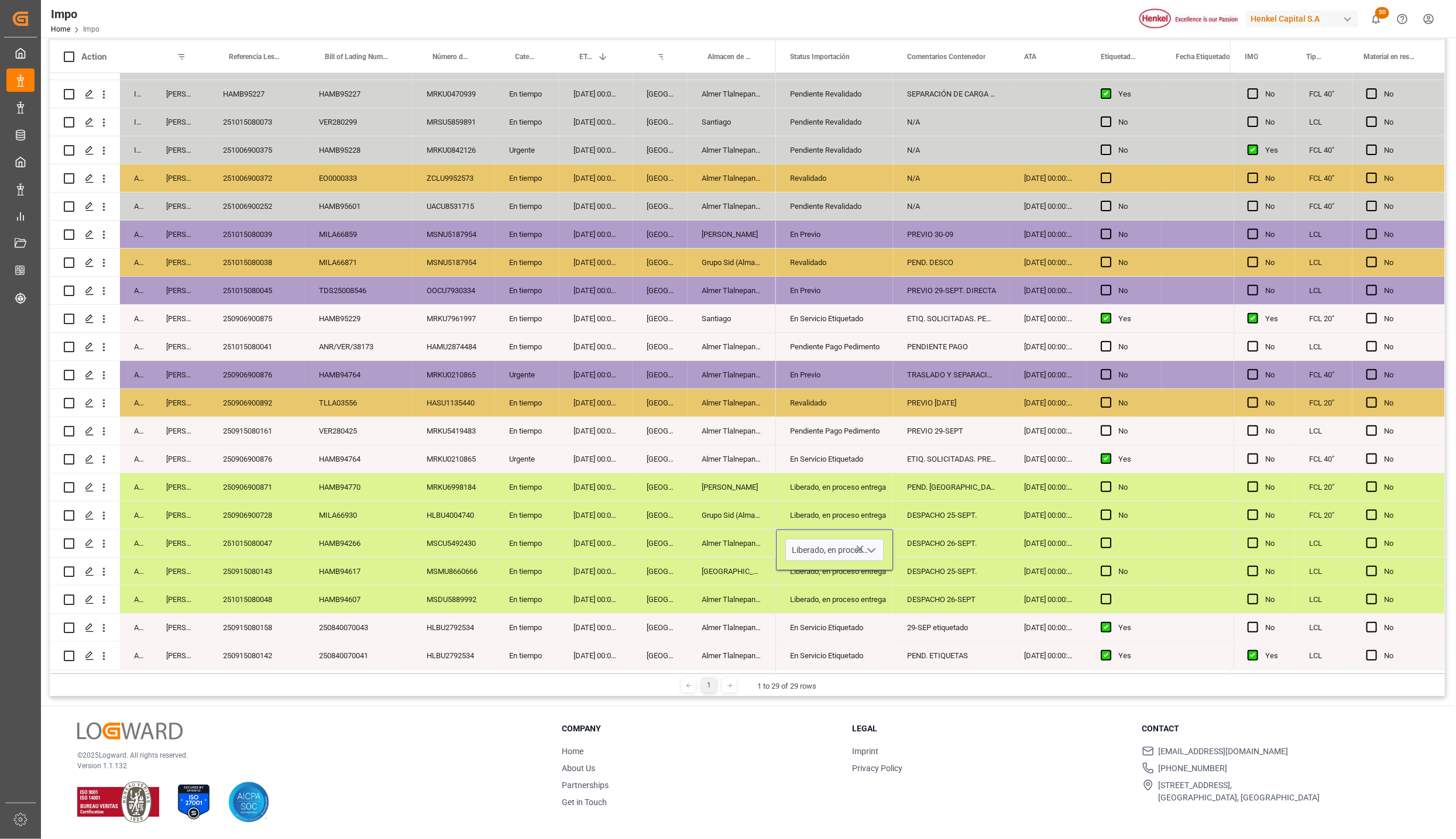
click at [942, 502] on div "DESPACHO 25-SEPT." at bounding box center [952, 515] width 117 height 28
click at [874, 541] on div "Liberado, en proceso entrega" at bounding box center [835, 544] width 89 height 27
click at [879, 594] on div "Liberado, en proceso entrega" at bounding box center [835, 600] width 89 height 27
click at [908, 575] on div "DESPACHO 25-SEPT." at bounding box center [952, 571] width 117 height 28
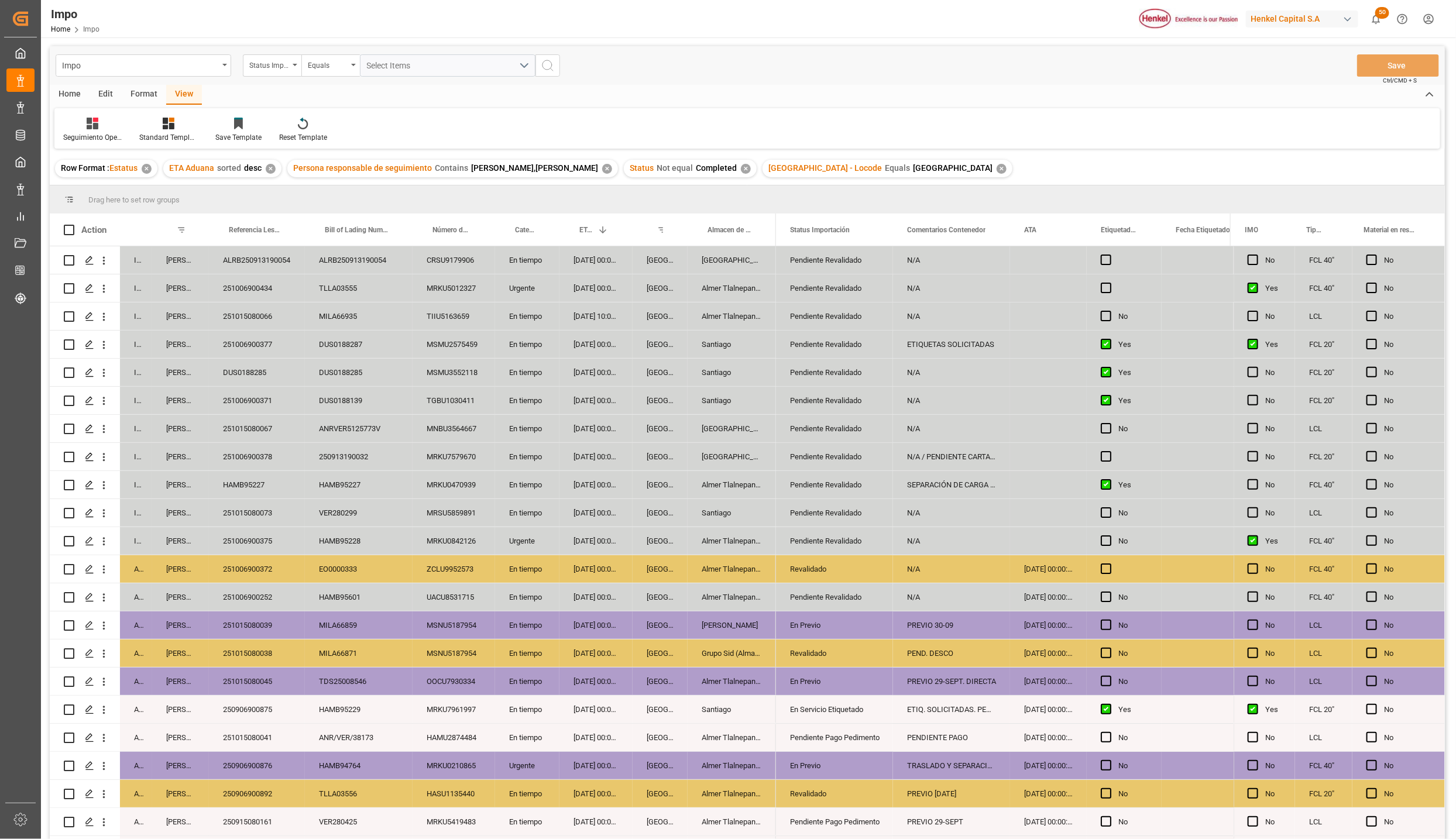
scroll to position [221, 0]
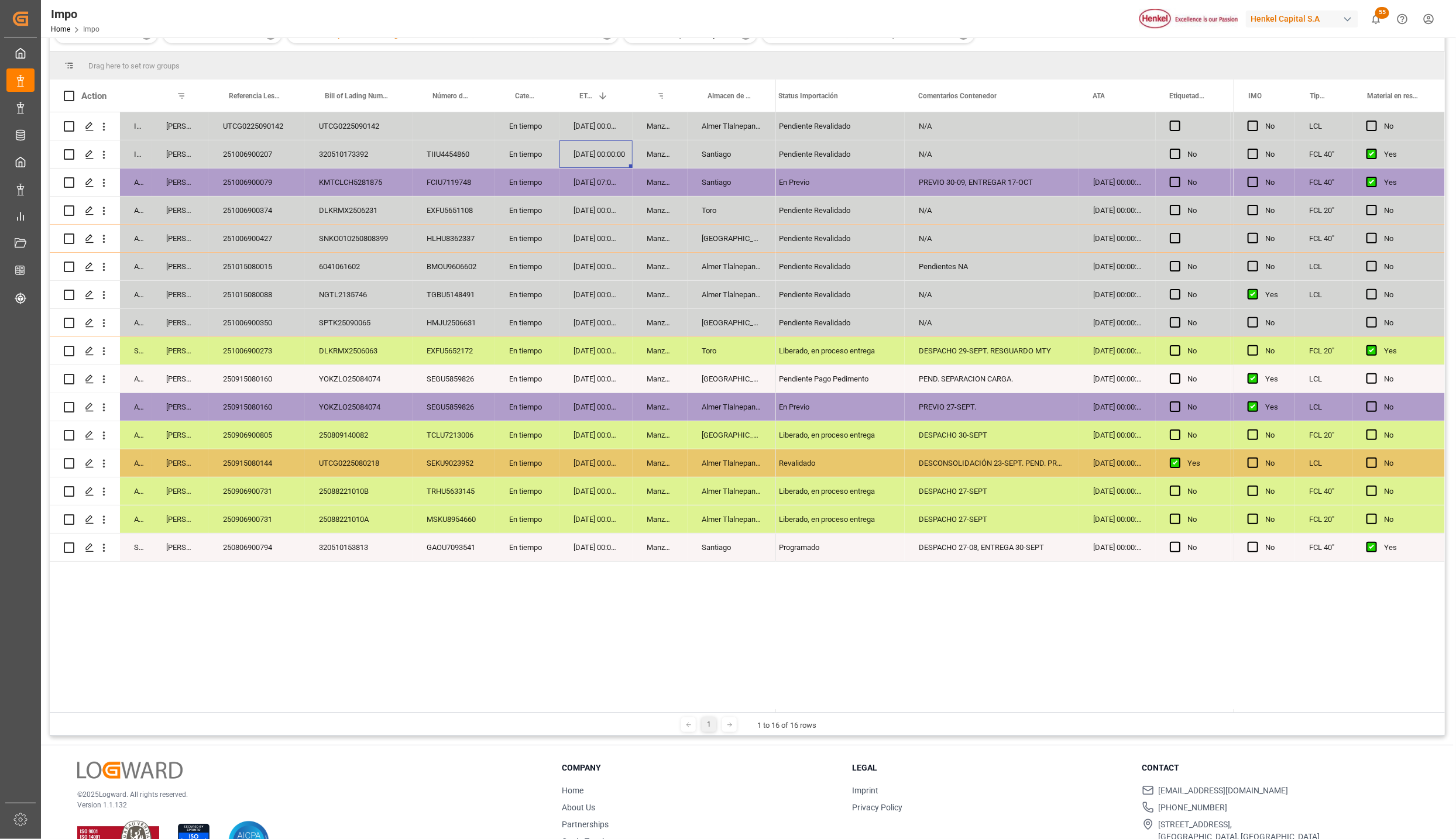
scroll to position [175, 0]
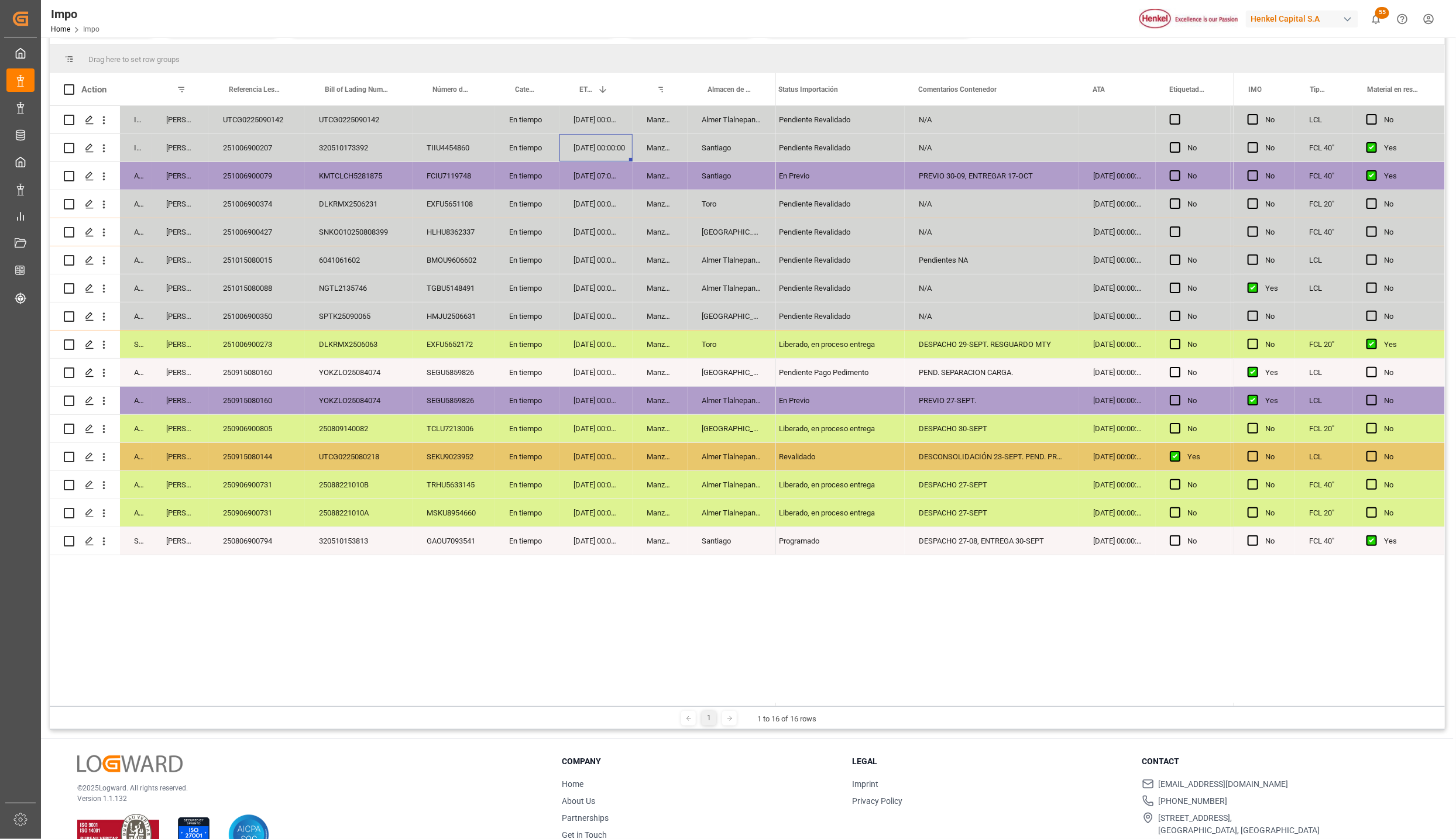
click at [284, 560] on div "In progress Karla Chavez UTCG0225090142 UTCG0225090142 En tiempo 14-10-2025 00:…" at bounding box center [748, 404] width 1395 height 597
click at [655, 525] on div "Manzanillo" at bounding box center [660, 513] width 55 height 28
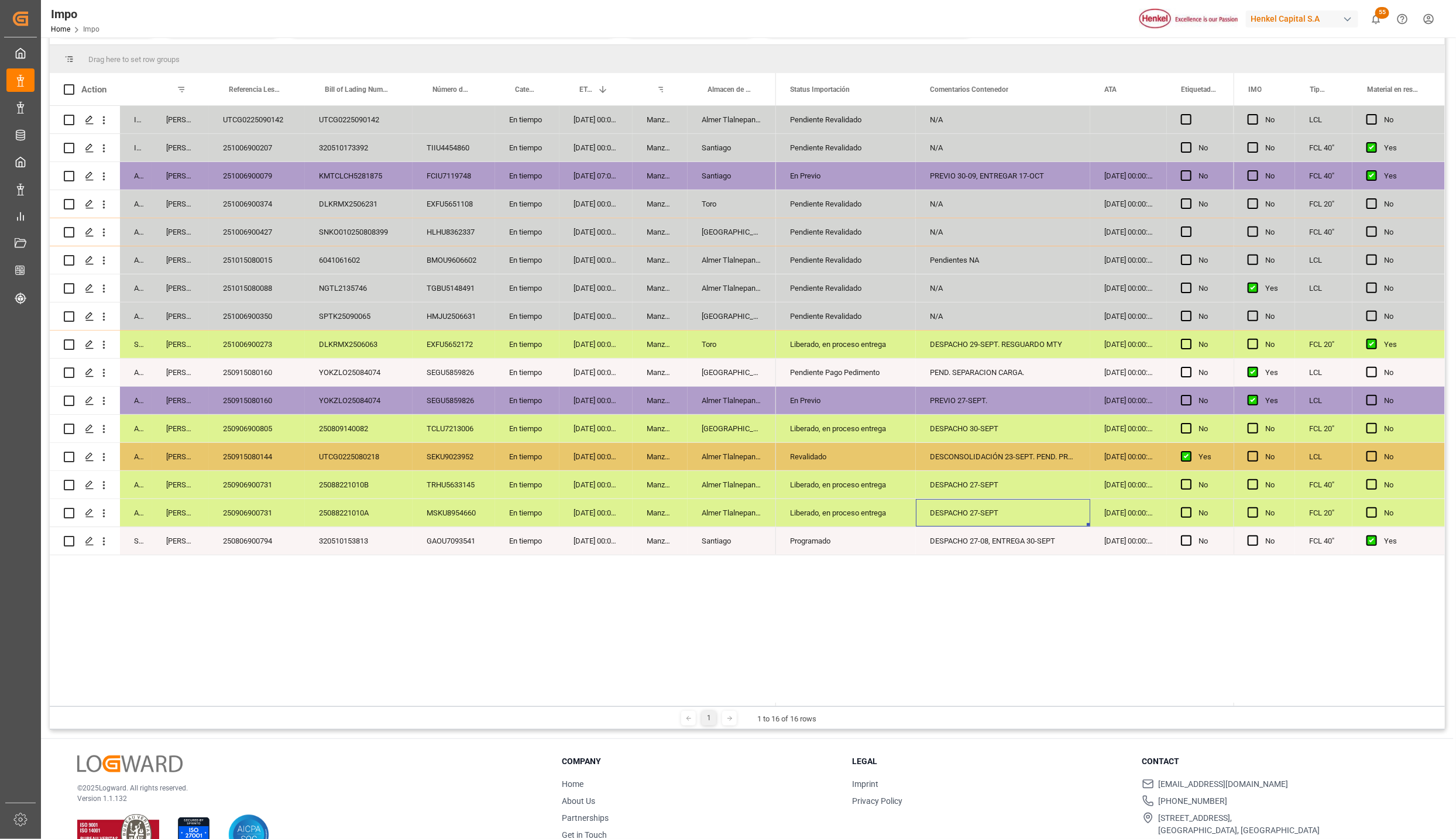
click at [257, 490] on div "250906900731" at bounding box center [257, 484] width 96 height 28
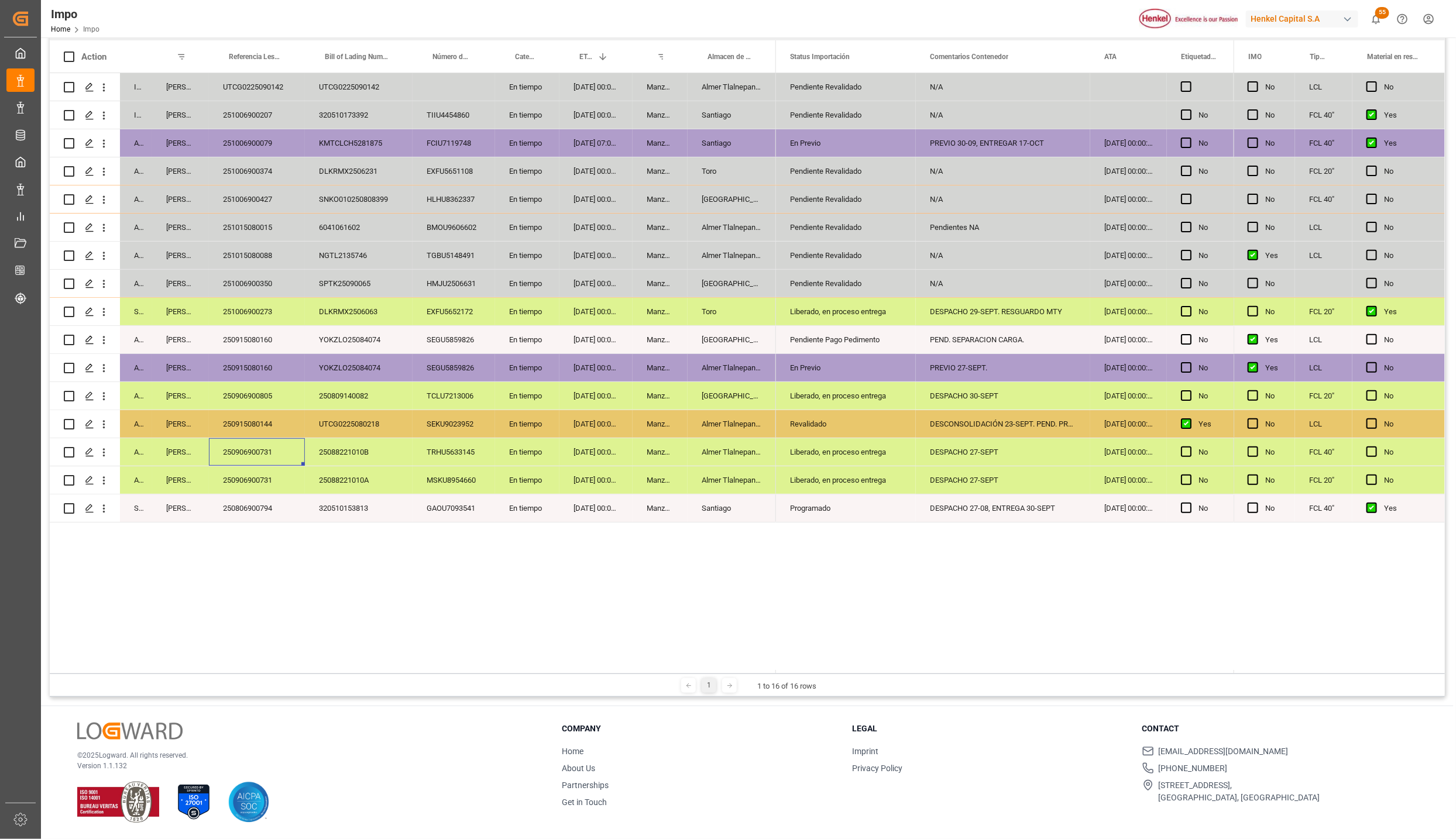
scroll to position [140, 0]
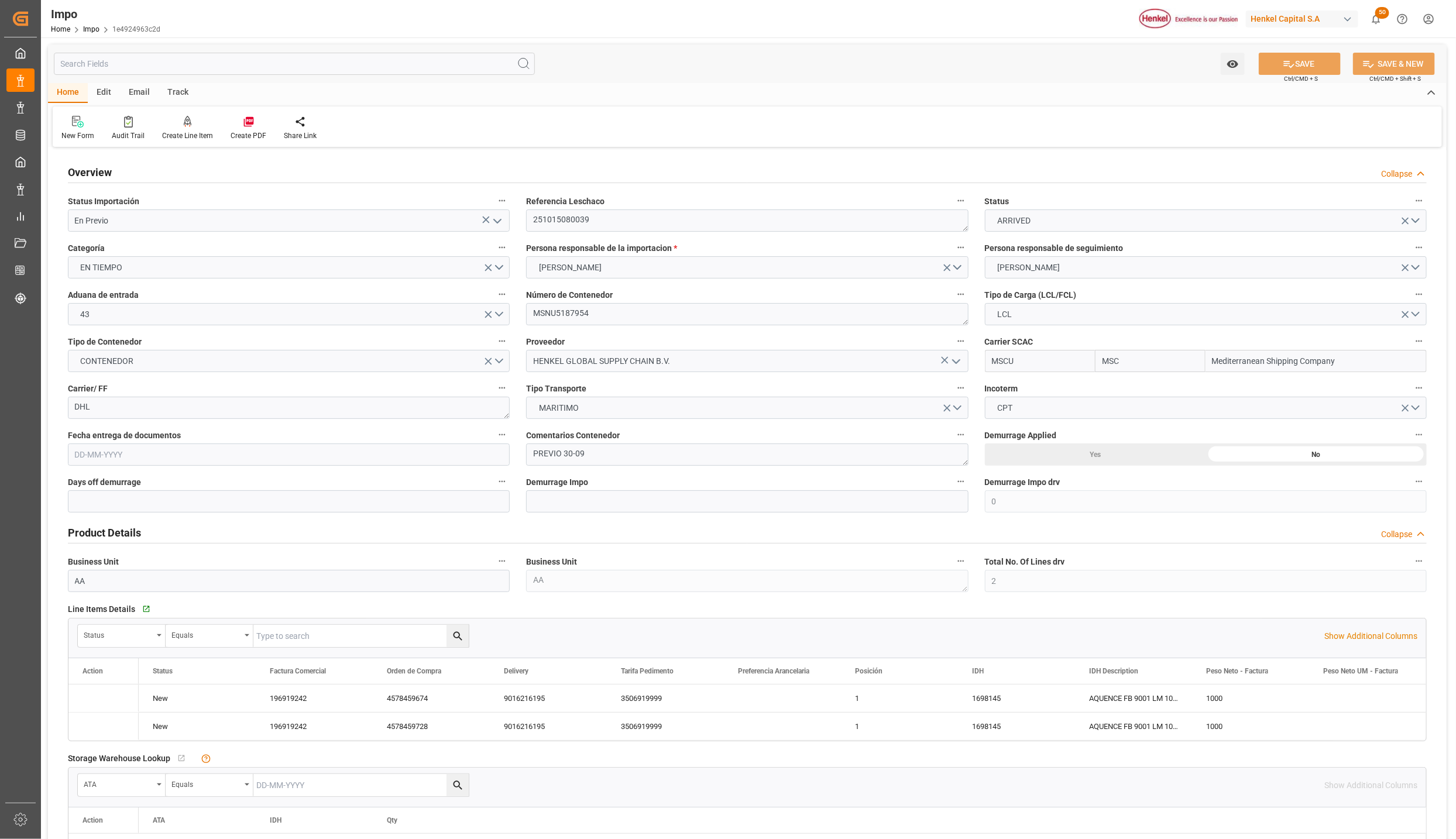
type input "MSC"
type input "Mediterranean Shipping Company"
type input "0"
type input "2"
type input "2.78"
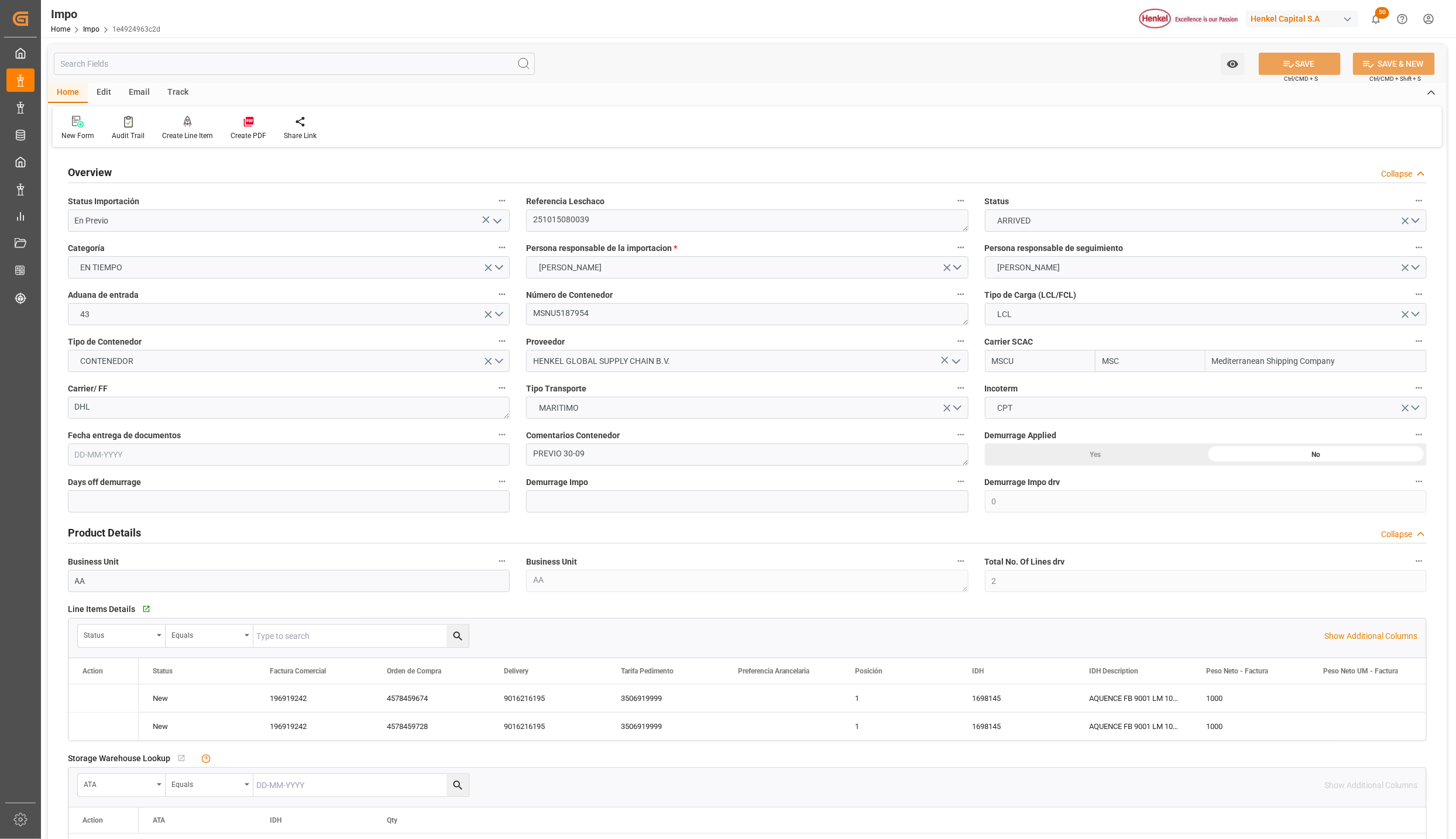
type input "2"
type input "[DATE]"
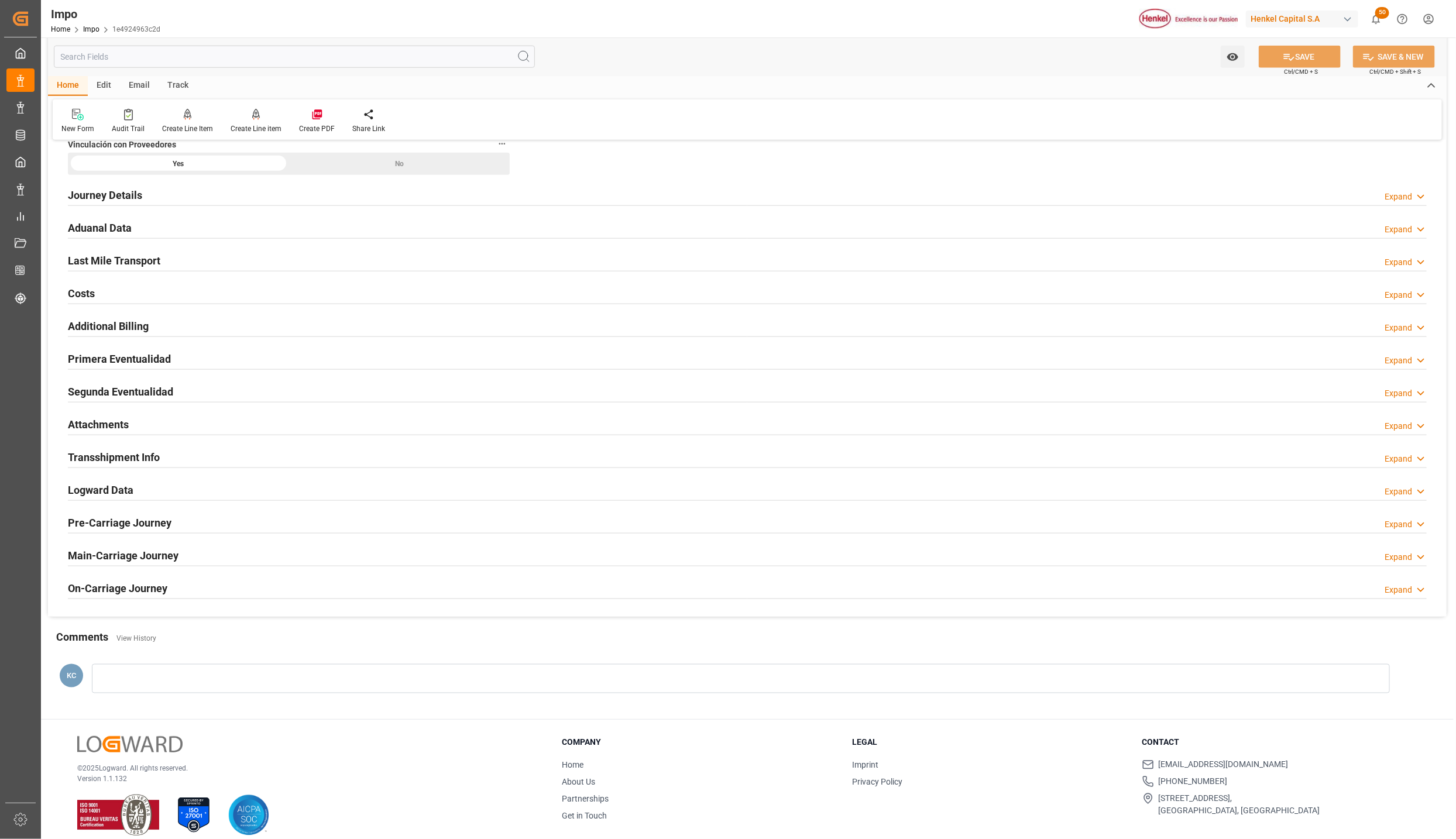
scroll to position [804, 0]
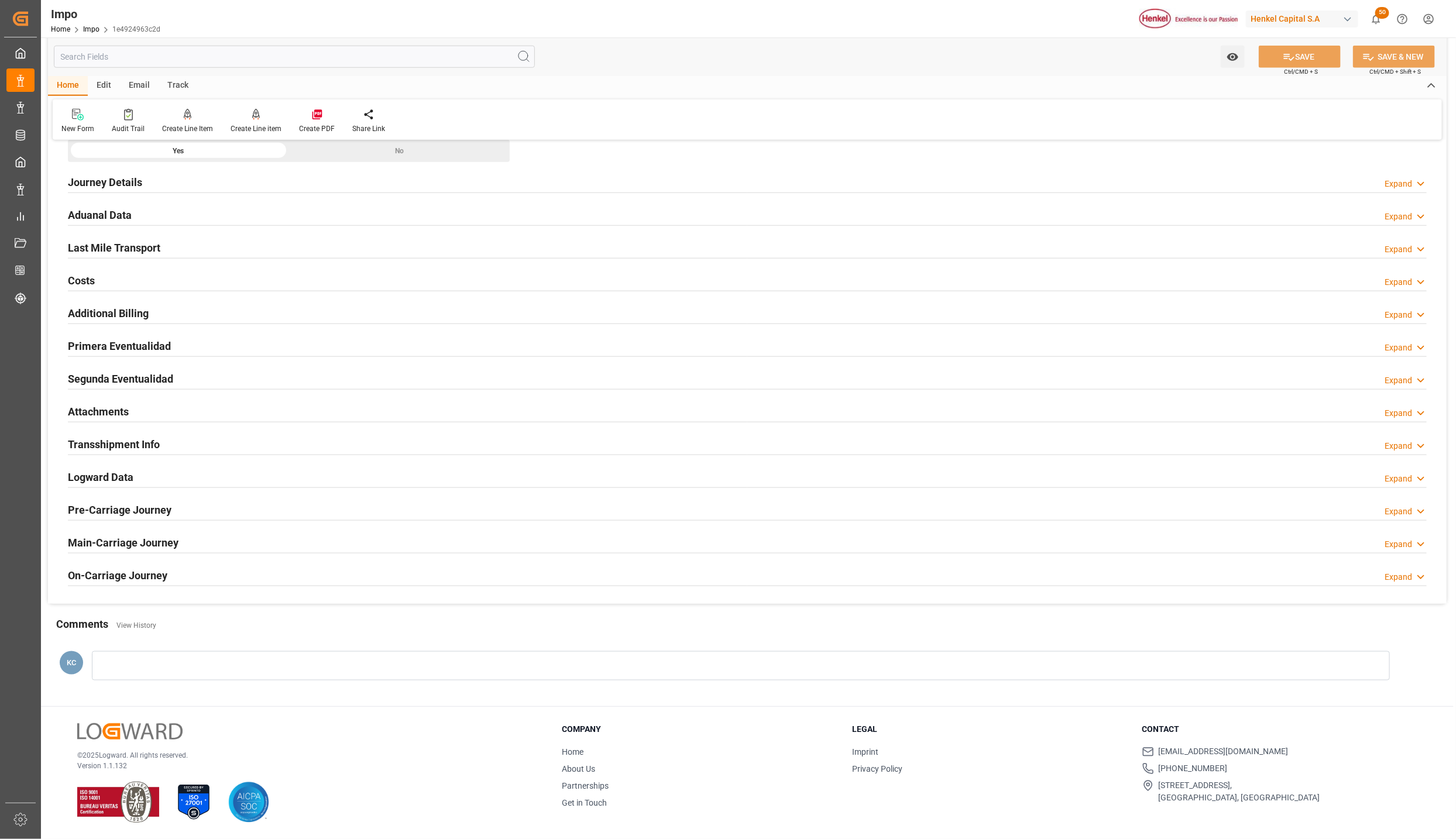
drag, startPoint x: 127, startPoint y: 339, endPoint x: 136, endPoint y: 344, distance: 10.3
click at [127, 339] on h2 "Primera Eventualidad" at bounding box center [119, 346] width 103 height 16
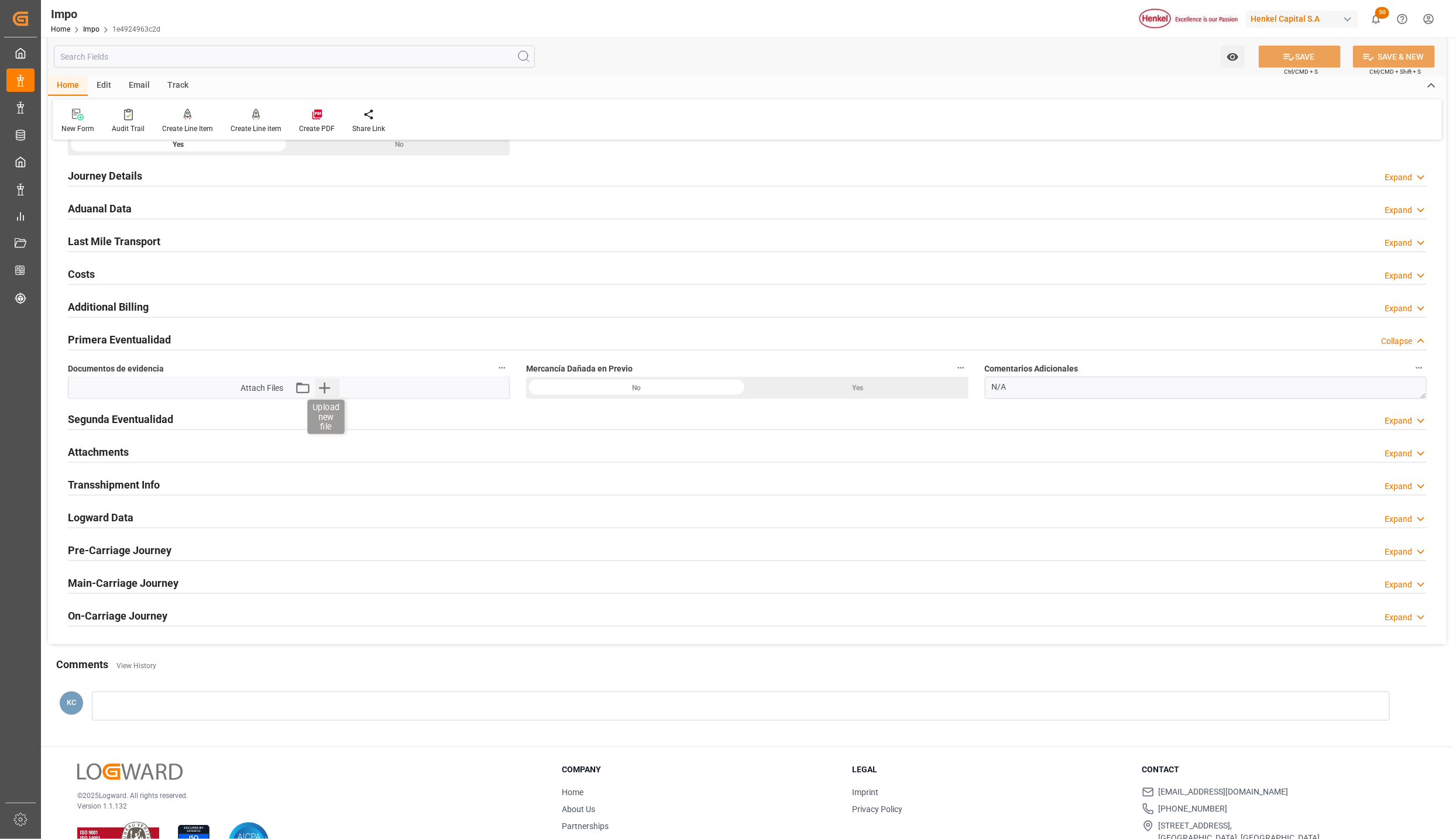
click at [324, 392] on icon "button" at bounding box center [324, 388] width 19 height 19
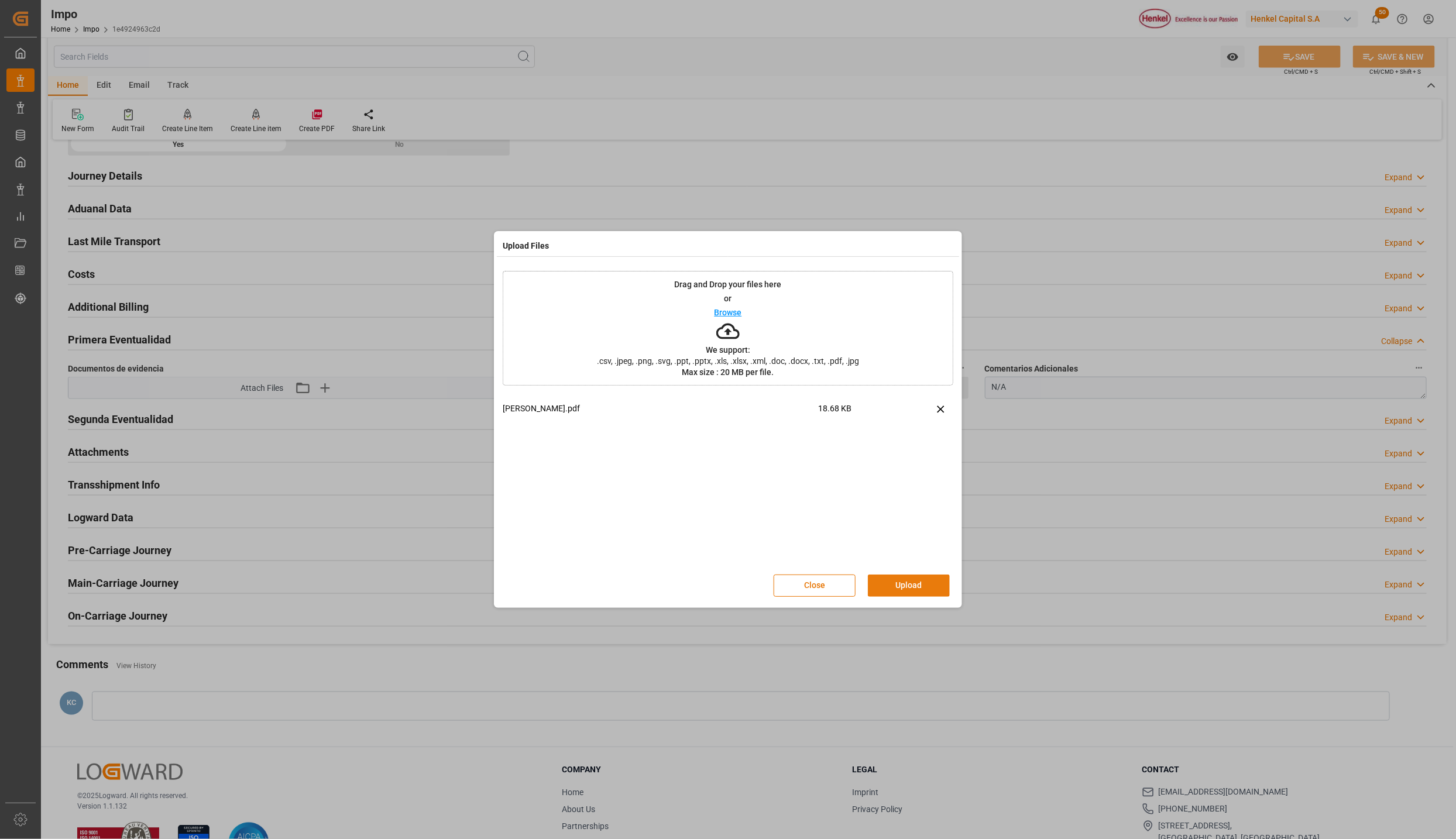
click at [898, 583] on button "Upload" at bounding box center [909, 586] width 82 height 22
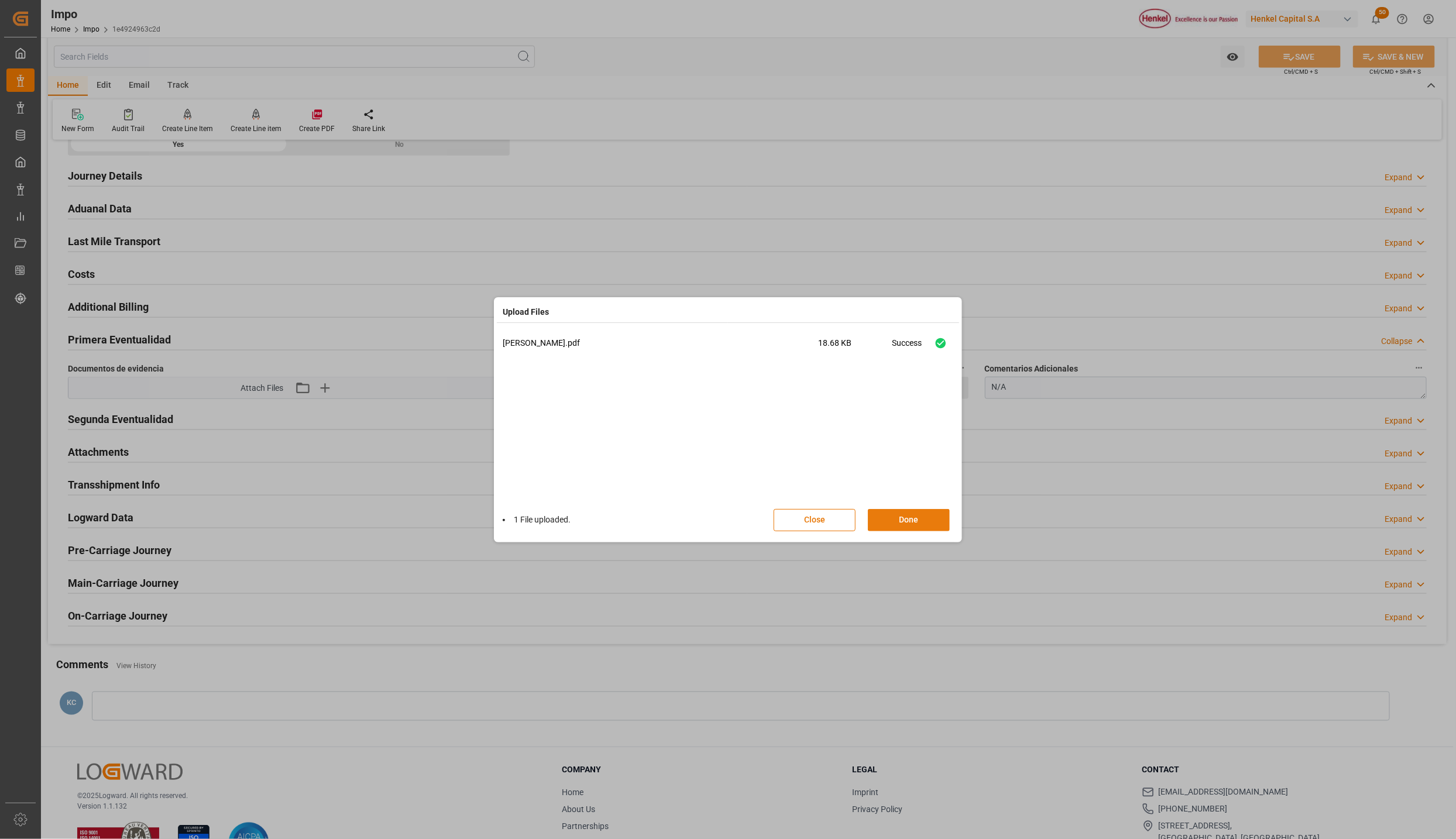
click at [918, 518] on button "Done" at bounding box center [909, 520] width 82 height 22
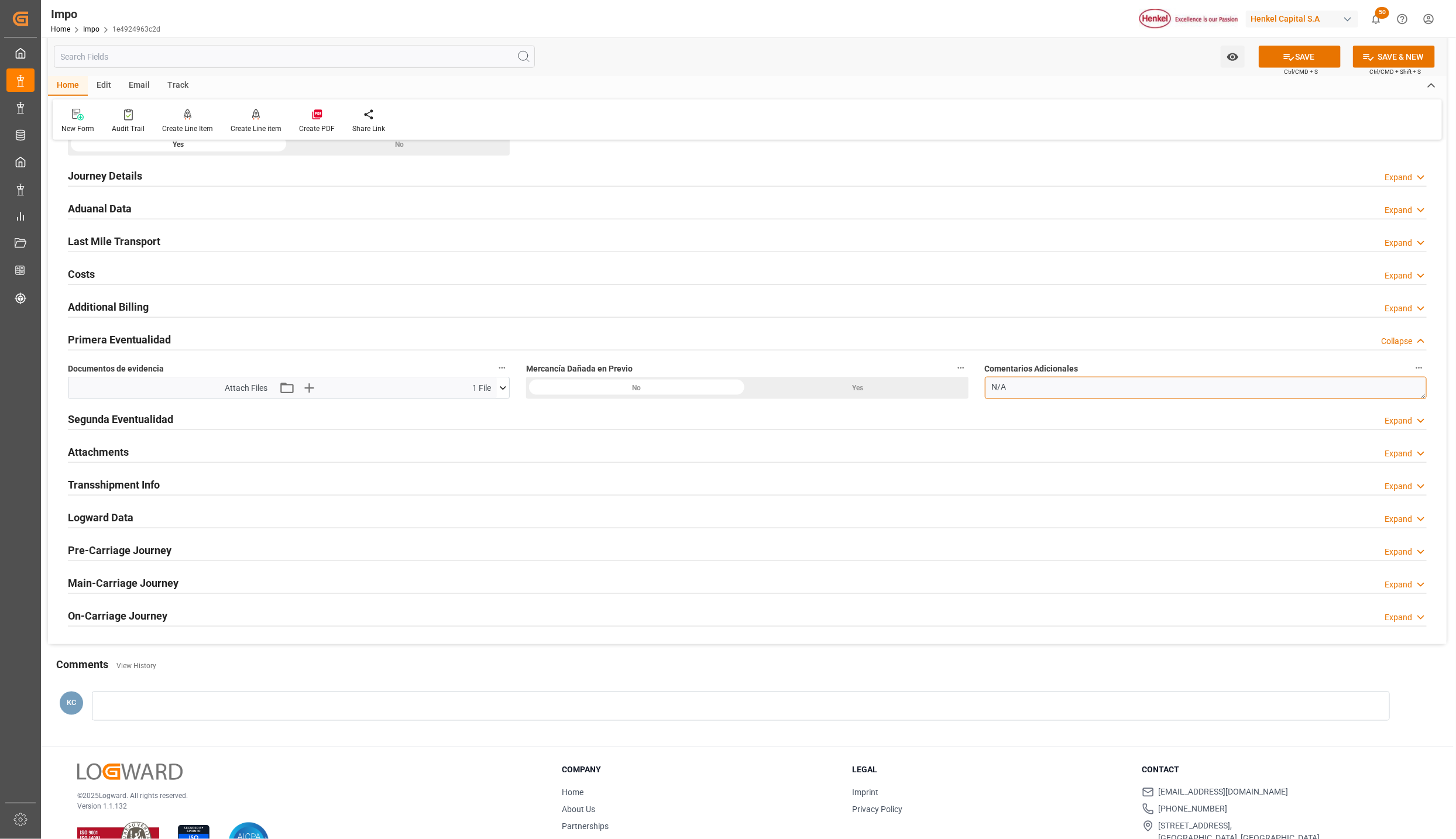
click at [1001, 397] on textarea "N/A" at bounding box center [1206, 388] width 442 height 22
type textarea "TARJA AVERIA"
click at [1276, 47] on button "SAVE" at bounding box center [1300, 56] width 82 height 22
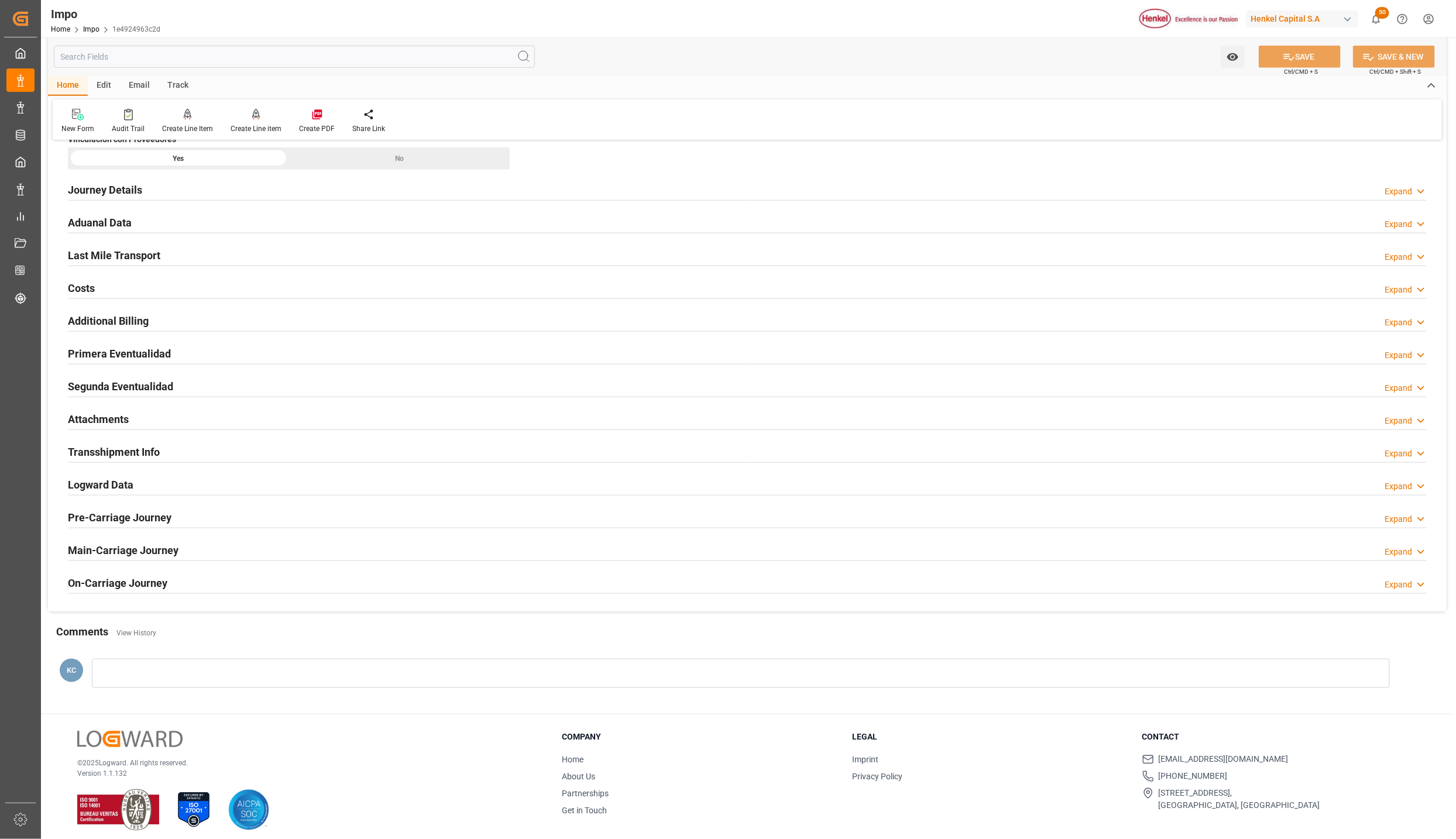
scroll to position [527, 0]
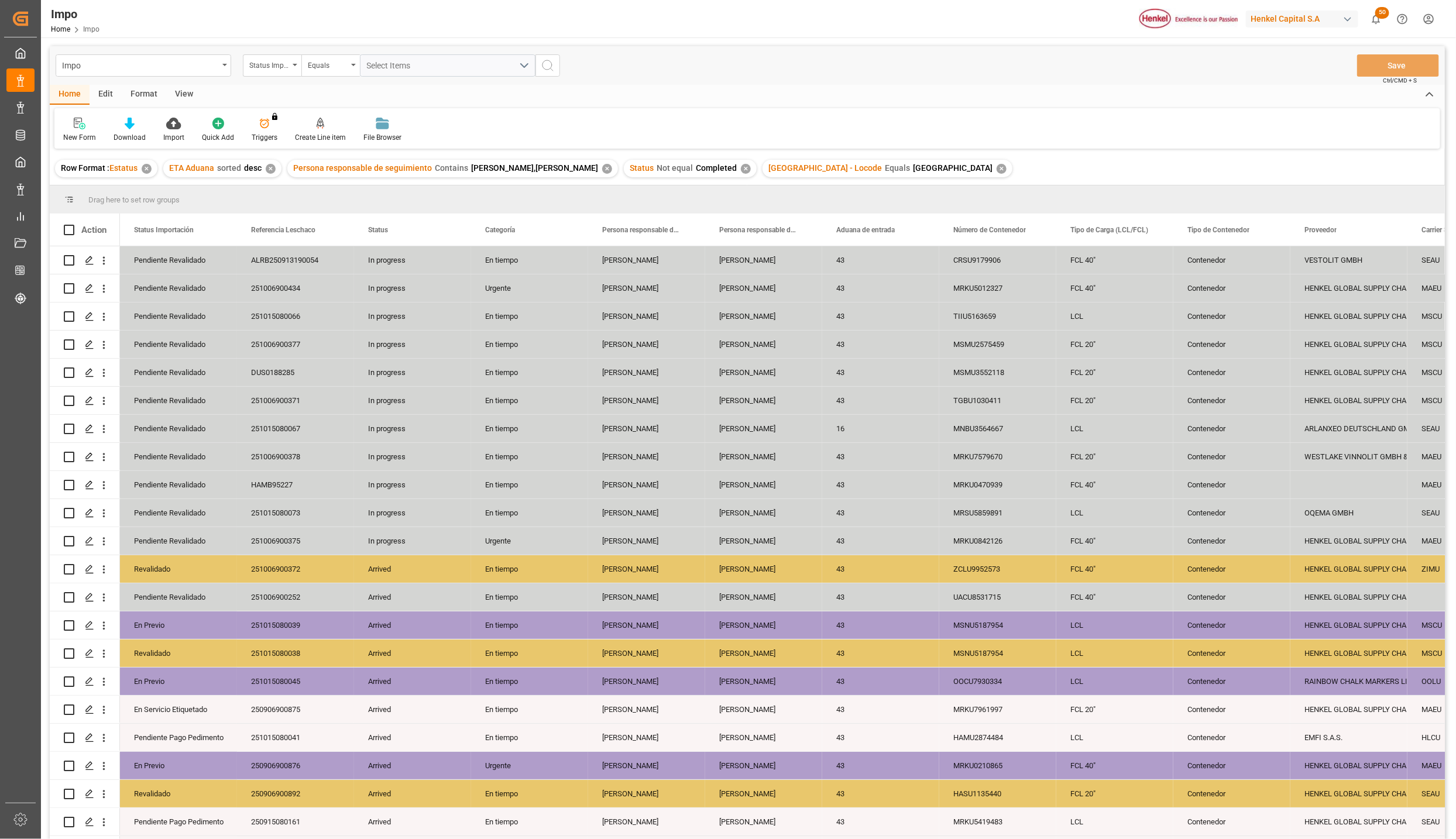
click at [177, 90] on div "View" at bounding box center [184, 95] width 36 height 20
click at [139, 135] on div "Standard Templates" at bounding box center [132, 138] width 58 height 10
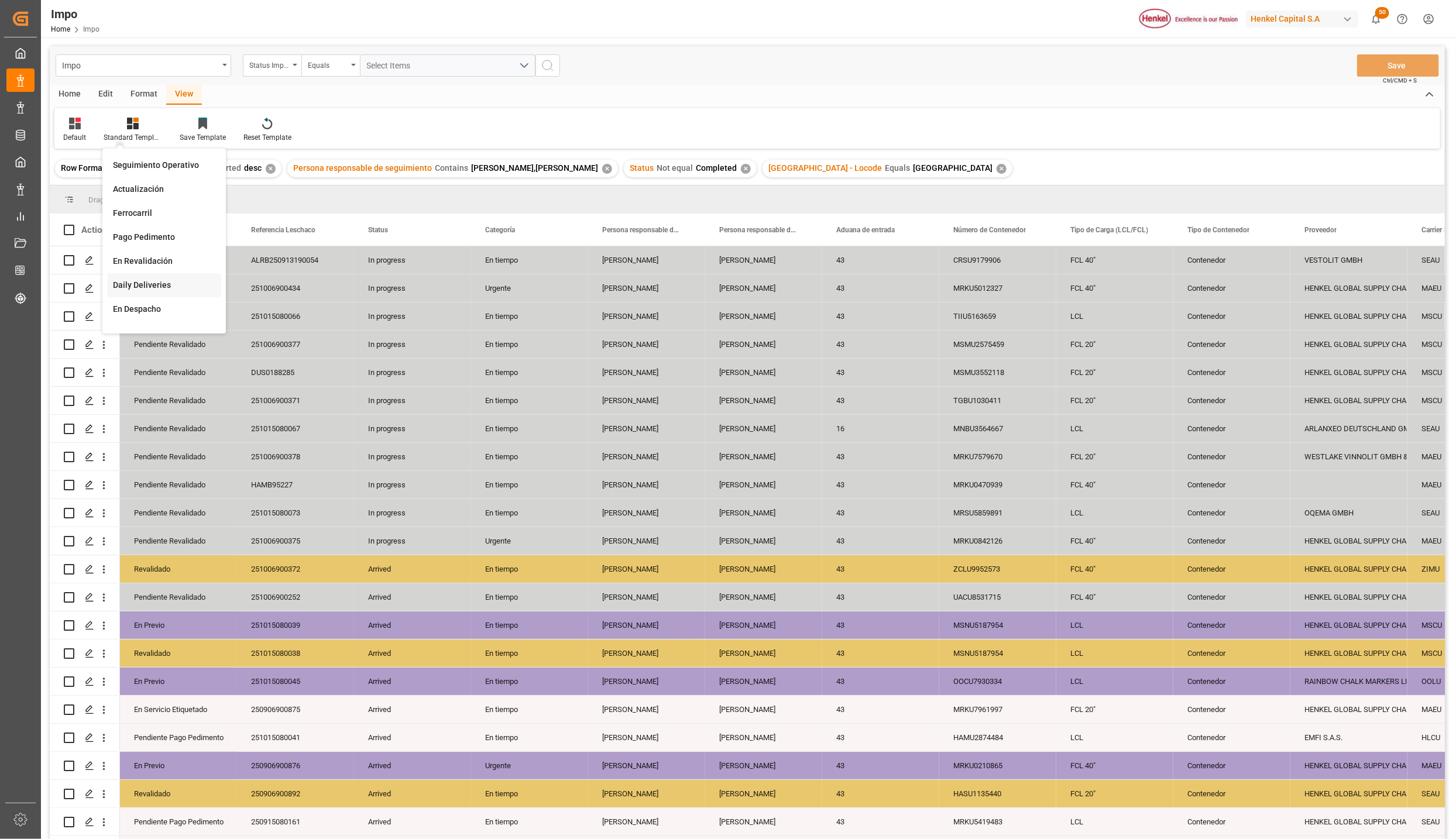
click at [157, 286] on div "Daily Deliveries" at bounding box center [164, 285] width 102 height 12
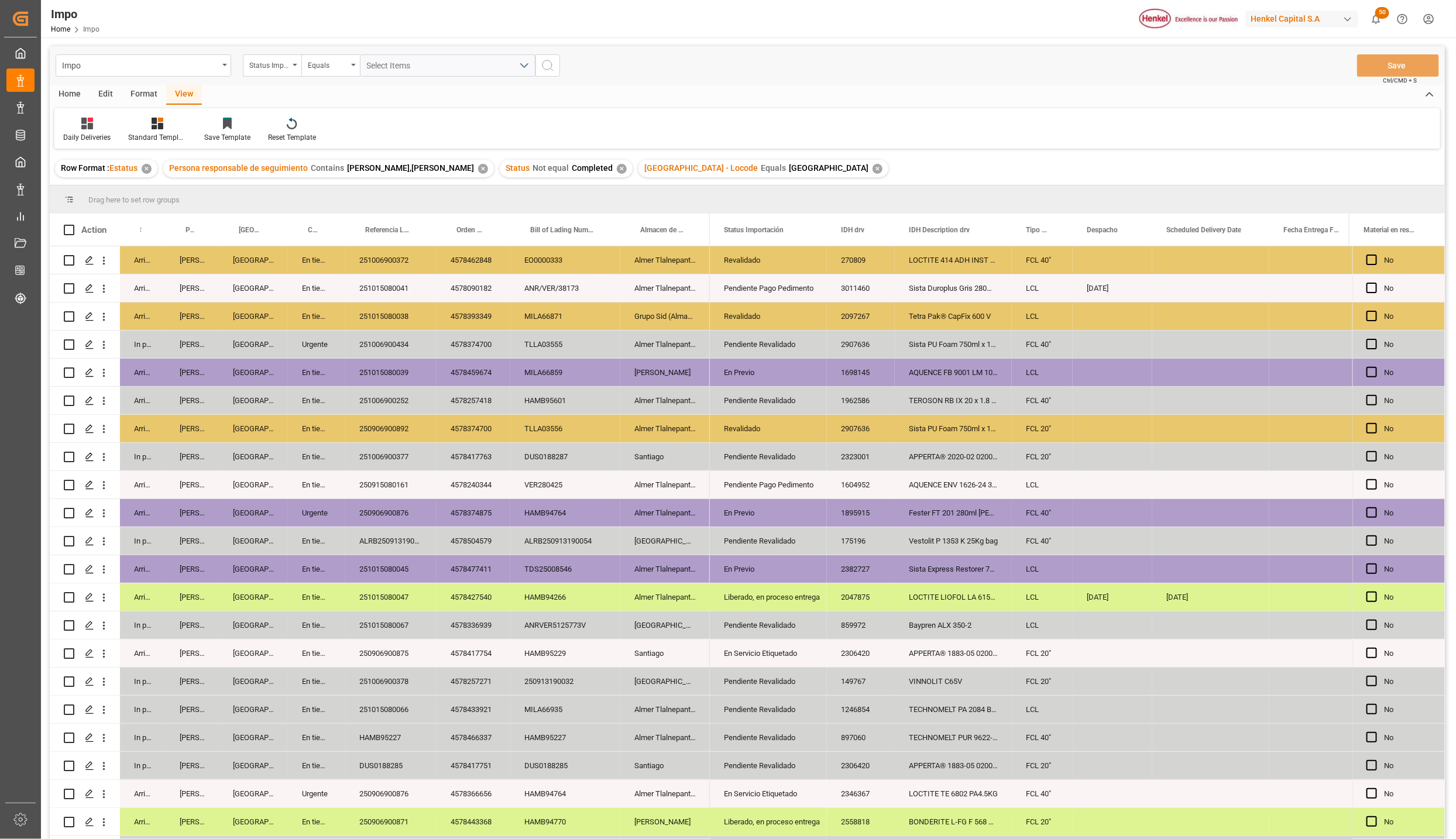
click at [673, 314] on div "Grupo Sid (Almacenaje y Distribucion AVIOR)" at bounding box center [665, 316] width 90 height 28
click at [106, 90] on div "Edit" at bounding box center [106, 95] width 32 height 20
click at [294, 131] on div "Configuration" at bounding box center [287, 130] width 61 height 26
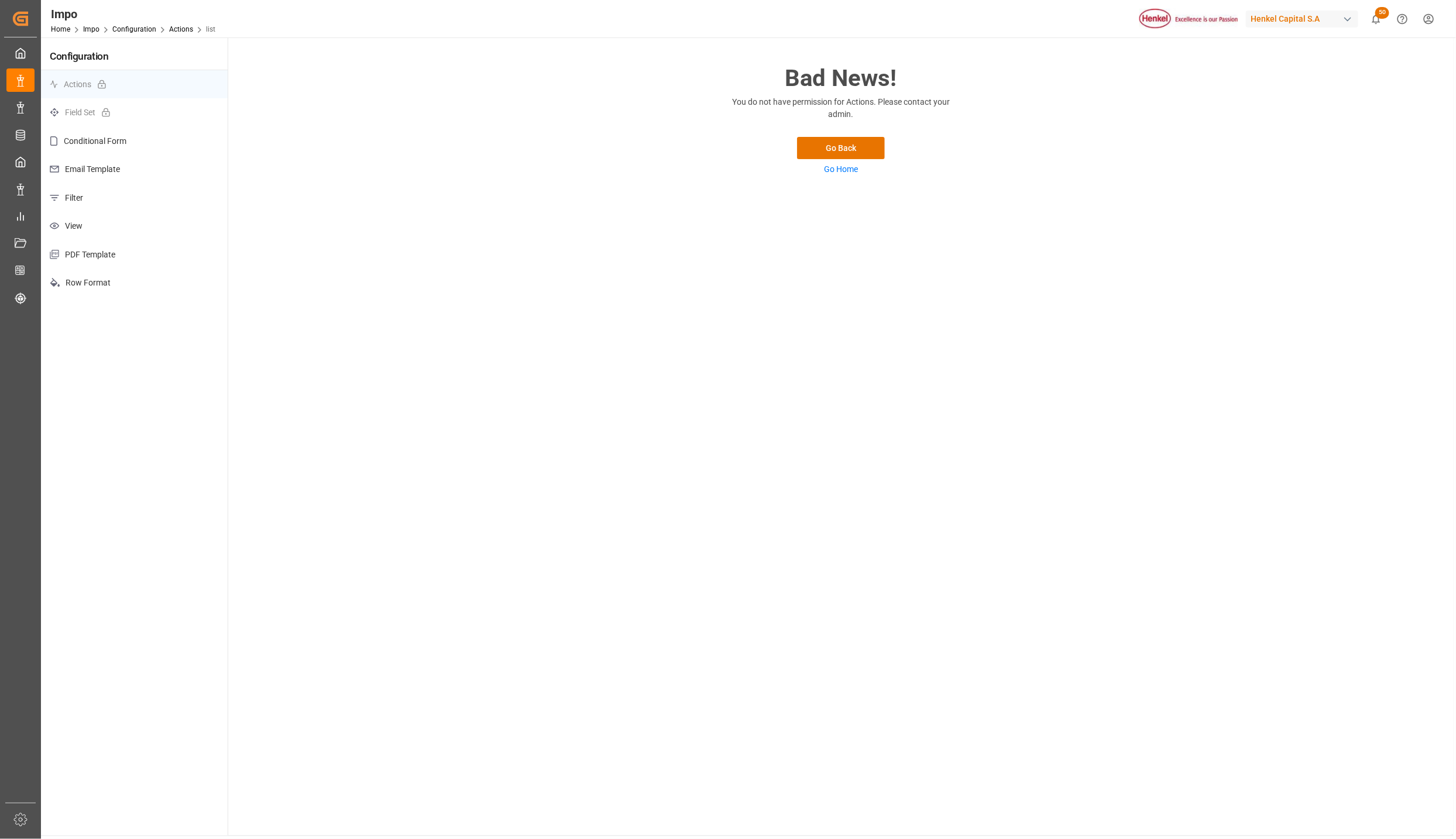
click at [84, 223] on p "View" at bounding box center [134, 226] width 187 height 29
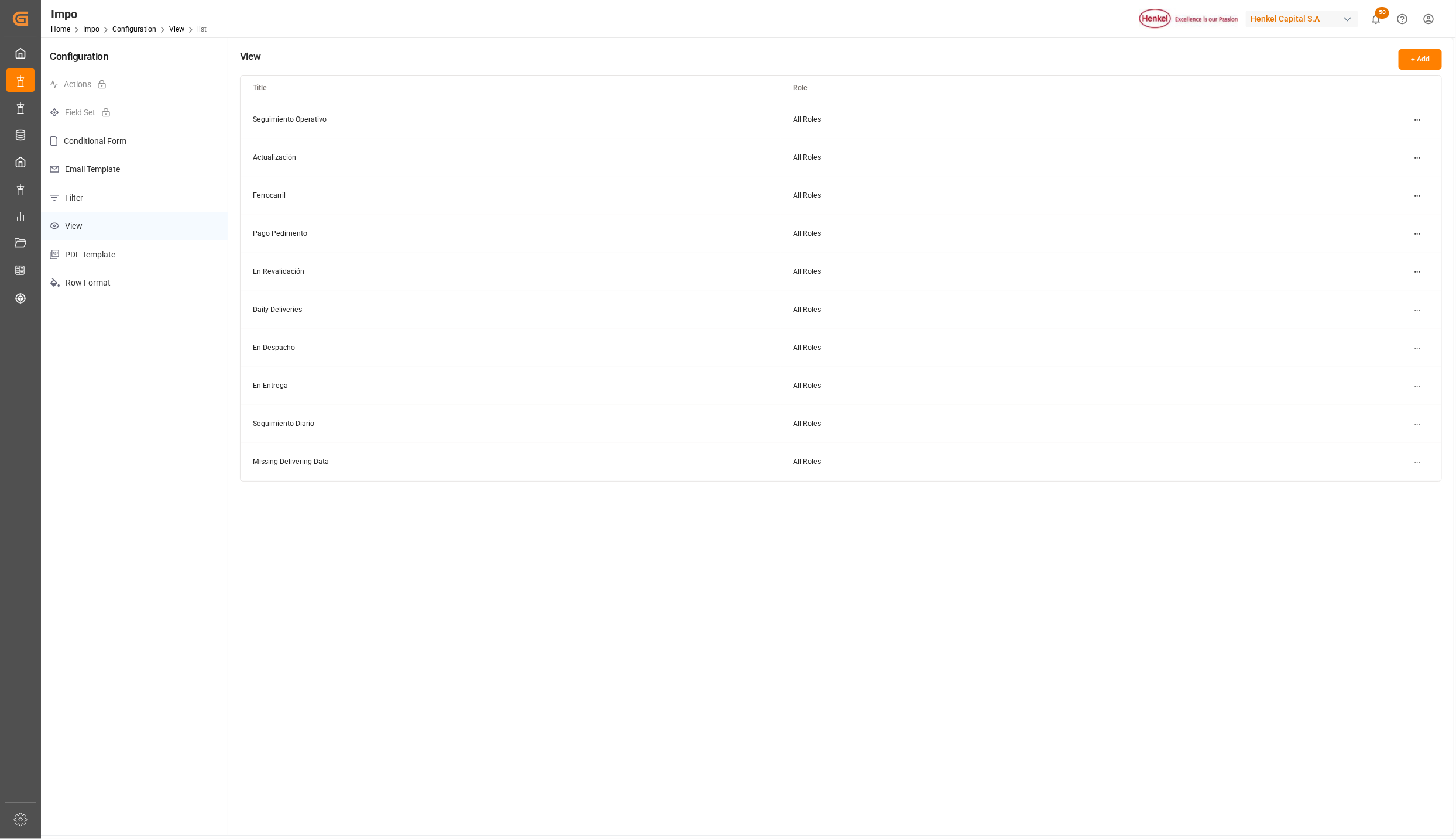
click at [1419, 306] on html "Created by potrace 1.15, written by Peter Selinger 2001-2017 Created by potrace…" at bounding box center [728, 419] width 1456 height 839
click at [1391, 332] on div "Edit" at bounding box center [1396, 334] width 60 height 17
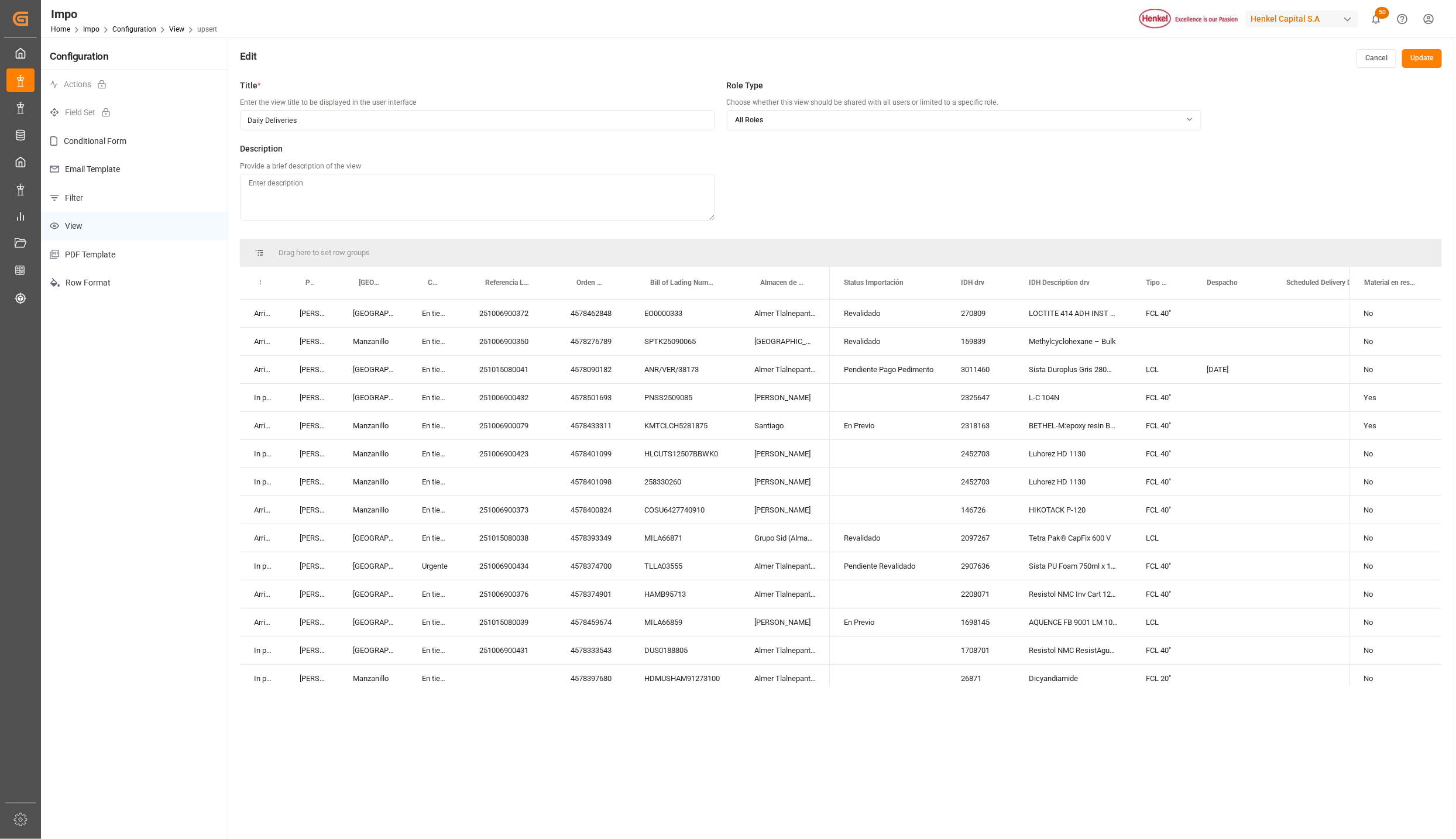
click at [1380, 58] on button "Cancel" at bounding box center [1377, 58] width 40 height 19
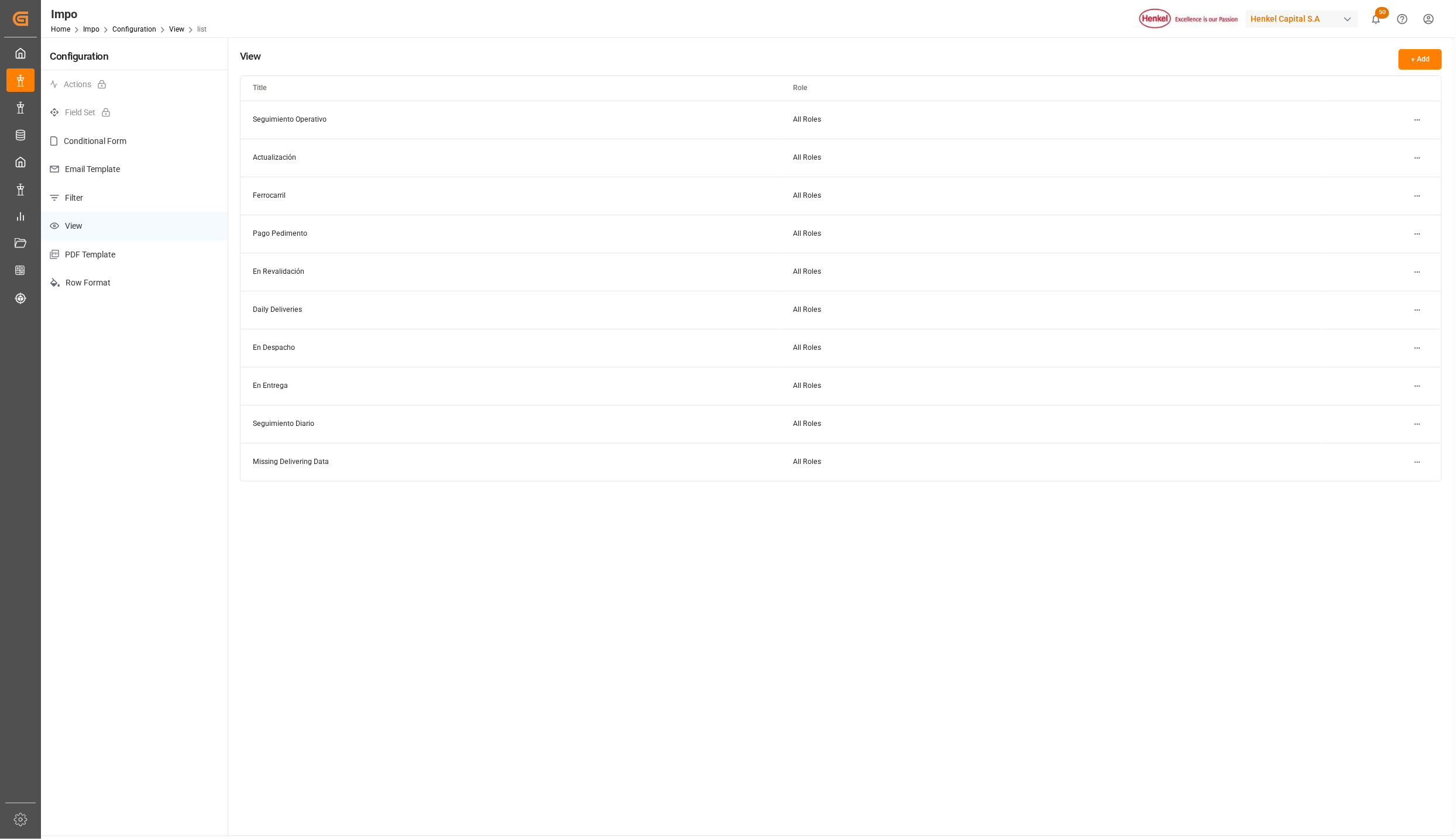
click at [81, 190] on p "Filter" at bounding box center [134, 198] width 187 height 29
click at [90, 26] on link "Impo" at bounding box center [92, 29] width 17 height 8
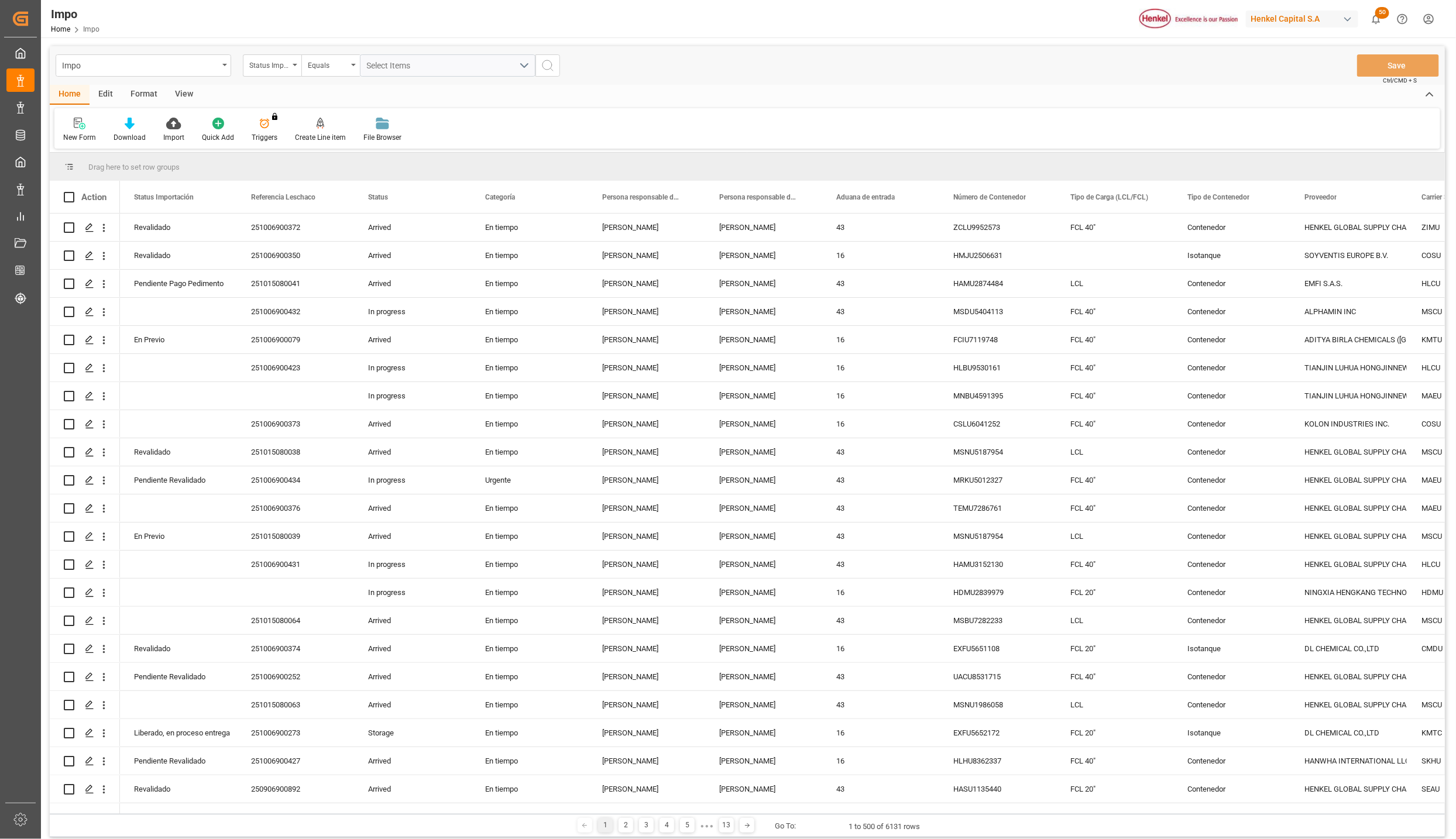
click at [185, 92] on div "View" at bounding box center [184, 95] width 36 height 20
click at [139, 132] on div "Standard Templates" at bounding box center [132, 138] width 58 height 10
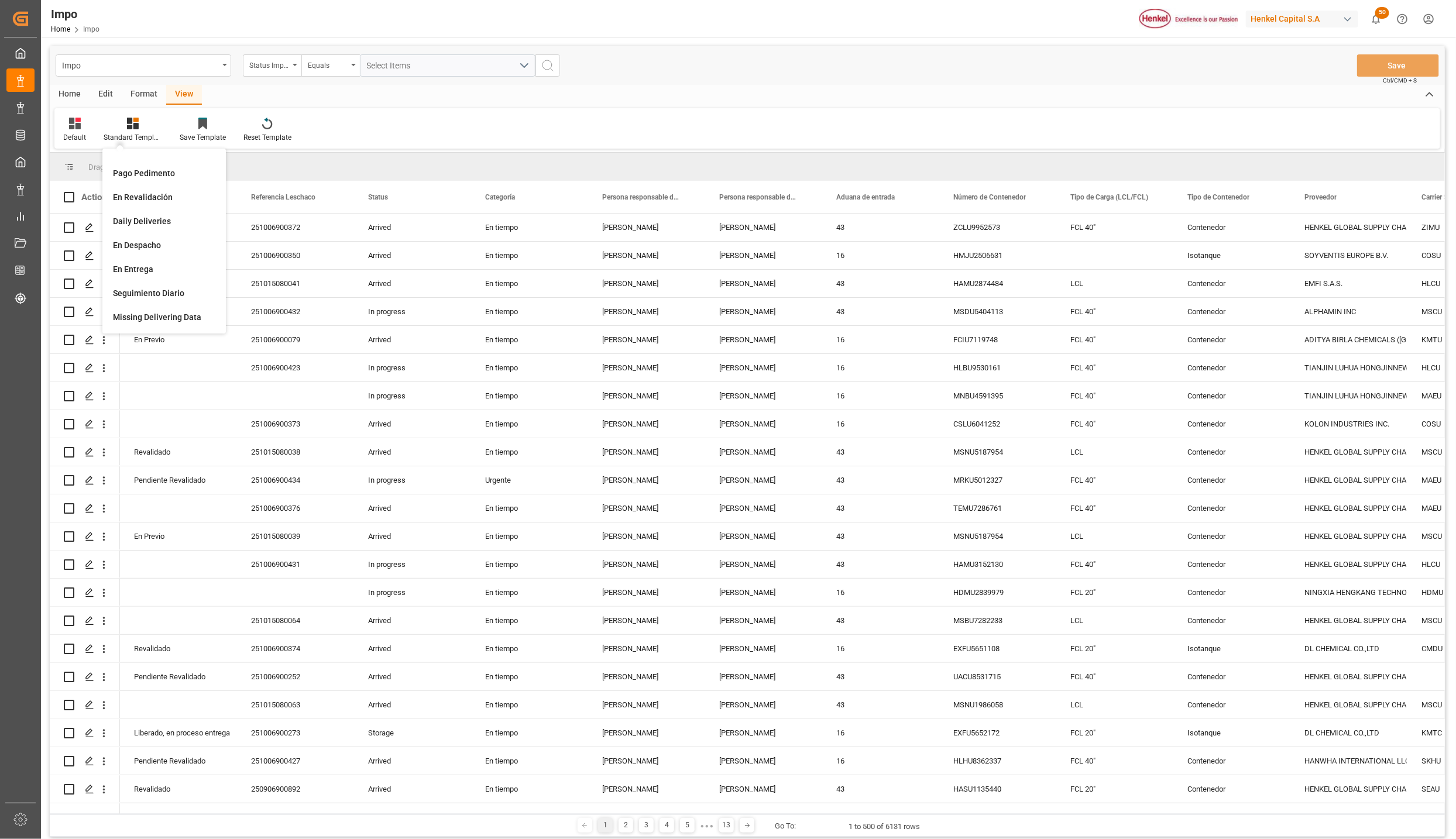
click at [141, 93] on div "Format" at bounding box center [144, 95] width 45 height 20
click at [78, 128] on icon at bounding box center [80, 124] width 10 height 12
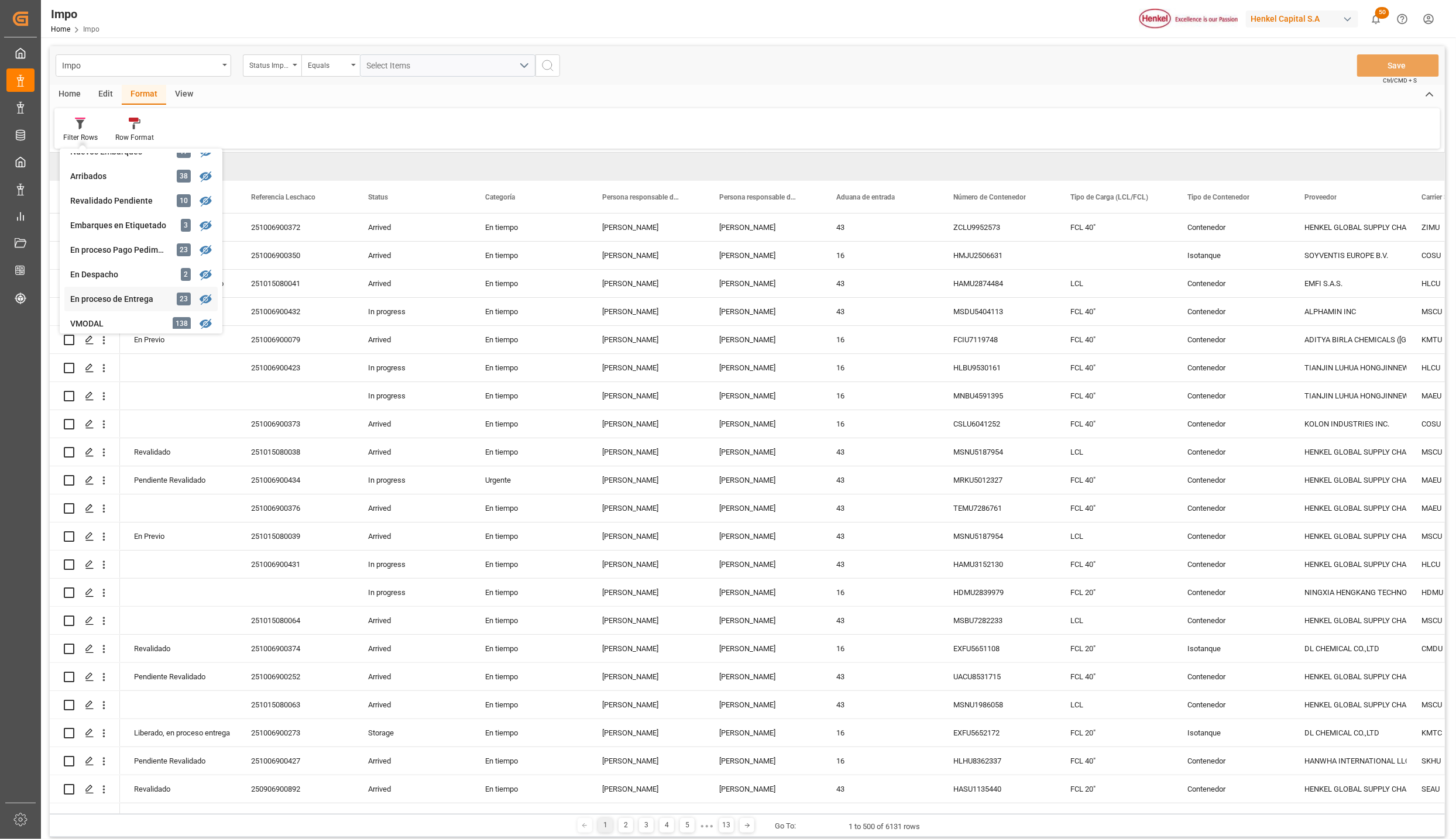
scroll to position [175, 0]
click at [127, 211] on div "En proceso de Entrega" at bounding box center [122, 211] width 102 height 12
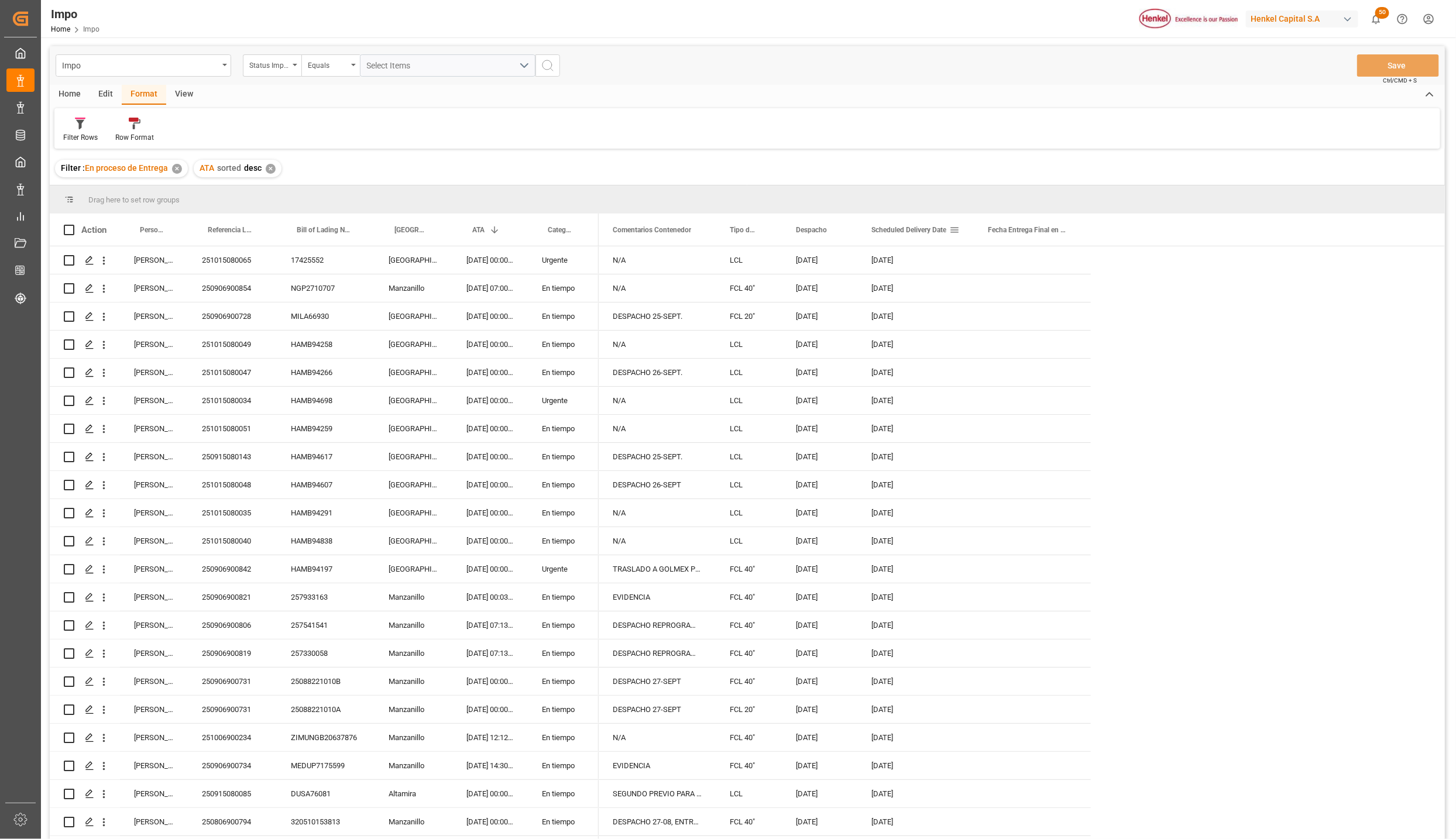
click at [910, 236] on div "Scheduled Delivery Date" at bounding box center [911, 230] width 78 height 32
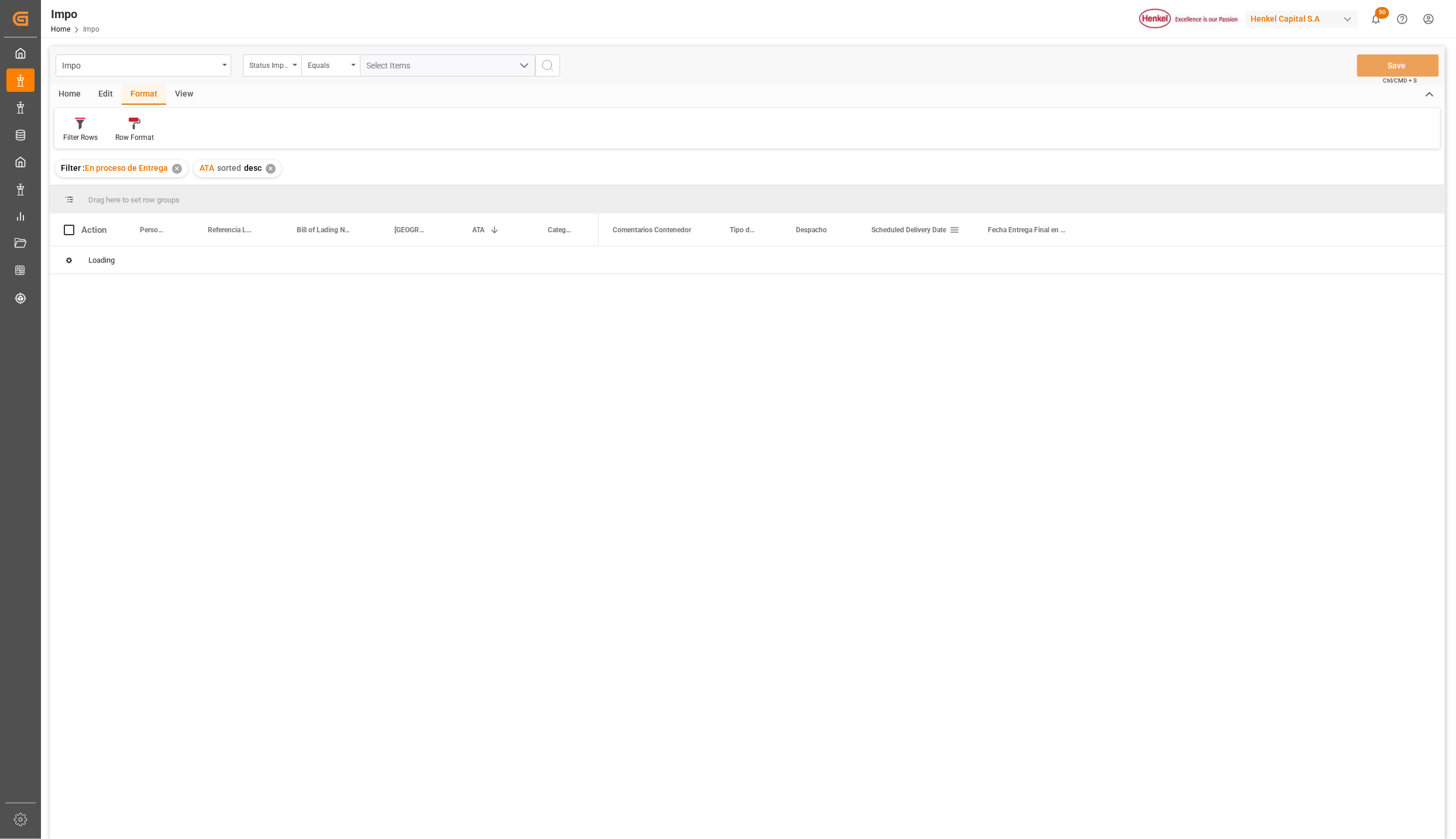
click at [954, 230] on span at bounding box center [954, 230] width 10 height 10
click at [954, 232] on span "general" at bounding box center [972, 232] width 57 height 21
click at [921, 260] on div "Loading" at bounding box center [748, 260] width 1395 height 28
click at [890, 230] on span "Scheduled Delivery Date" at bounding box center [909, 230] width 75 height 8
click at [952, 230] on span at bounding box center [954, 230] width 10 height 10
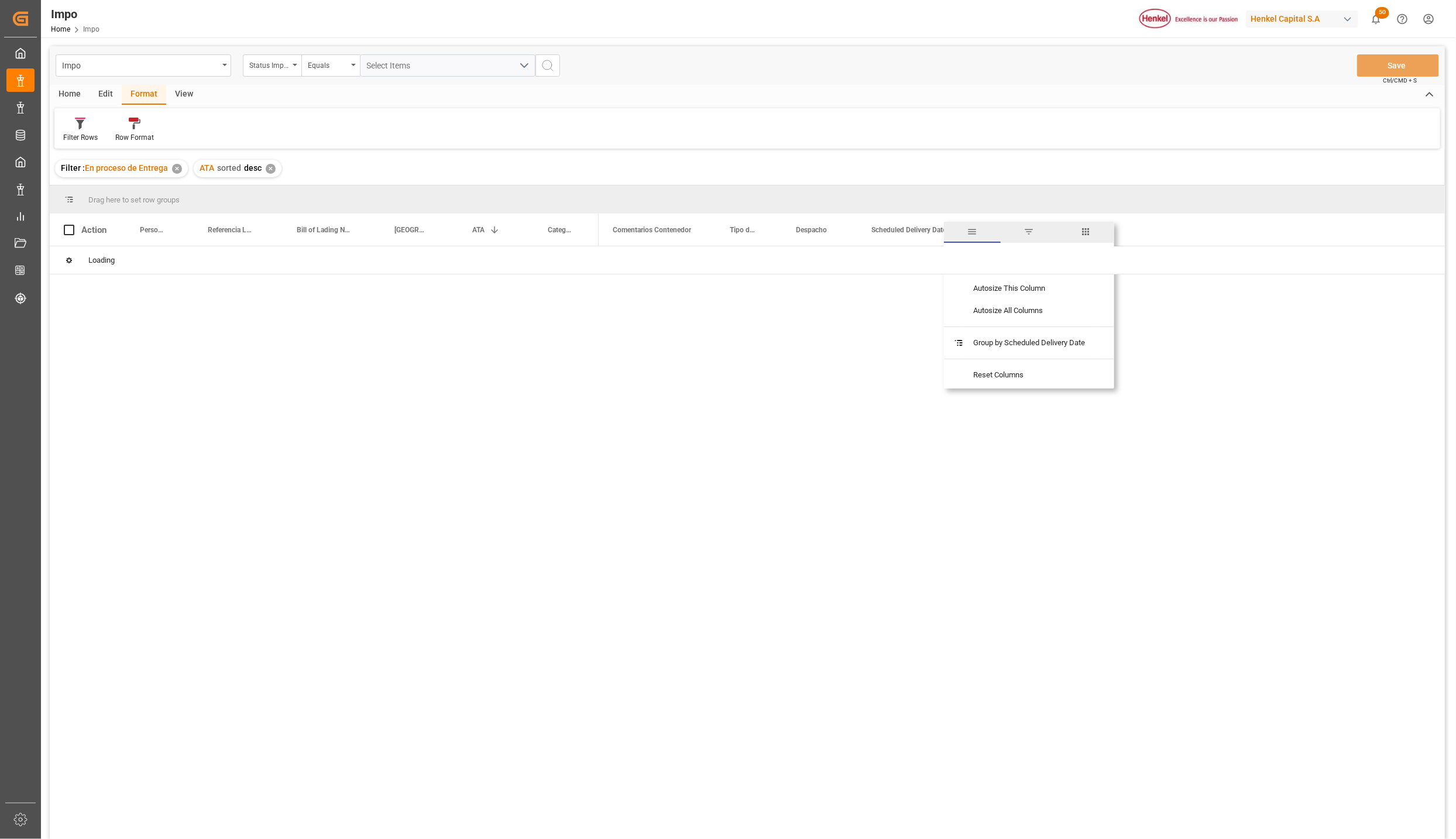
click at [1038, 229] on span "filter" at bounding box center [1029, 232] width 57 height 21
click at [954, 232] on span at bounding box center [954, 230] width 10 height 10
click at [1059, 289] on input "date" at bounding box center [1008, 293] width 115 height 24
type input "2025-09-29"
click at [1020, 328] on button "Apply" at bounding box center [1023, 330] width 22 height 12
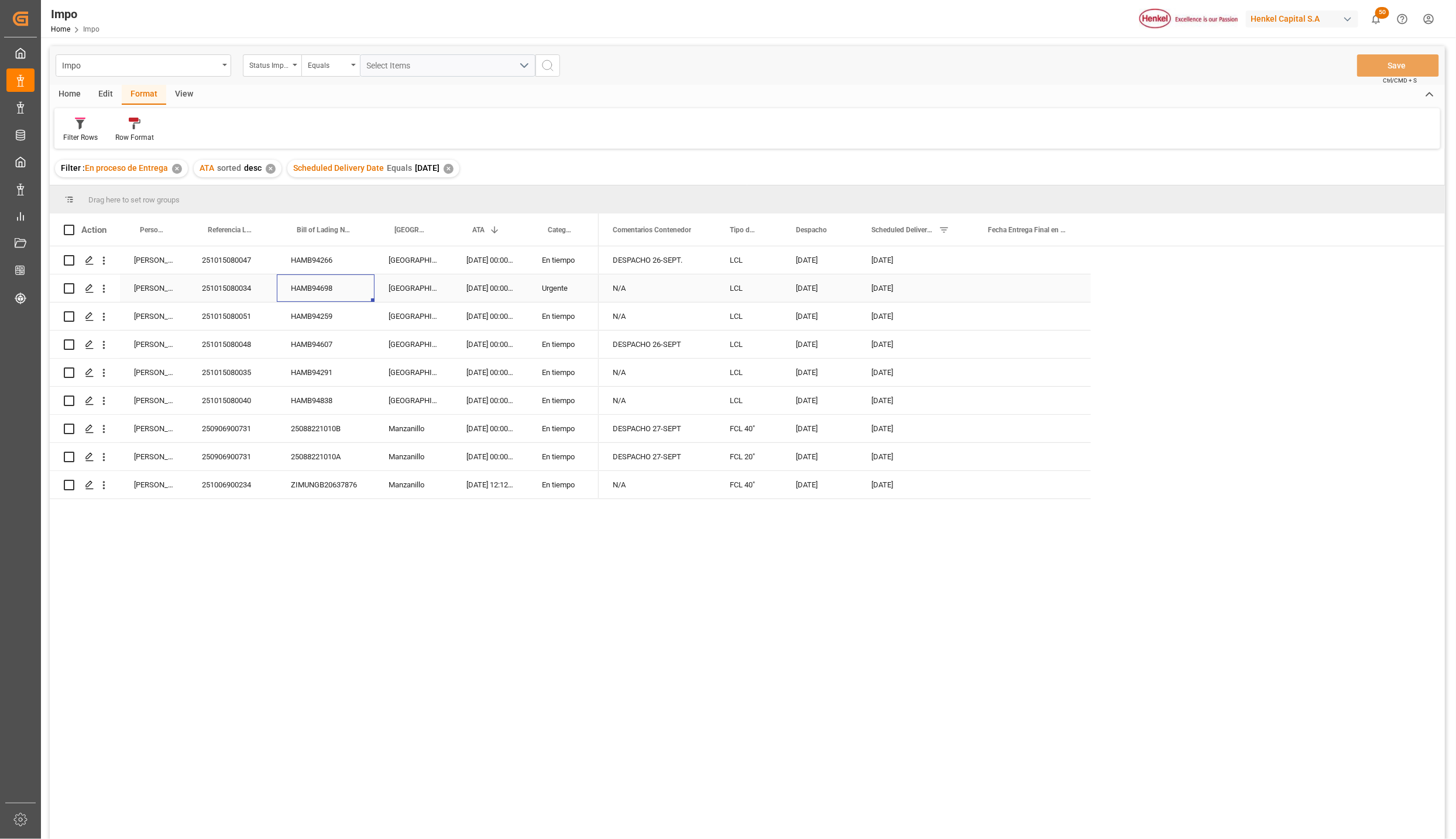
click at [365, 276] on div "HAMB94698" at bounding box center [326, 288] width 98 height 28
click at [162, 271] on div "Karla Chavez" at bounding box center [154, 260] width 68 height 28
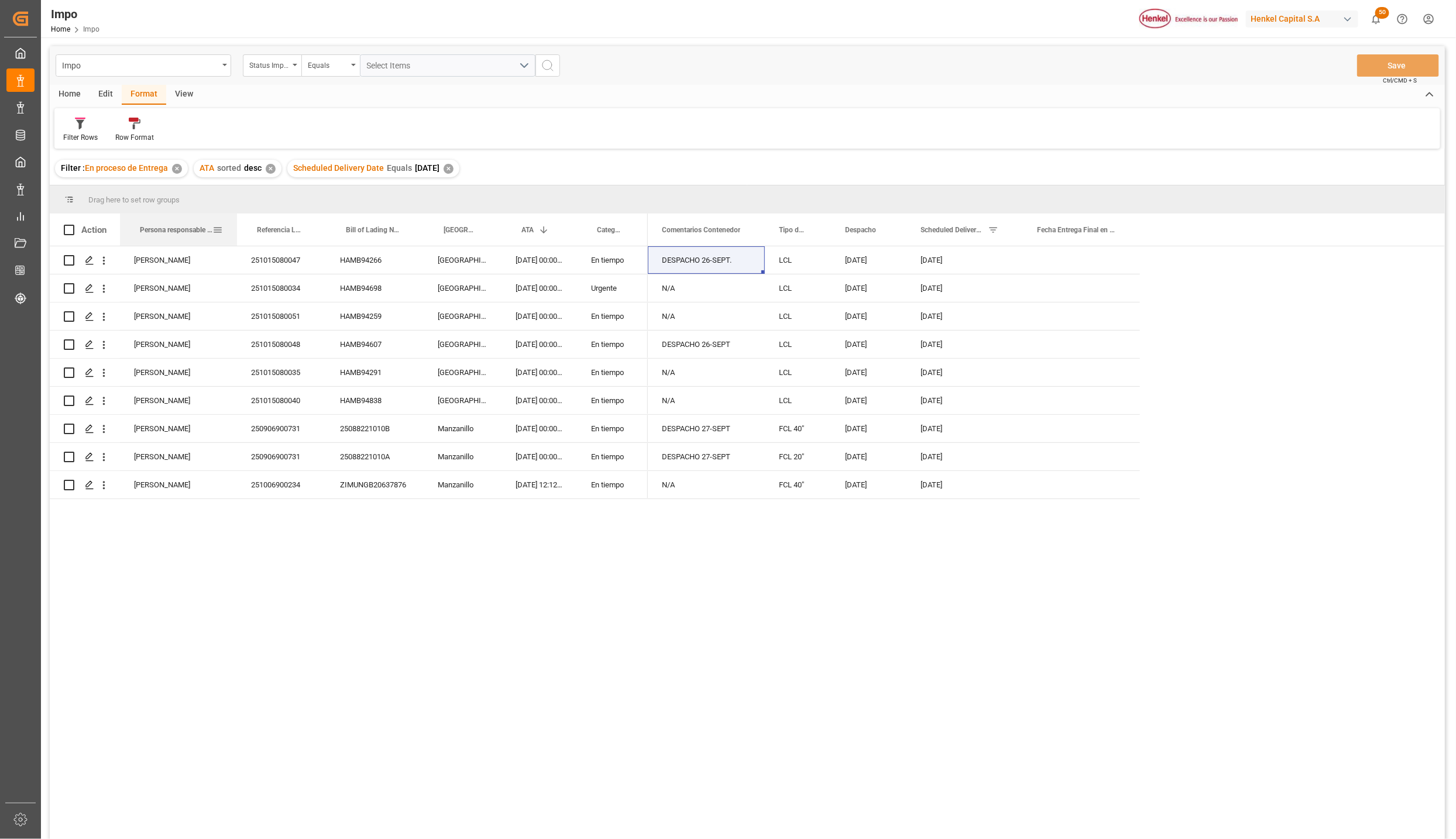
drag, startPoint x: 186, startPoint y: 221, endPoint x: 236, endPoint y: 230, distance: 50.8
click at [236, 230] on div at bounding box center [237, 230] width 4 height 32
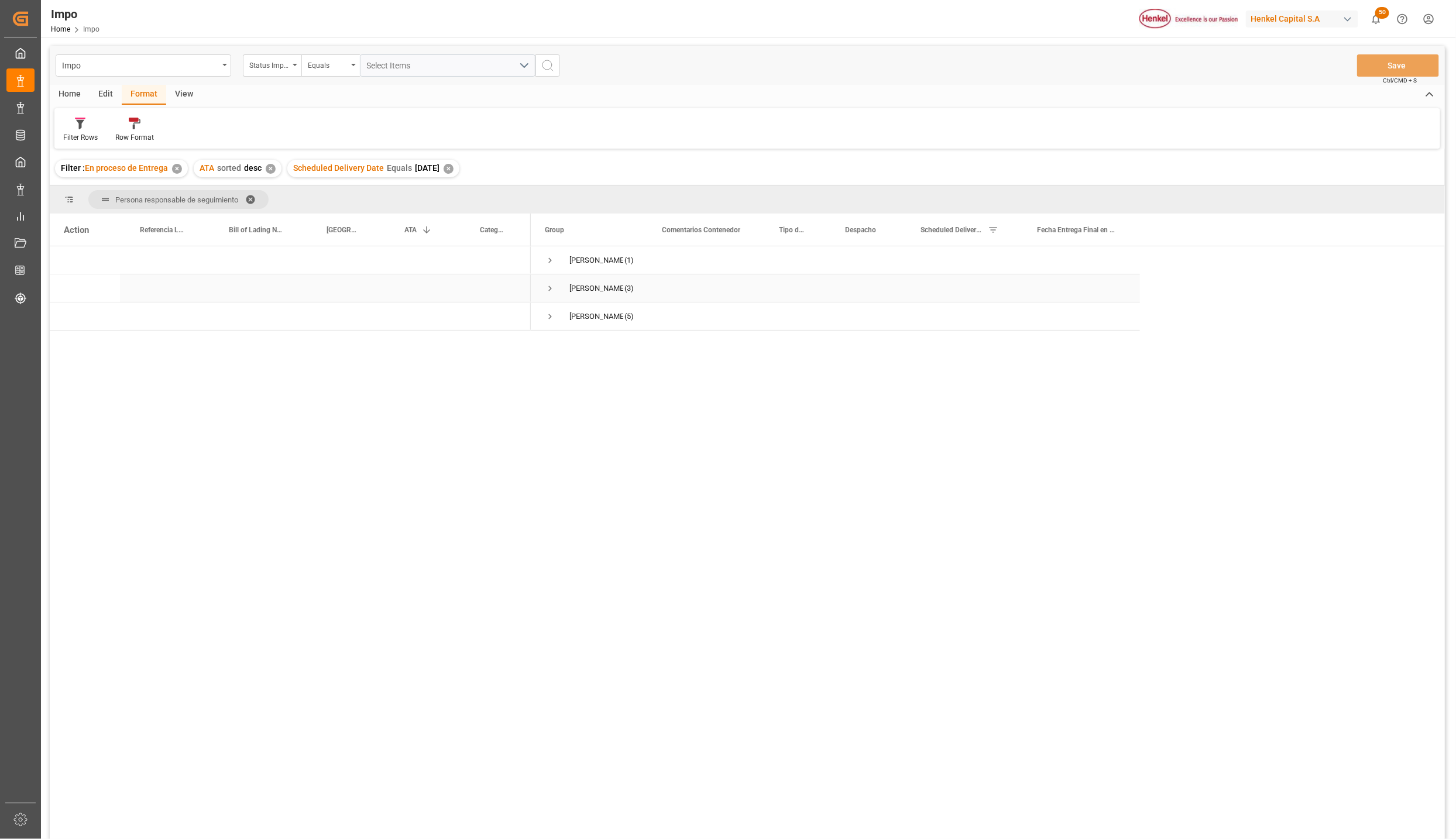
click at [548, 287] on span "Press SPACE to select this row." at bounding box center [550, 289] width 10 height 10
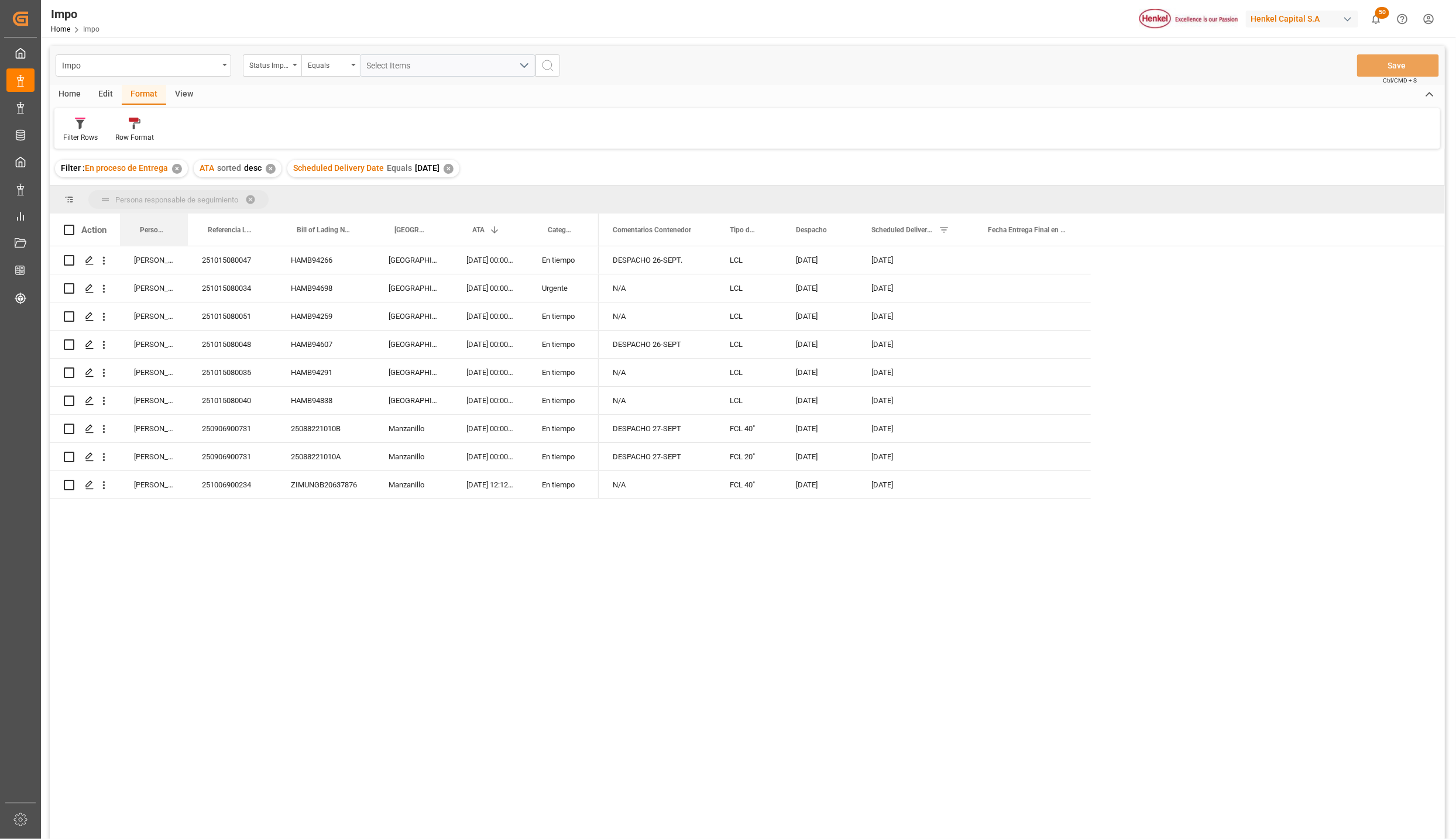
drag, startPoint x: 154, startPoint y: 223, endPoint x: 154, endPoint y: 208, distance: 15.0
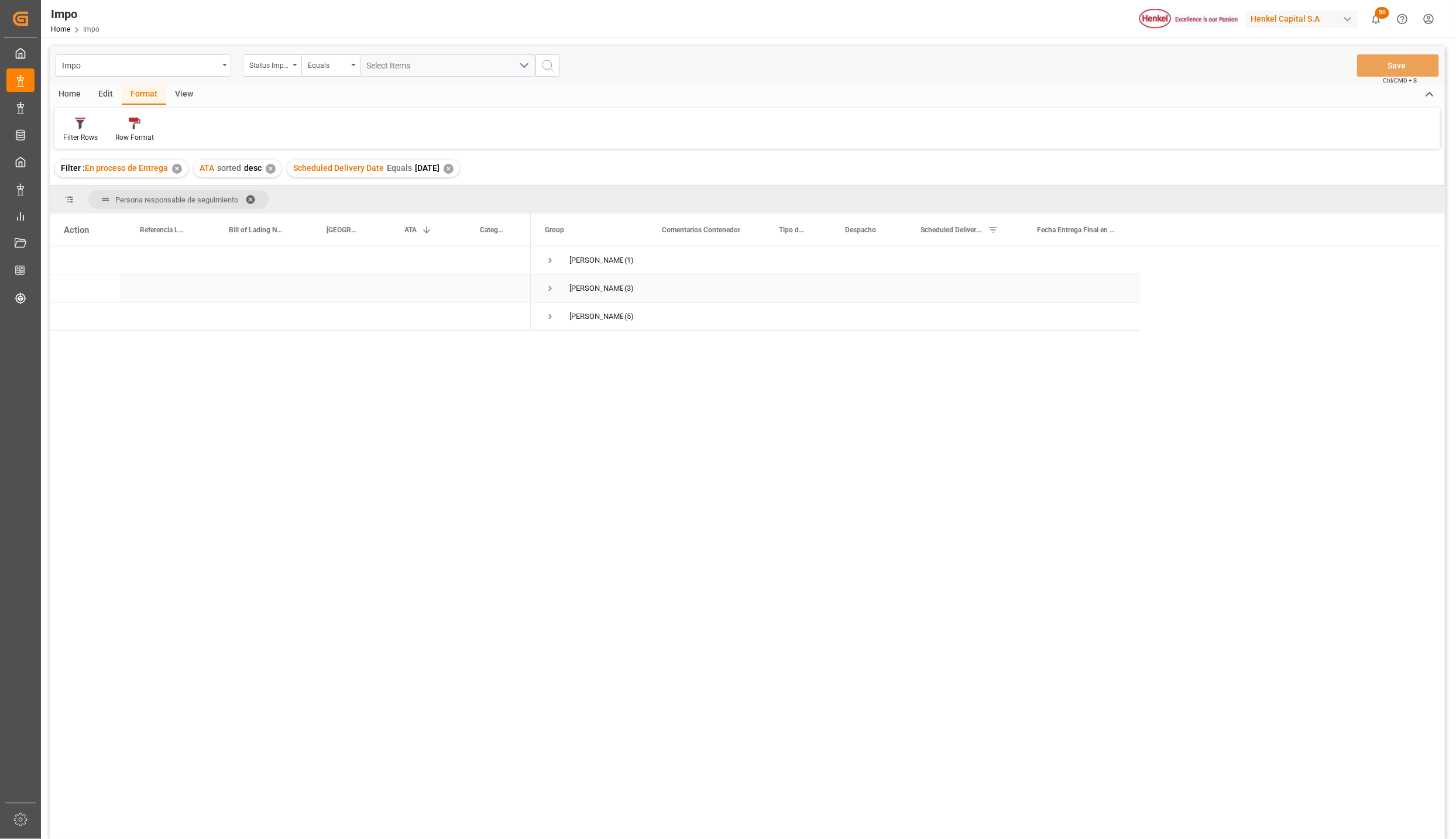
click at [545, 294] on span "Press SPACE to select this row." at bounding box center [550, 289] width 10 height 10
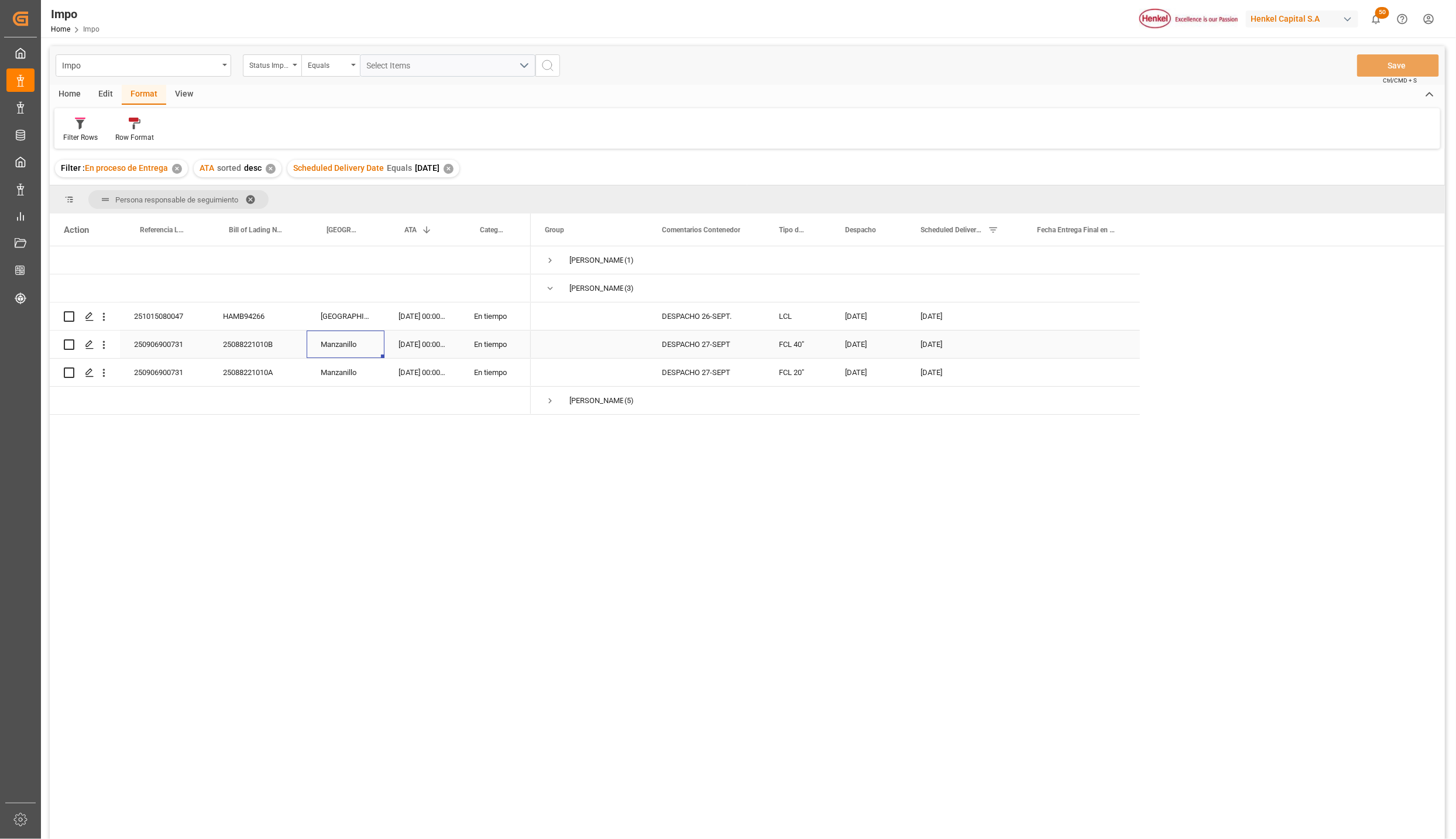
click at [376, 348] on div "Manzanillo" at bounding box center [346, 344] width 78 height 28
click at [943, 352] on div "[DATE]" at bounding box center [965, 344] width 116 height 28
drag, startPoint x: 976, startPoint y: 352, endPoint x: 915, endPoint y: 346, distance: 61.3
click at [915, 346] on div "[DATE]" at bounding box center [965, 353] width 116 height 45
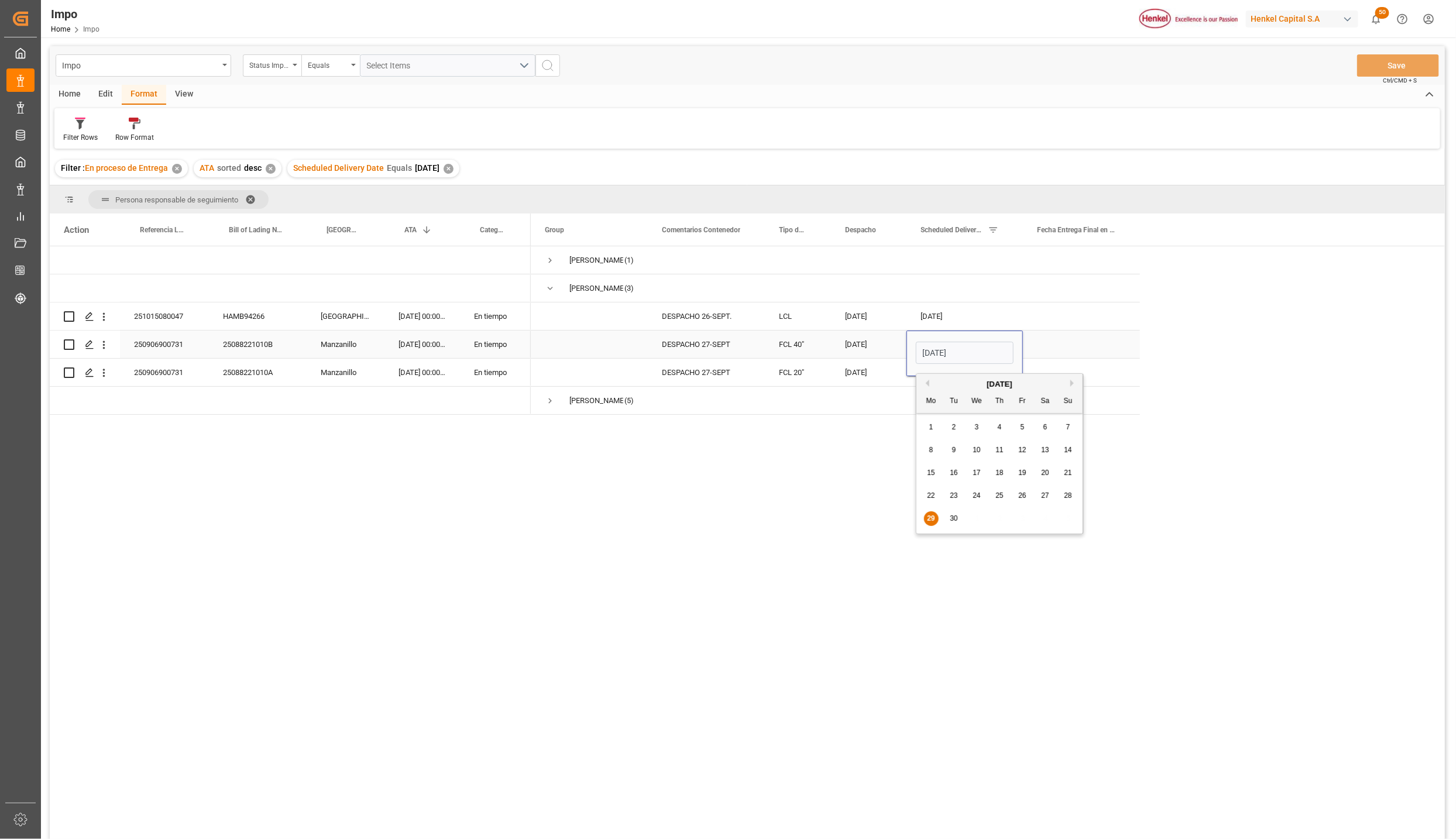
type input "1"
type input "01-10-2025"
click at [1091, 504] on div "Carlos Villar (1) Karla Chavez (3) Martha Gonzalez (5) DESPACHO 26-SEPT. LCL 26…" at bounding box center [988, 547] width 915 height 600
click at [966, 383] on div "[DATE]" at bounding box center [965, 372] width 116 height 28
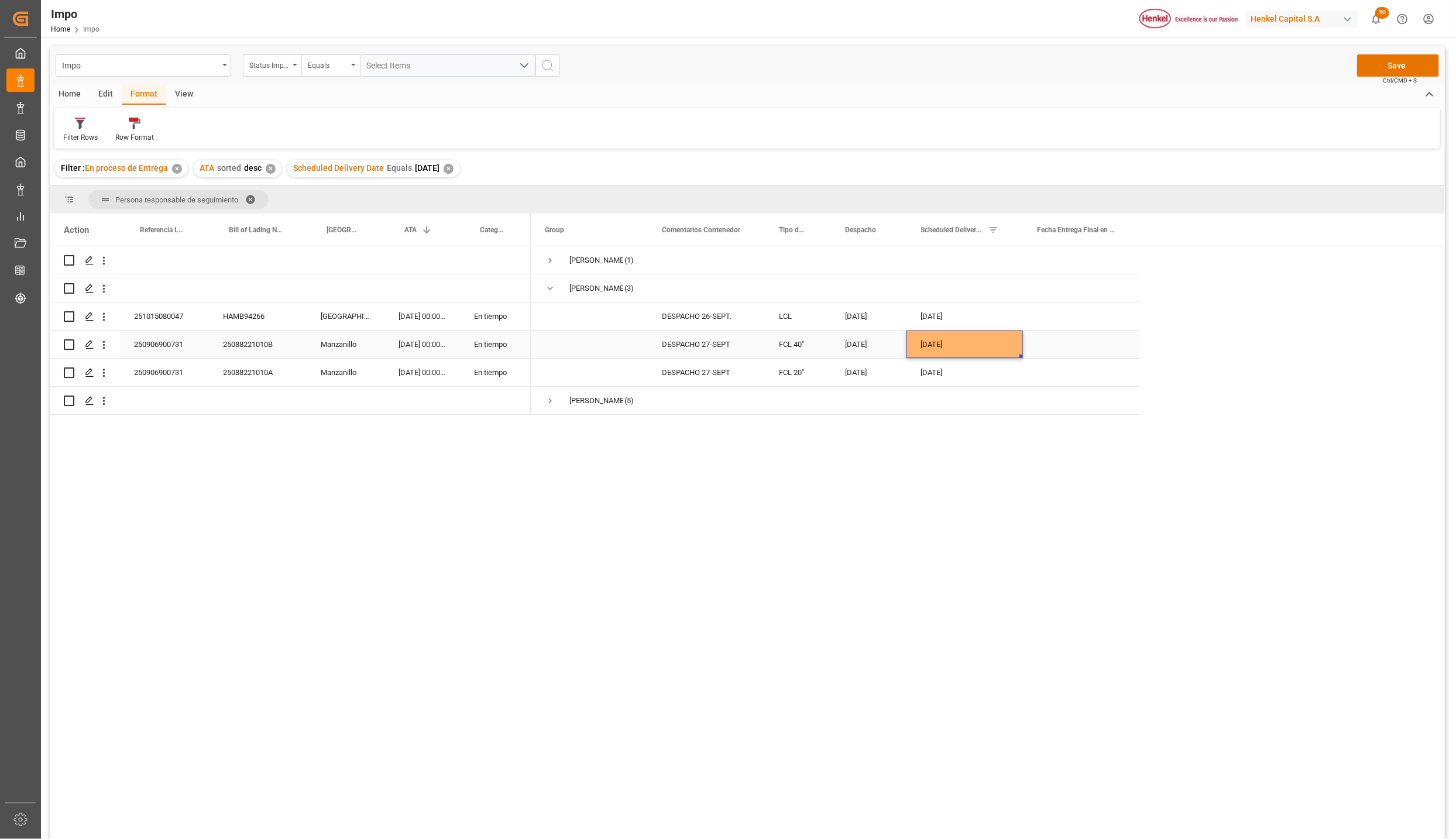
click at [952, 343] on div "01-10-2025" at bounding box center [965, 344] width 116 height 28
click at [954, 365] on div "[DATE]" at bounding box center [965, 372] width 116 height 28
click at [957, 408] on div "Press SPACE to select this row." at bounding box center [965, 401] width 116 height 28
click at [871, 339] on div "27-09-2025" at bounding box center [869, 344] width 76 height 28
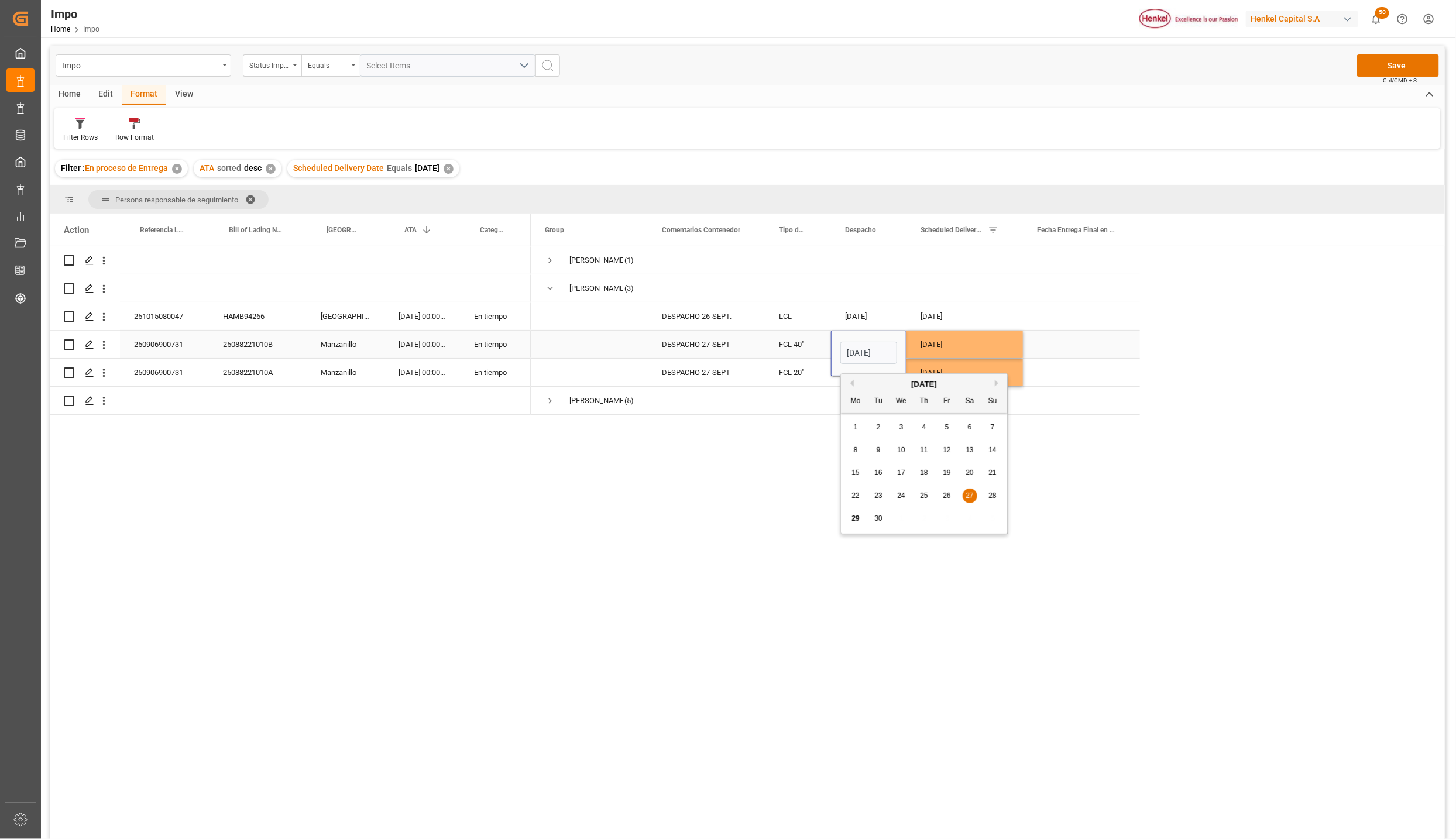
click at [871, 339] on div "27-09-2025" at bounding box center [869, 353] width 76 height 45
click at [868, 353] on input "27-09-2025" at bounding box center [868, 353] width 57 height 22
type input "[DATE]"
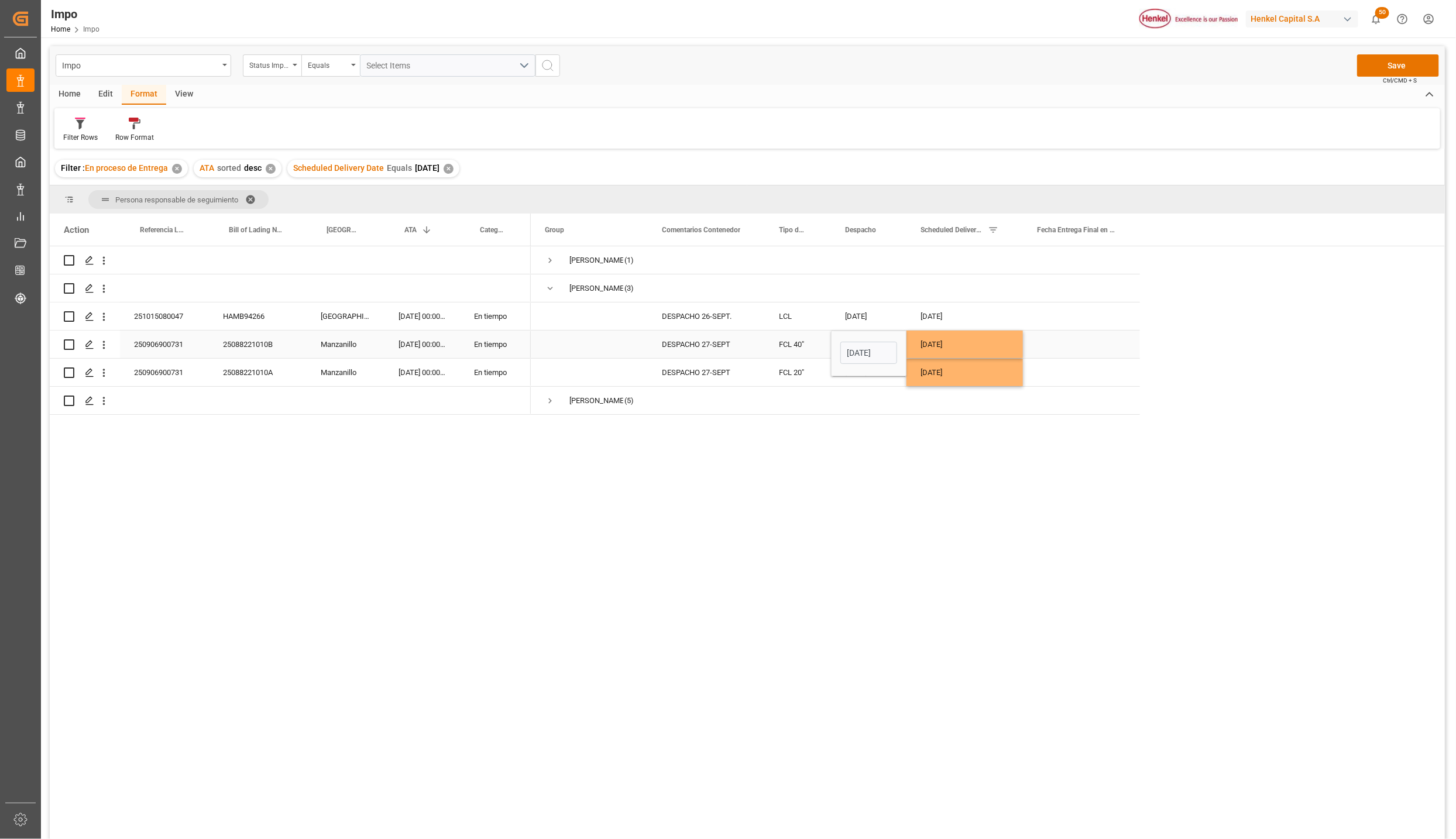
click at [1025, 480] on div "Carlos Villar (1) Karla Chavez (3) Martha Gonzalez (5) DESPACHO 26-SEPT. LCL 26…" at bounding box center [988, 547] width 915 height 600
click at [857, 413] on div "Press SPACE to select this row." at bounding box center [869, 401] width 76 height 28
click at [850, 341] on div "[DATE]" at bounding box center [869, 344] width 76 height 28
click at [857, 362] on div "27-09-2025" at bounding box center [869, 372] width 76 height 28
click at [862, 425] on div "Carlos Villar (1) Karla Chavez (3) Martha Gonzalez (5) DESPACHO 26-SEPT. LCL 26…" at bounding box center [988, 547] width 915 height 600
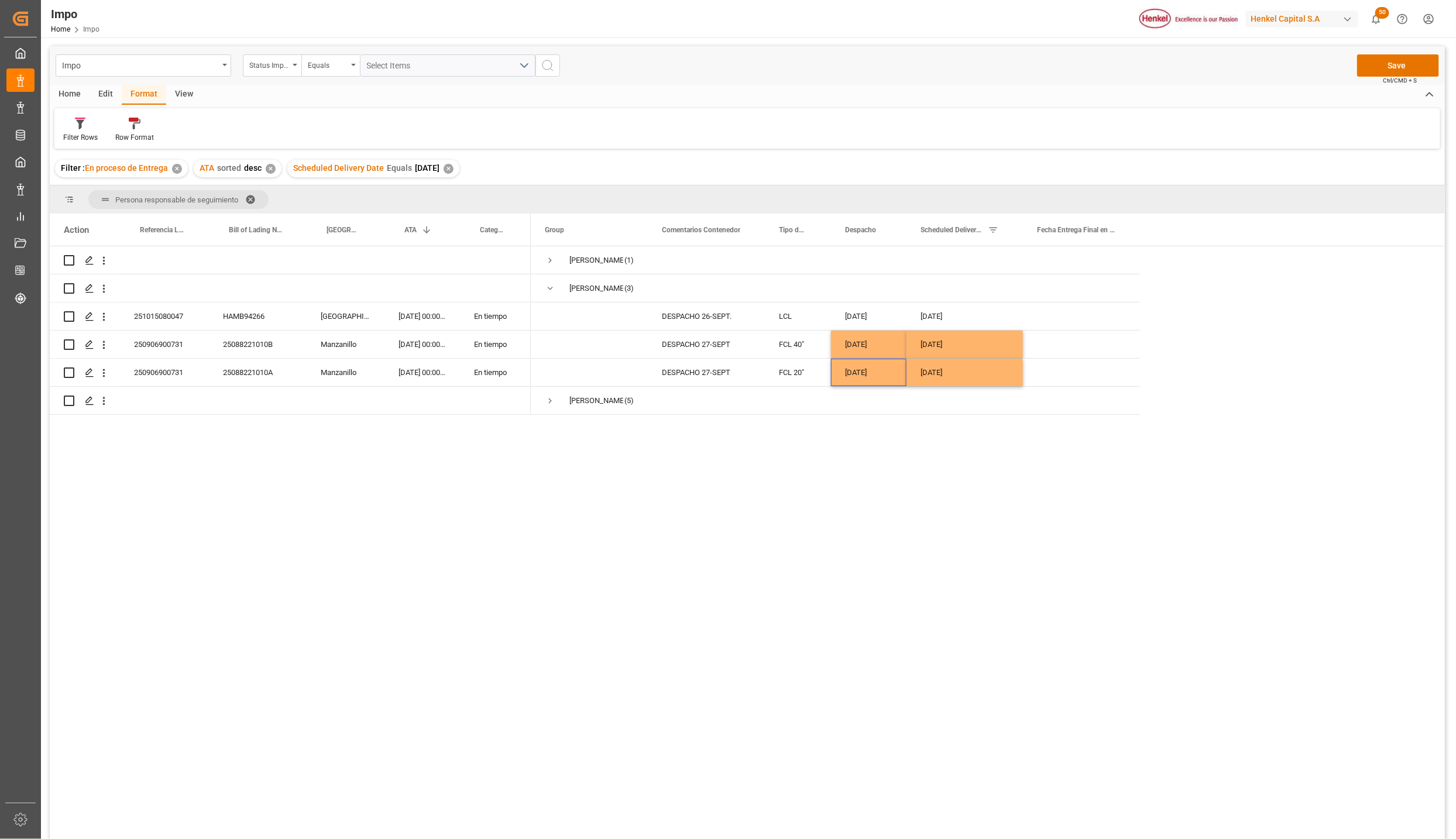
click at [1384, 77] on span "Ctrl/CMD + S" at bounding box center [1400, 81] width 34 height 9
click at [1380, 72] on button "Save" at bounding box center [1398, 65] width 82 height 22
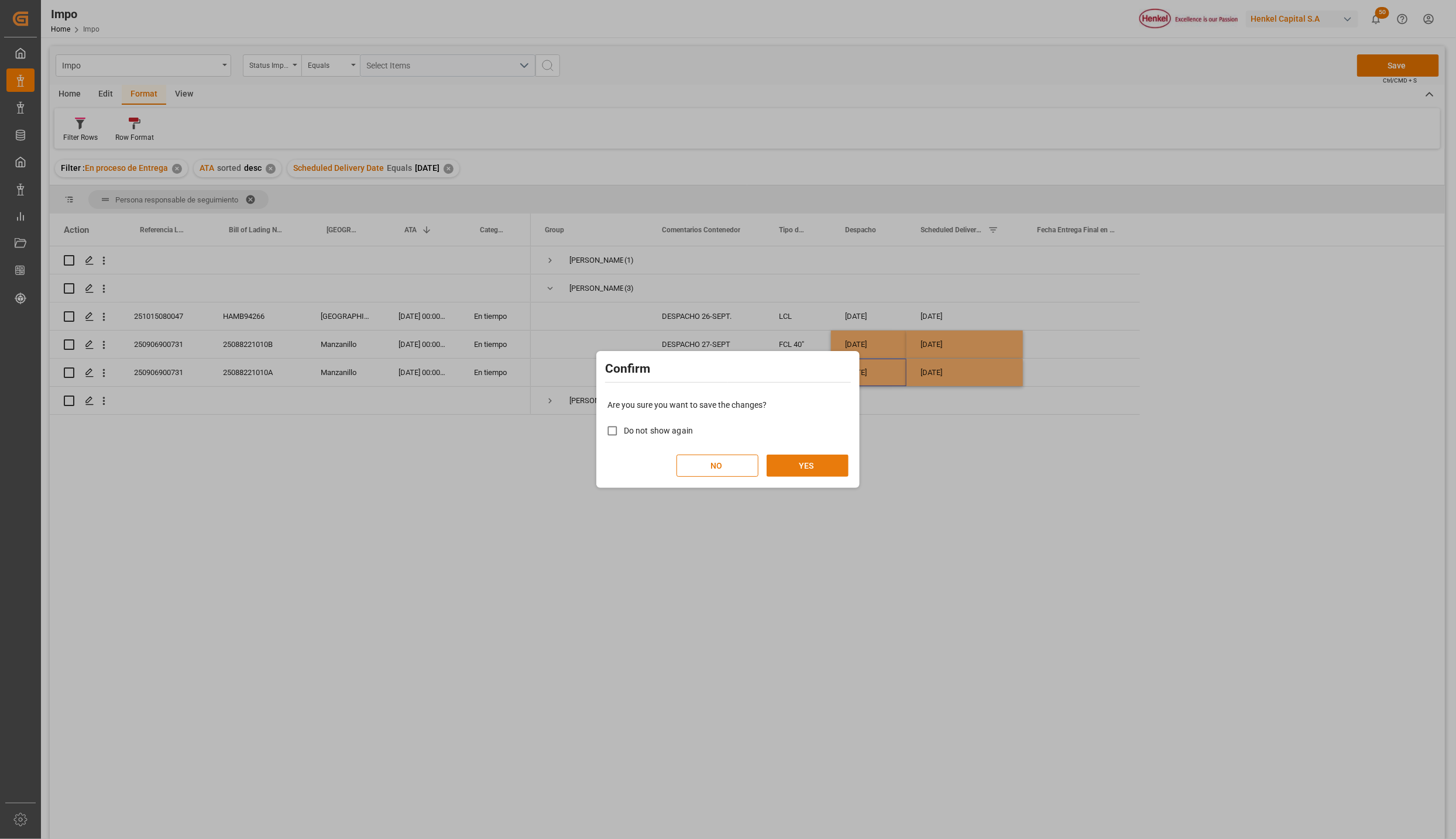
click at [789, 465] on button "YES" at bounding box center [808, 466] width 82 height 22
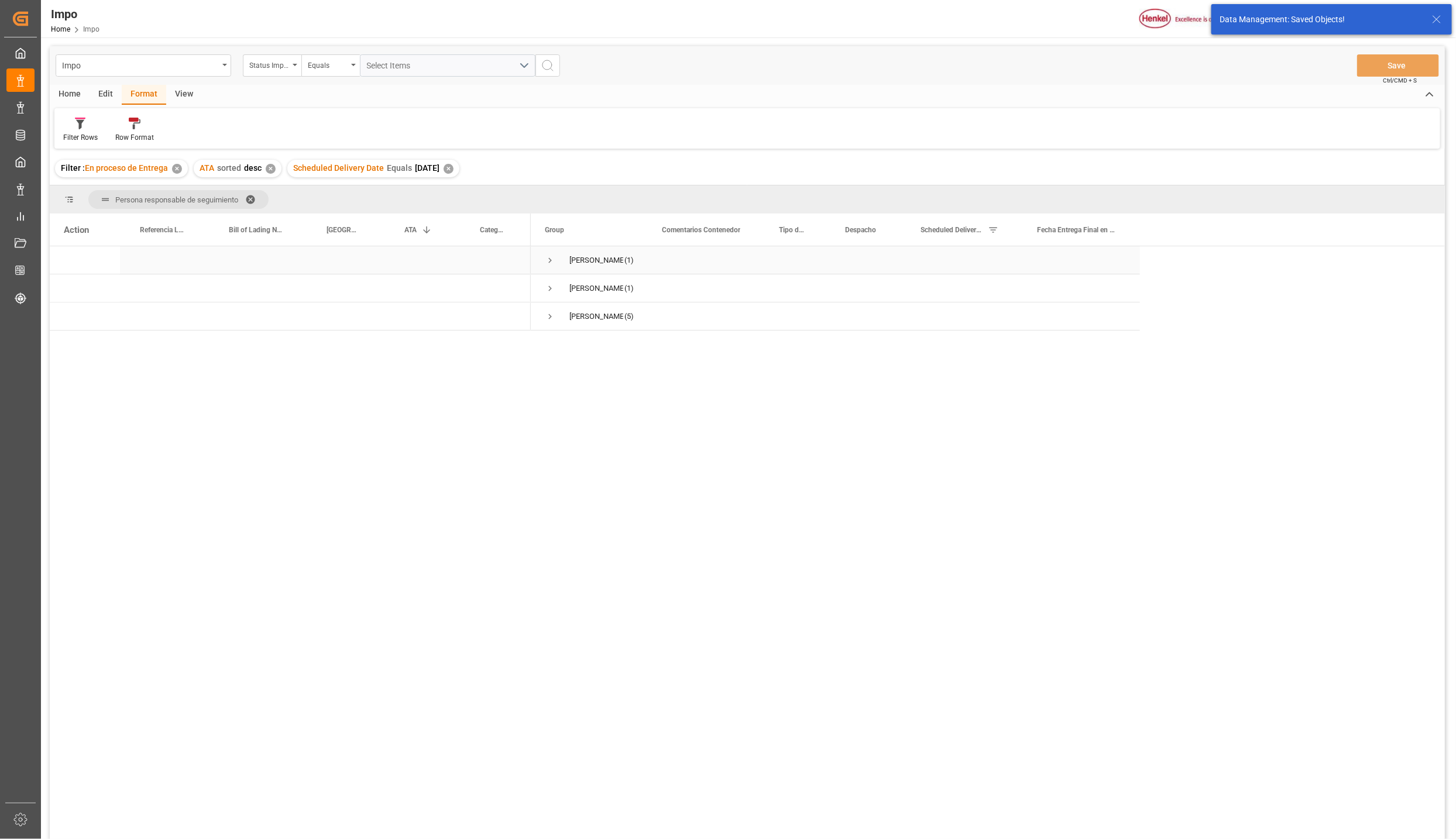
click at [550, 258] on span "Press SPACE to select this row." at bounding box center [550, 260] width 10 height 10
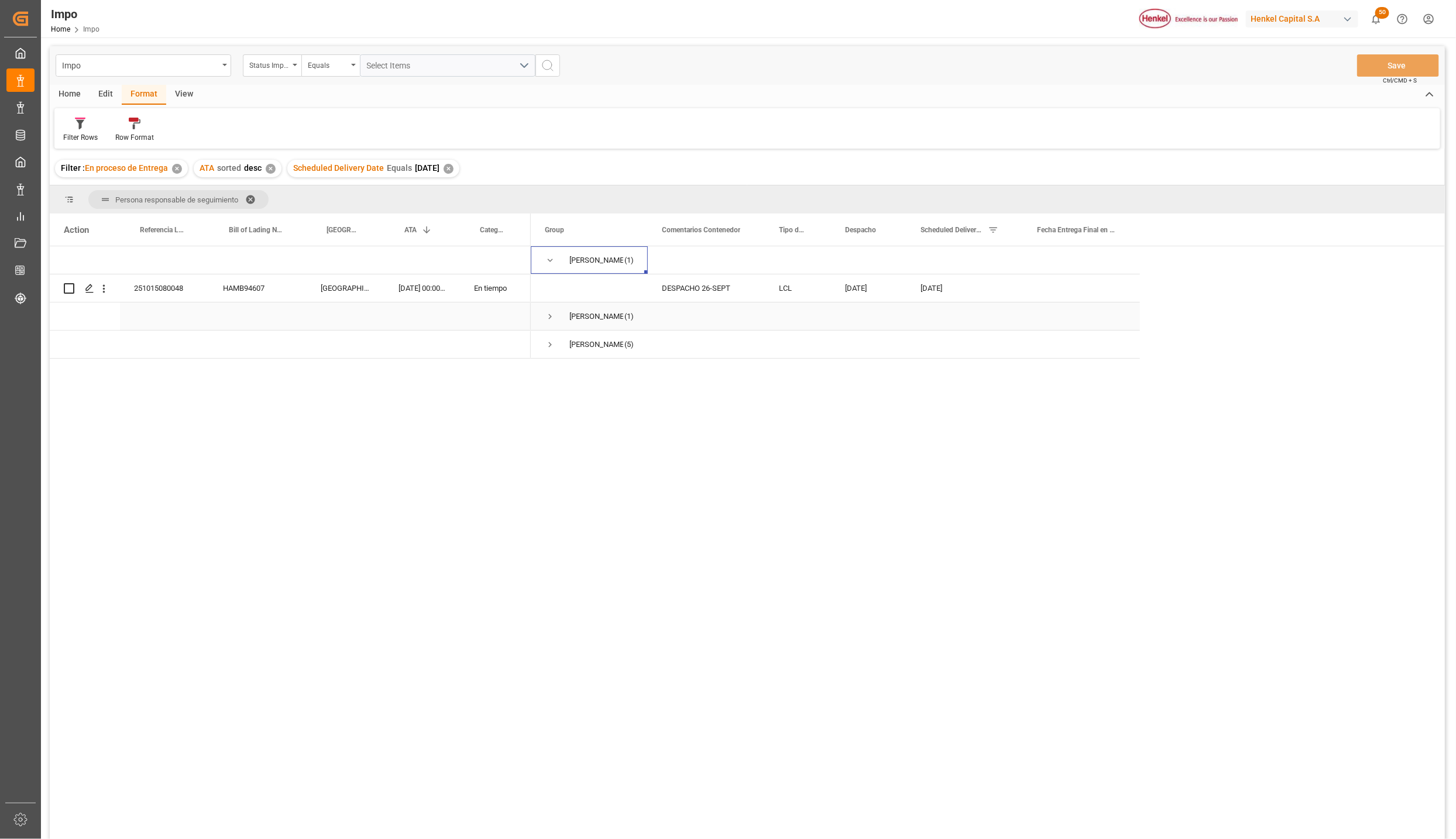
click at [550, 319] on span "Press SPACE to select this row." at bounding box center [550, 317] width 10 height 10
click at [186, 287] on div "251015080048" at bounding box center [164, 288] width 89 height 28
click at [1008, 227] on span at bounding box center [1004, 230] width 10 height 10
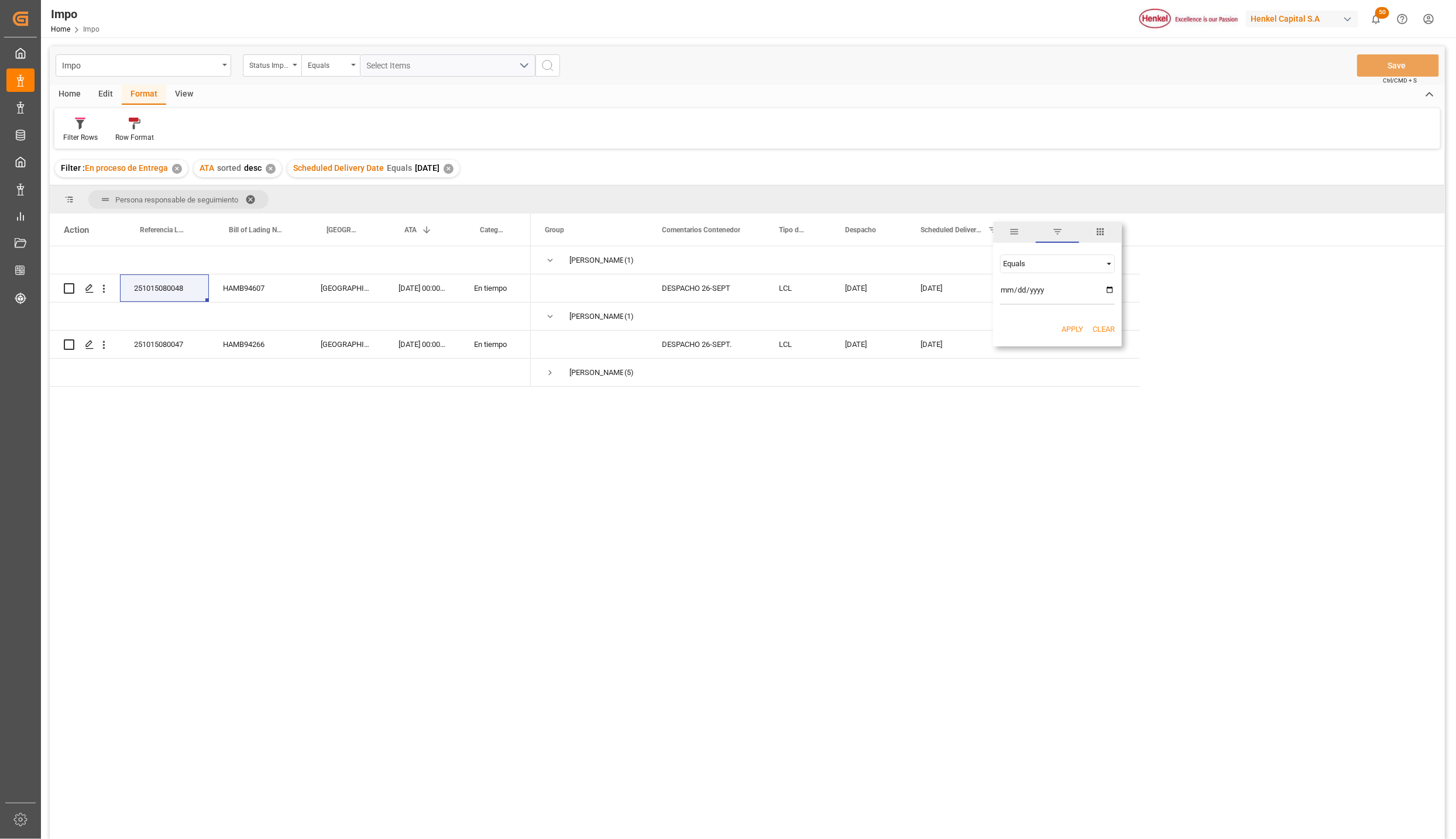
click at [1107, 332] on button "Clear" at bounding box center [1103, 330] width 22 height 12
click at [1069, 327] on button "Apply" at bounding box center [1073, 330] width 22 height 12
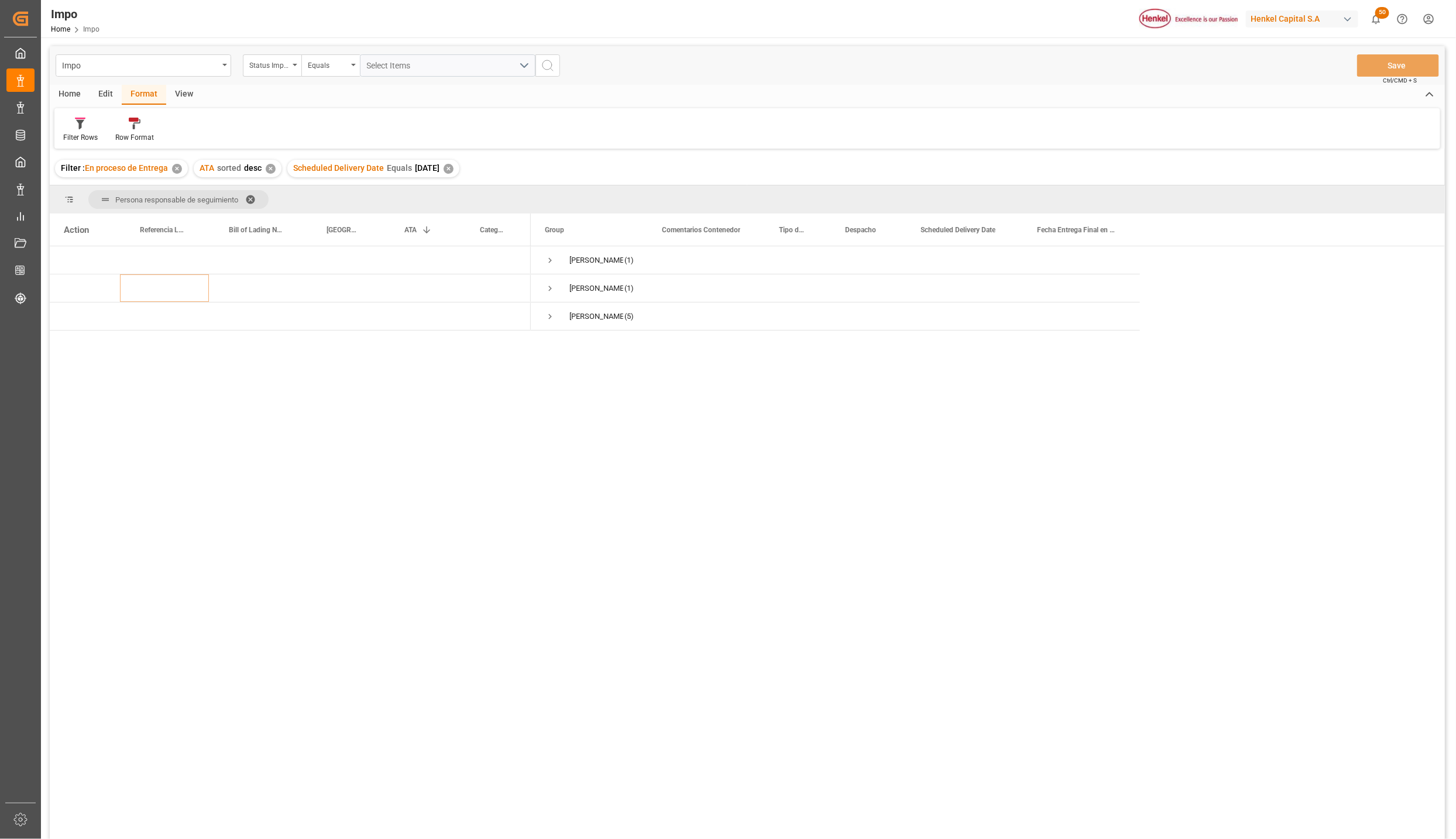
click at [716, 501] on div "Carlos Villar (1) Karla Chavez (1) Martha Gonzalez (5)" at bounding box center [988, 547] width 915 height 600
click at [255, 199] on span at bounding box center [254, 200] width 19 height 10
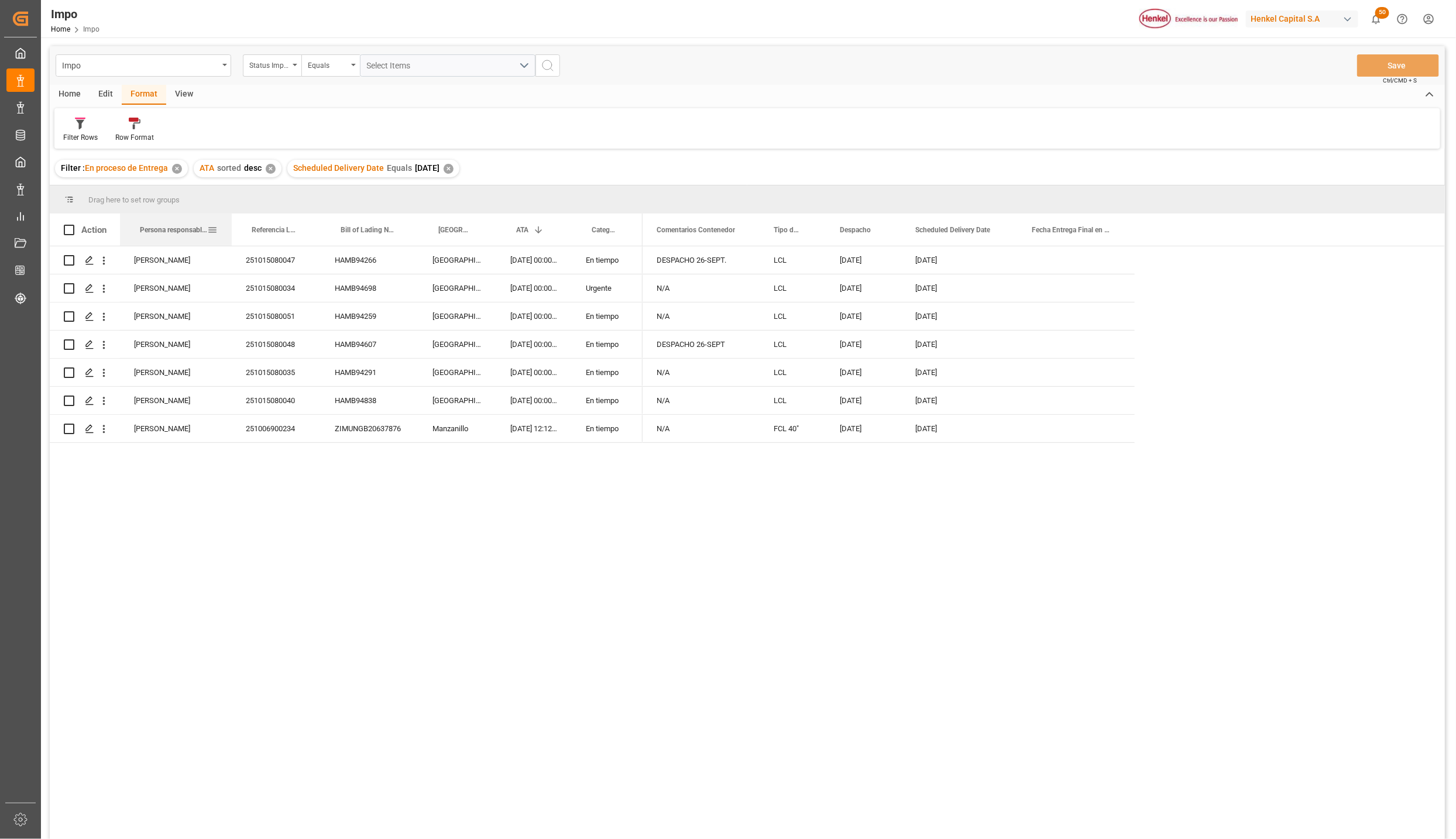
drag, startPoint x: 186, startPoint y: 216, endPoint x: 230, endPoint y: 215, distance: 44.0
click at [230, 215] on div at bounding box center [232, 230] width 4 height 32
click at [360, 578] on div "Karla Chavez 251015080047 HAMB94266 Veracruz 18-09-2025 00:00:00 En tiempo Mart…" at bounding box center [748, 547] width 1395 height 600
click at [573, 575] on div "Karla Chavez 251015080047 HAMB94266 Veracruz 18-09-2025 00:00:00 En tiempo Mart…" at bounding box center [748, 547] width 1395 height 600
click at [575, 417] on div "En tiempo" at bounding box center [607, 428] width 71 height 28
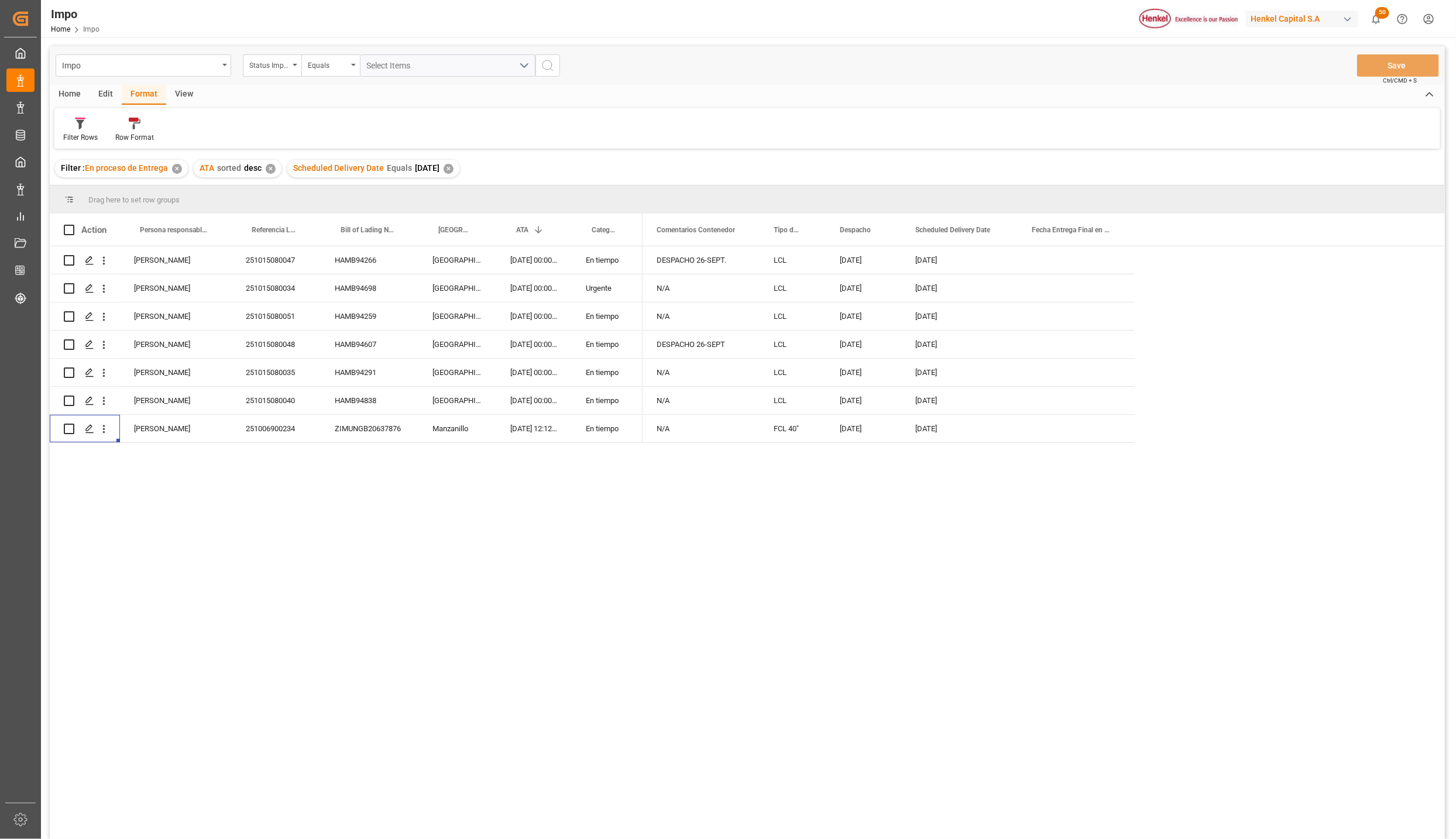
click at [437, 461] on div "Karla Chavez 251015080047 HAMB94266 Veracruz 18-09-2025 00:00:00 En tiempo Mart…" at bounding box center [748, 547] width 1395 height 600
click at [602, 310] on div "En tiempo" at bounding box center [607, 316] width 71 height 28
click at [104, 95] on div "Edit" at bounding box center [106, 95] width 32 height 20
click at [274, 129] on div at bounding box center [286, 123] width 44 height 12
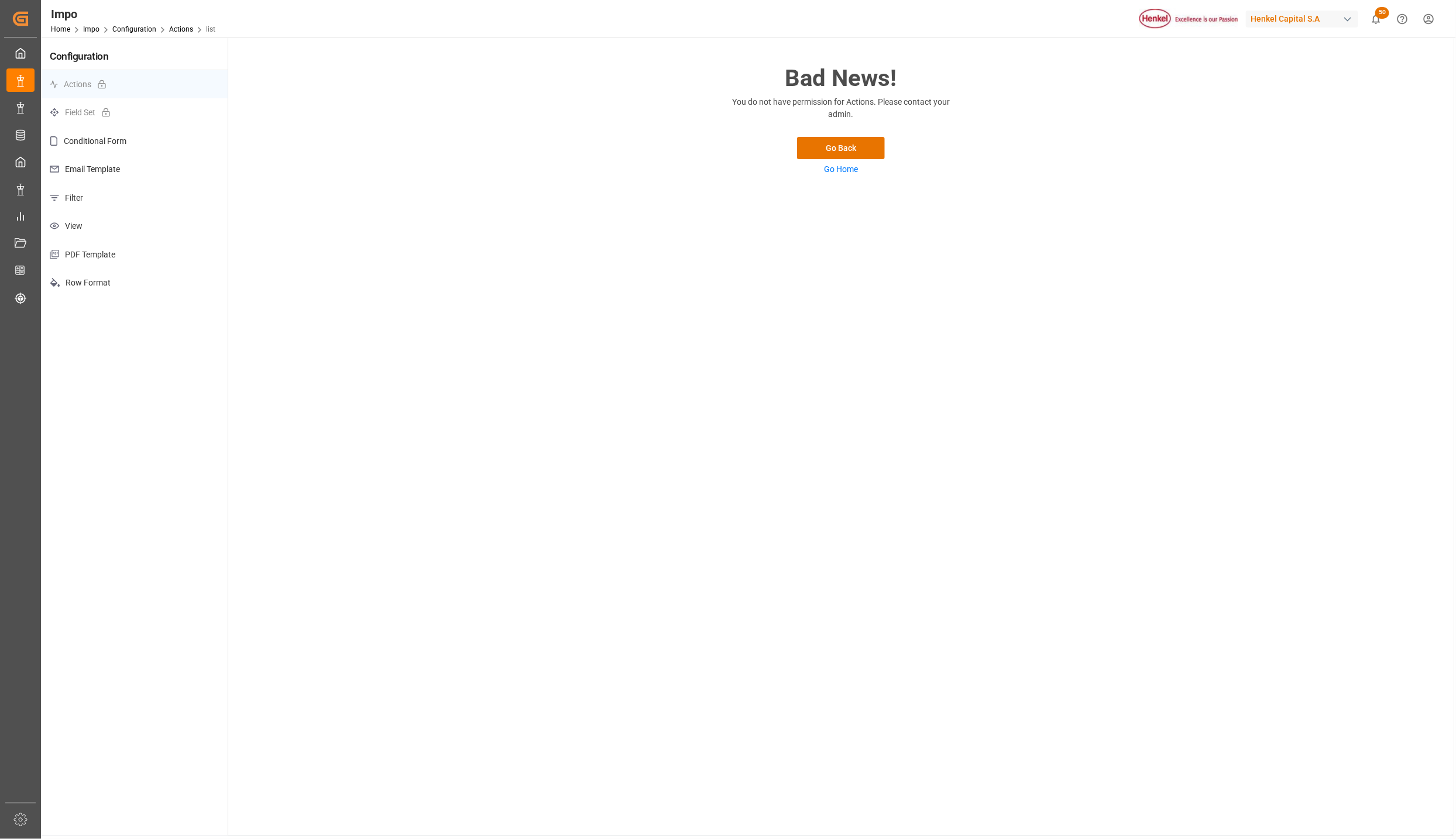
click at [60, 222] on p "View" at bounding box center [134, 226] width 187 height 29
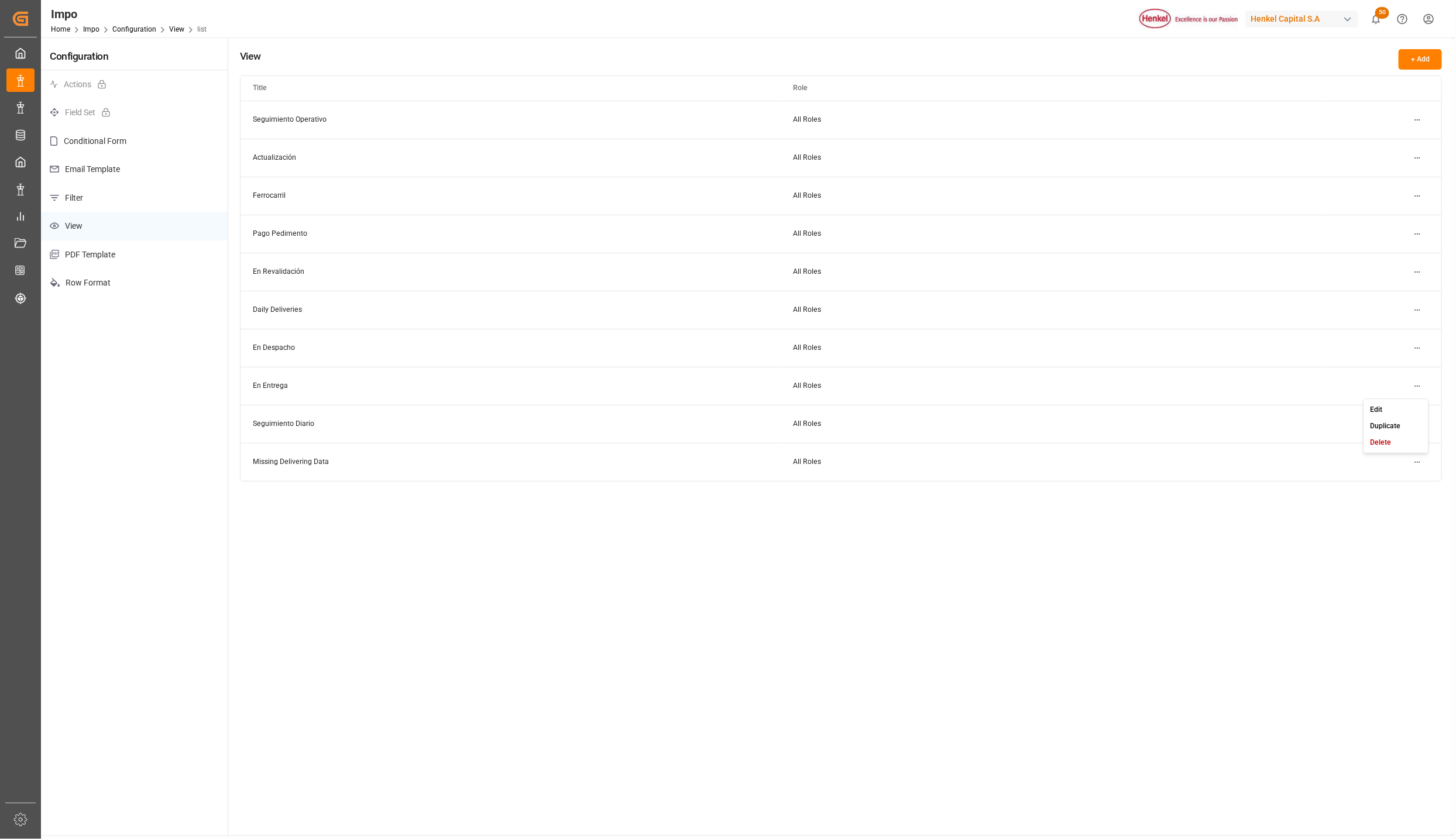
click at [1421, 388] on html "Created by potrace 1.15, written by Peter Selinger 2001-2017 Created by potrace…" at bounding box center [728, 419] width 1456 height 839
click at [1401, 404] on div "Edit" at bounding box center [1396, 410] width 60 height 17
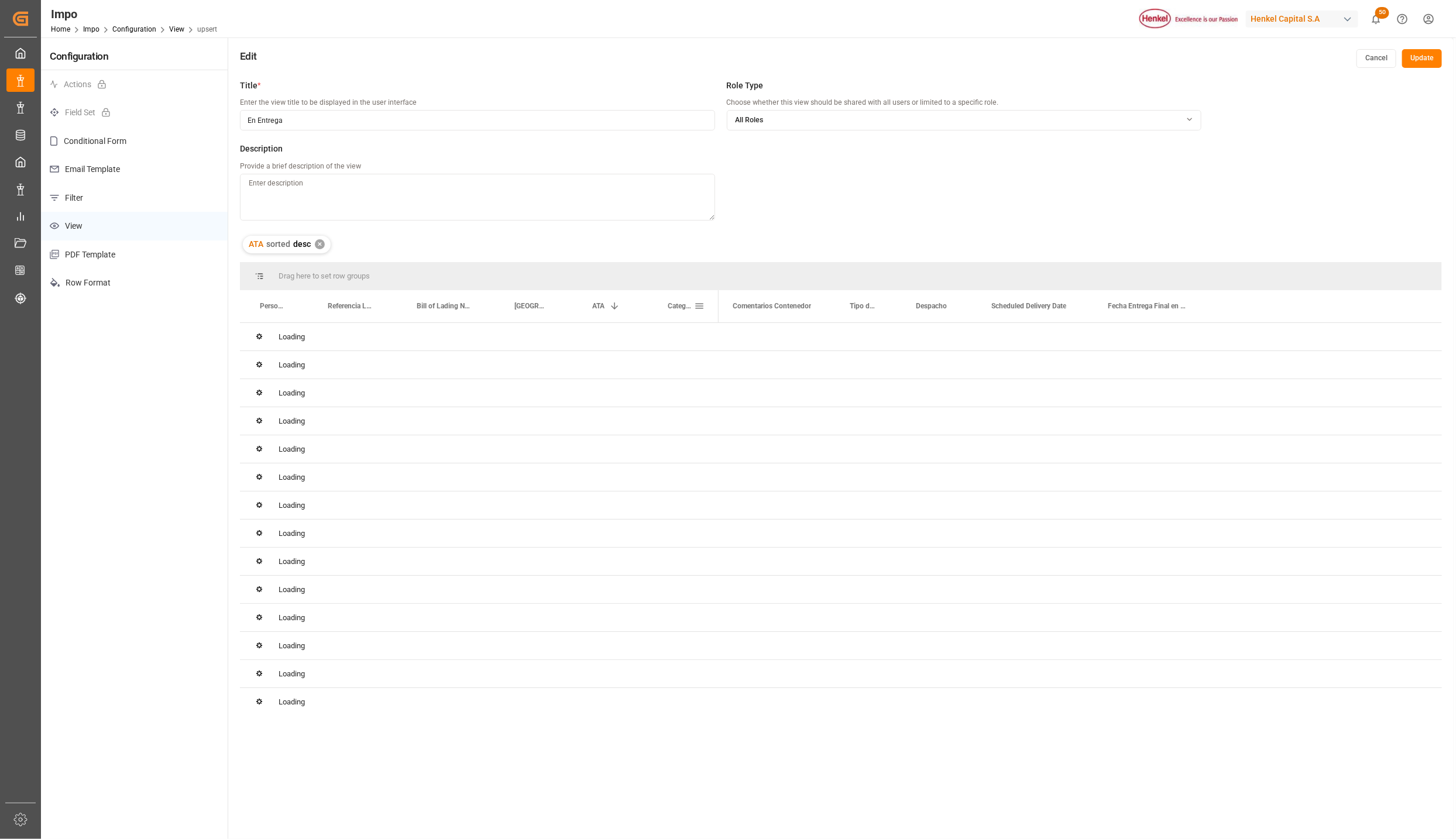
click at [701, 305] on span at bounding box center [700, 306] width 10 height 10
click at [794, 306] on span "columns" at bounding box center [797, 308] width 10 height 10
click at [700, 392] on input "Status Importación column toggle visibility (hidden)" at bounding box center [701, 388] width 10 height 10
checkbox input "true"
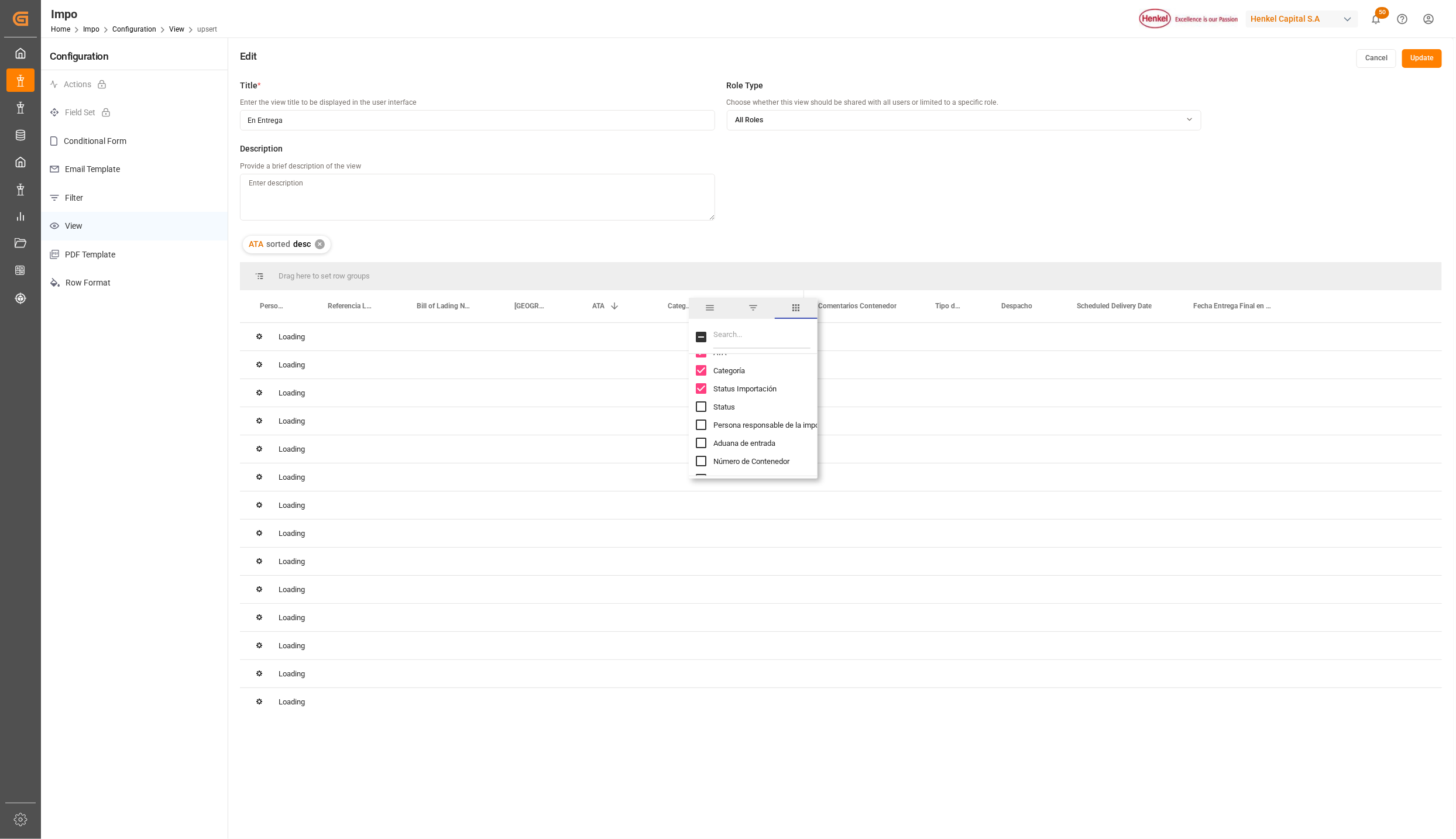
click at [707, 402] on div "Status" at bounding box center [760, 407] width 129 height 18
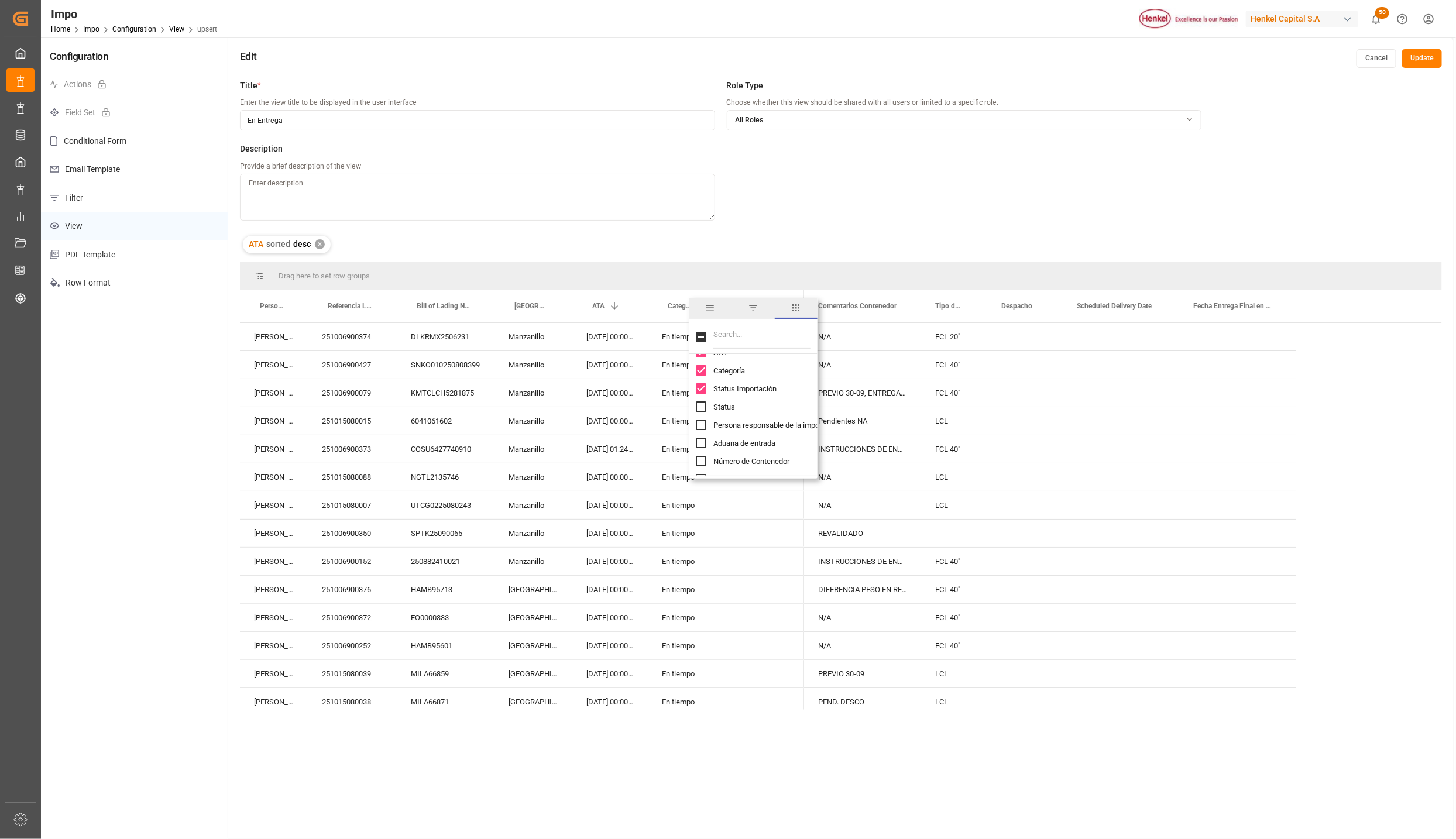
click at [701, 409] on input "Status column toggle visibility (hidden)" at bounding box center [701, 406] width 10 height 10
checkbox input "true"
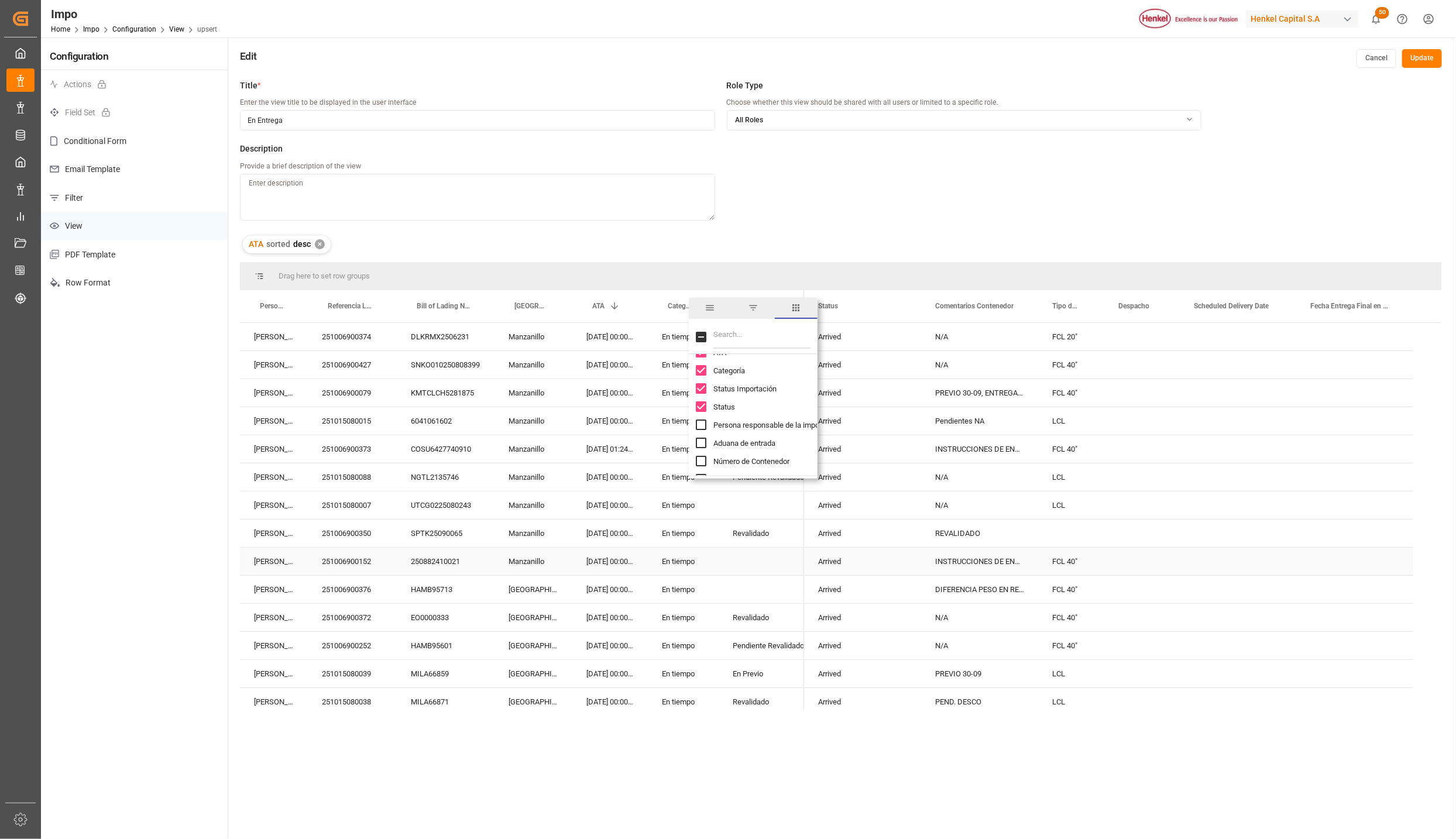
click at [731, 573] on div "Press SPACE to select this row." at bounding box center [762, 561] width 86 height 28
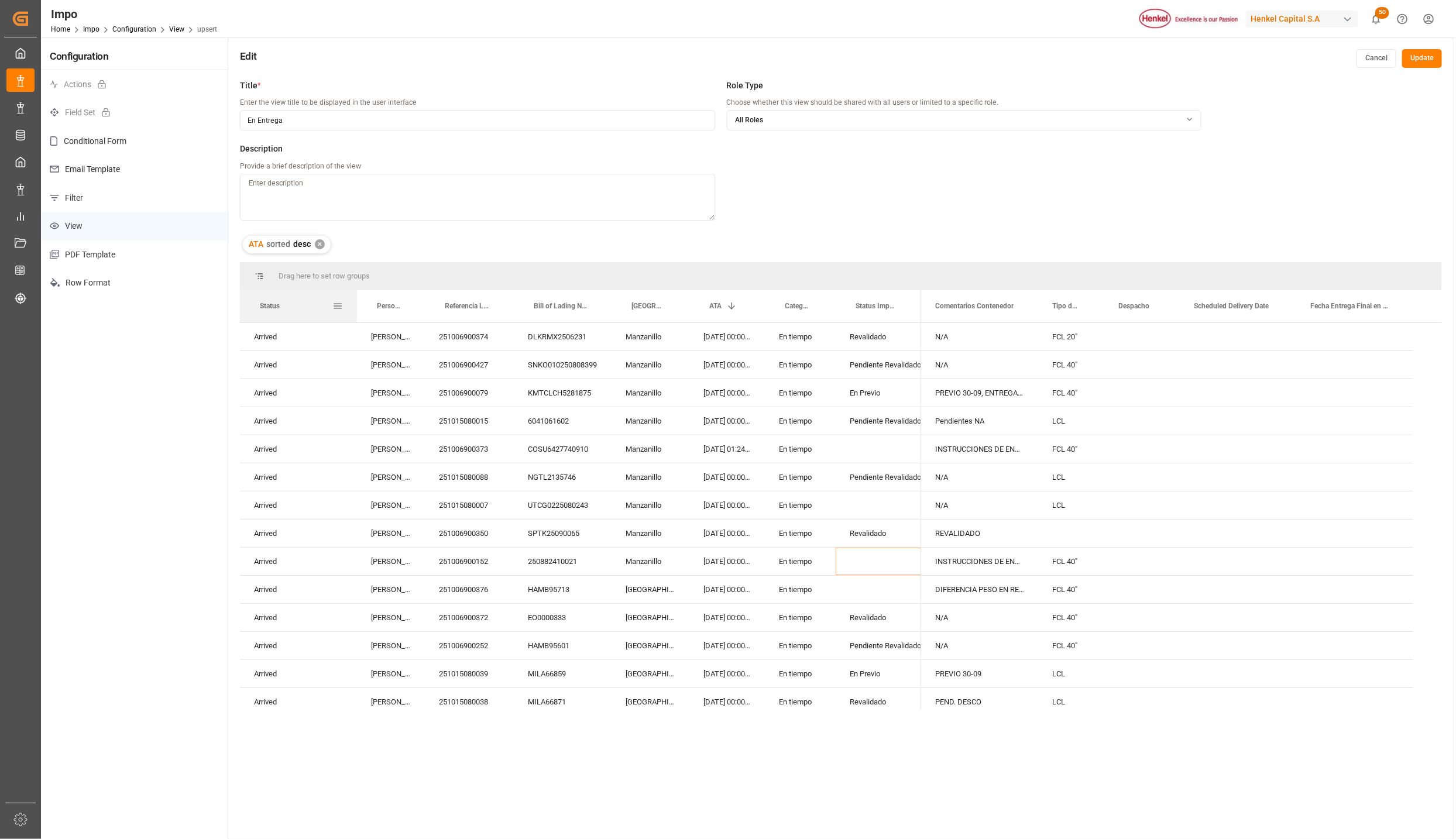
drag, startPoint x: 850, startPoint y: 302, endPoint x: 276, endPoint y: 311, distance: 574.1
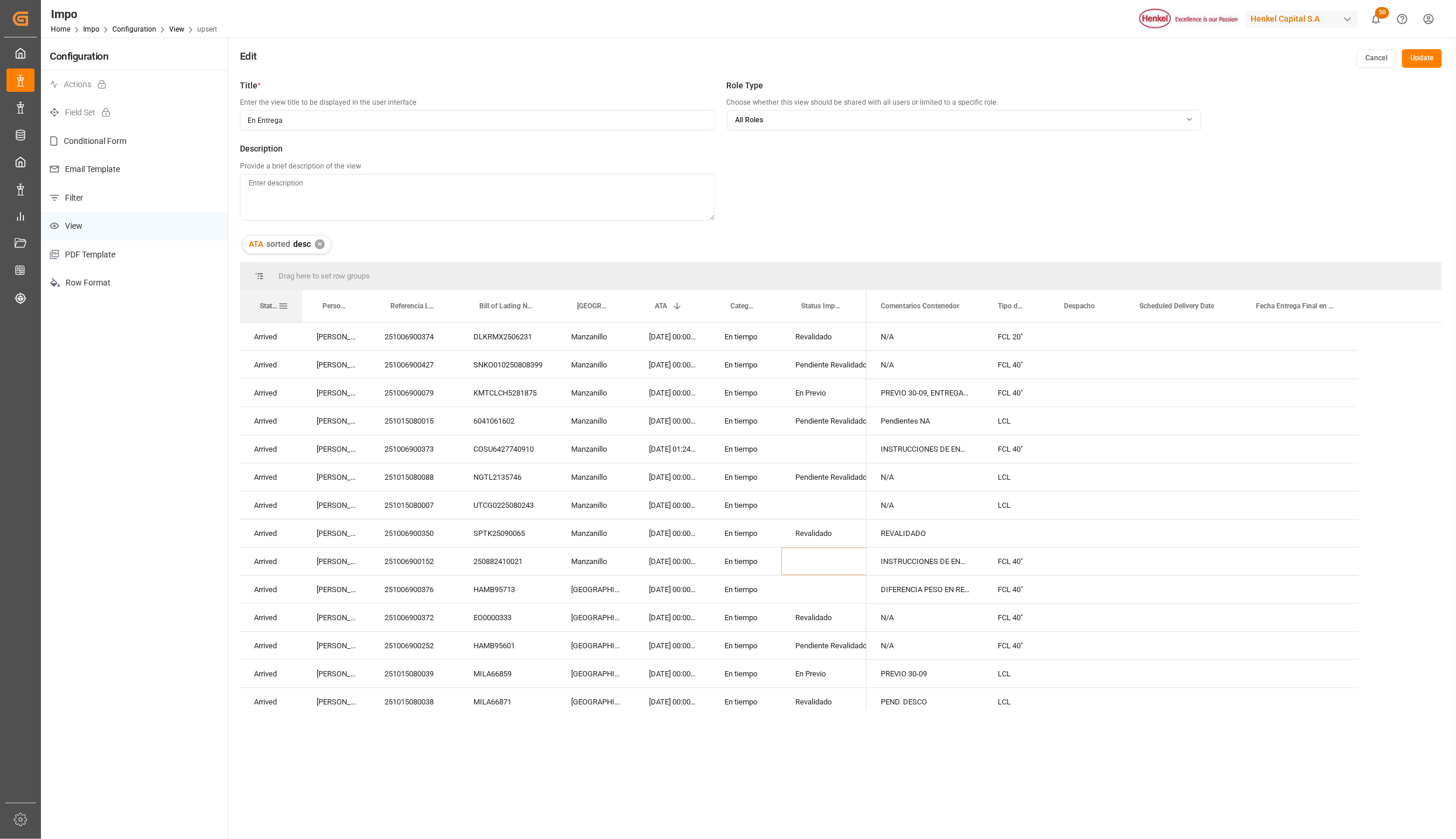
drag, startPoint x: 356, startPoint y: 295, endPoint x: 801, endPoint y: 320, distance: 445.7
click at [301, 298] on div at bounding box center [302, 307] width 4 height 32
click at [1416, 60] on button "Update" at bounding box center [1422, 58] width 40 height 19
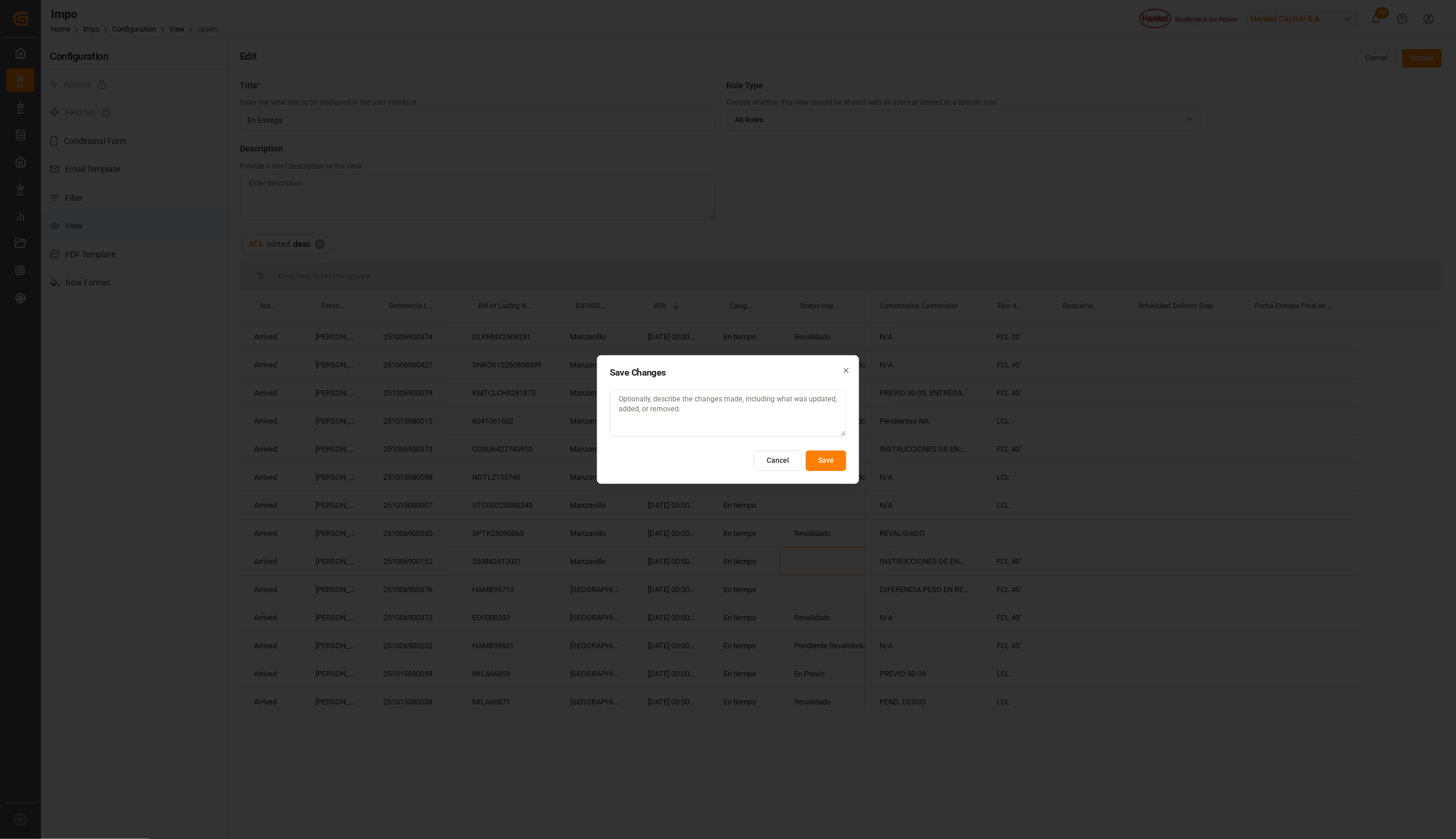
click at [824, 454] on button "Save" at bounding box center [826, 461] width 40 height 20
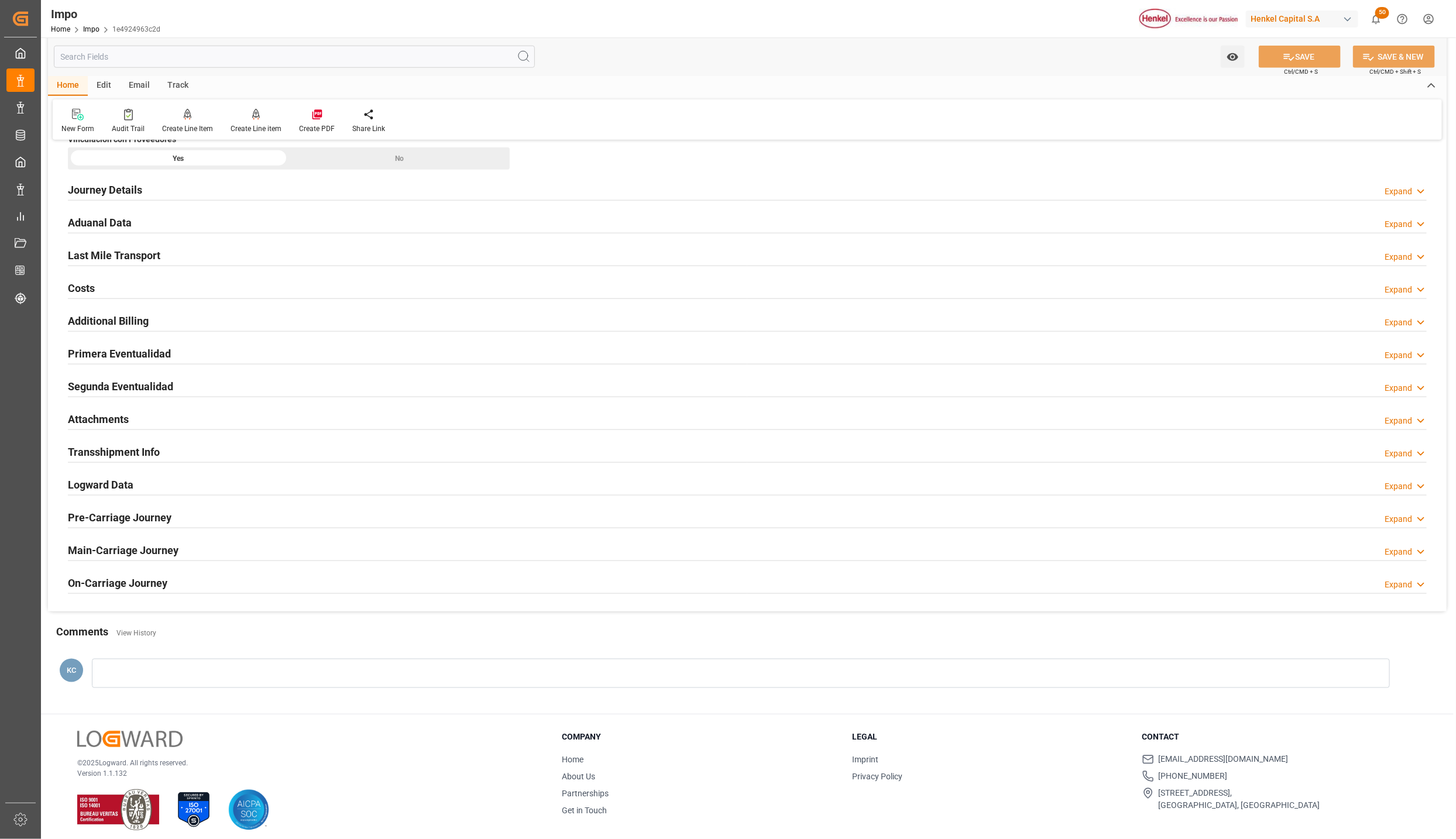
scroll to position [614, 0]
